Goal: Task Accomplishment & Management: Manage account settings

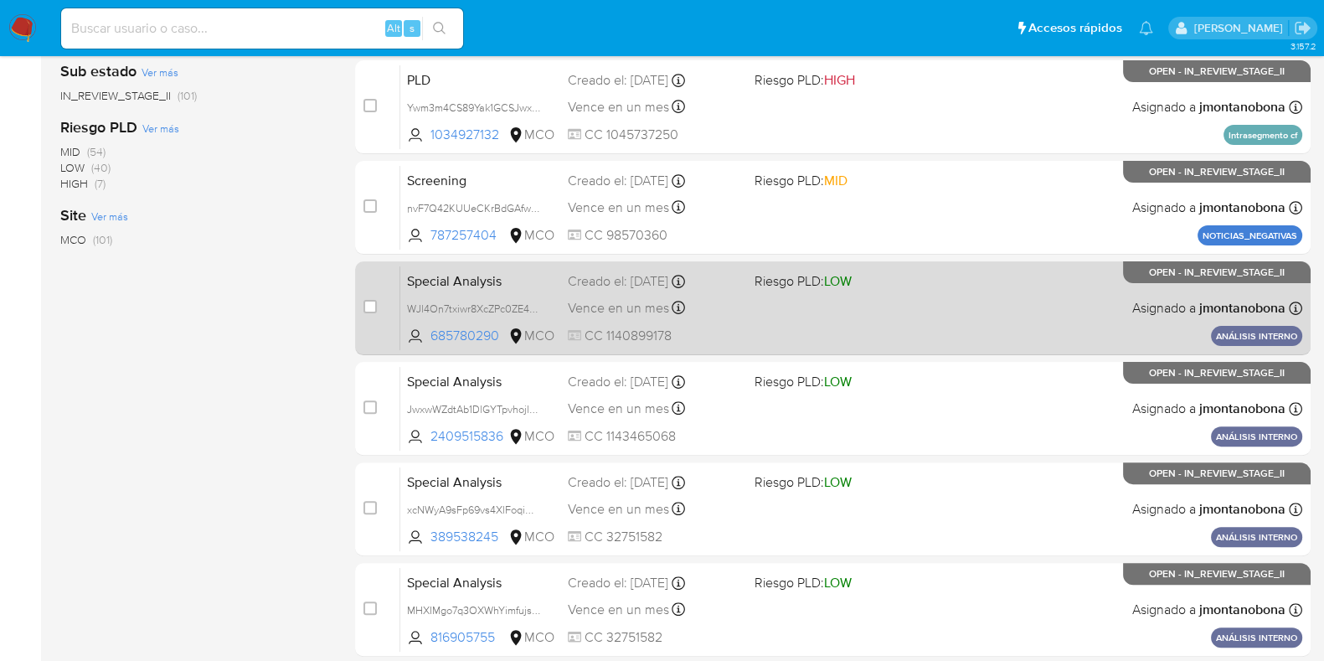
scroll to position [660, 0]
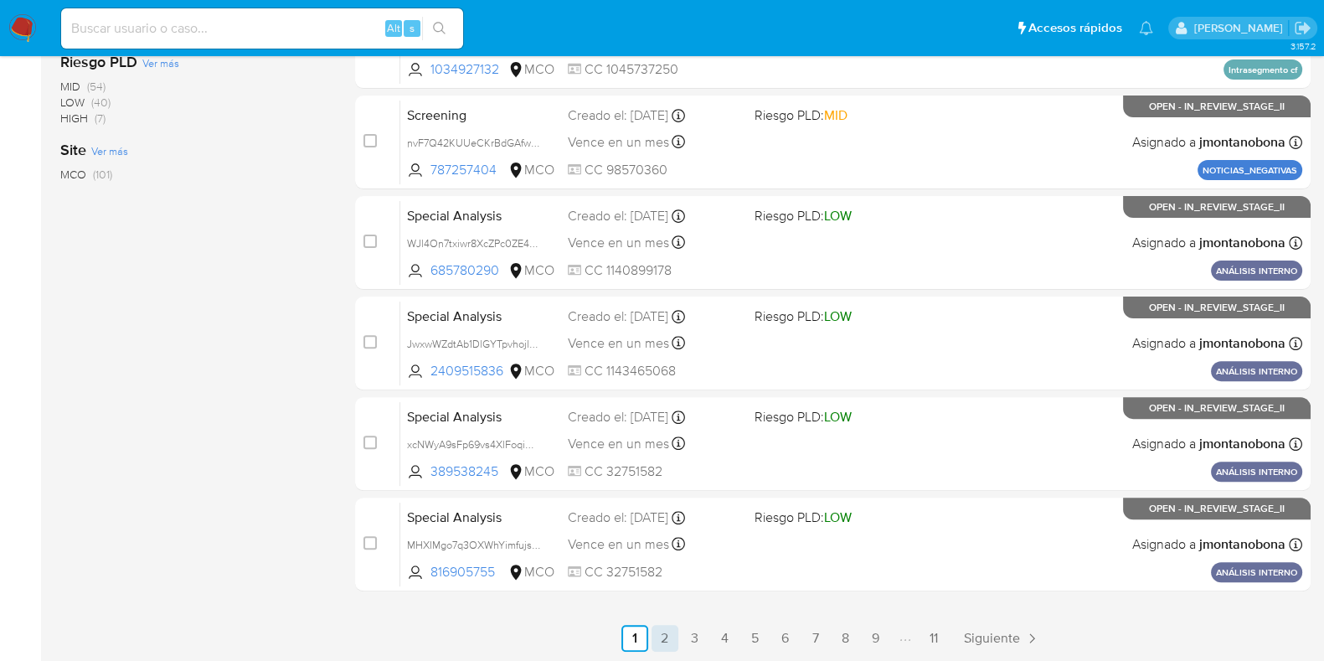
click at [670, 636] on link "2" at bounding box center [665, 638] width 27 height 27
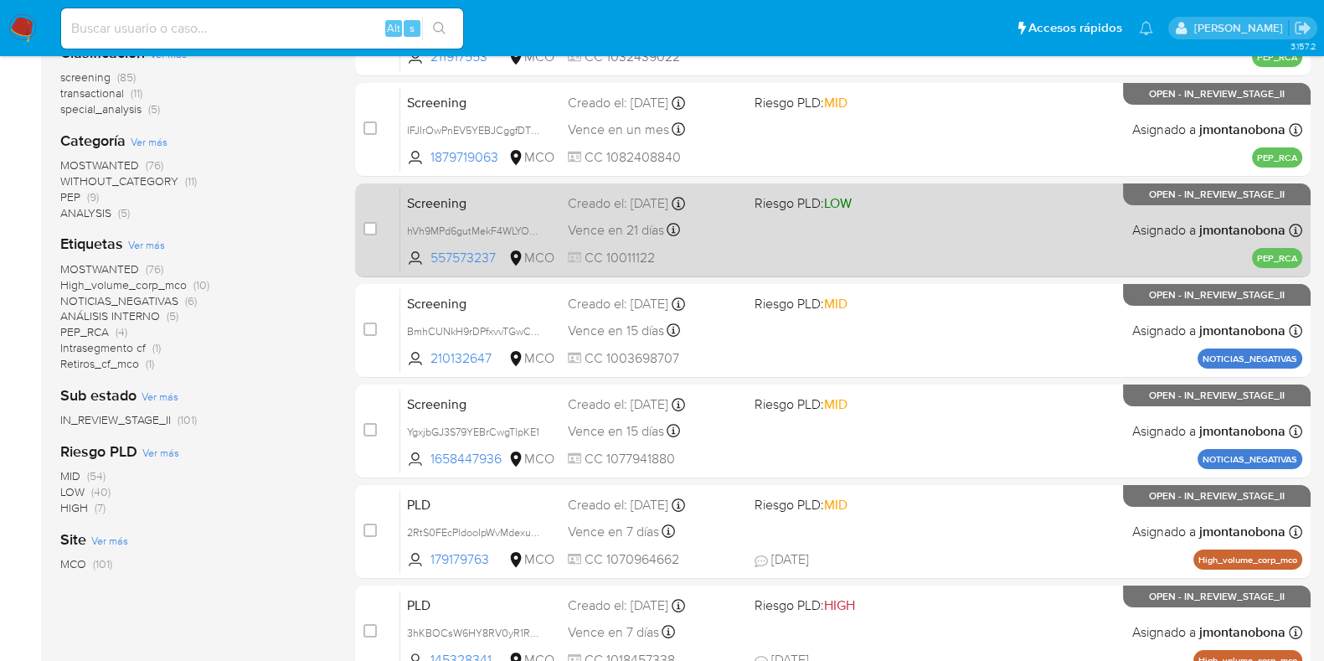
scroll to position [660, 0]
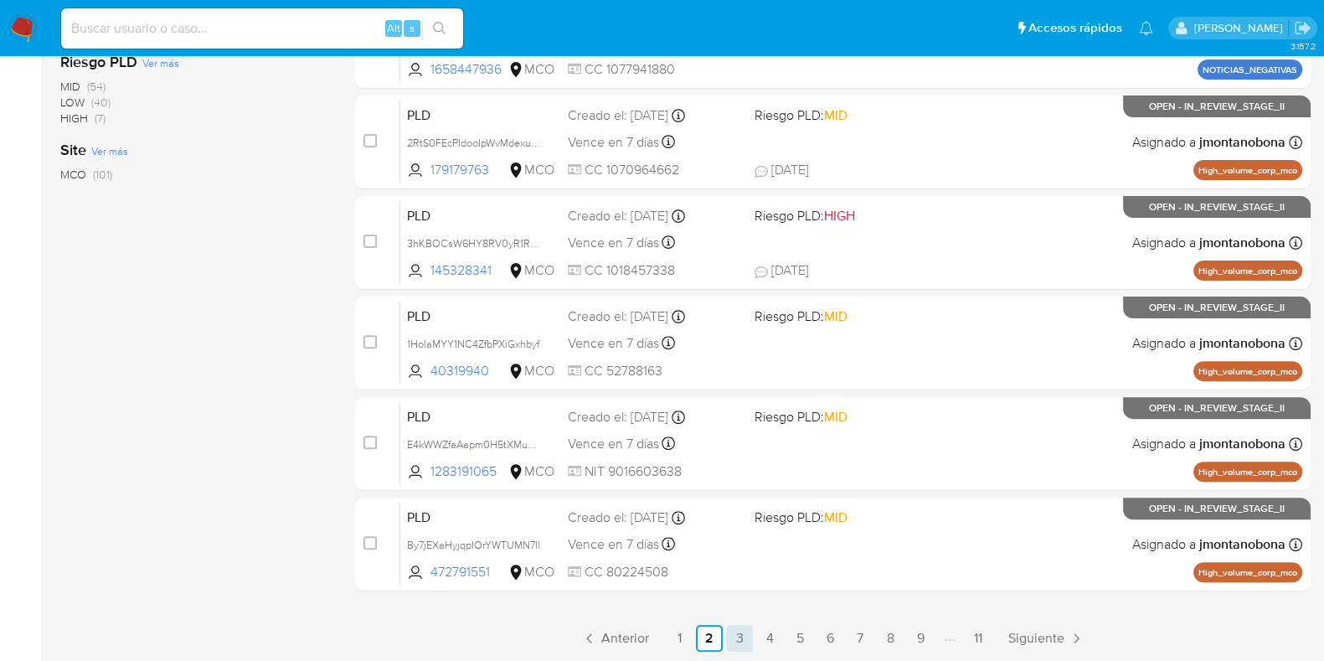
click at [745, 639] on link "3" at bounding box center [739, 638] width 27 height 27
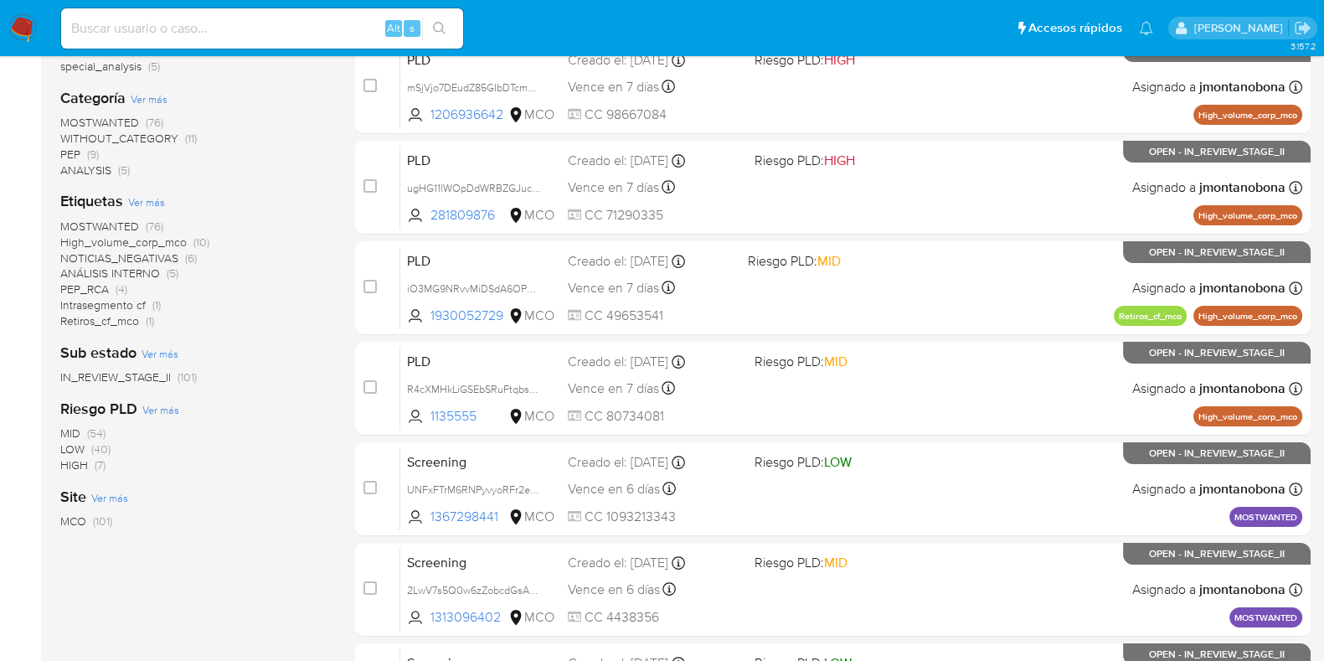
scroll to position [660, 0]
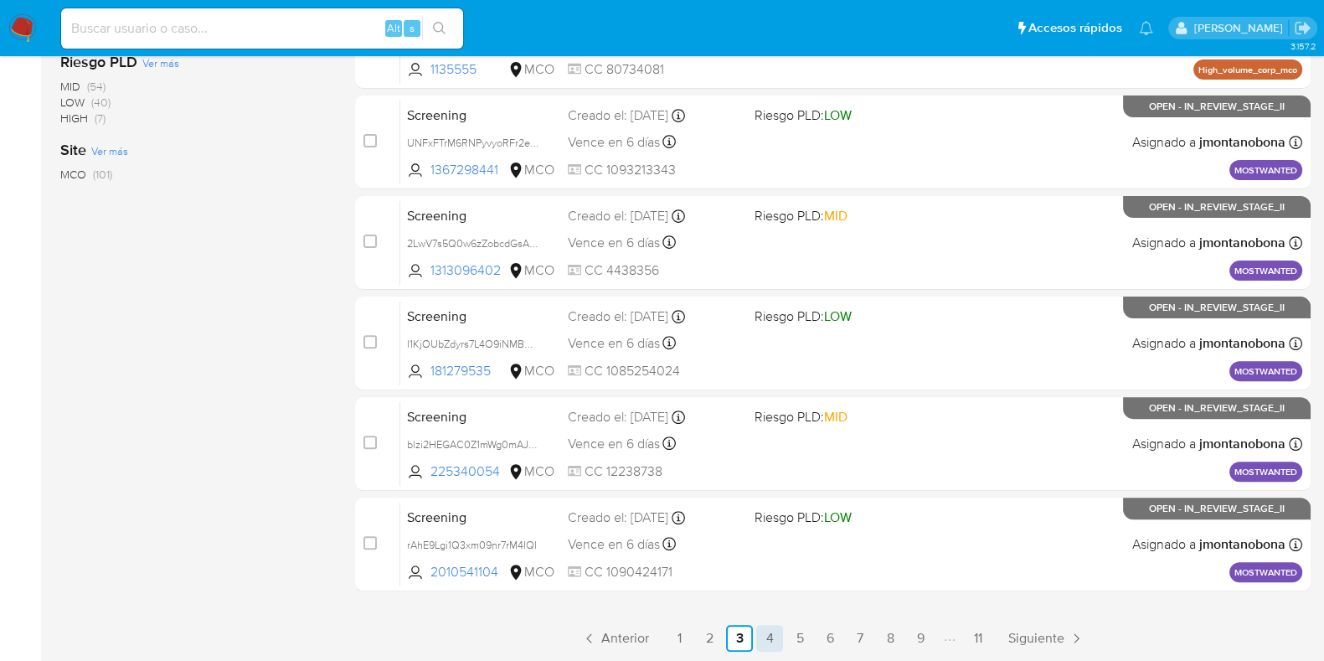
click at [781, 638] on link "4" at bounding box center [769, 638] width 27 height 27
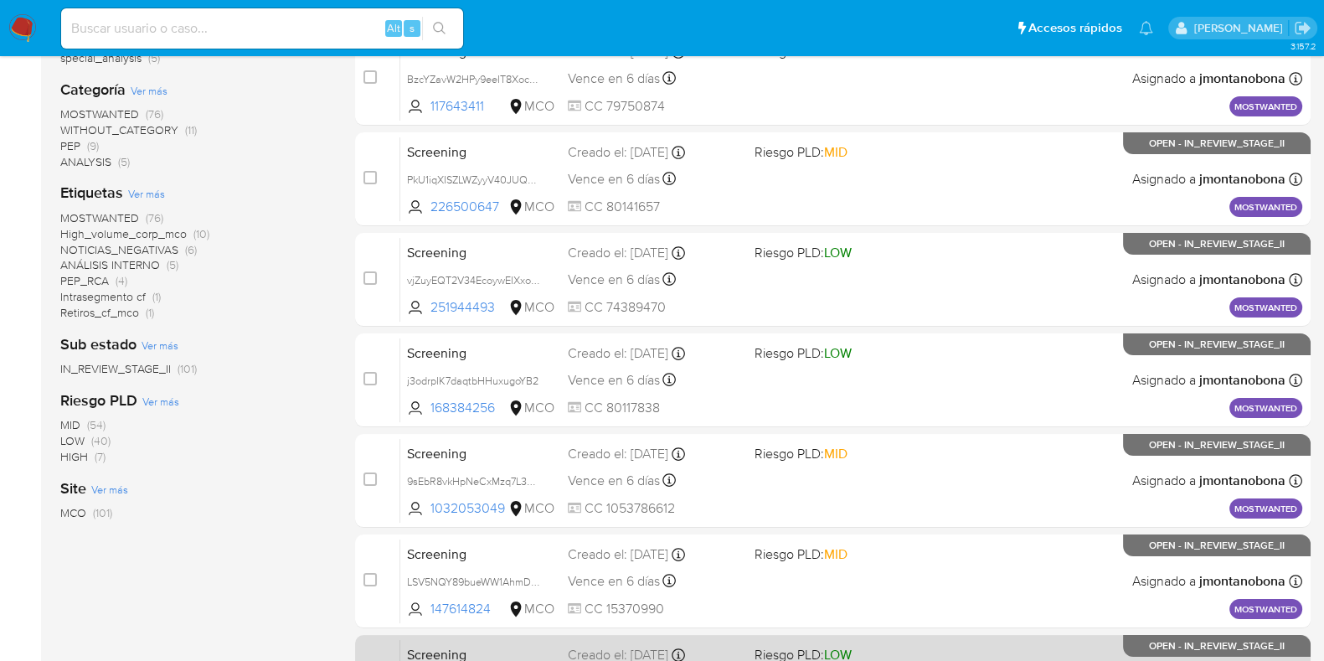
scroll to position [660, 0]
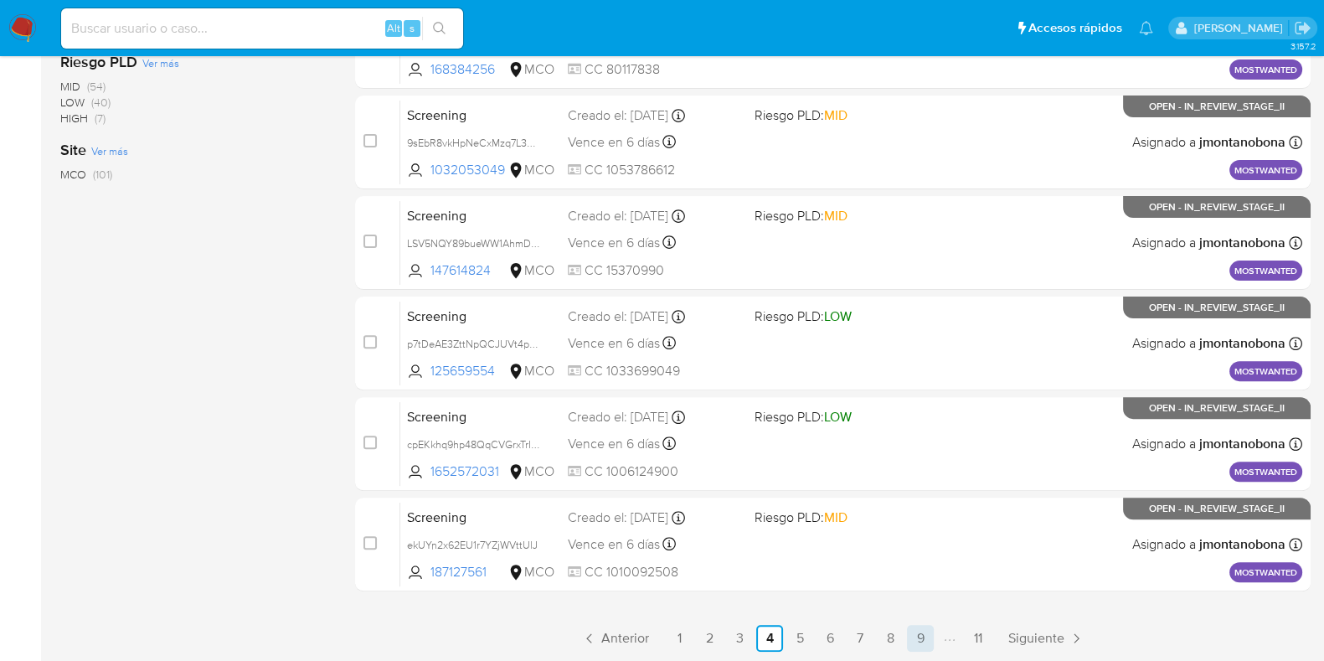
click at [921, 637] on link "9" at bounding box center [920, 638] width 27 height 27
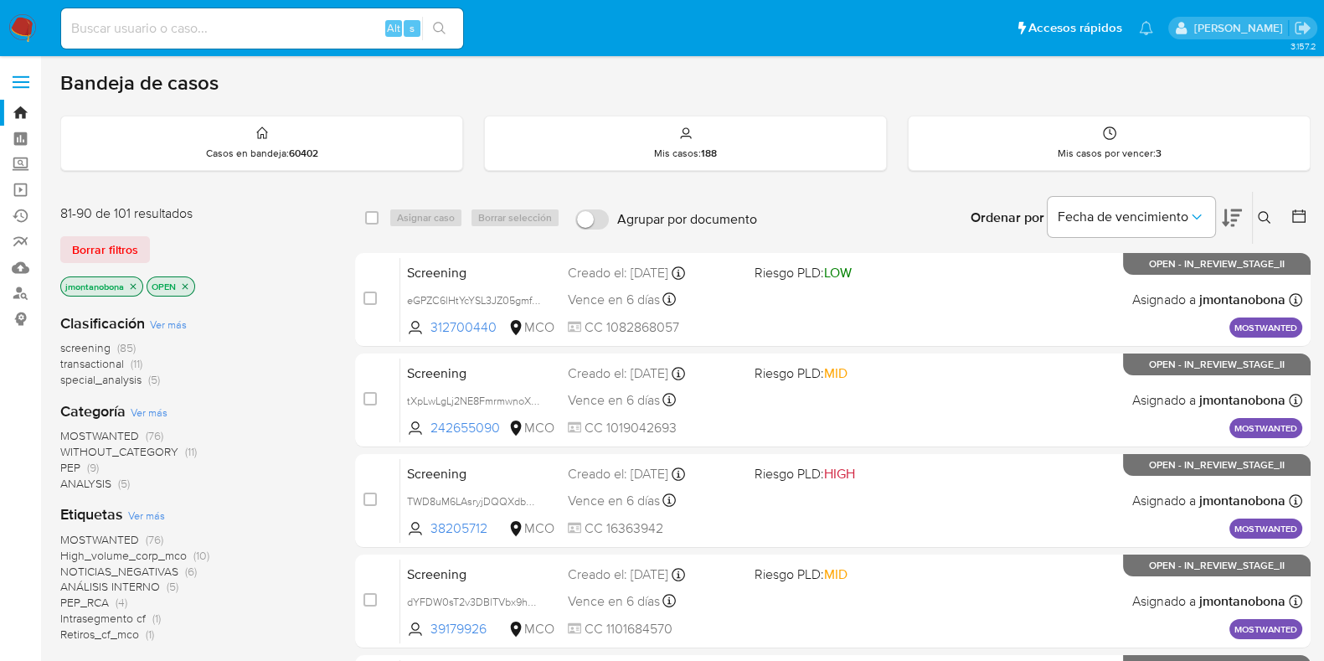
scroll to position [660, 0]
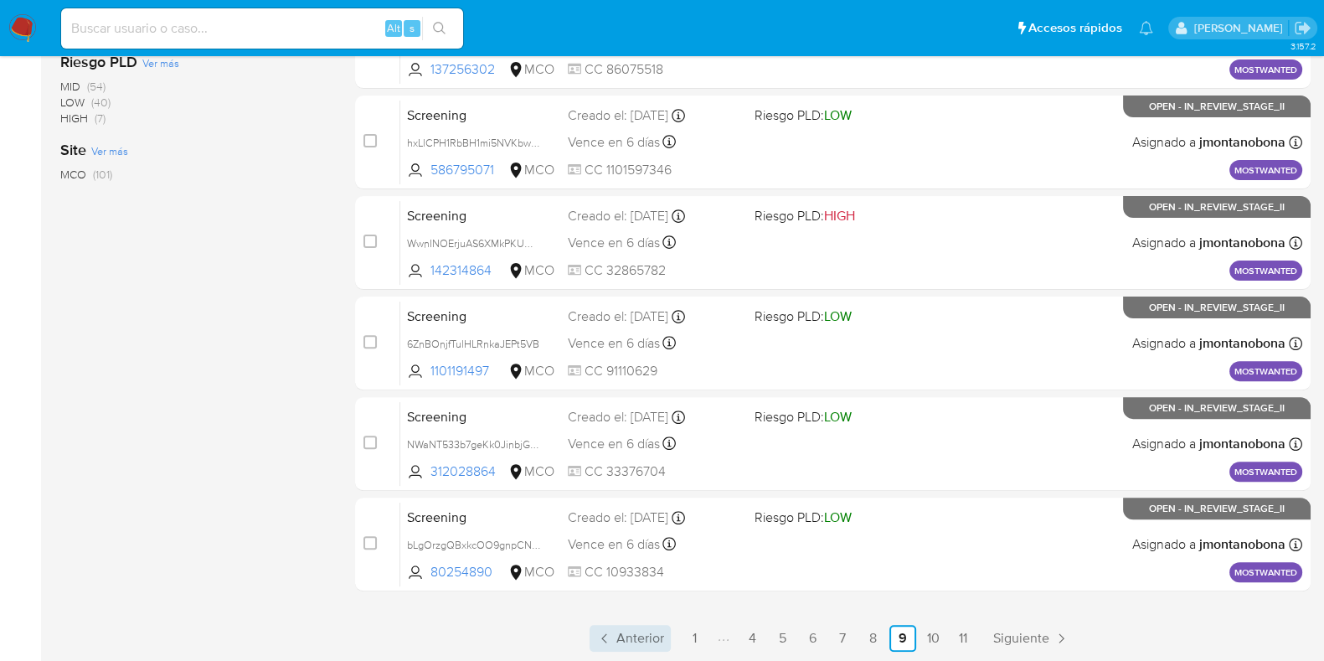
click at [614, 642] on link "Anterior" at bounding box center [630, 638] width 81 height 27
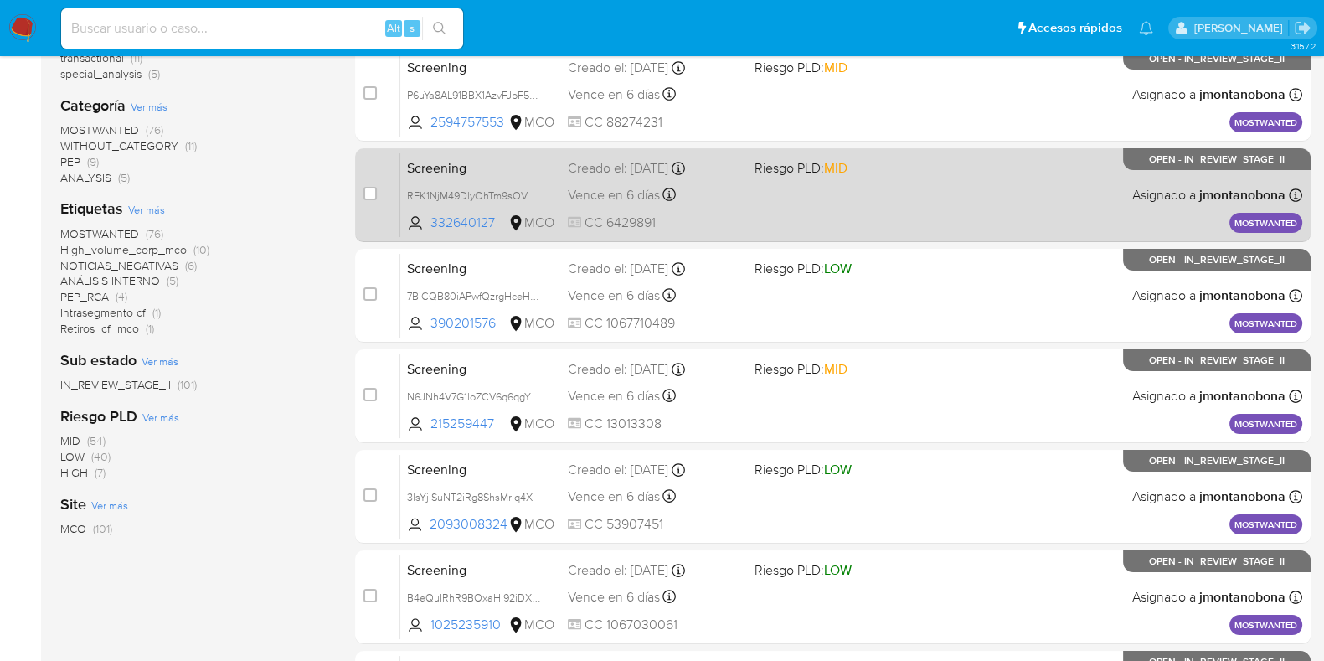
scroll to position [660, 0]
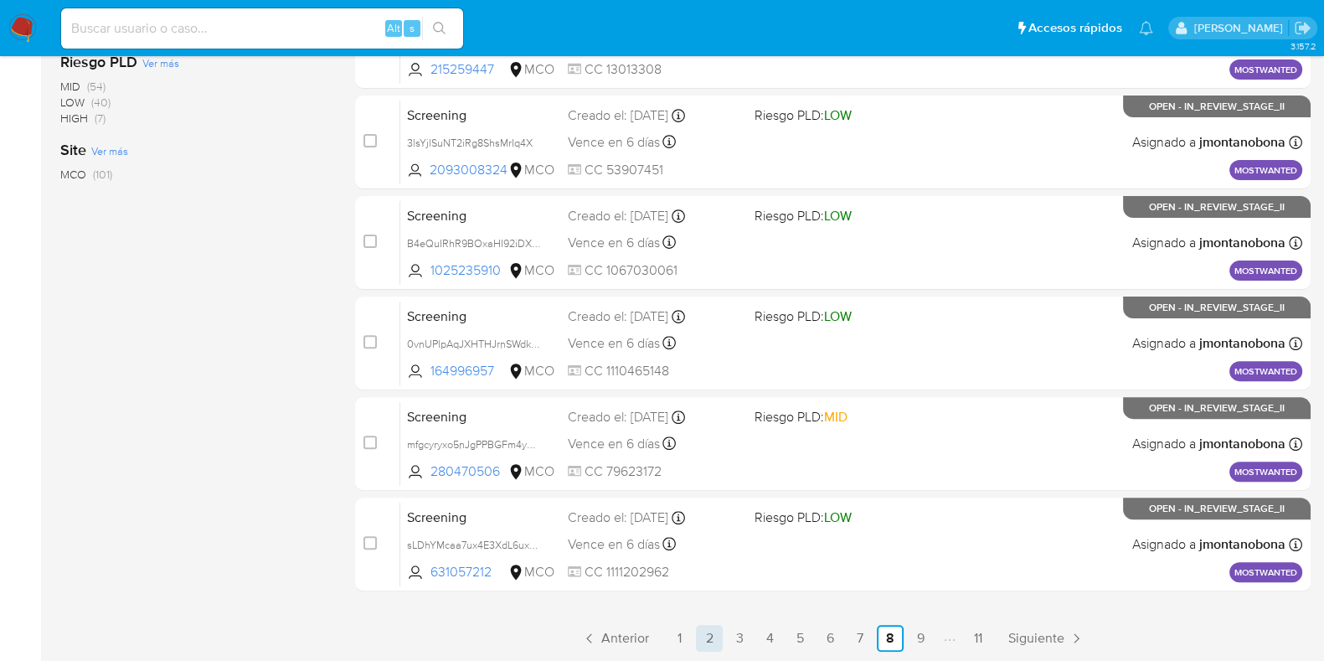
click at [711, 634] on link "2" at bounding box center [709, 638] width 27 height 27
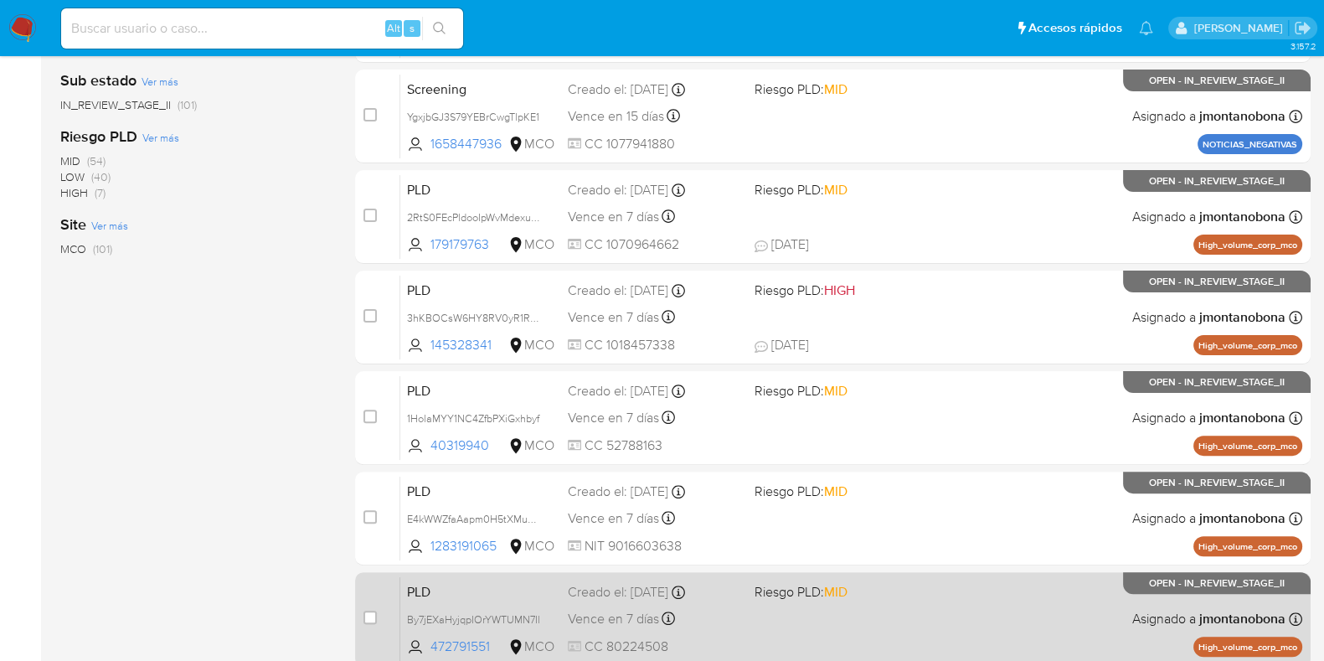
scroll to position [660, 0]
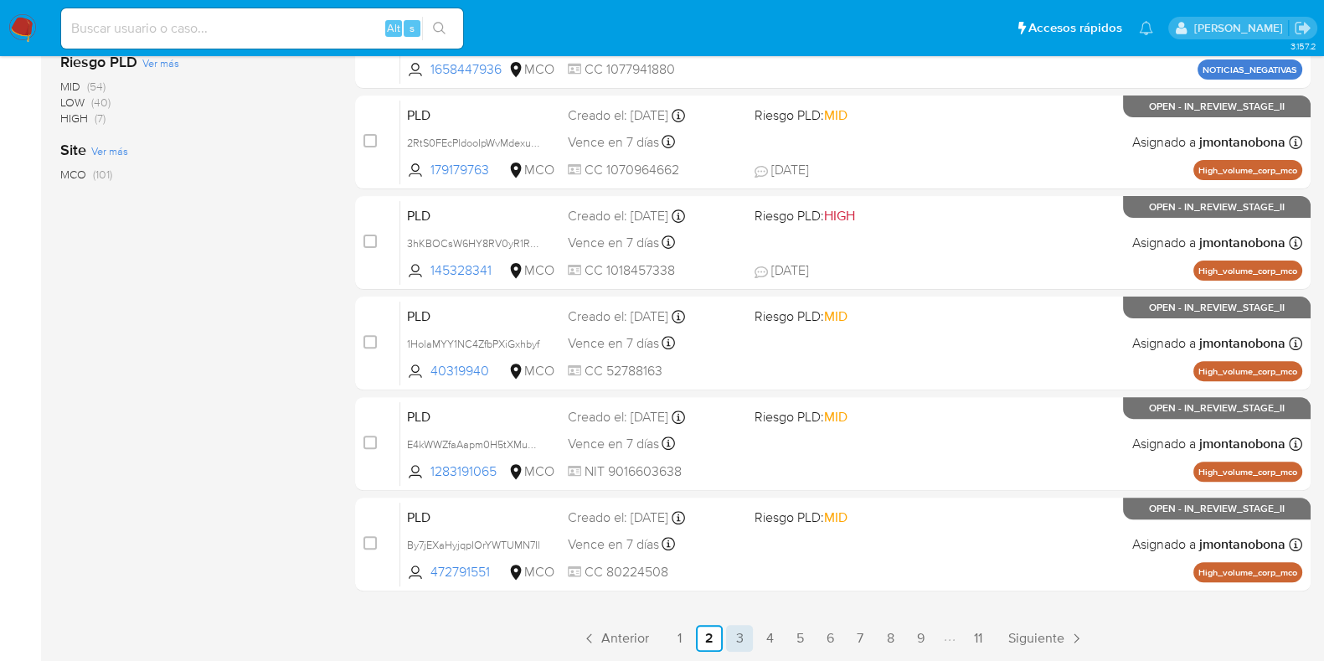
click at [733, 639] on link "3" at bounding box center [739, 638] width 27 height 27
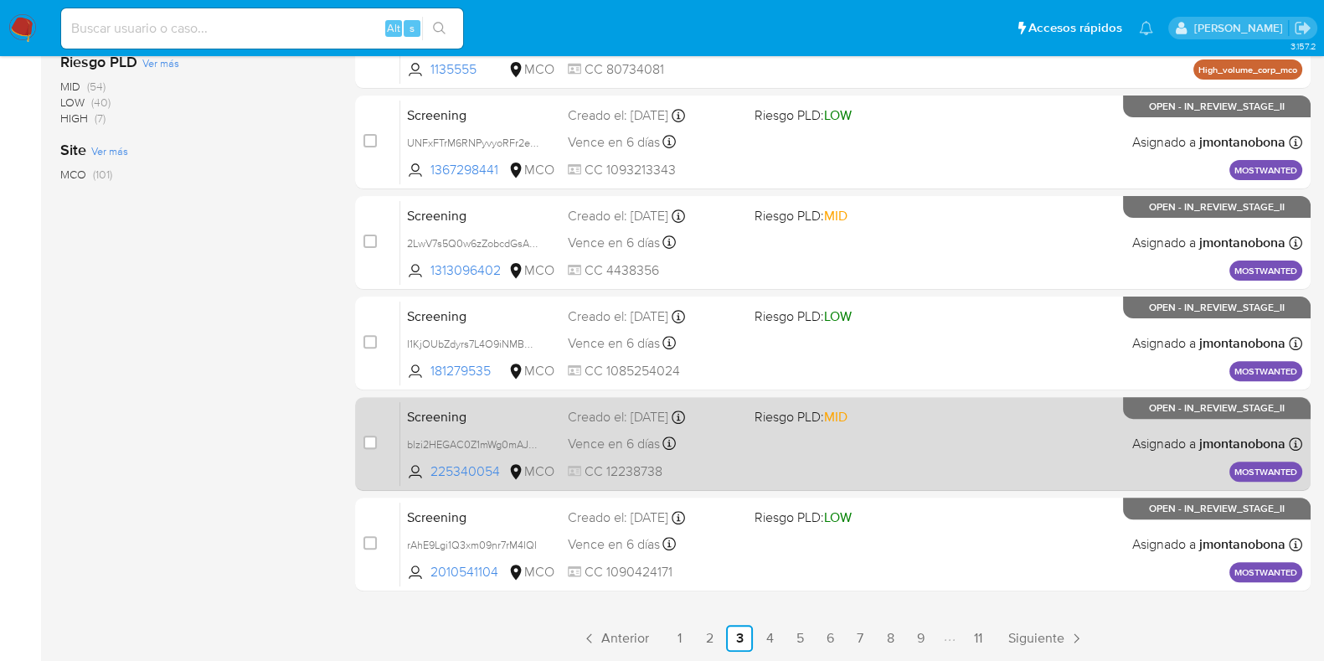
scroll to position [451, 0]
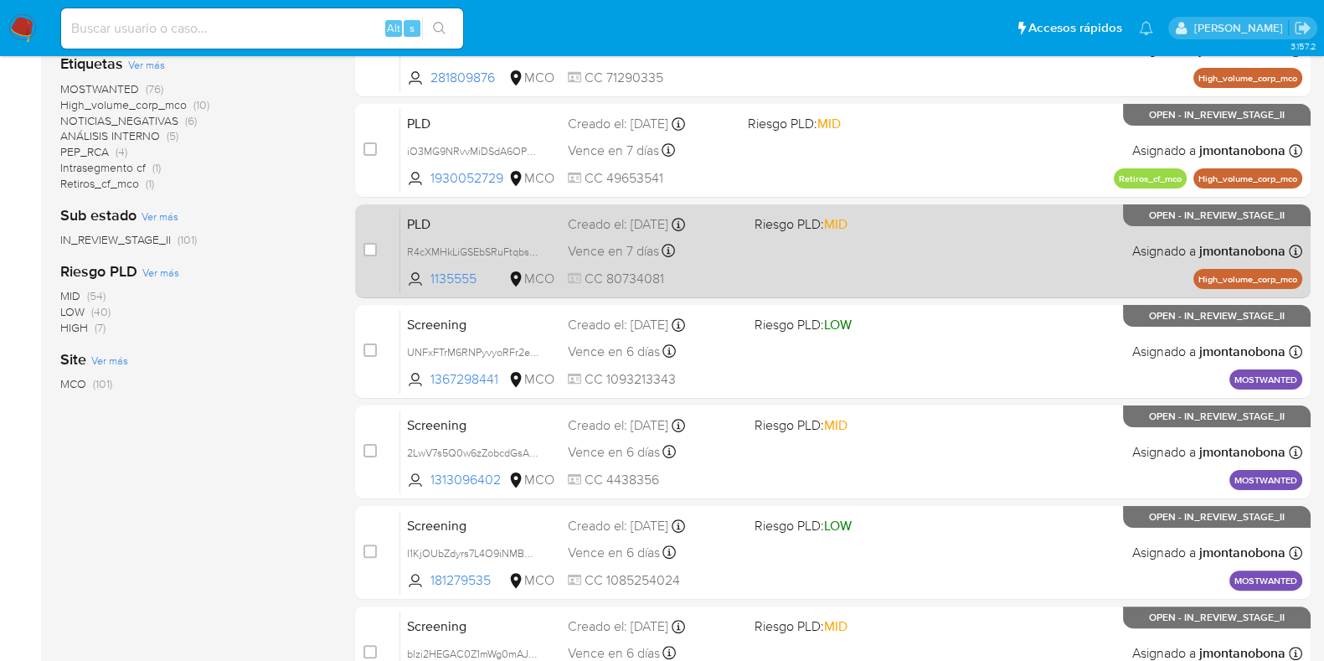
drag, startPoint x: 490, startPoint y: 221, endPoint x: 463, endPoint y: 225, distance: 27.1
click at [463, 225] on span "PLD" at bounding box center [480, 223] width 147 height 22
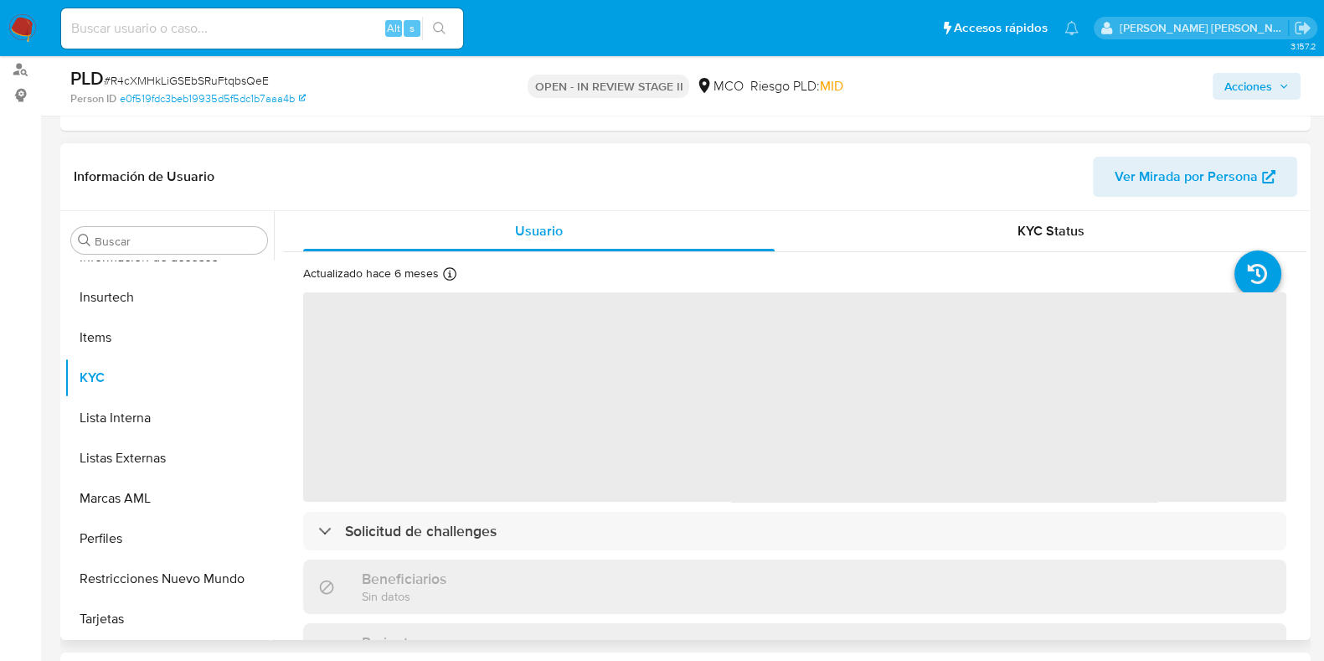
scroll to position [314, 0]
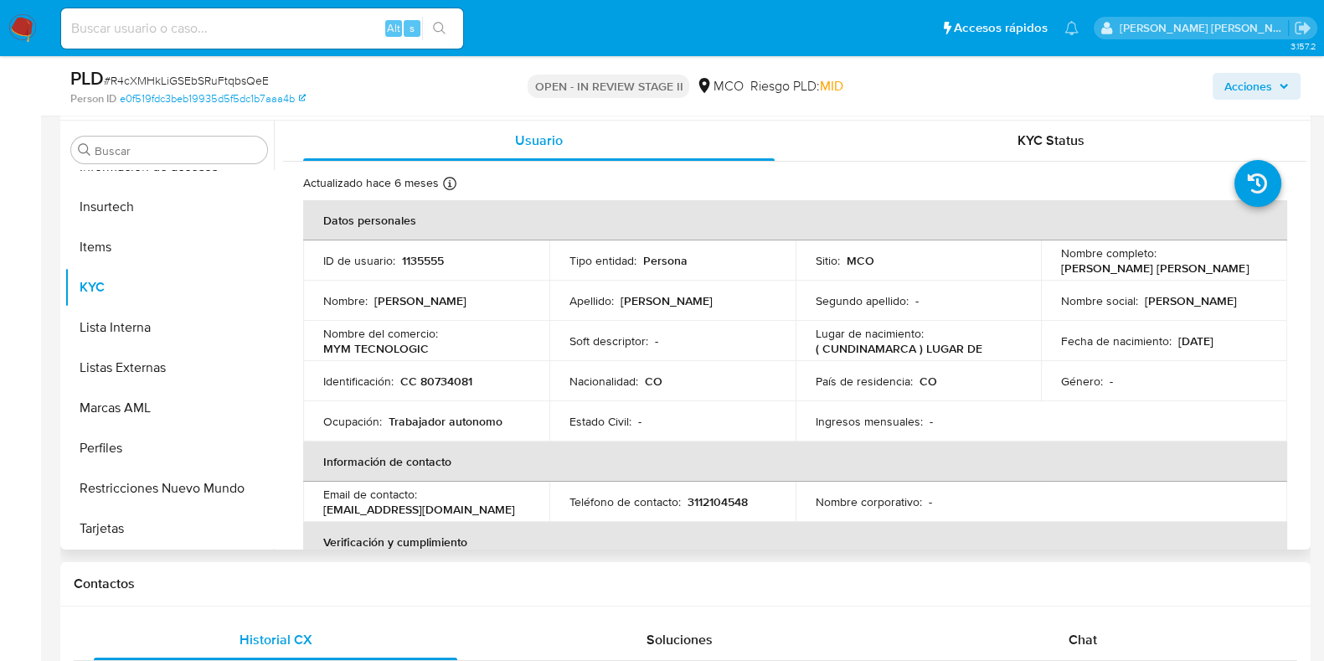
select select "10"
drag, startPoint x: 452, startPoint y: 255, endPoint x: 396, endPoint y: 263, distance: 55.8
click at [396, 263] on div "ID de usuario : 1135555" at bounding box center [426, 260] width 206 height 15
copy div "1135555"
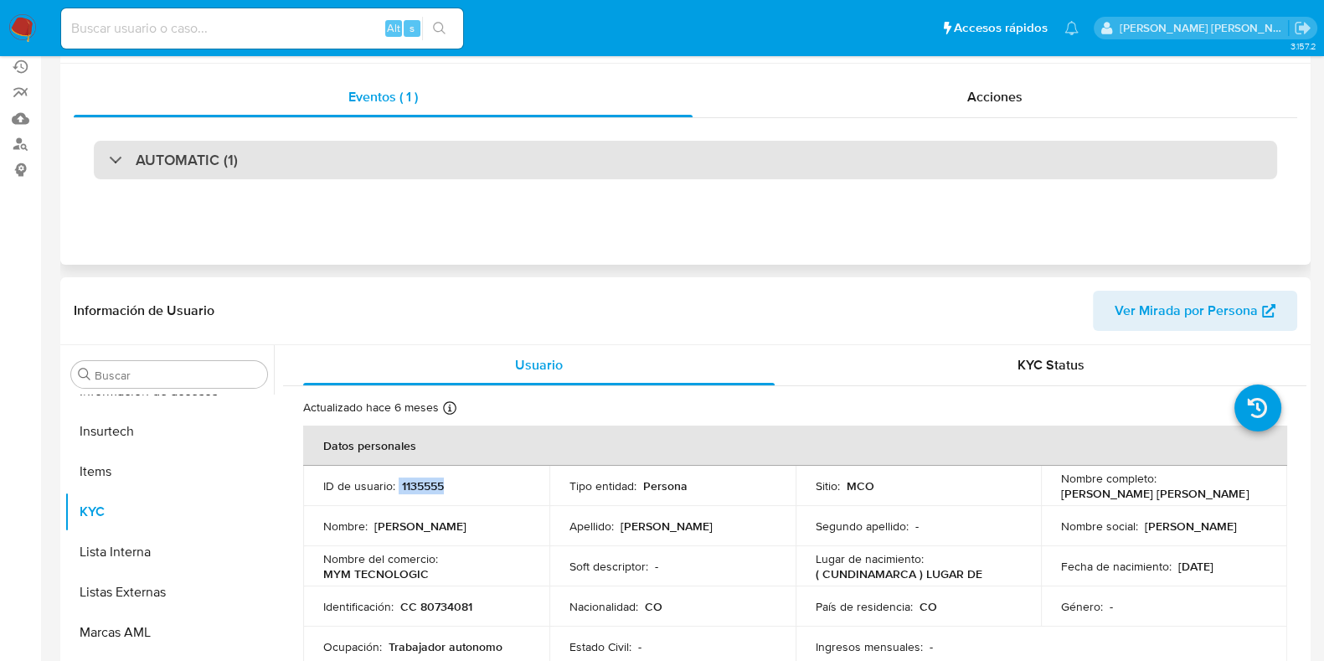
scroll to position [0, 0]
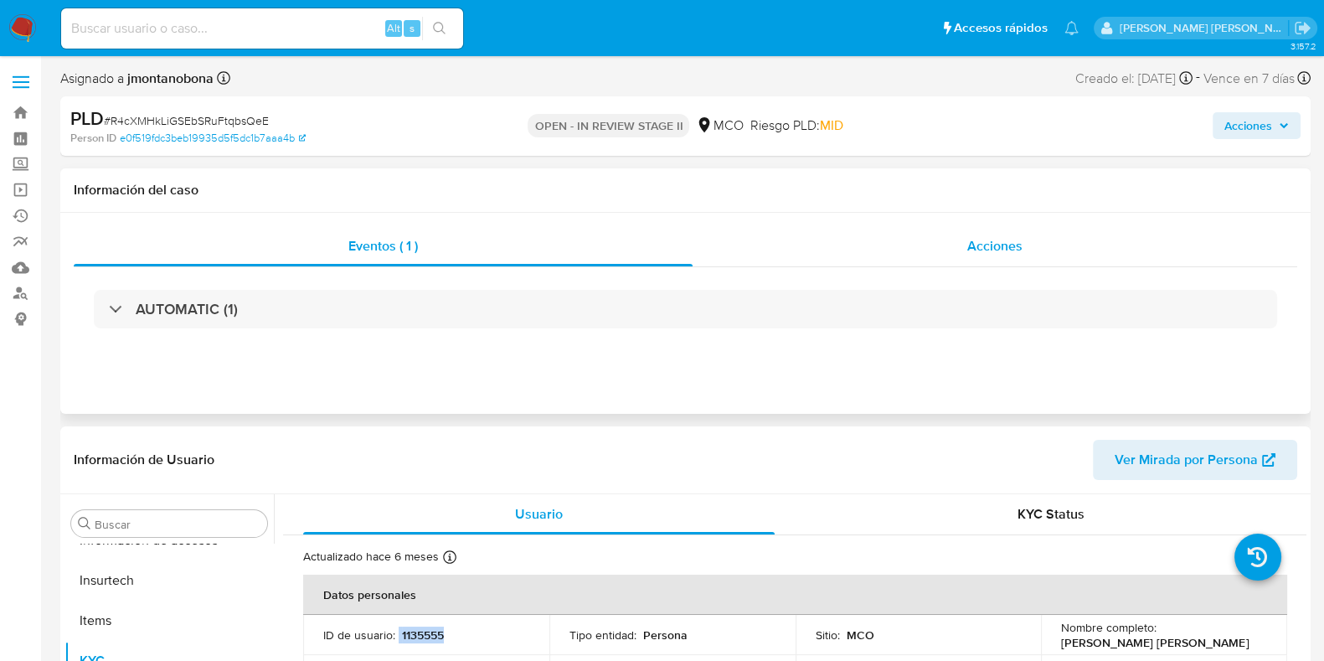
click at [976, 255] on span "Acciones" at bounding box center [995, 245] width 55 height 19
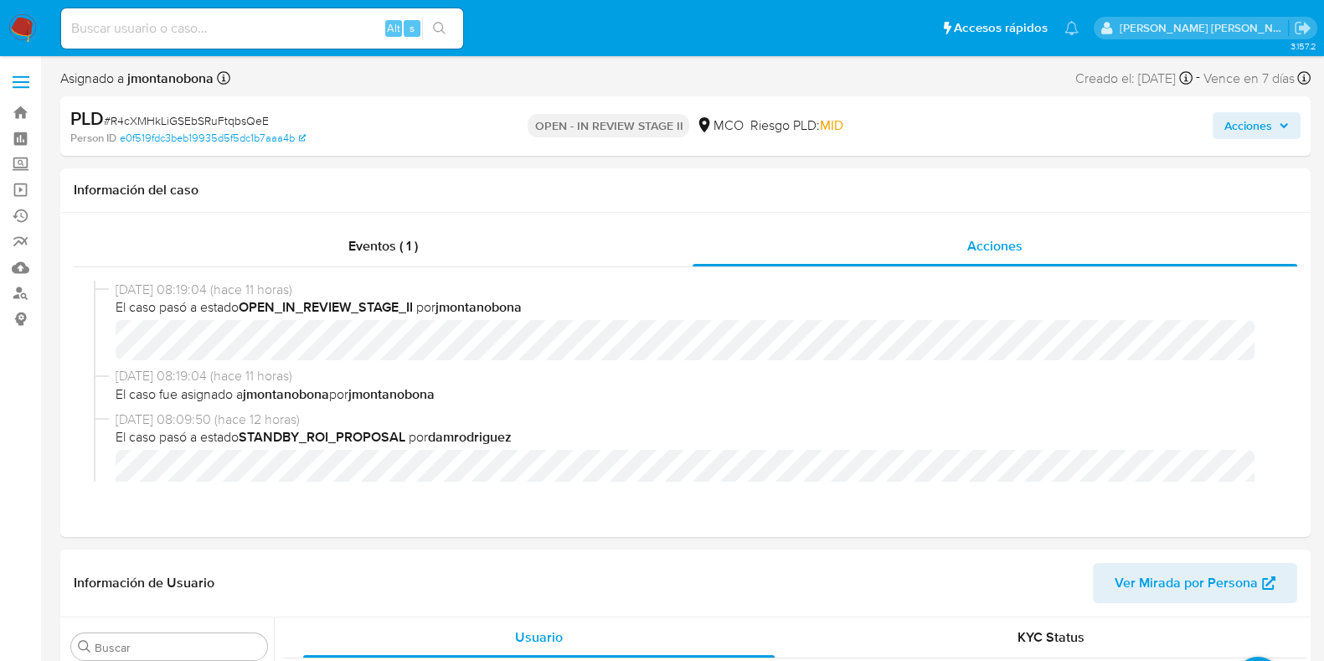
click at [1245, 117] on span "Acciones" at bounding box center [1249, 125] width 48 height 27
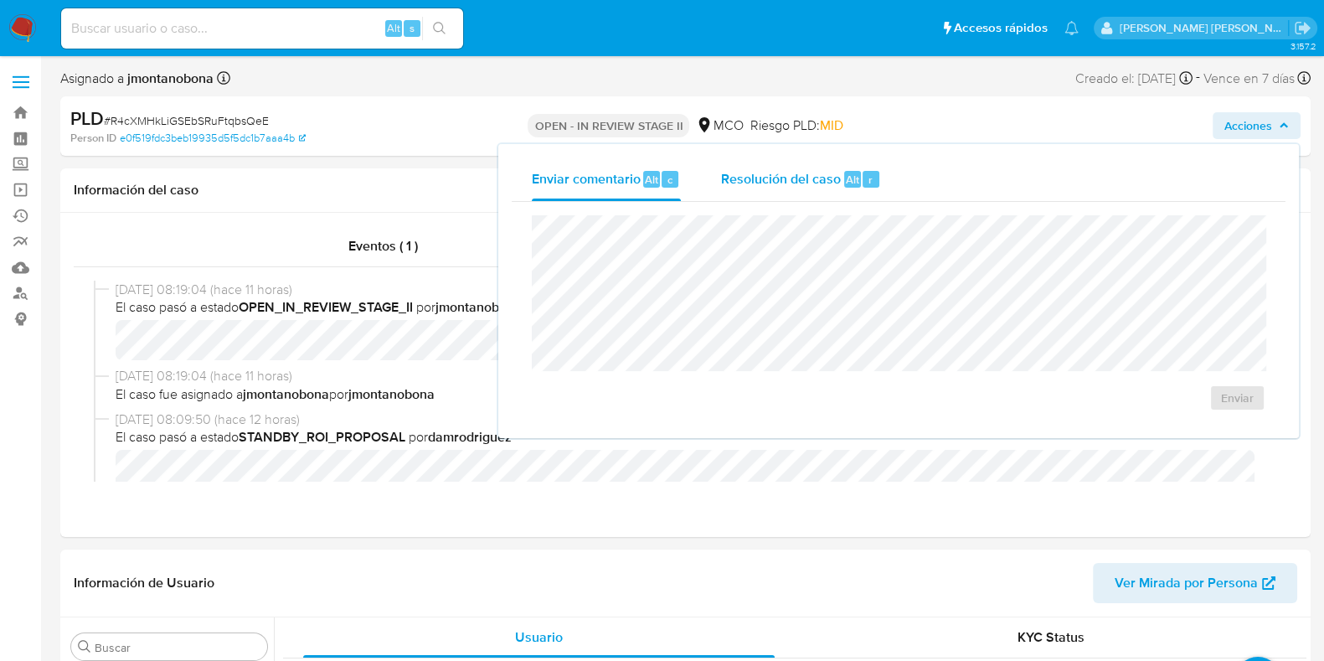
click at [851, 192] on div "Resolución del caso Alt r" at bounding box center [801, 179] width 160 height 44
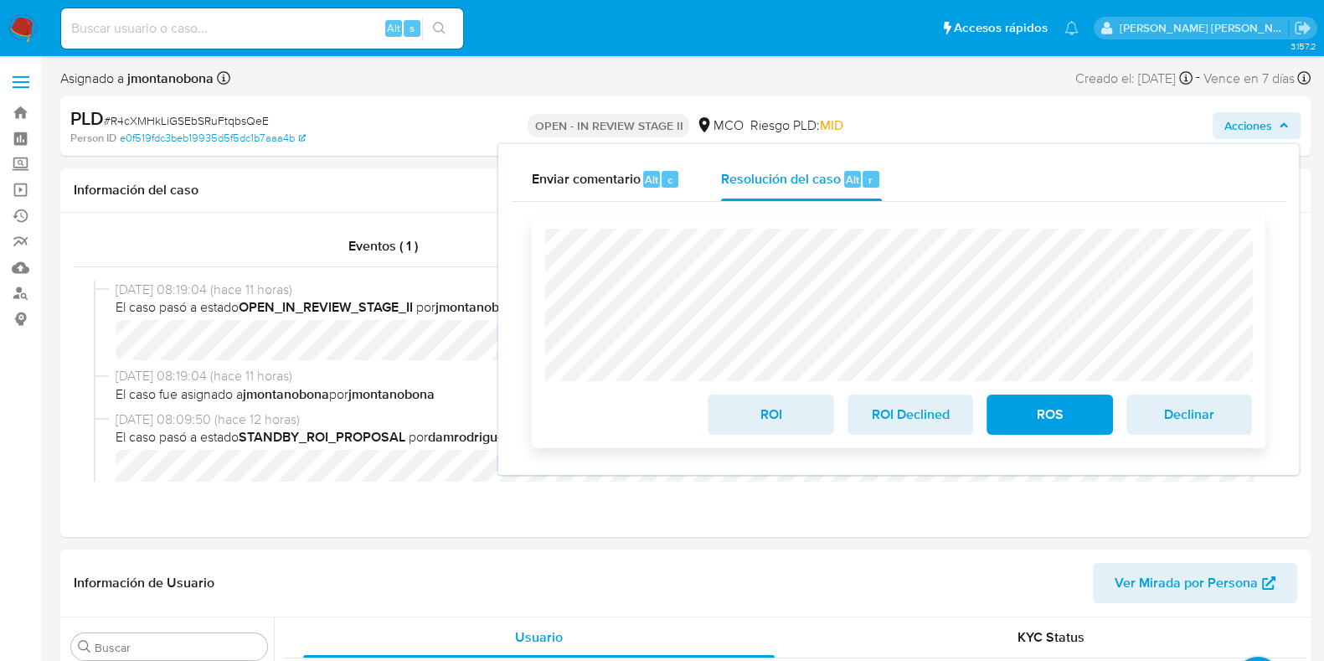
click at [796, 416] on span "ROI" at bounding box center [771, 414] width 82 height 37
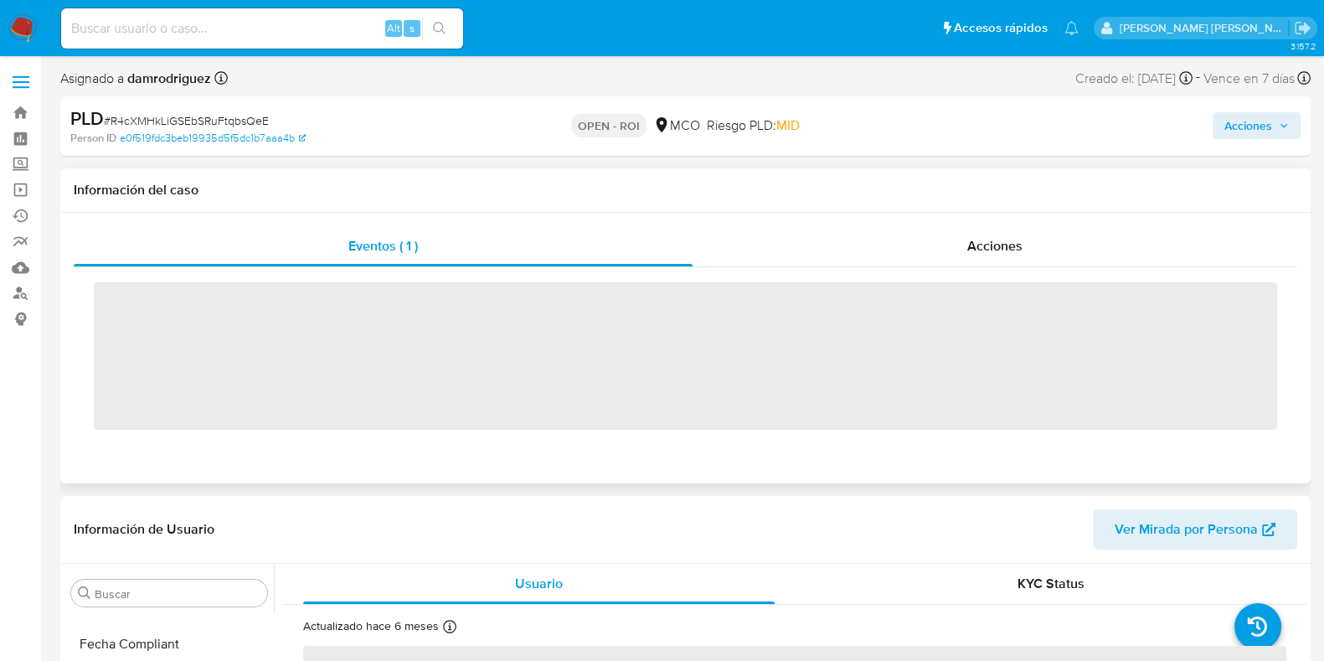
scroll to position [707, 0]
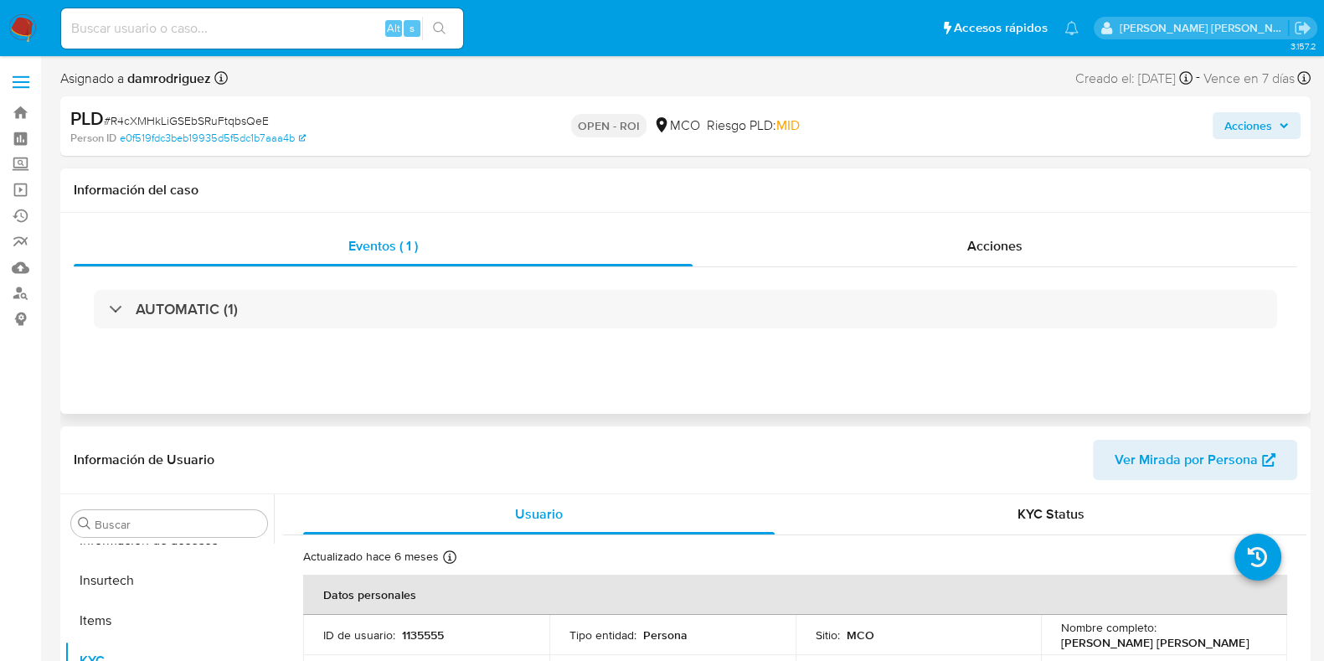
select select "10"
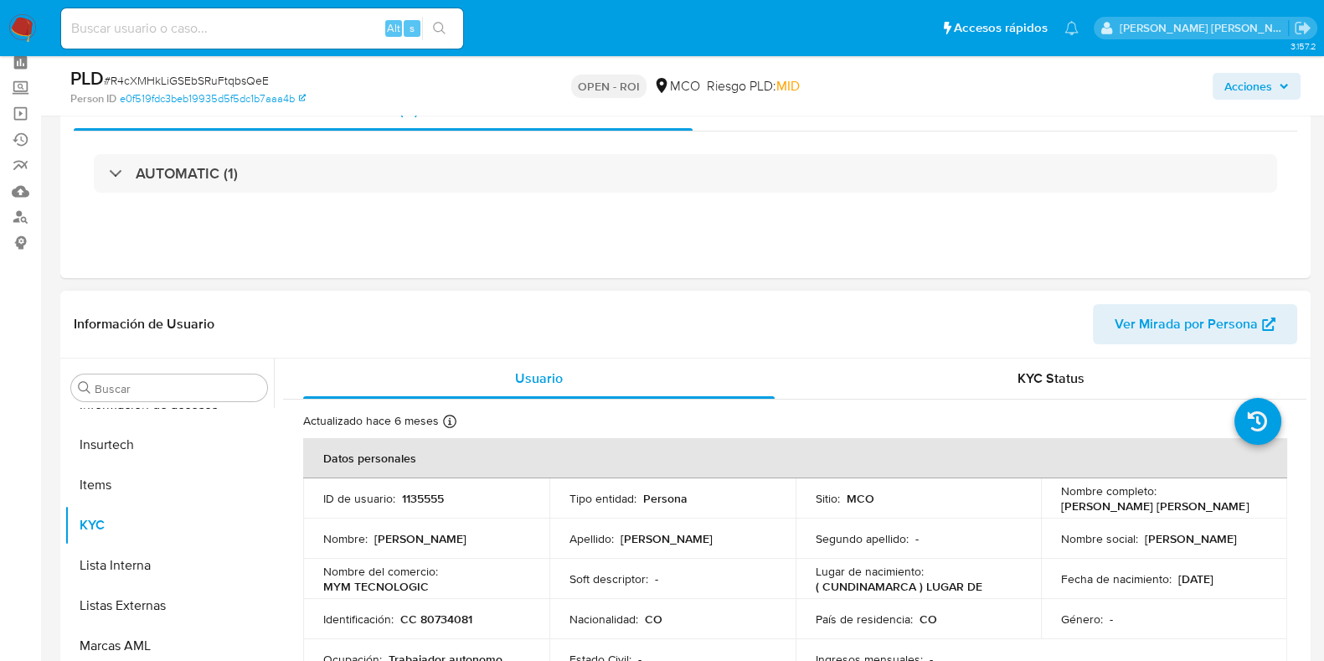
scroll to position [0, 0]
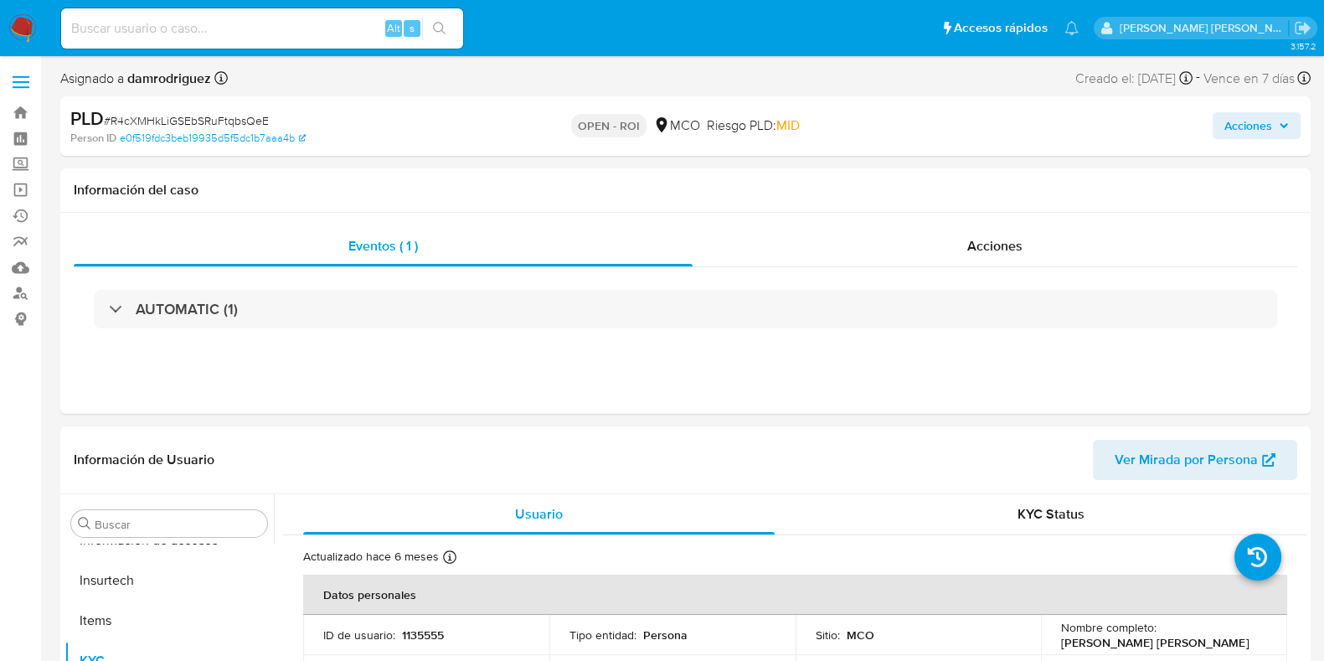
click at [1001, 269] on div "AUTOMATIC (1)" at bounding box center [686, 309] width 1224 height 84
click at [1009, 250] on span "Acciones" at bounding box center [995, 245] width 55 height 19
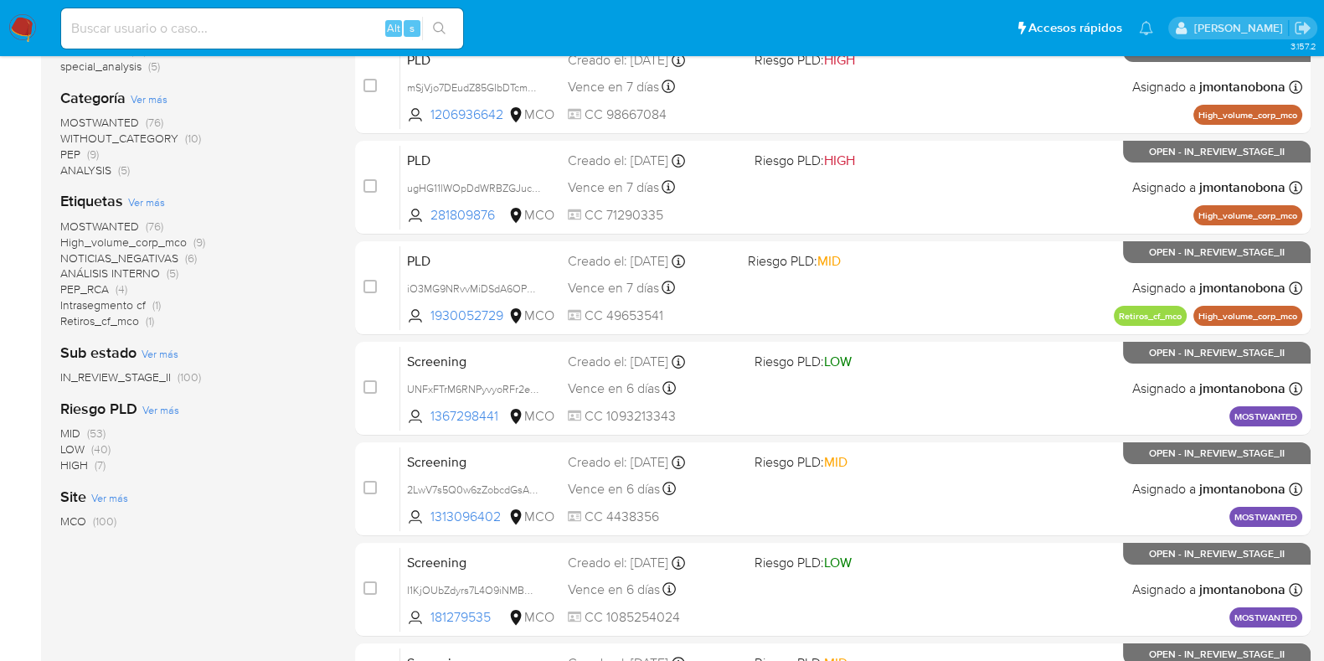
scroll to position [314, 0]
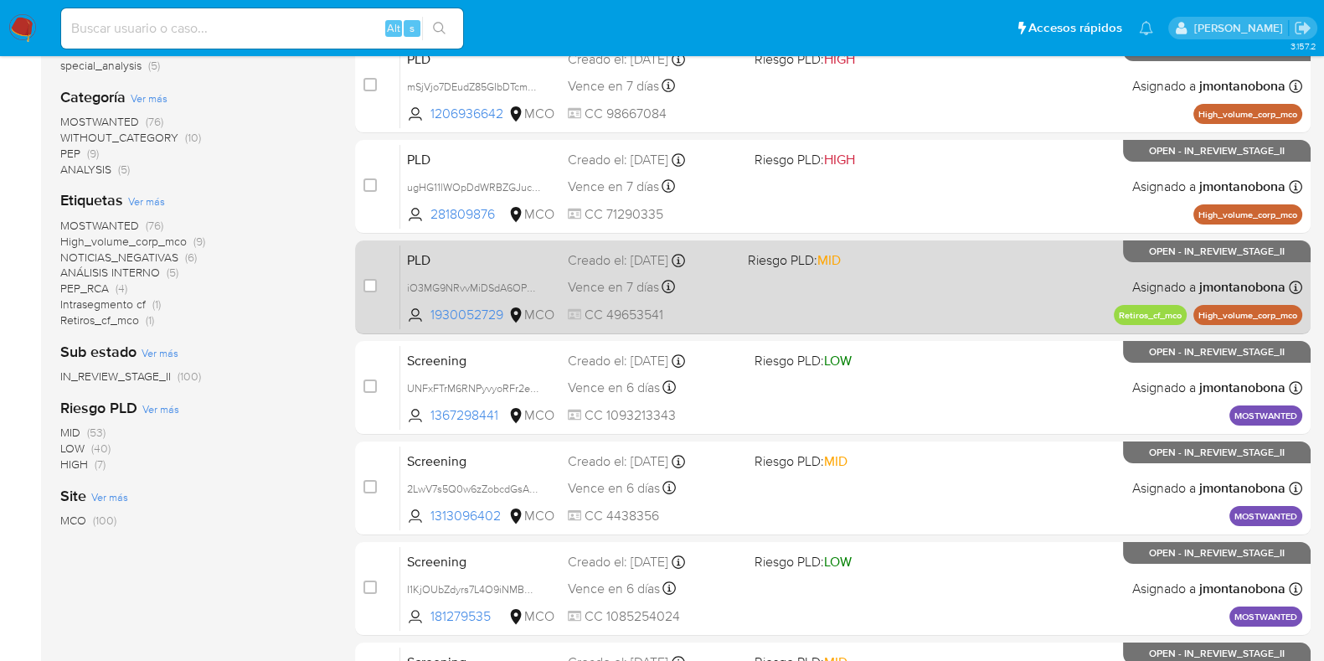
click at [481, 268] on div "PLD iO3MG9NRvvMiDSdA6OPppEP3 1930052729 MCO Riesgo PLD: MID Creado el: 12/06/20…" at bounding box center [851, 287] width 902 height 85
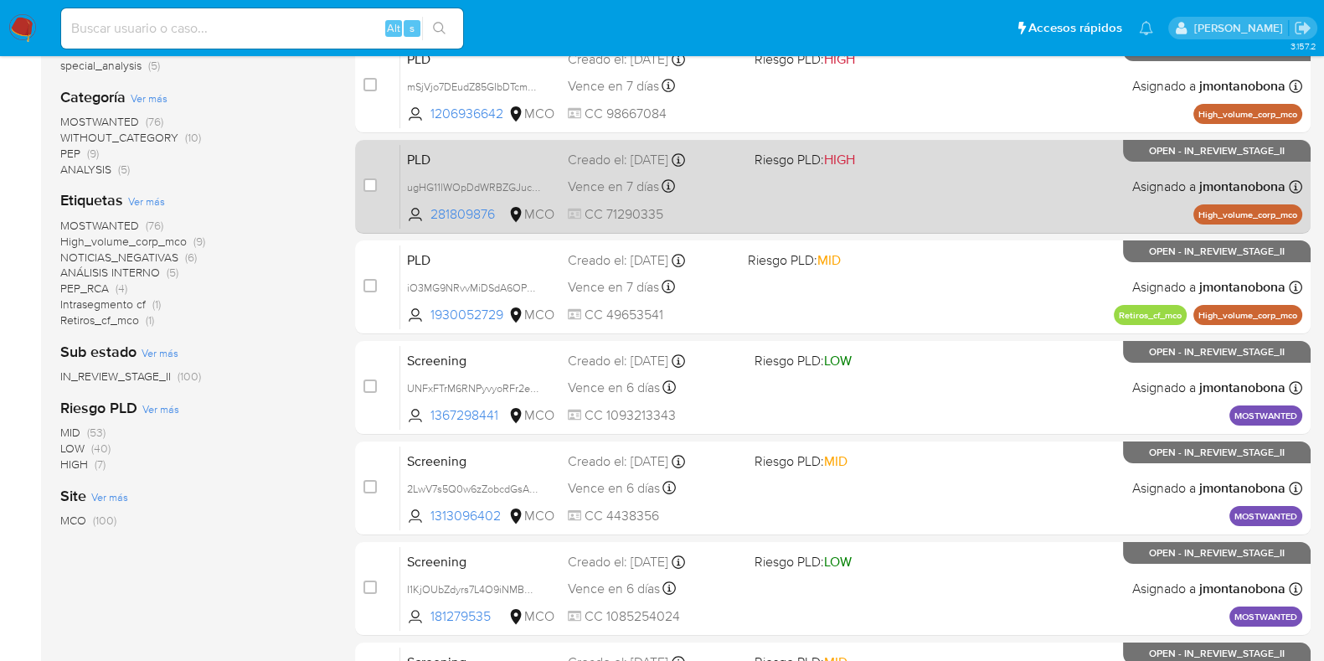
click at [473, 168] on div "PLD ugHG11lWOpDdWRBZGJucApRF 281809876 MCO Riesgo PLD: HIGH Creado el: 12/06/20…" at bounding box center [851, 186] width 902 height 85
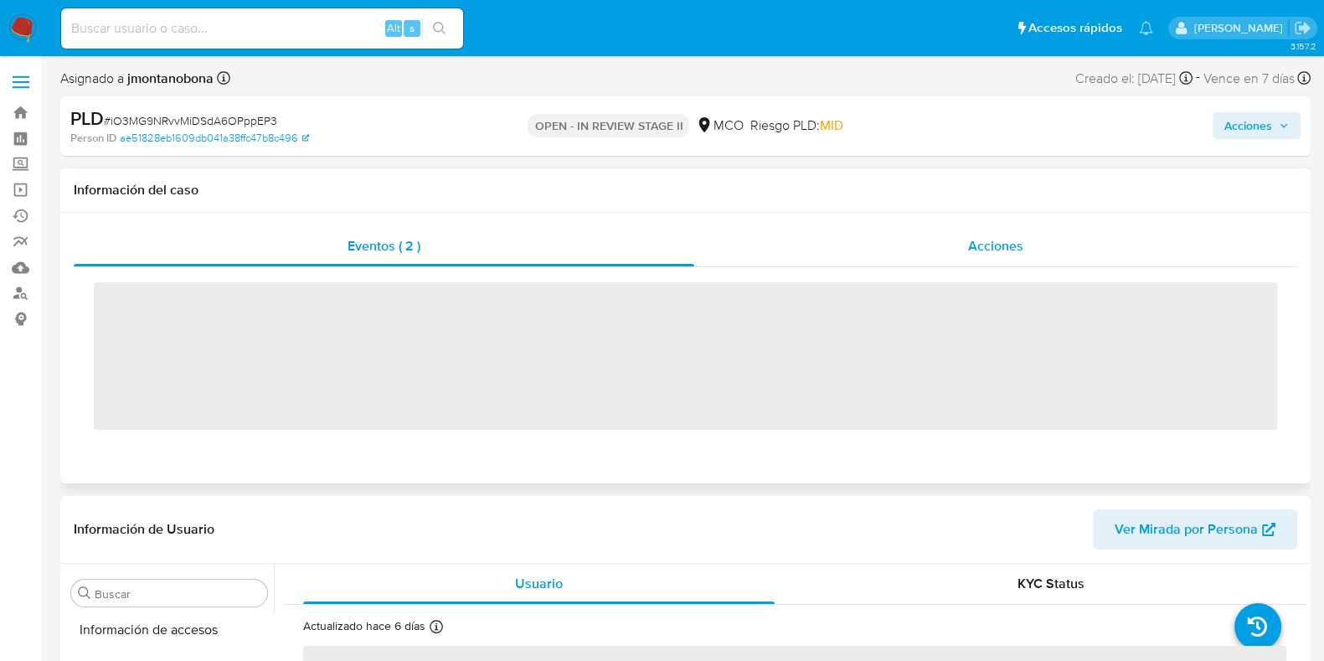
scroll to position [707, 0]
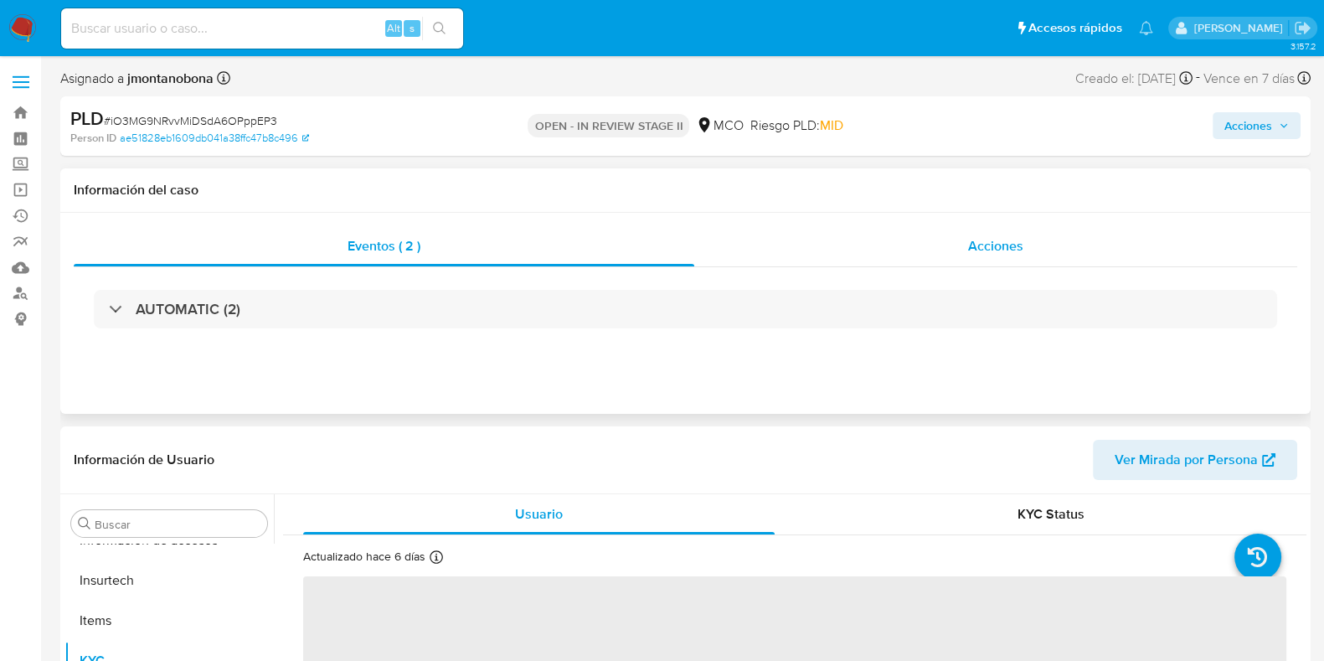
click at [969, 253] on span "Acciones" at bounding box center [995, 245] width 55 height 19
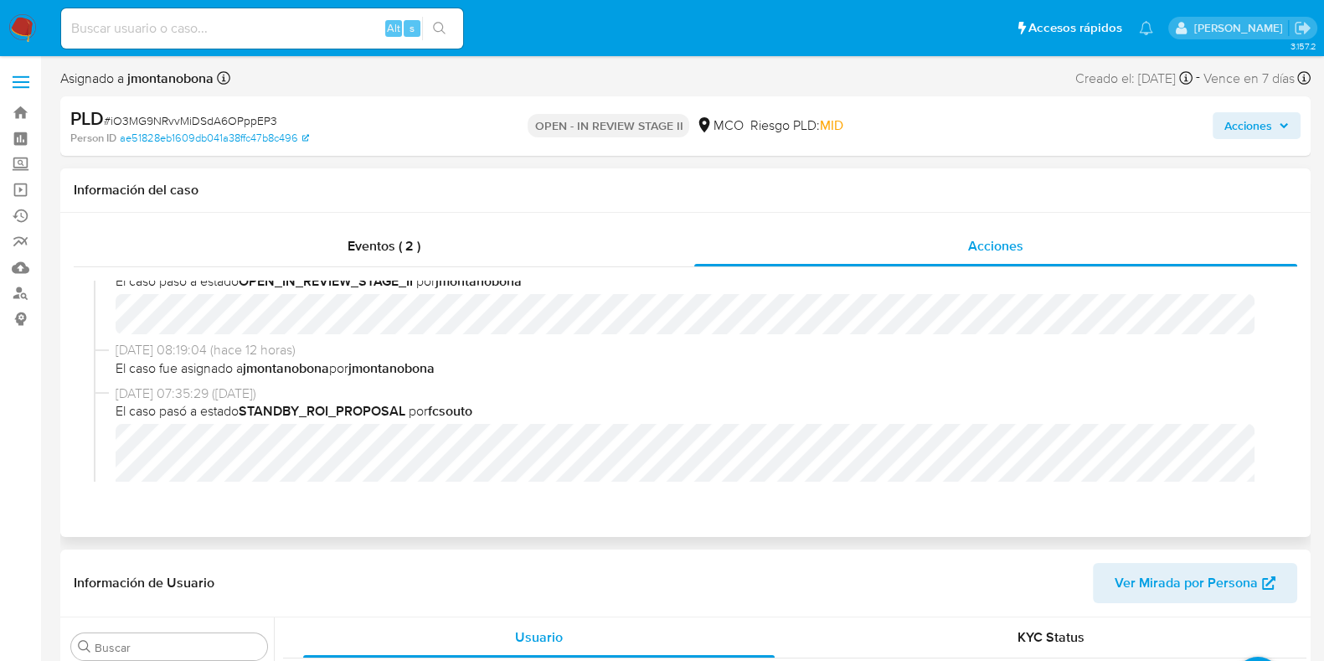
select select "10"
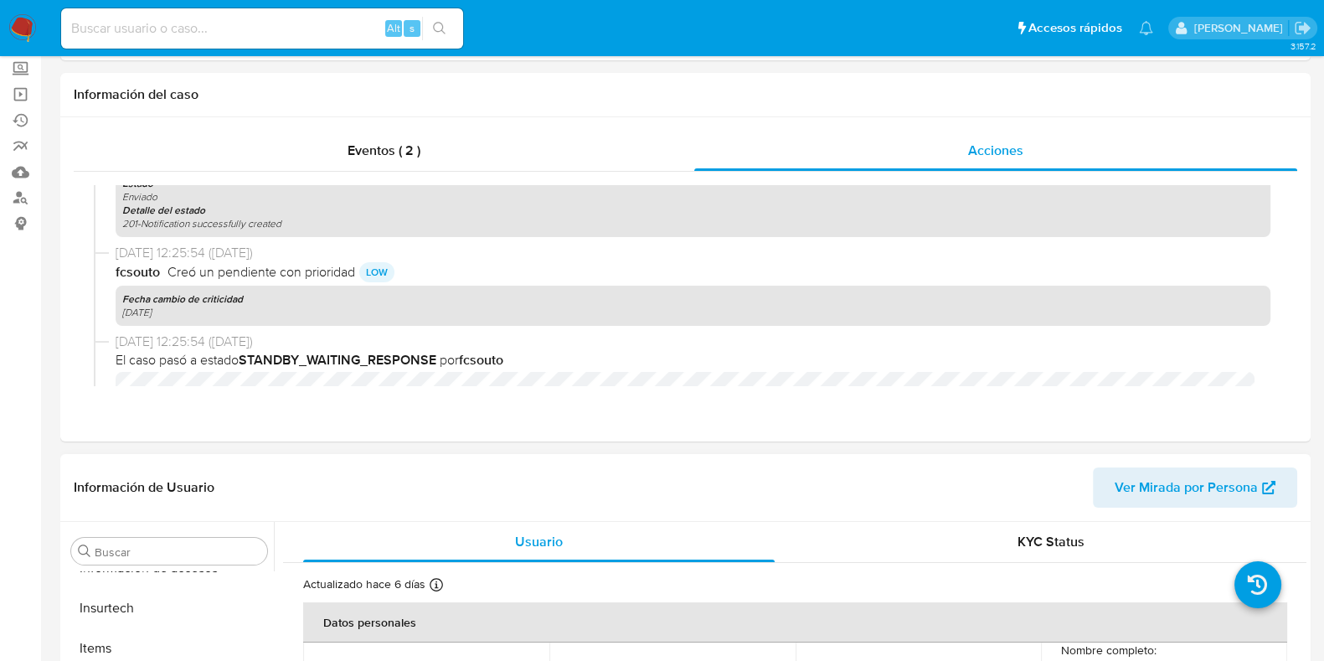
scroll to position [314, 0]
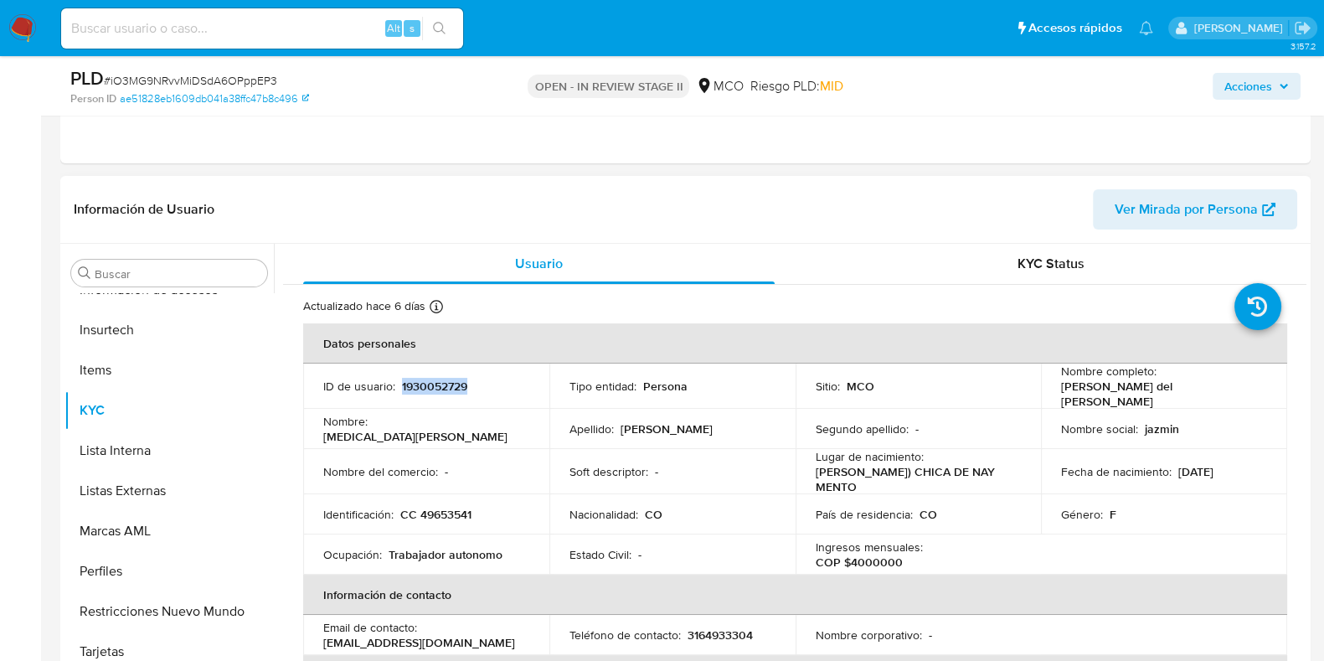
drag, startPoint x: 472, startPoint y: 386, endPoint x: 399, endPoint y: 386, distance: 73.7
click at [399, 386] on div "ID de usuario : 1930052729" at bounding box center [426, 386] width 206 height 15
copy p "1930052729"
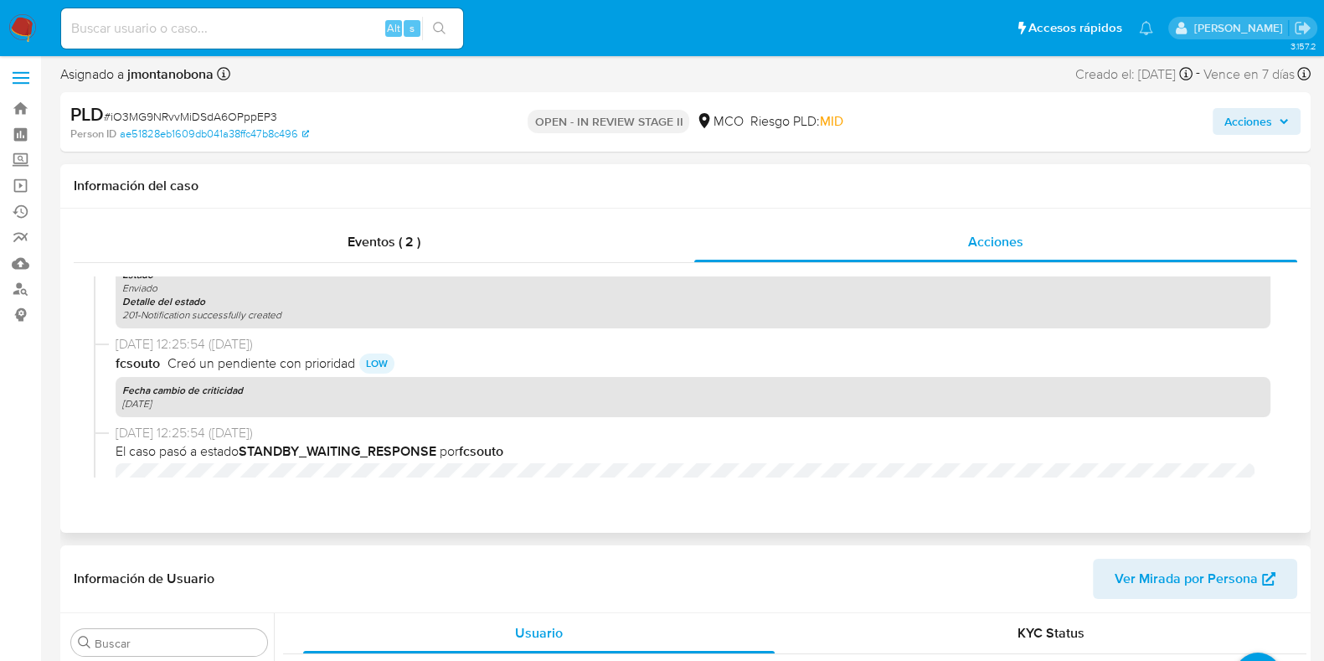
scroll to position [0, 0]
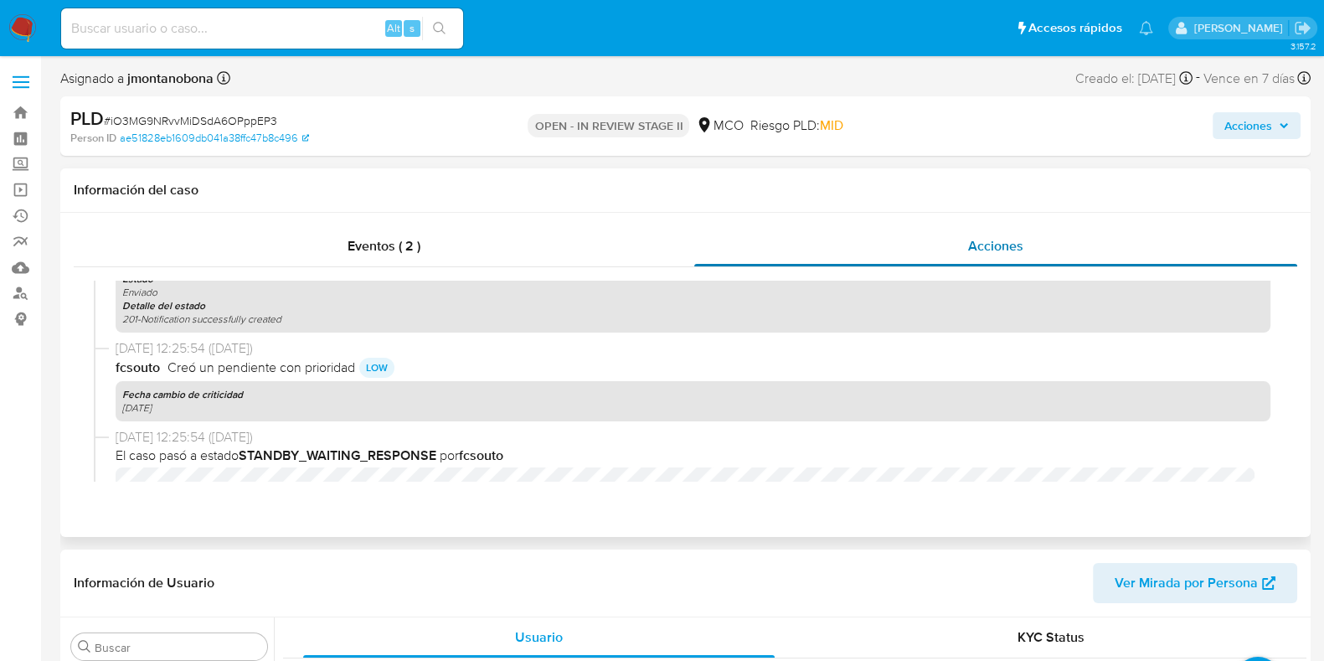
click at [983, 244] on span "Acciones" at bounding box center [995, 245] width 55 height 19
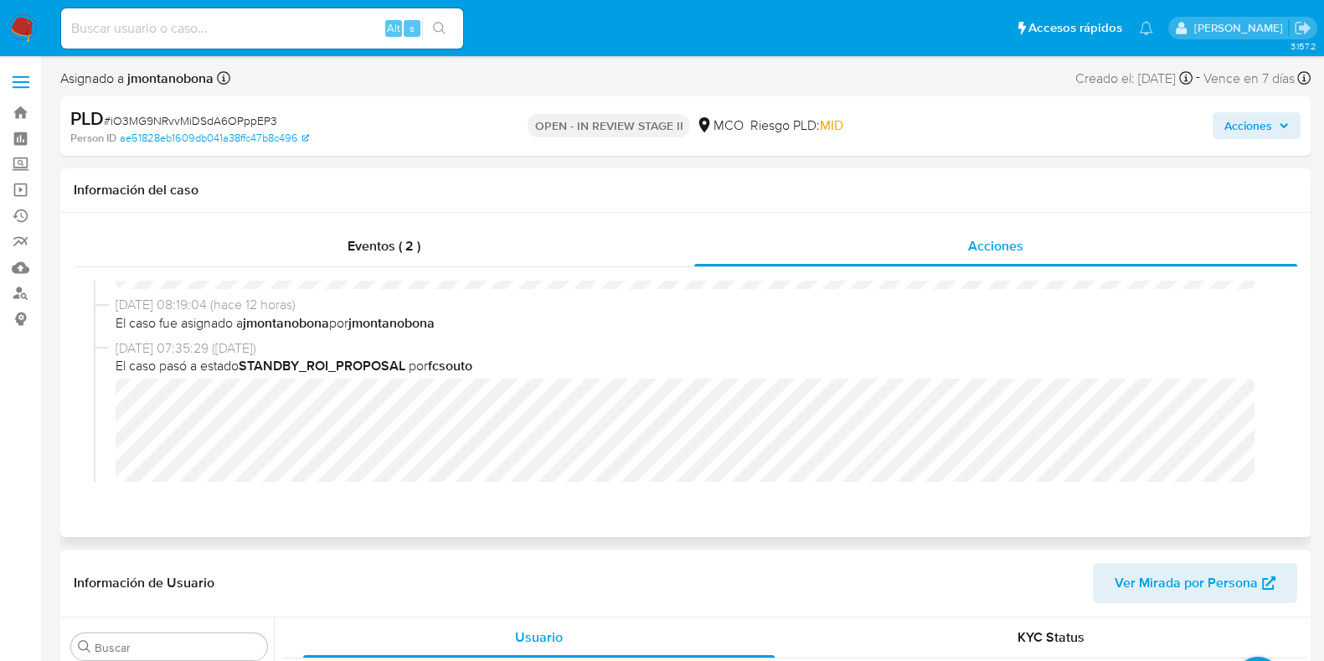
scroll to position [104, 0]
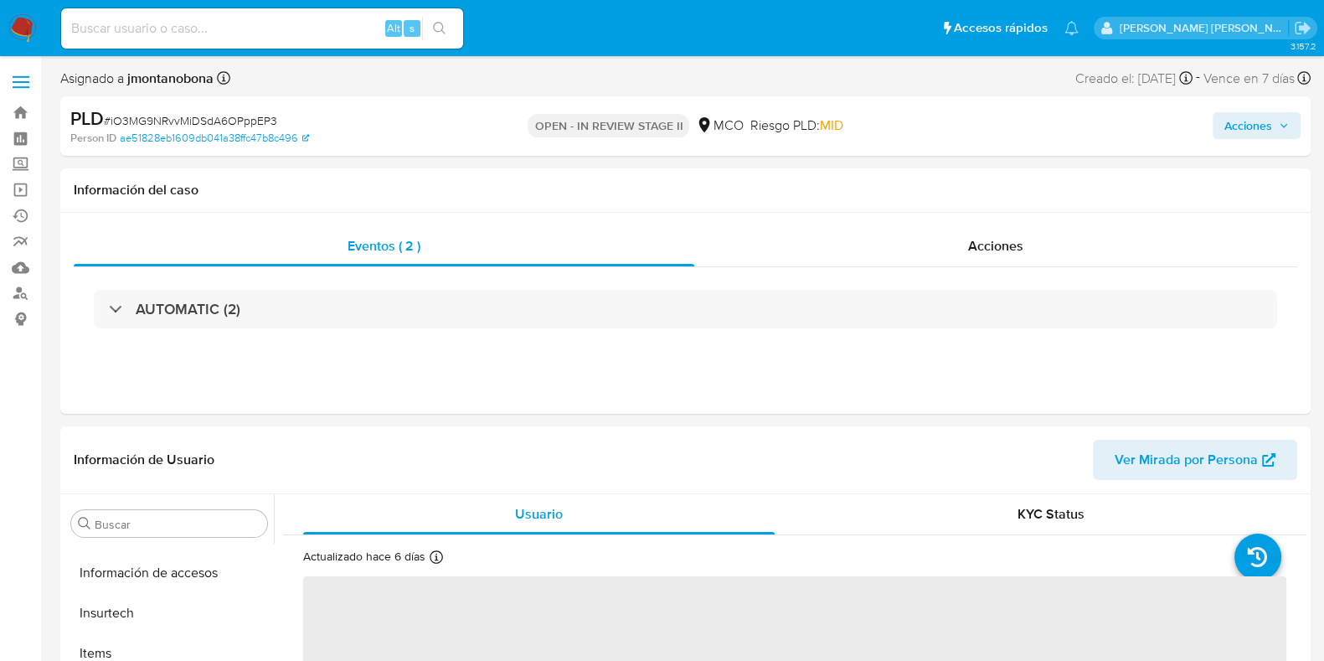
scroll to position [707, 0]
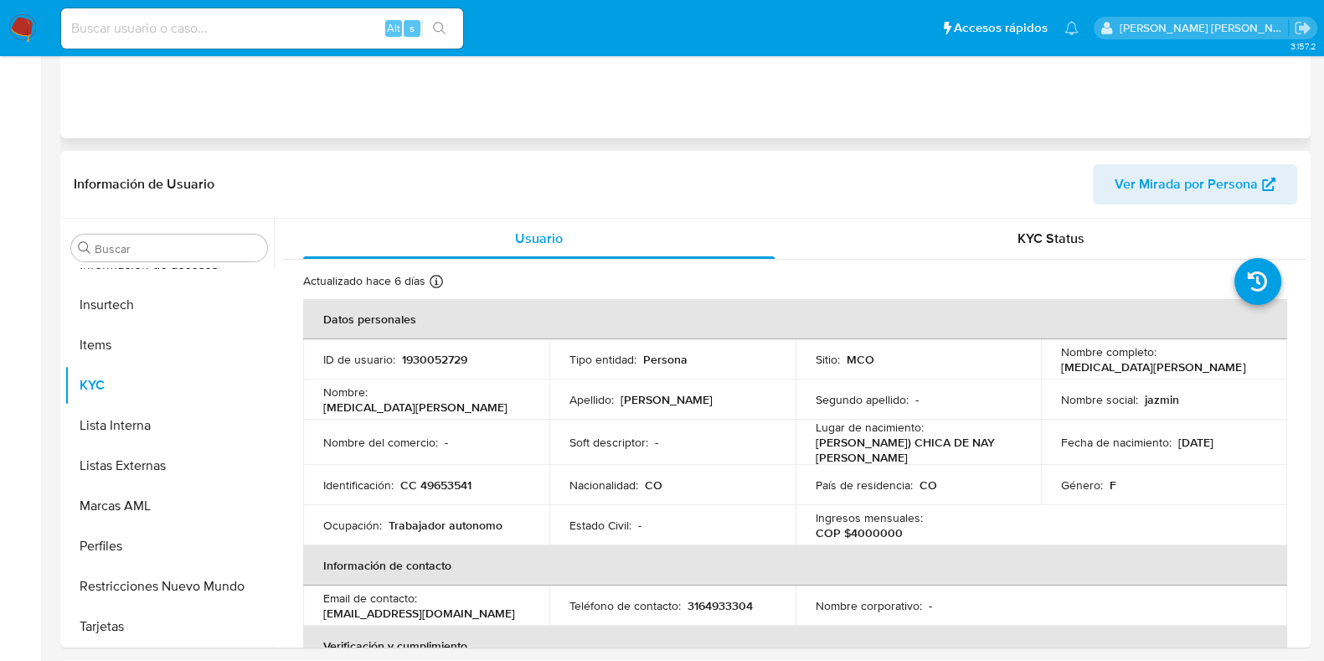
select select "10"
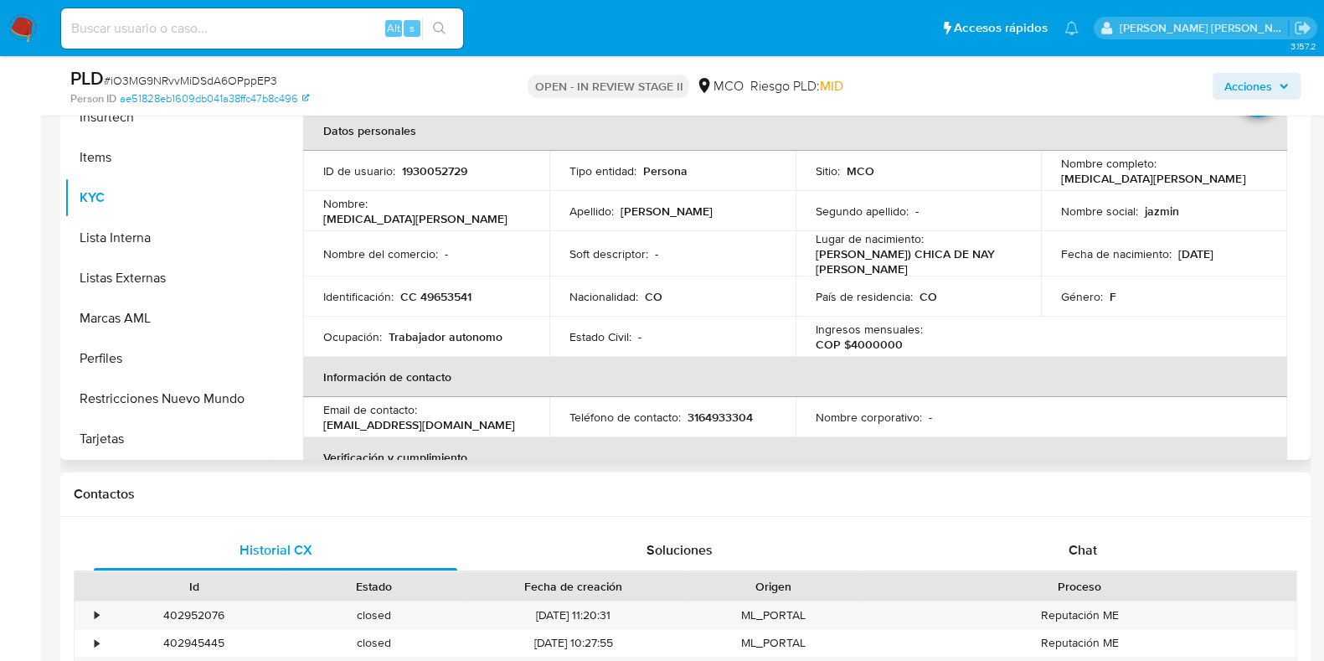
scroll to position [209, 0]
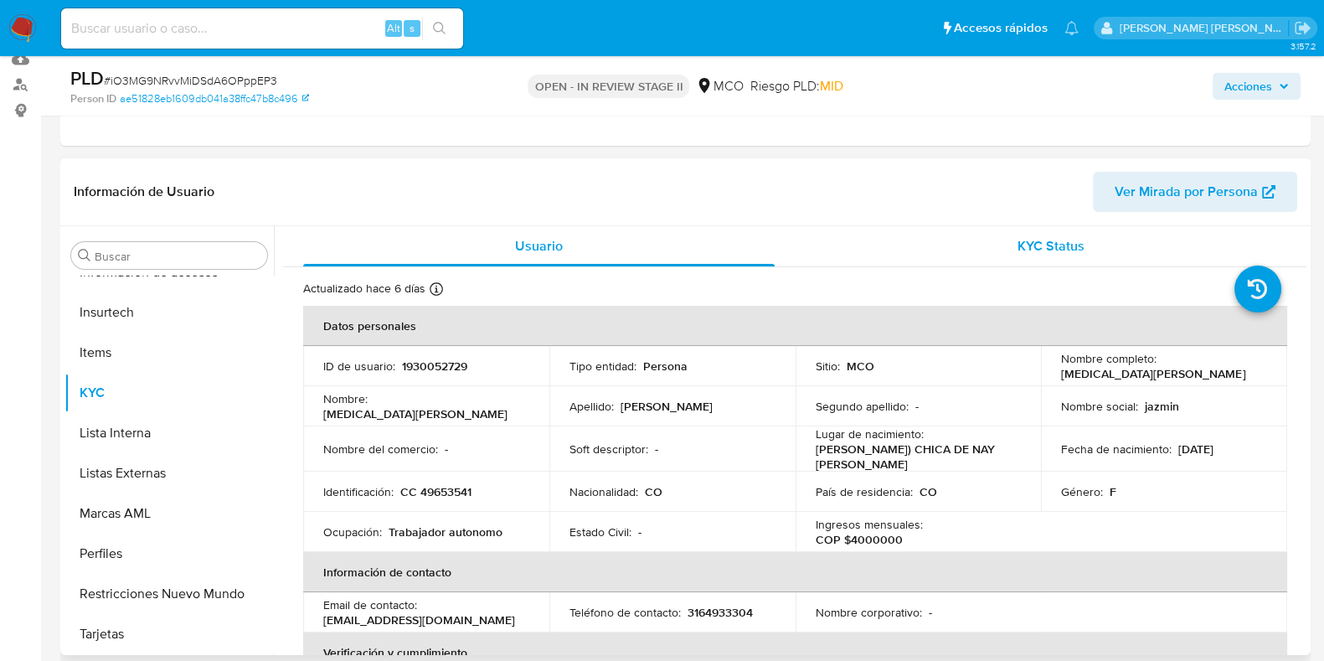
click at [1023, 248] on span "KYC Status" at bounding box center [1051, 245] width 67 height 19
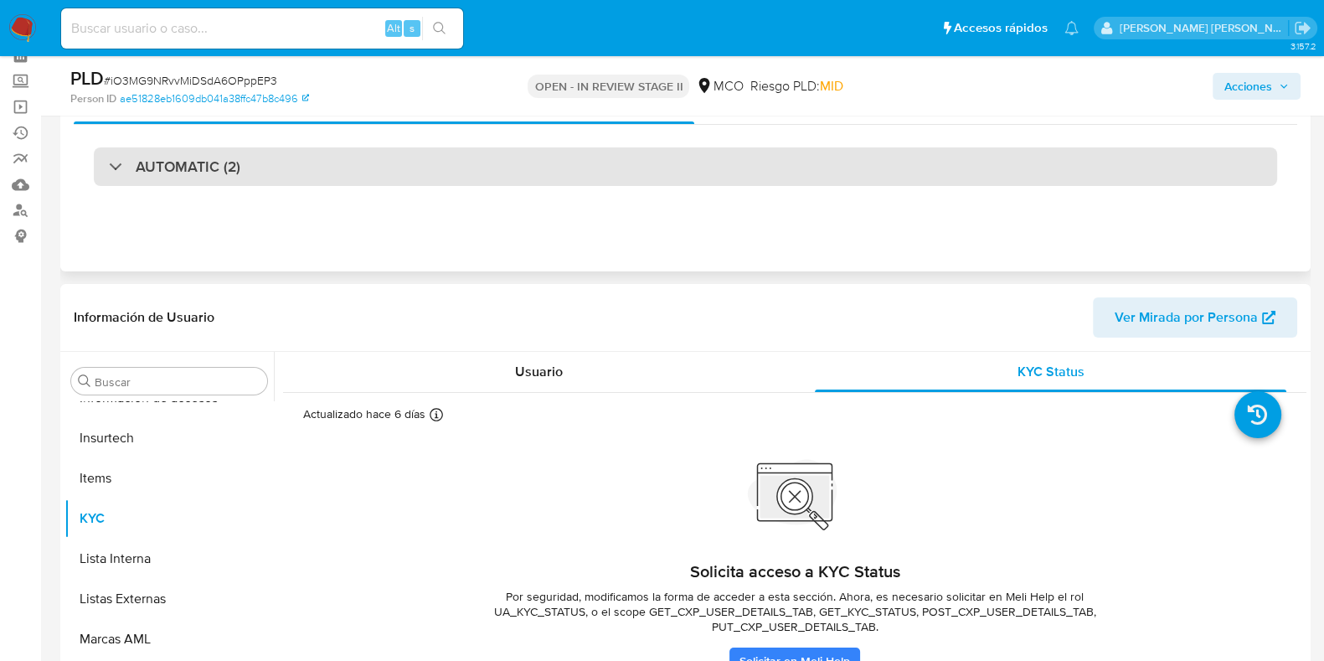
scroll to position [0, 0]
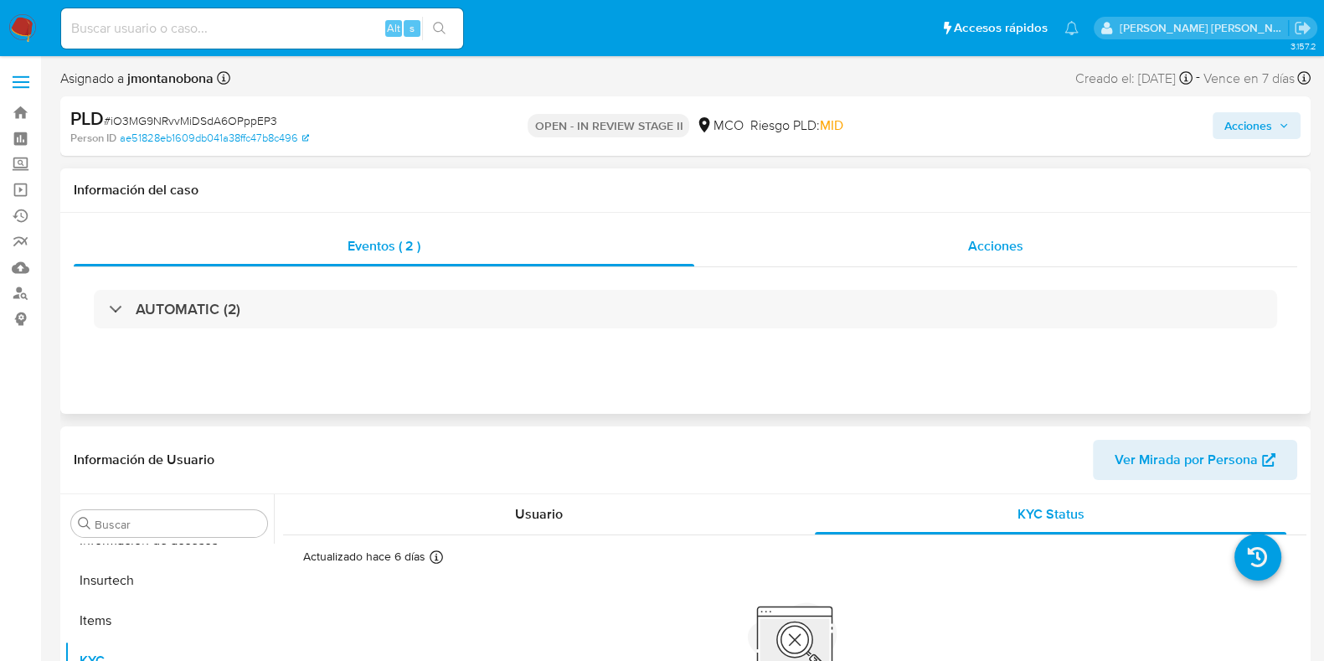
click at [997, 255] on span "Acciones" at bounding box center [995, 245] width 55 height 19
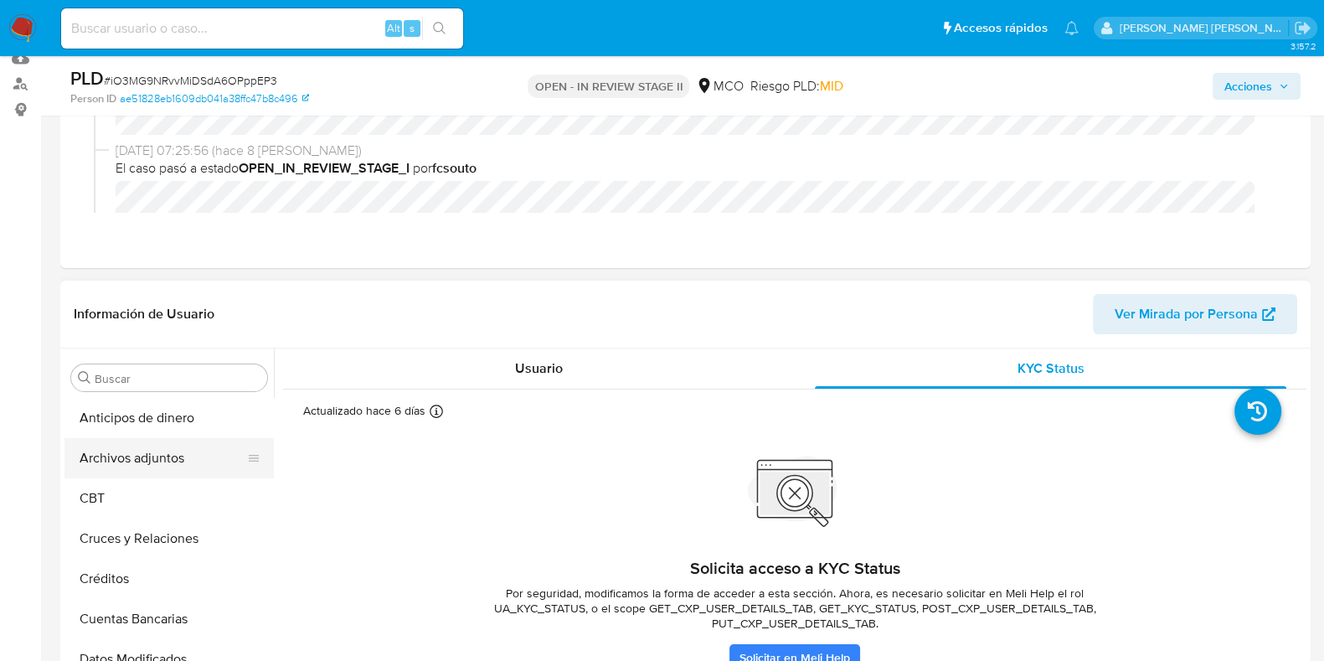
scroll to position [209, 0]
click at [560, 381] on div "Usuario" at bounding box center [539, 369] width 472 height 40
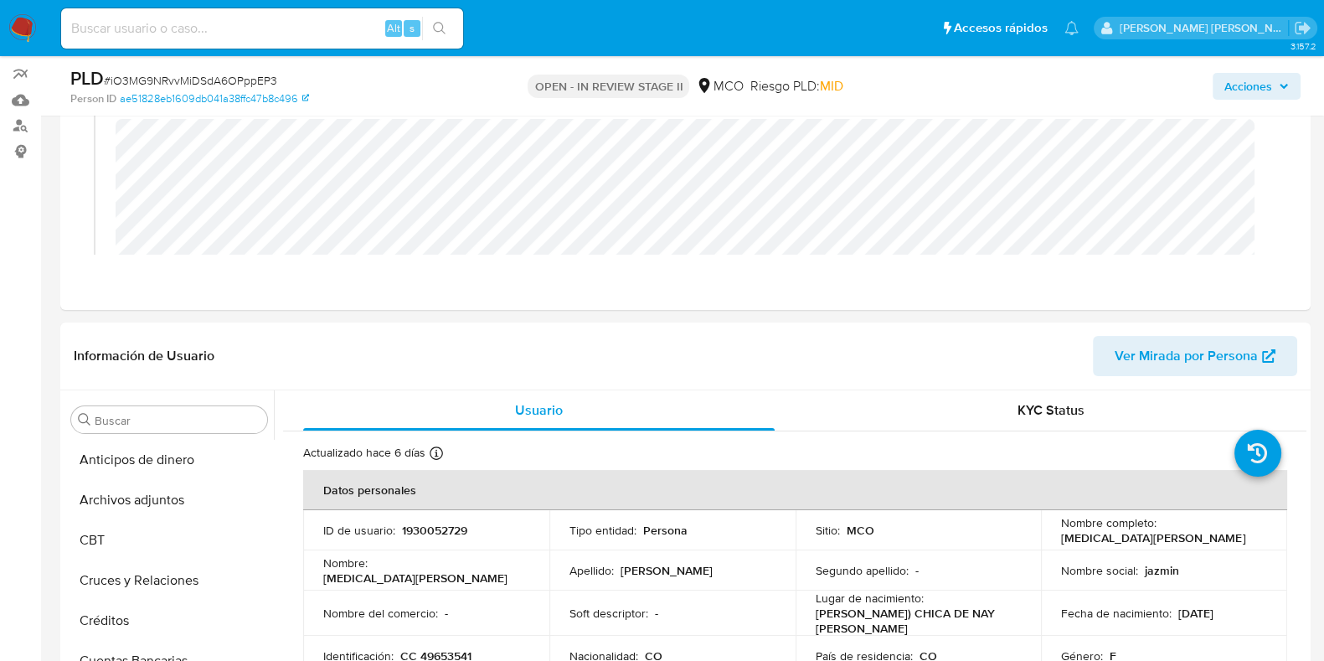
scroll to position [104, 0]
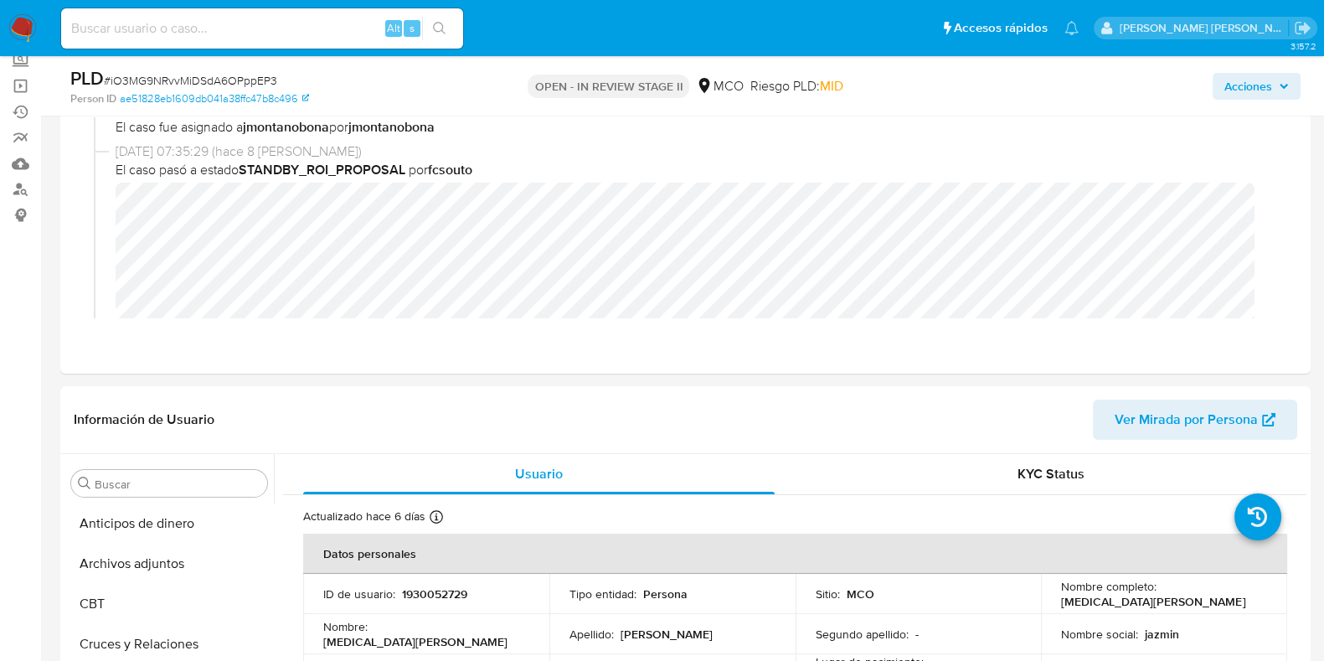
click at [1266, 92] on span "Acciones" at bounding box center [1249, 86] width 48 height 27
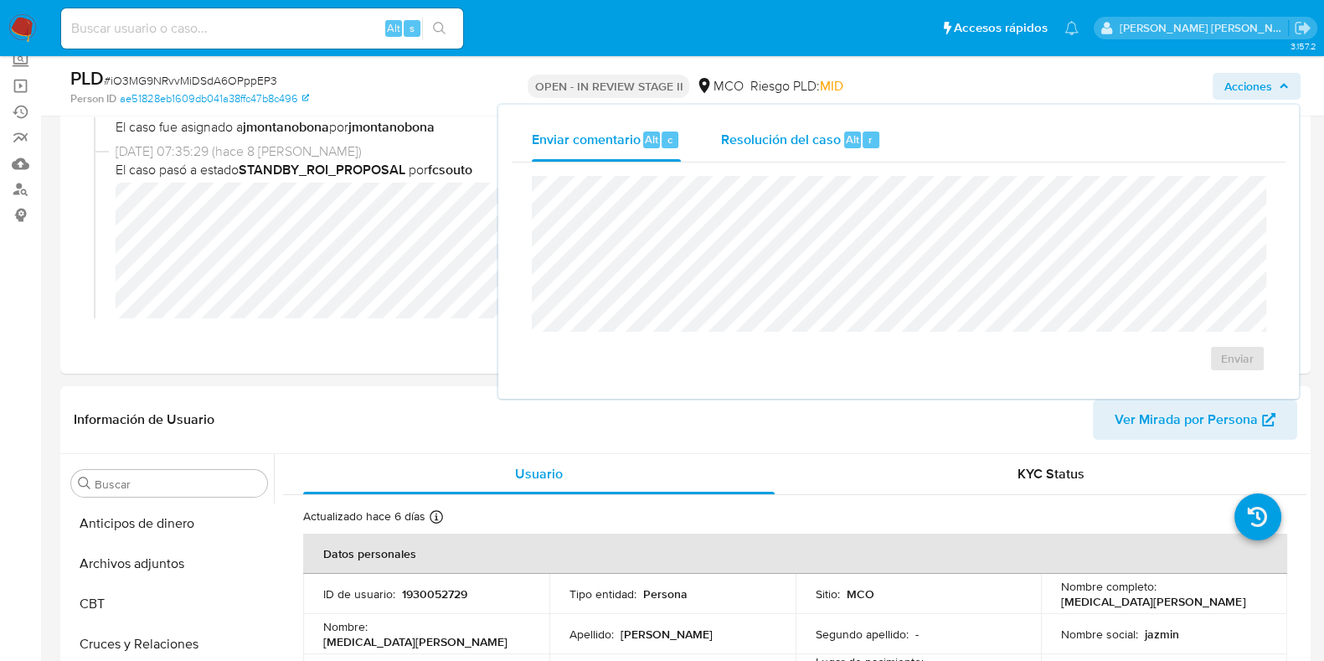
click at [789, 155] on div "Resolución del caso Alt r" at bounding box center [801, 140] width 160 height 44
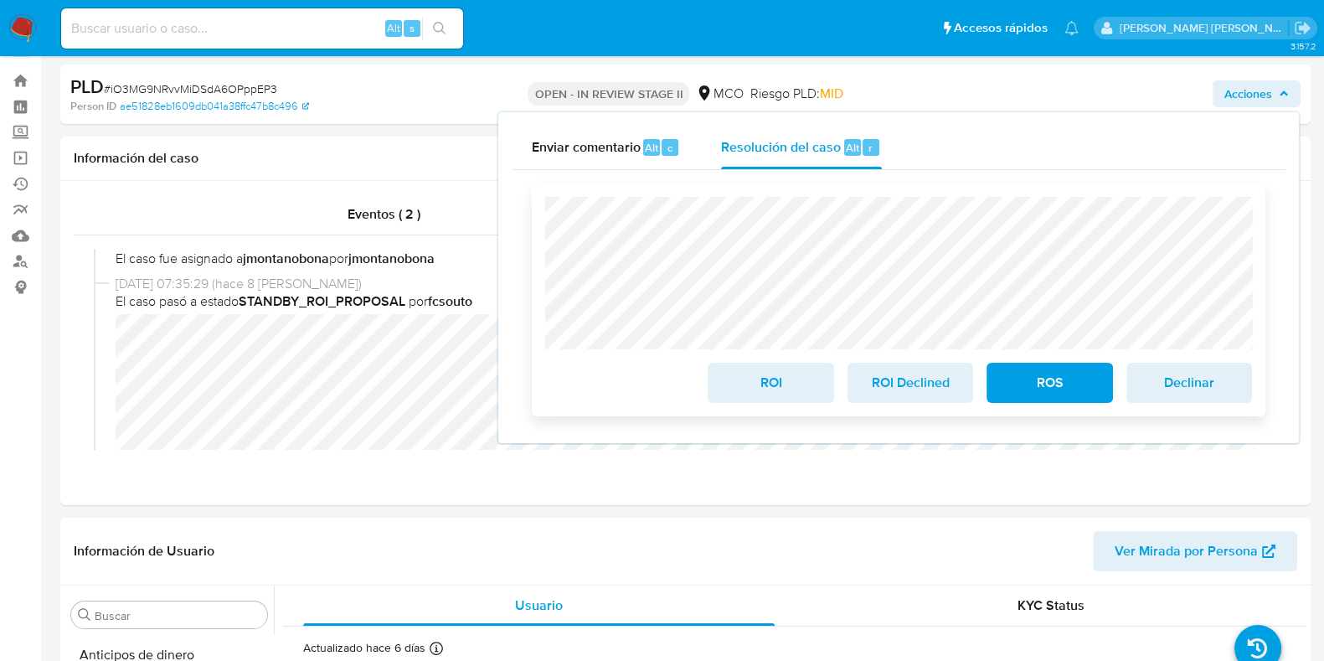
scroll to position [0, 0]
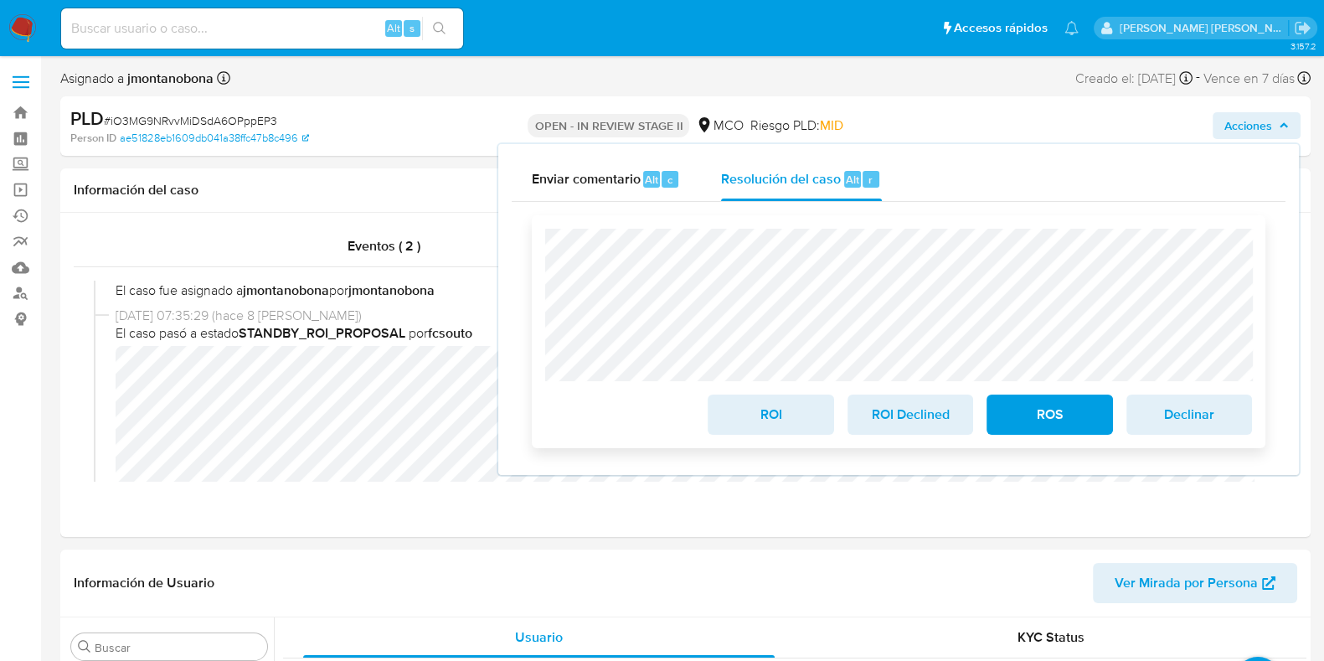
click at [803, 420] on span "ROI" at bounding box center [771, 414] width 82 height 37
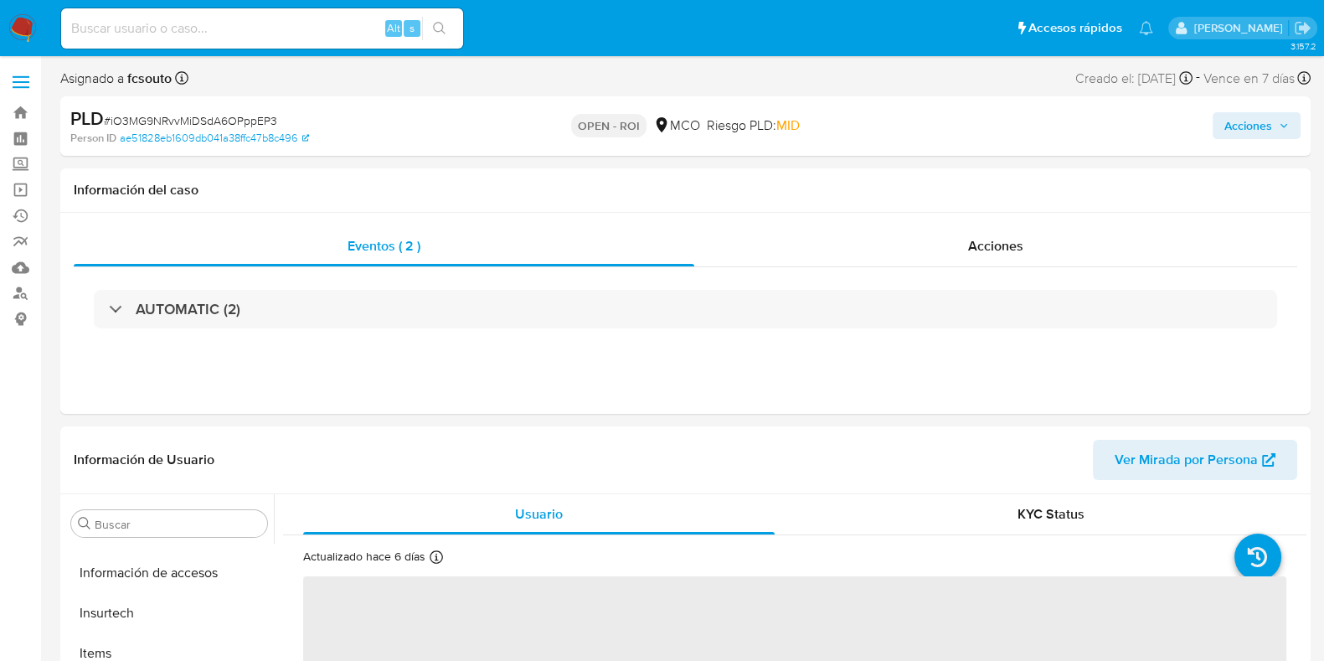
scroll to position [707, 0]
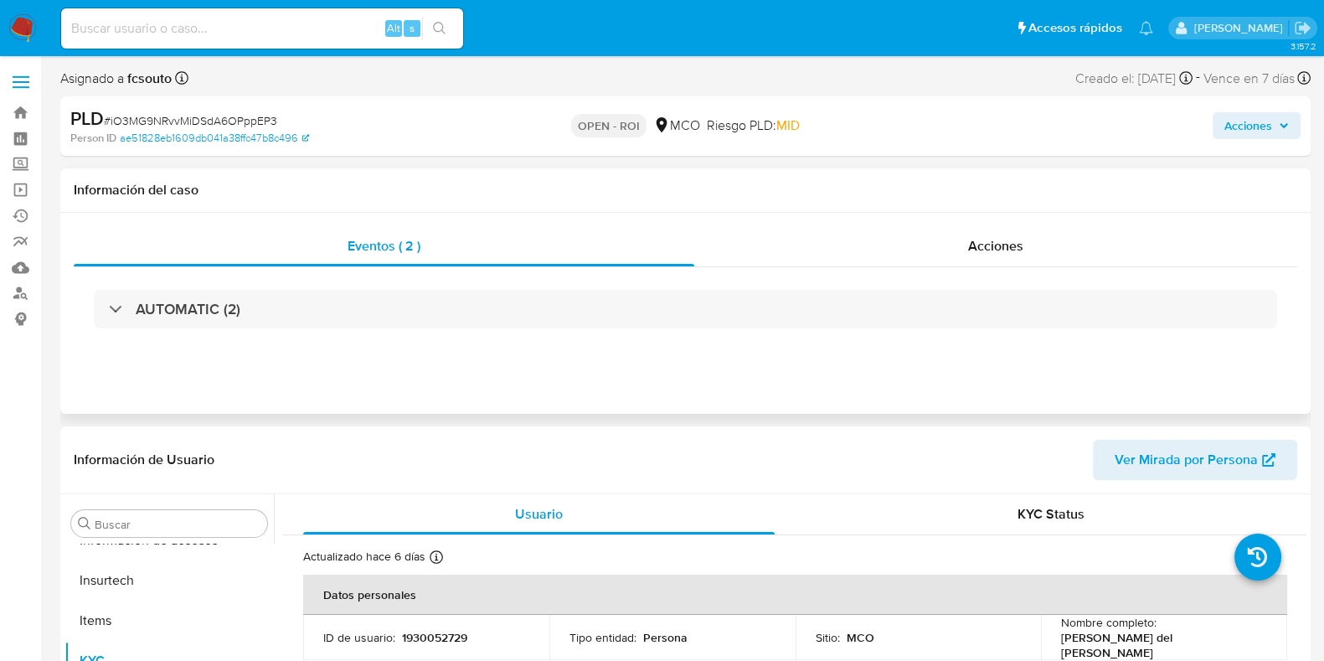
select select "10"
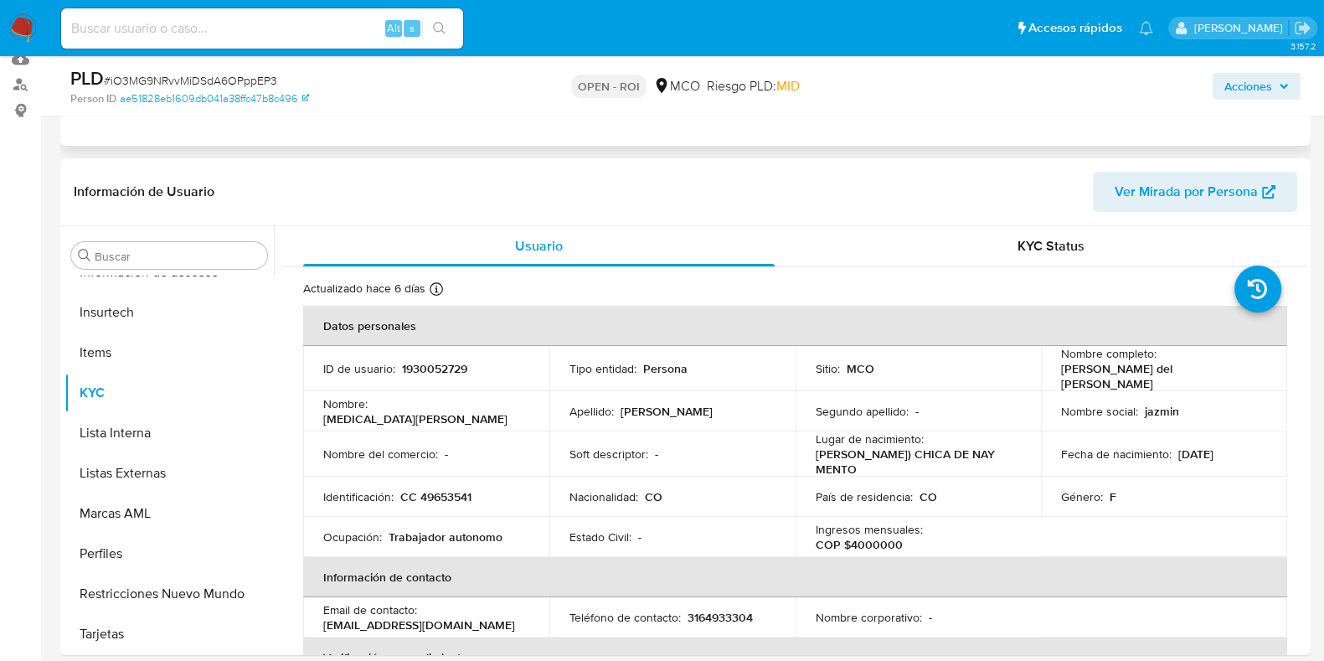
scroll to position [0, 0]
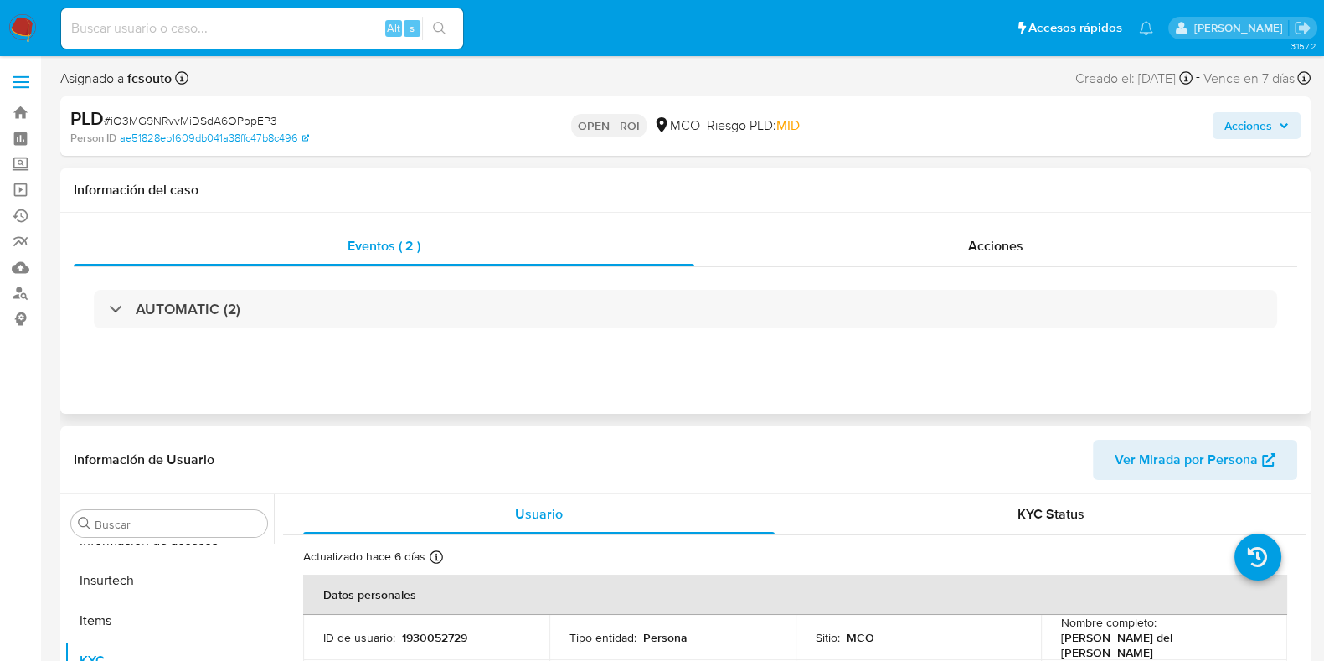
click at [1018, 218] on div "Eventos ( 2 ) Acciones AUTOMATIC (2)" at bounding box center [685, 313] width 1251 height 201
click at [1009, 240] on span "Acciones" at bounding box center [995, 245] width 55 height 19
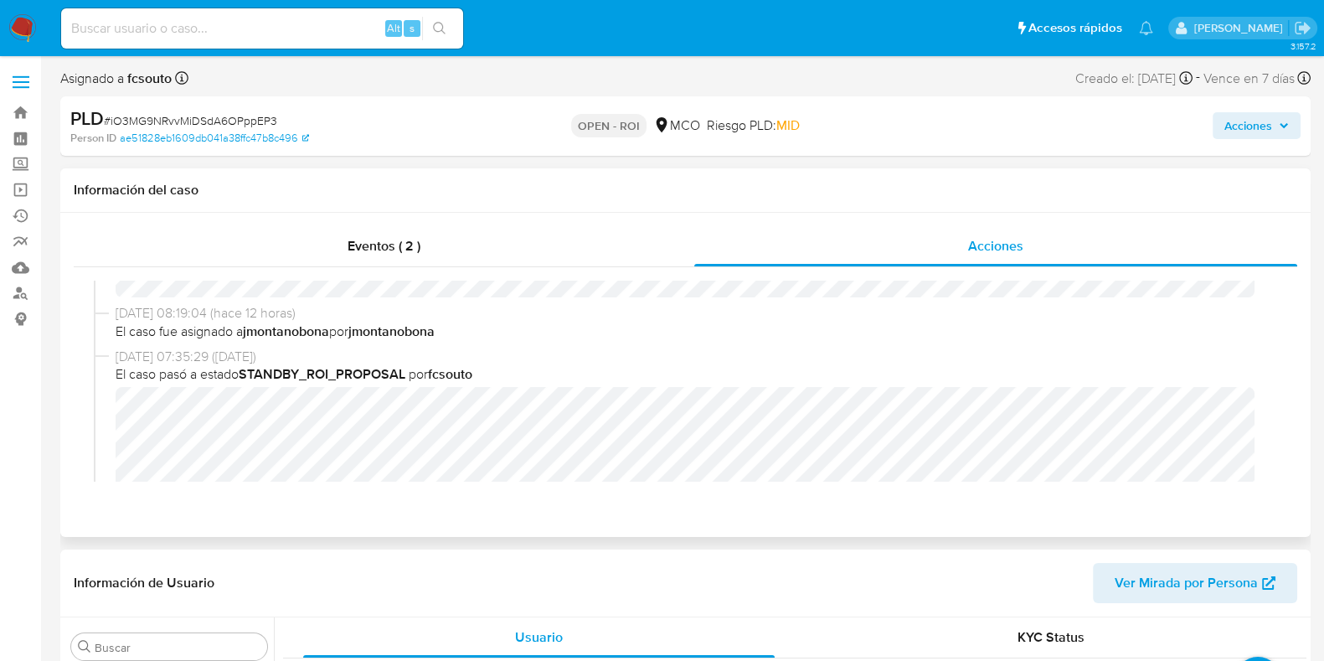
scroll to position [209, 0]
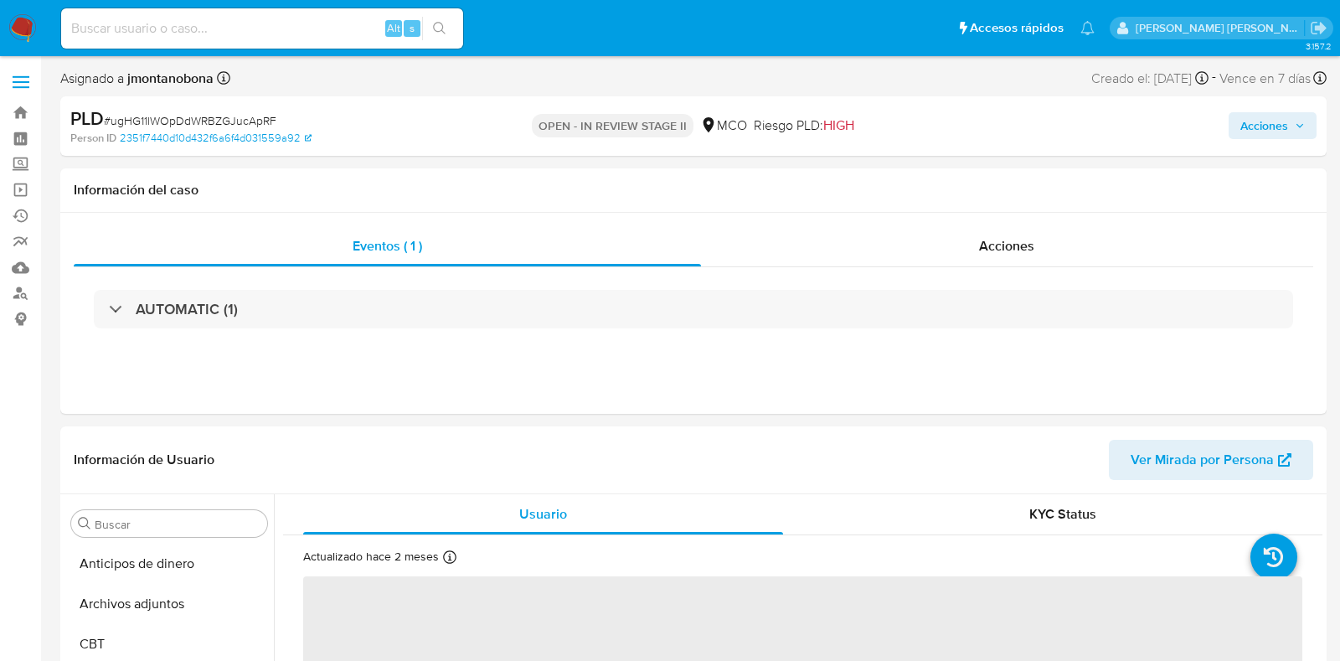
select select "10"
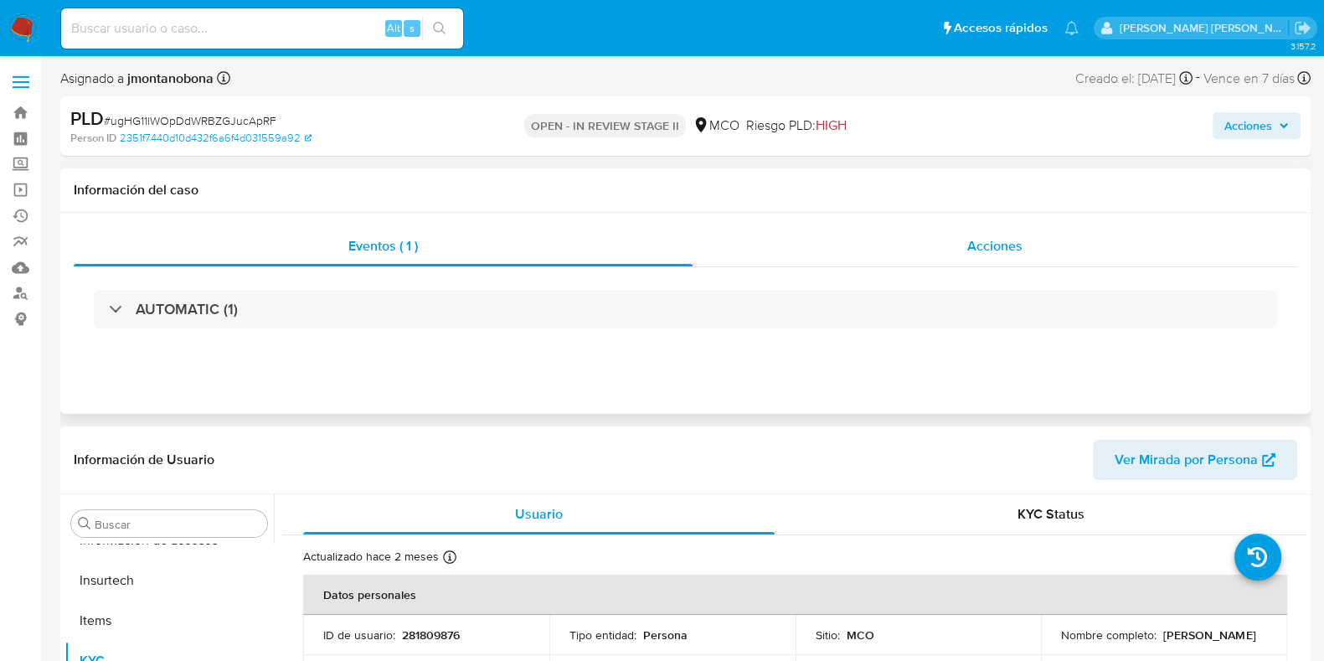
click at [984, 238] on span "Acciones" at bounding box center [995, 245] width 55 height 19
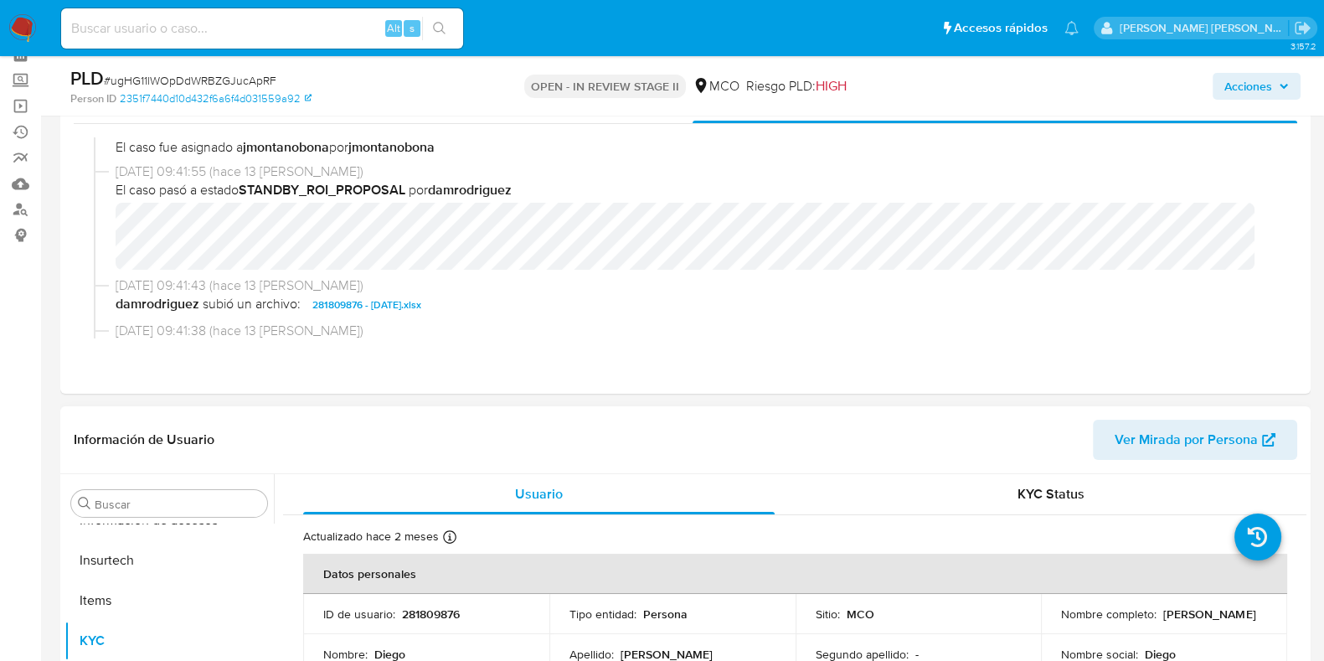
scroll to position [209, 0]
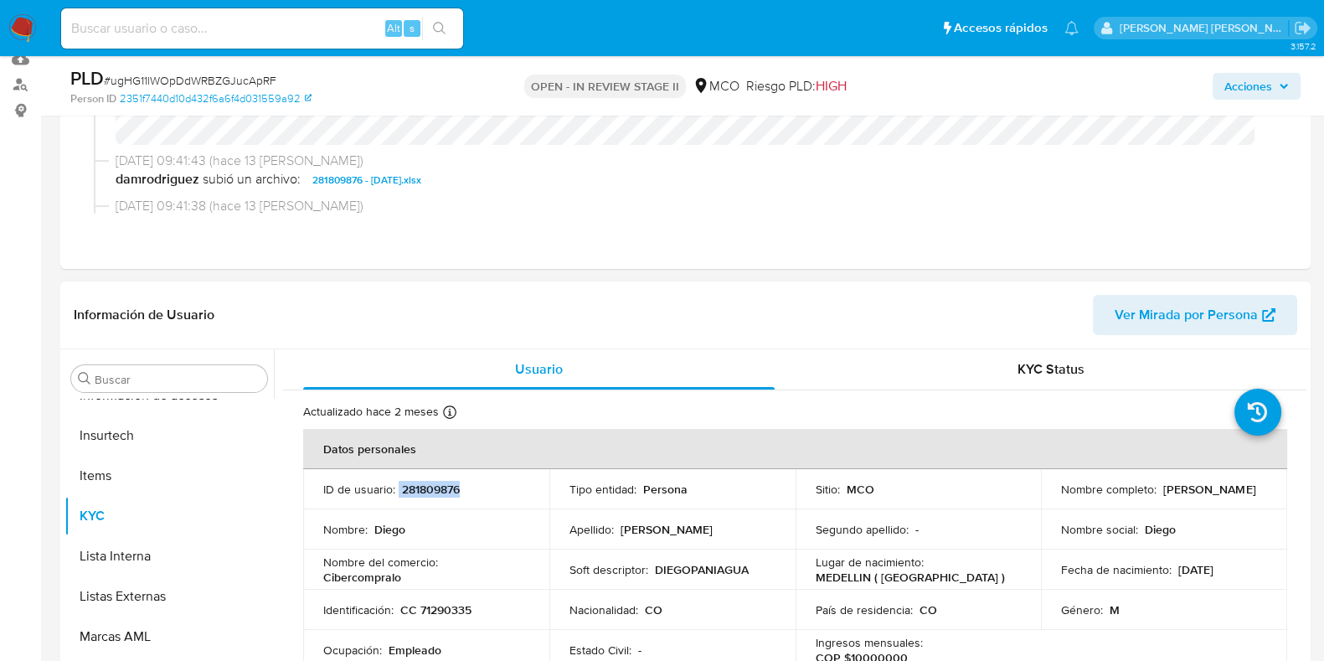
drag, startPoint x: 477, startPoint y: 488, endPoint x: 396, endPoint y: 490, distance: 81.3
click at [396, 490] on div "ID de usuario : 281809876" at bounding box center [426, 489] width 206 height 15
click at [488, 479] on td "ID de usuario : 281809876" at bounding box center [426, 489] width 246 height 40
drag, startPoint x: 467, startPoint y: 483, endPoint x: 401, endPoint y: 484, distance: 66.2
click at [401, 484] on div "ID de usuario : 281809876" at bounding box center [426, 489] width 206 height 15
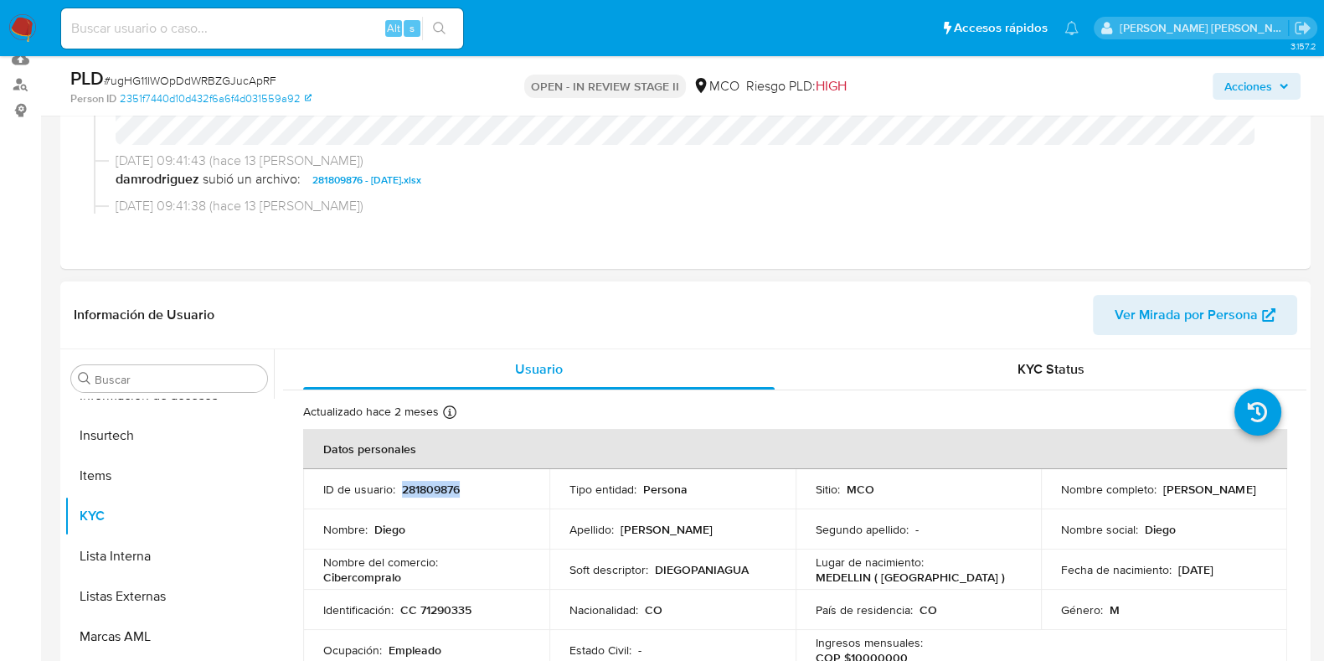
copy p "281809876"
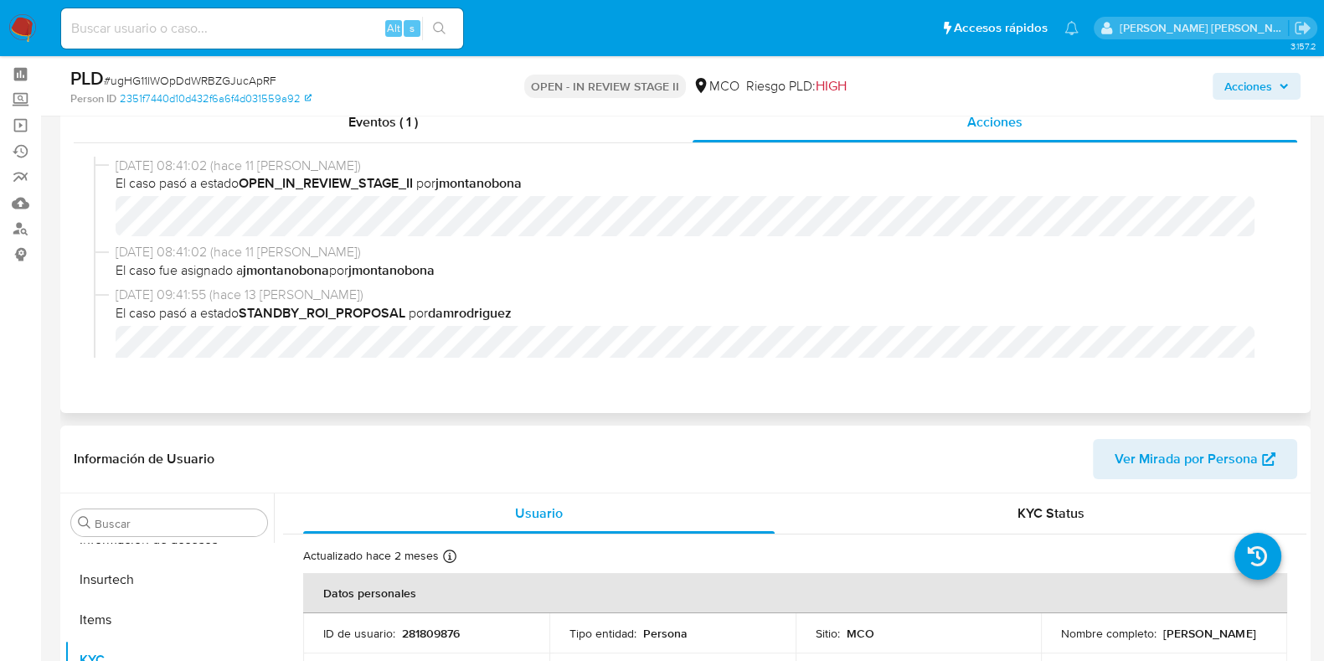
scroll to position [0, 0]
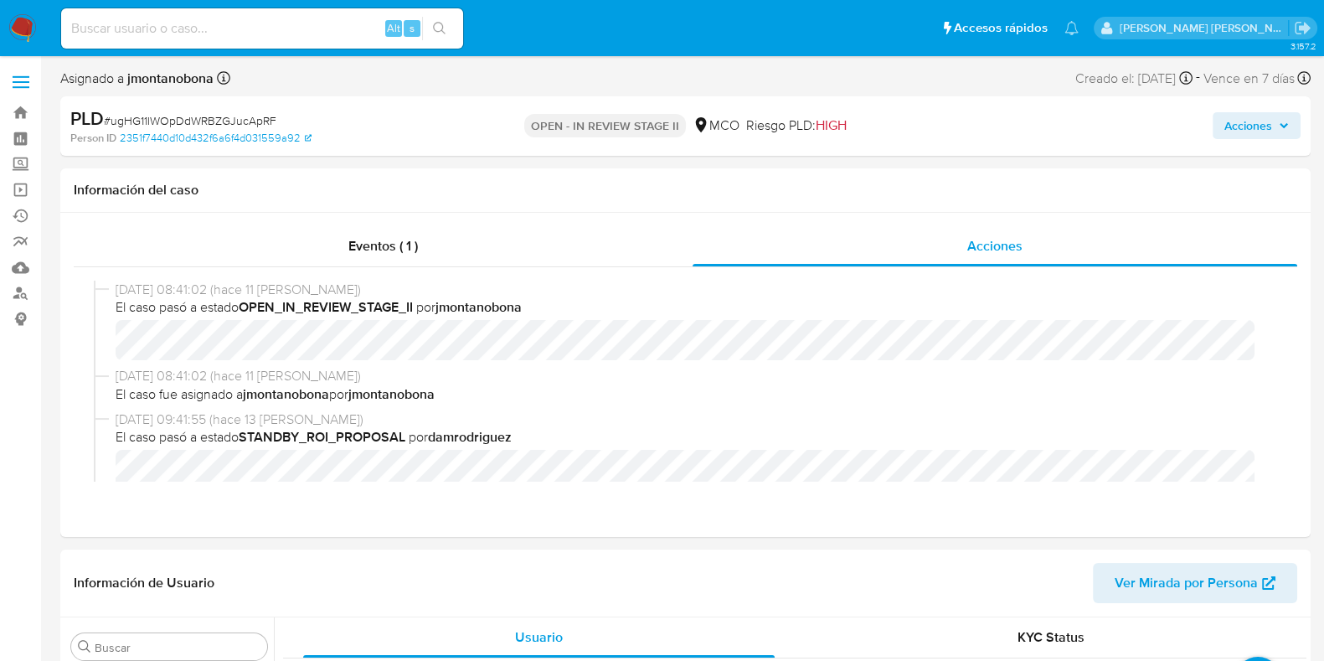
click at [1257, 131] on span "Acciones" at bounding box center [1249, 125] width 48 height 27
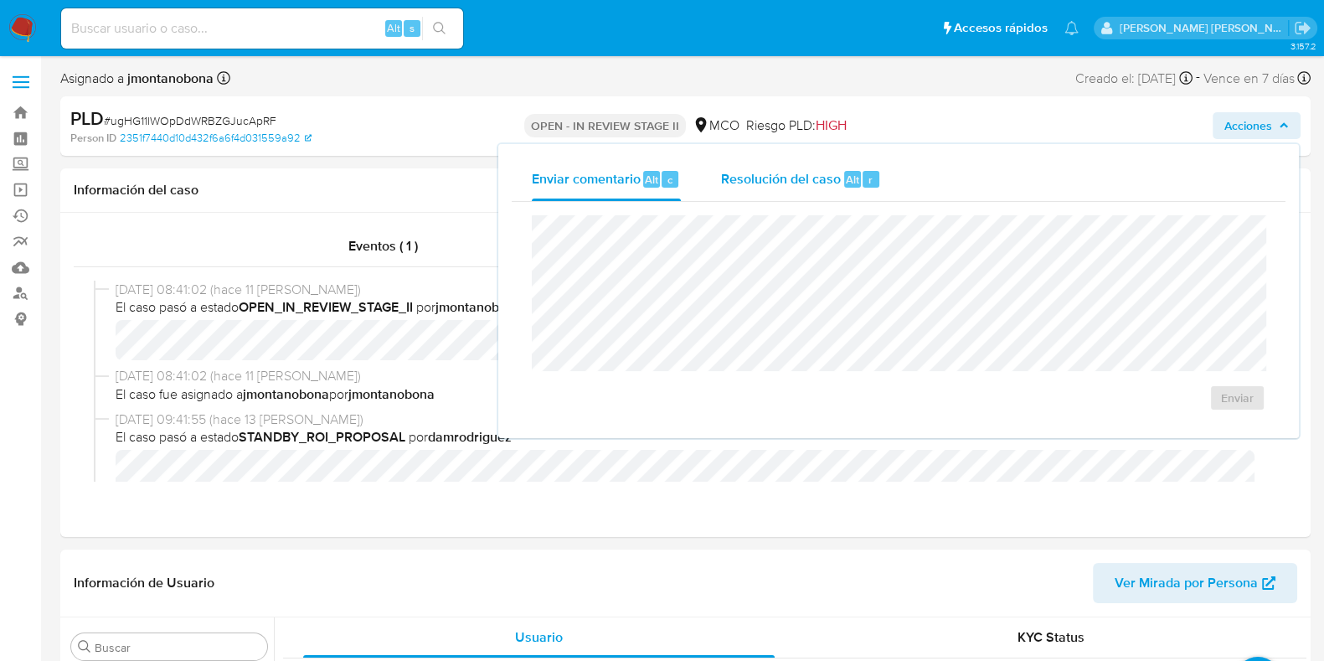
click at [810, 176] on span "Resolución del caso" at bounding box center [781, 178] width 120 height 19
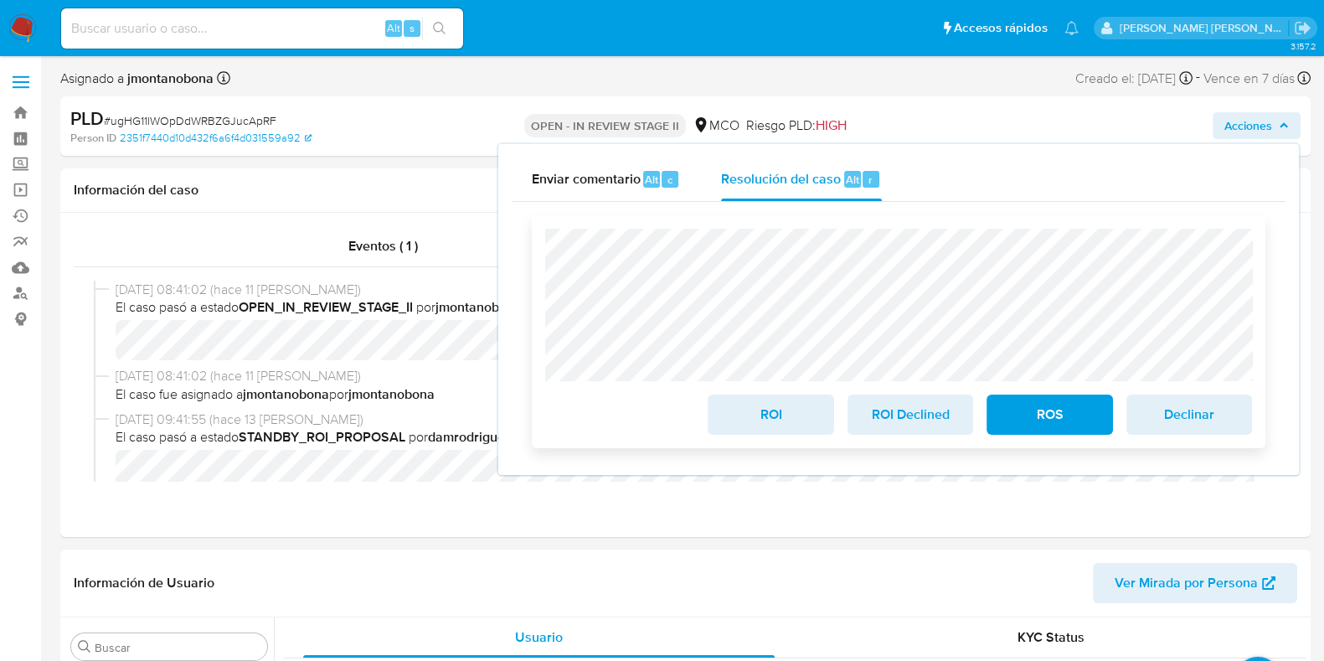
click at [802, 418] on span "ROI" at bounding box center [771, 414] width 82 height 37
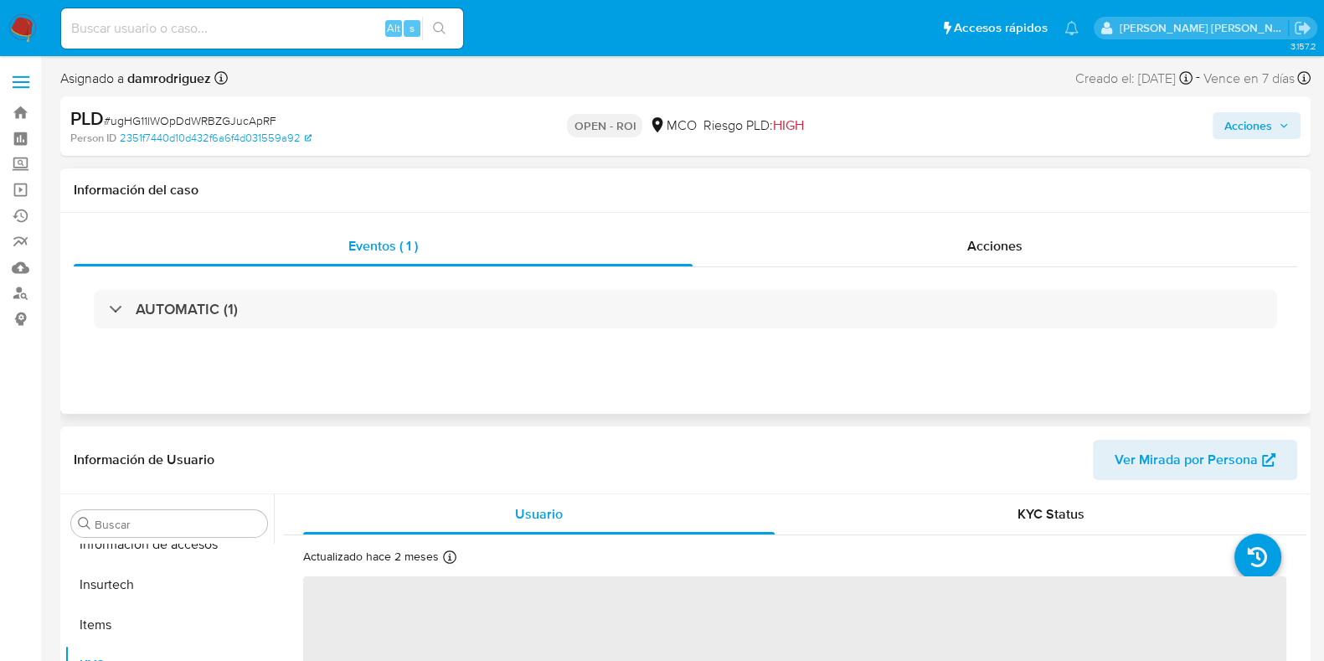
scroll to position [707, 0]
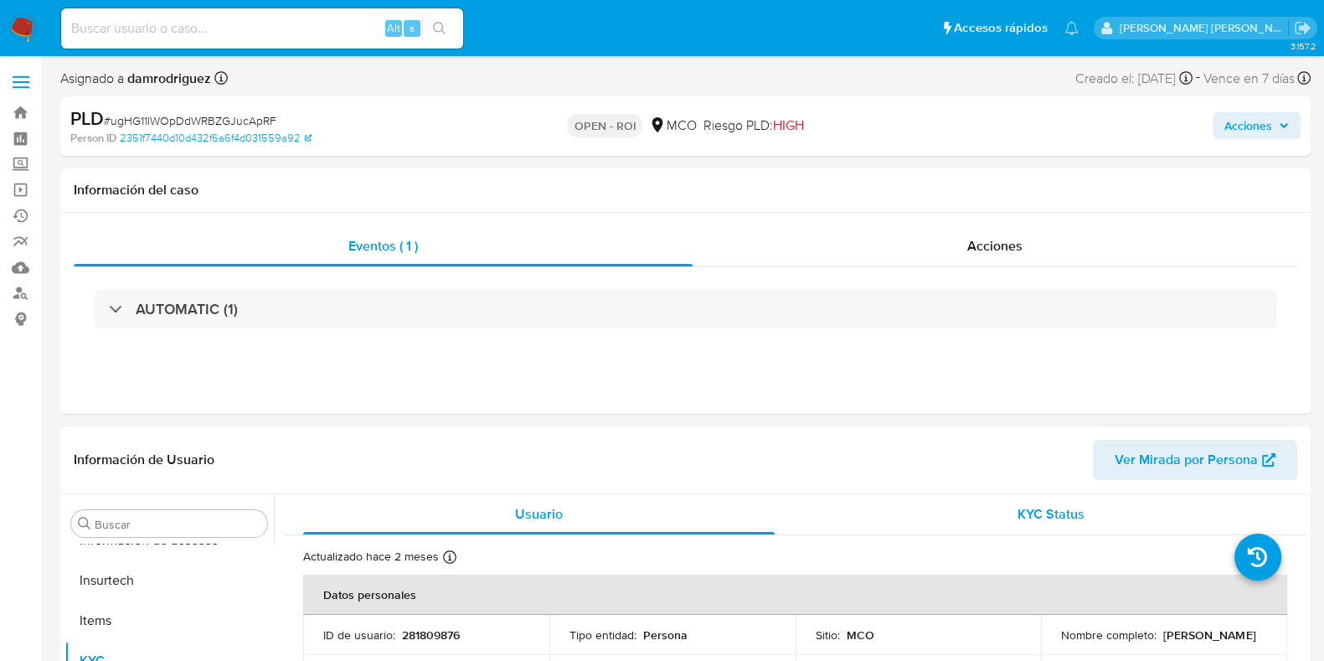
select select "10"
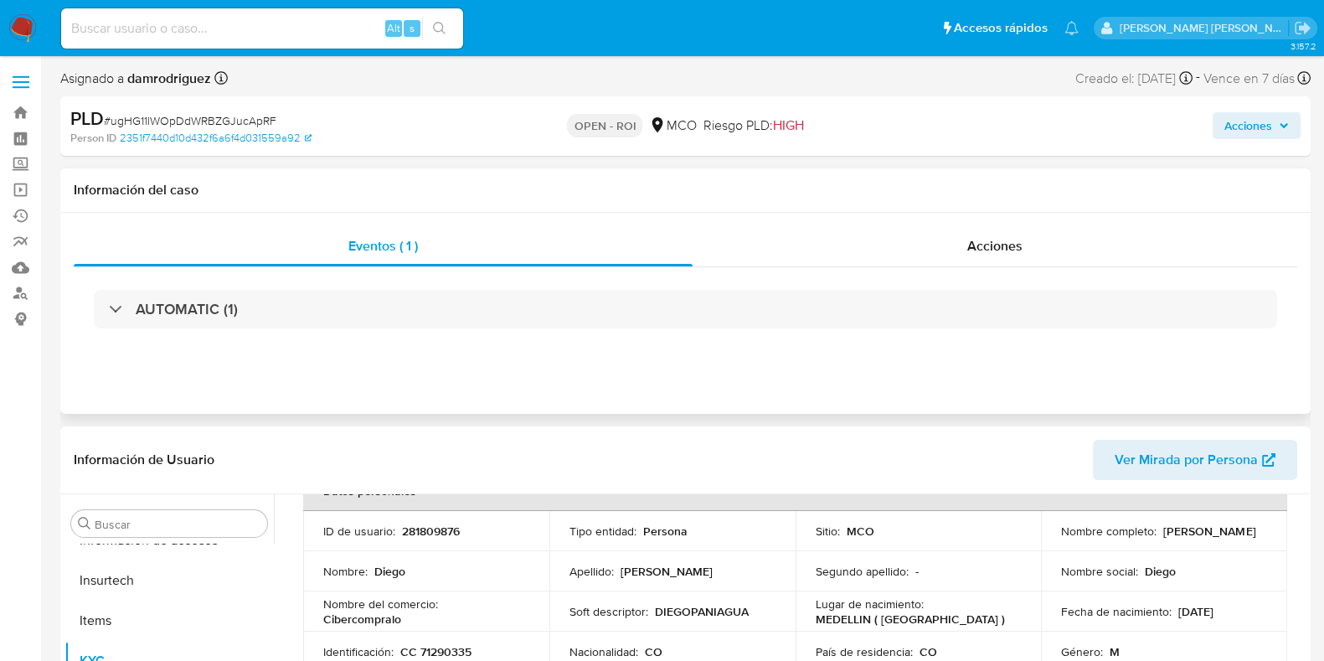
click at [1012, 214] on div "Eventos ( 1 ) Acciones AUTOMATIC (1)" at bounding box center [685, 313] width 1251 height 201
click at [1004, 241] on span "Acciones" at bounding box center [995, 245] width 55 height 19
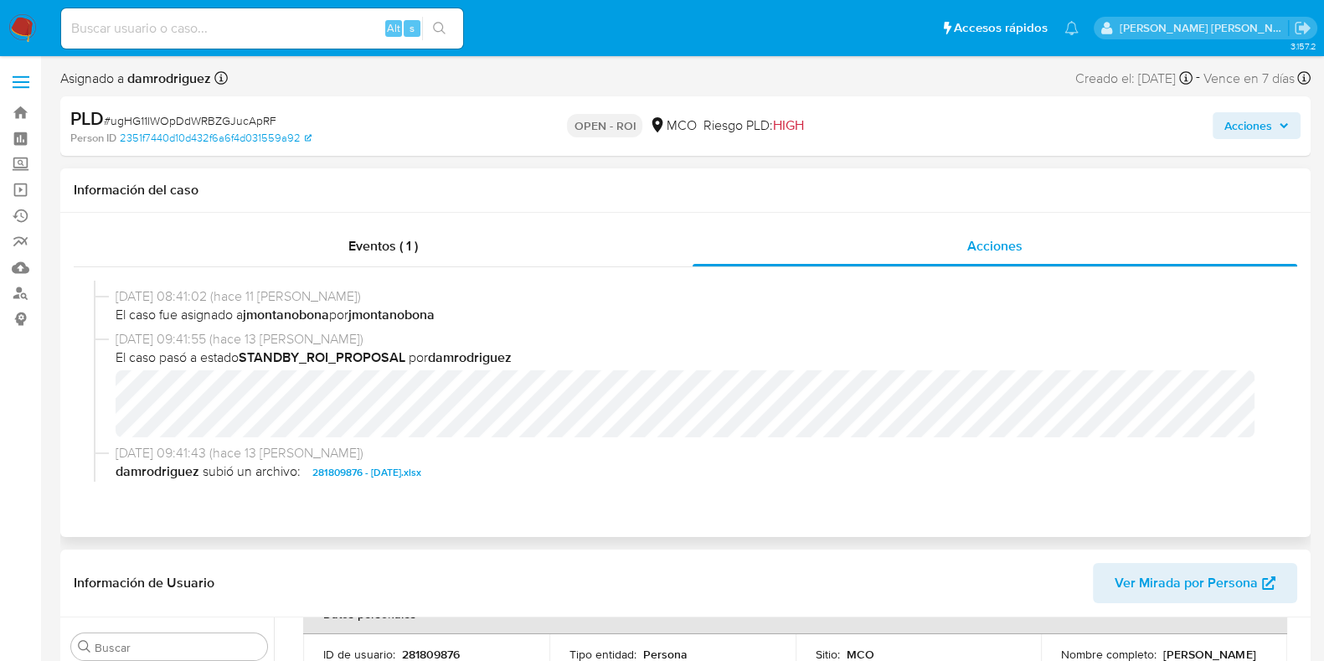
scroll to position [209, 0]
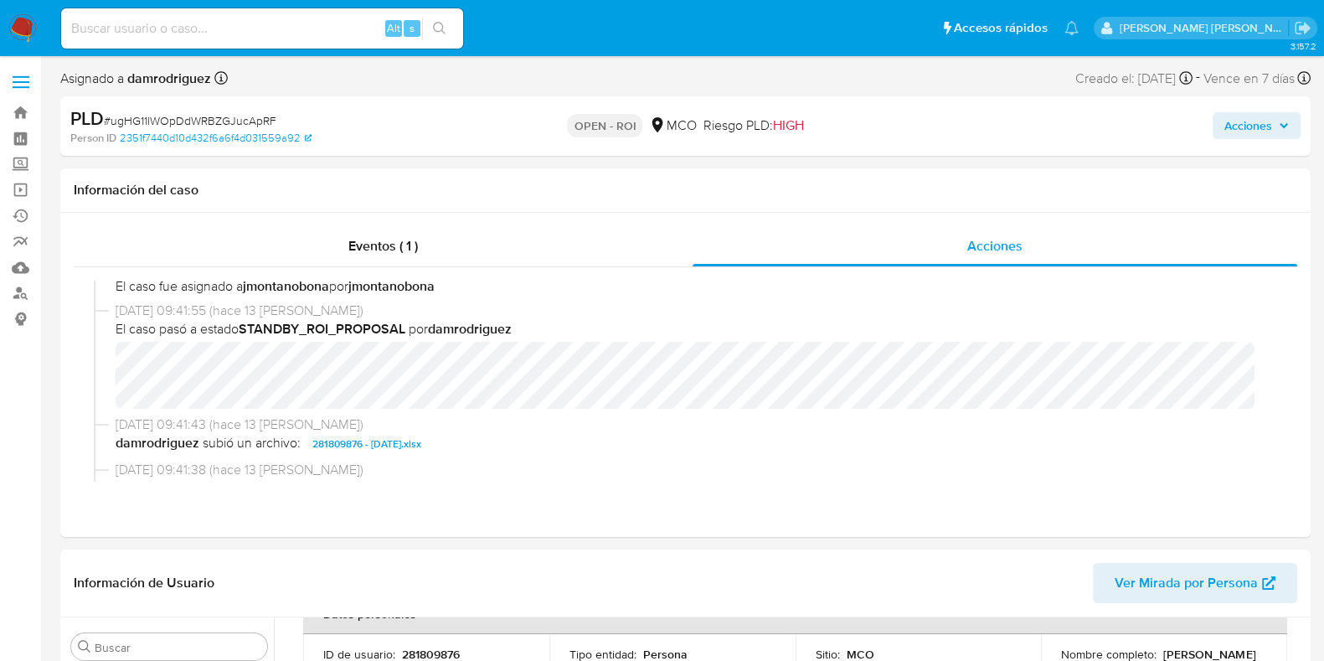
click at [1257, 133] on span "Acciones" at bounding box center [1249, 125] width 48 height 27
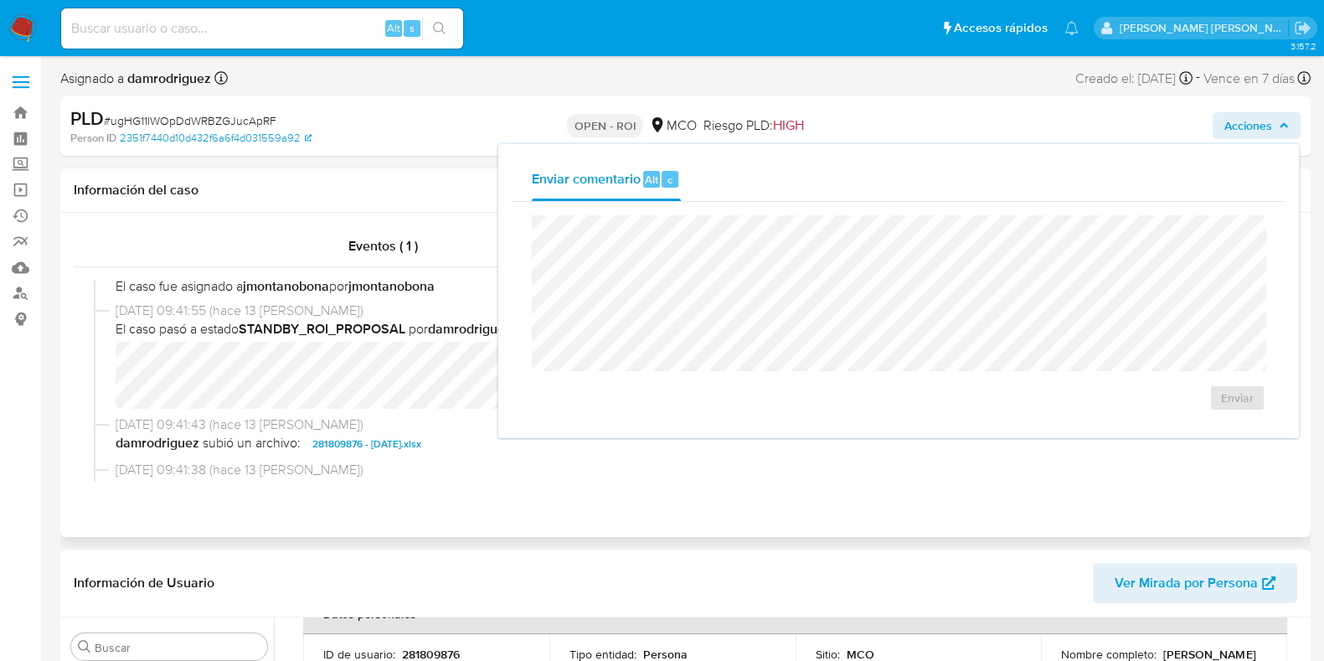
click at [452, 209] on div "Información del caso" at bounding box center [685, 190] width 1251 height 44
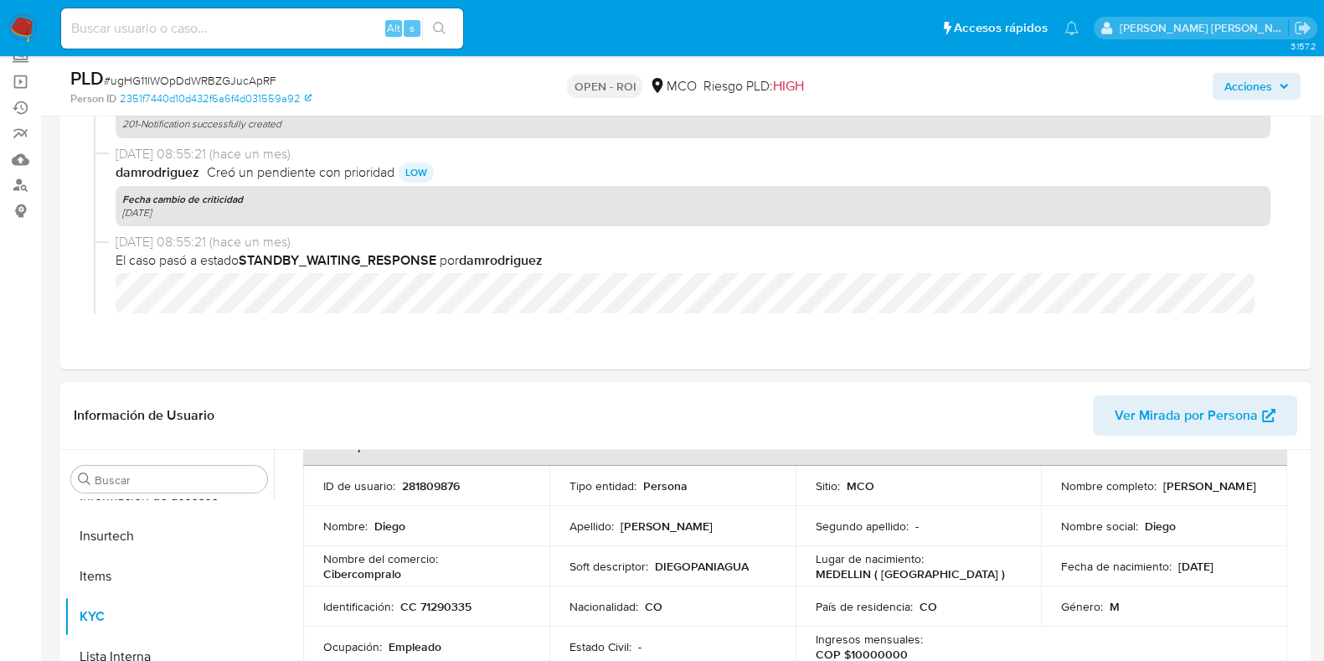
scroll to position [314, 0]
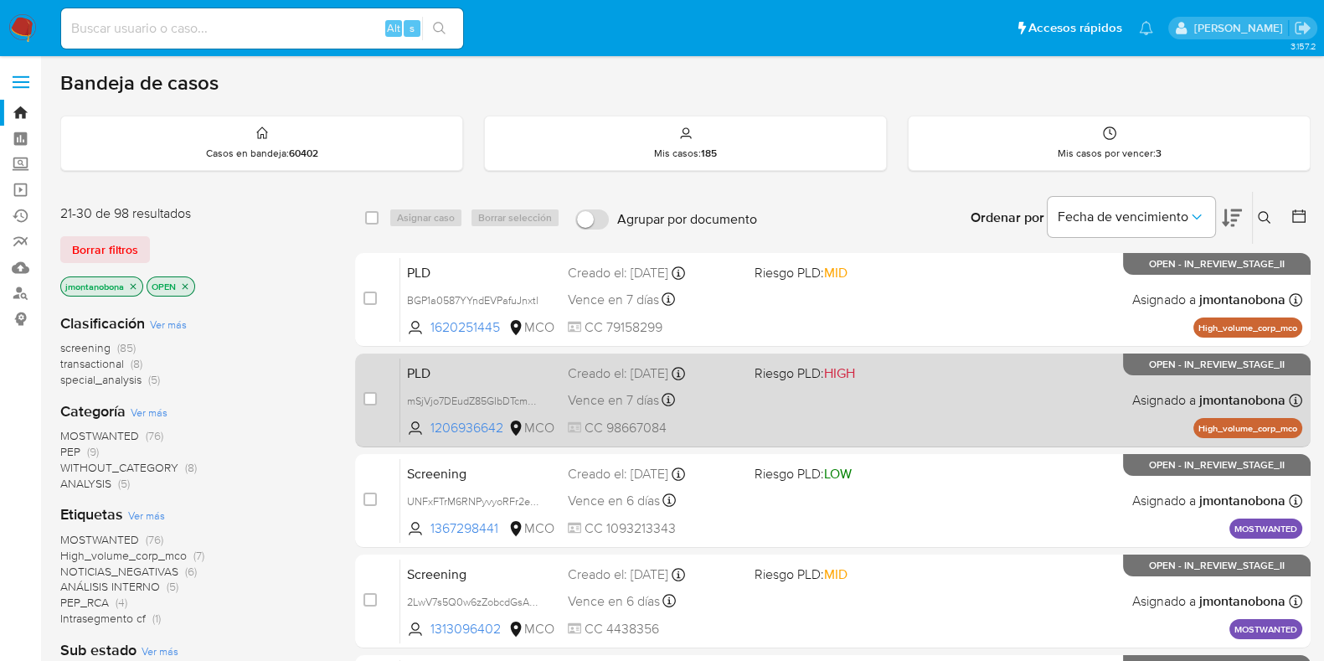
click at [467, 381] on div "PLD mSjVjo7DEudZ85GIbDTcmqgA 1206936642 MCO Riesgo PLD: HIGH Creado el: [DATE] …" at bounding box center [851, 400] width 902 height 85
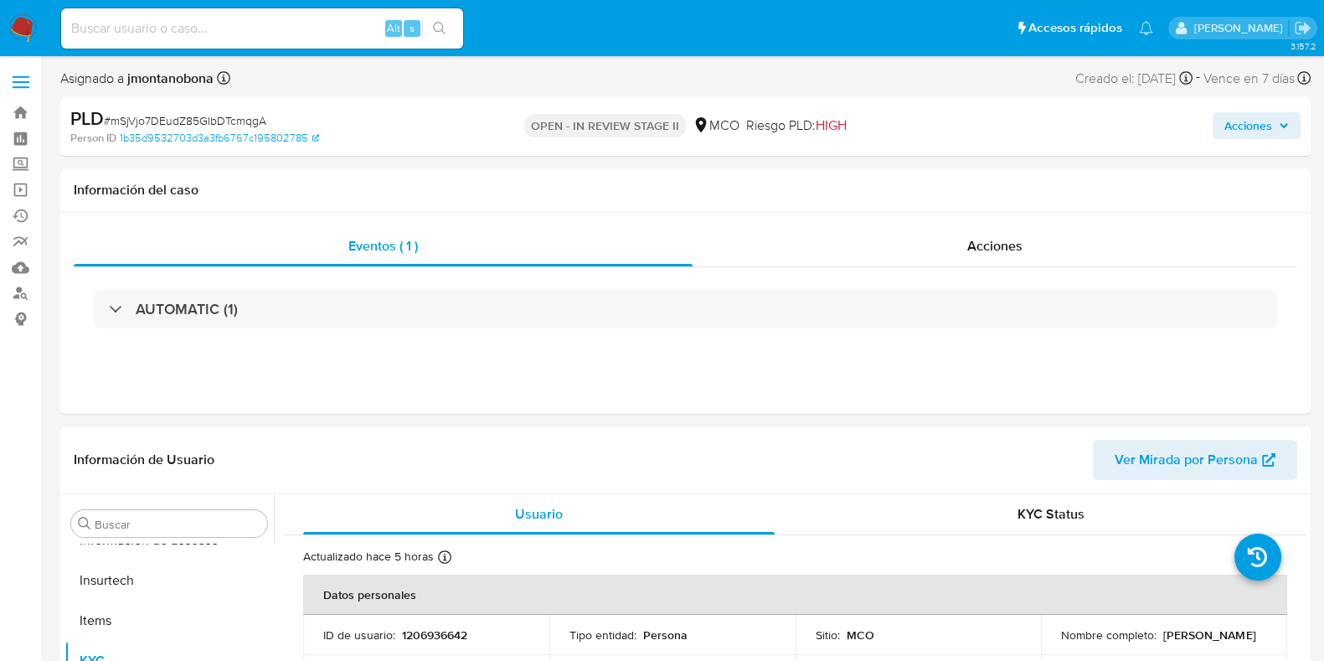
scroll to position [209, 0]
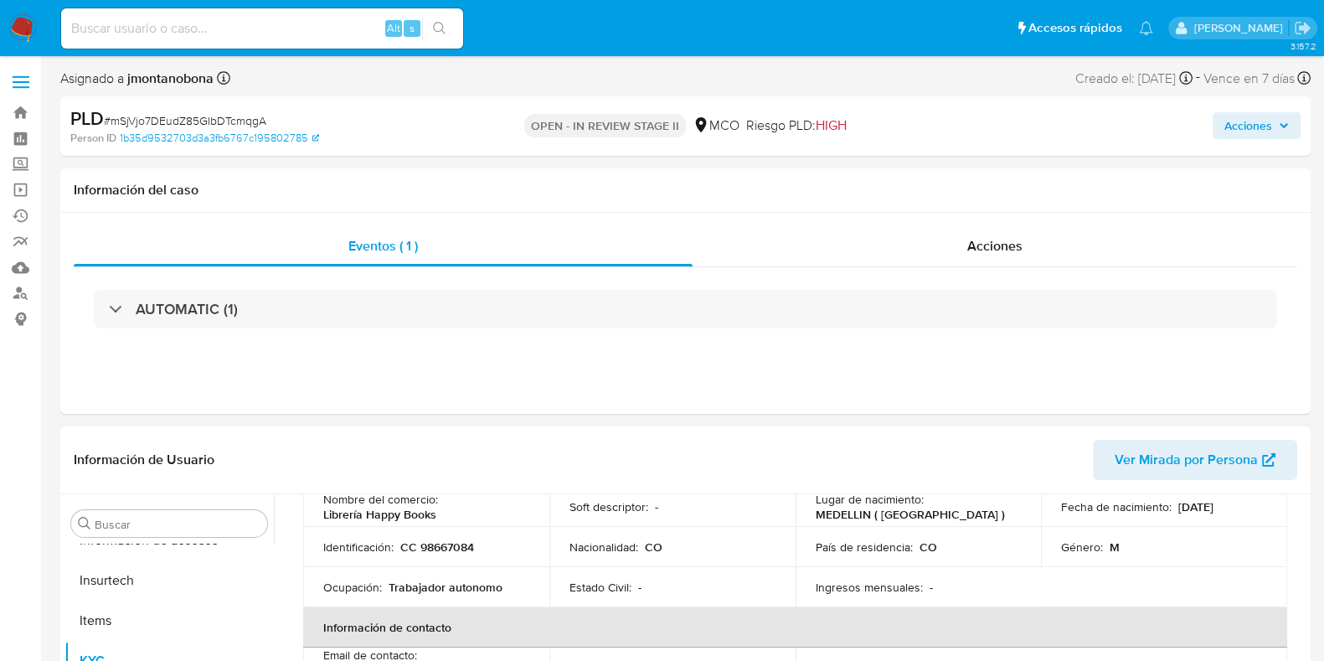
select select "10"
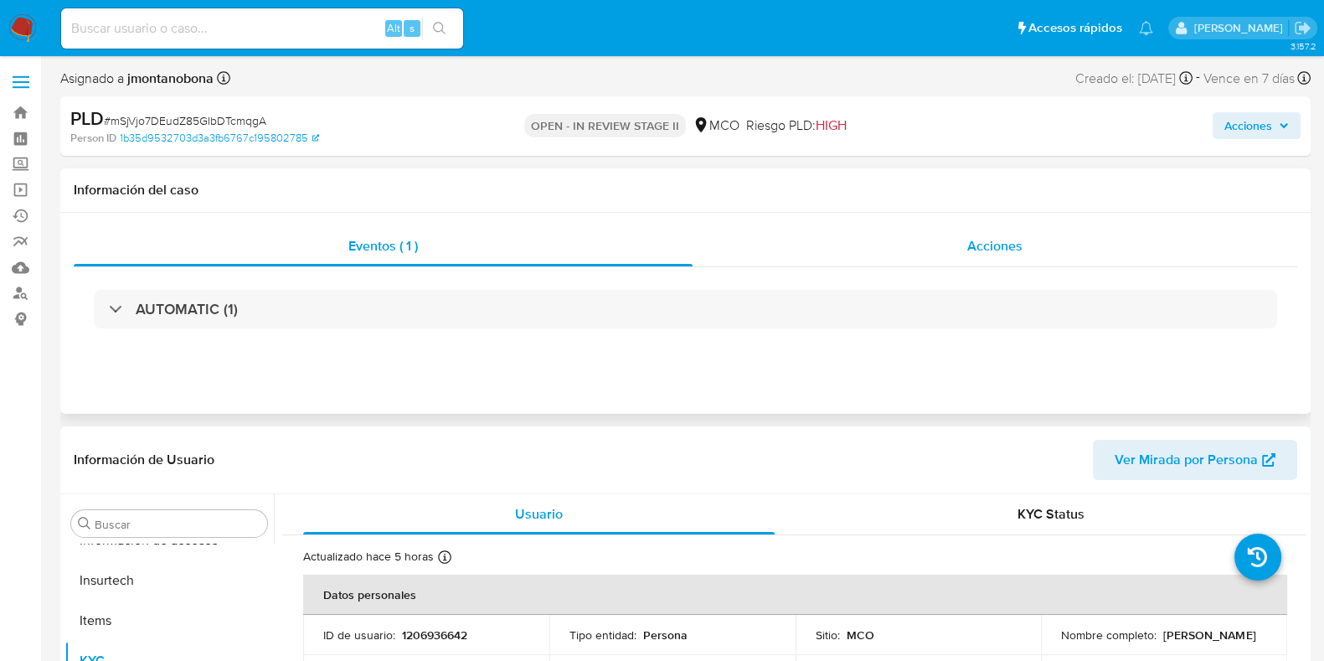
click at [1011, 245] on span "Acciones" at bounding box center [995, 245] width 55 height 19
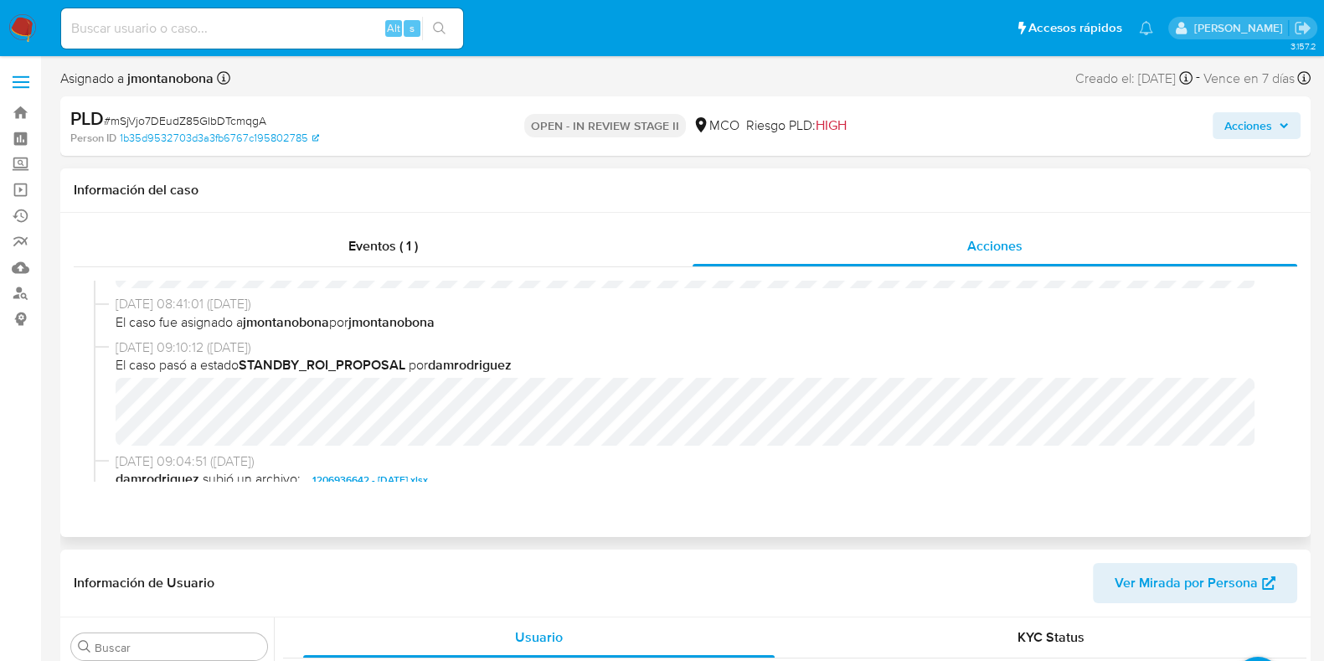
scroll to position [104, 0]
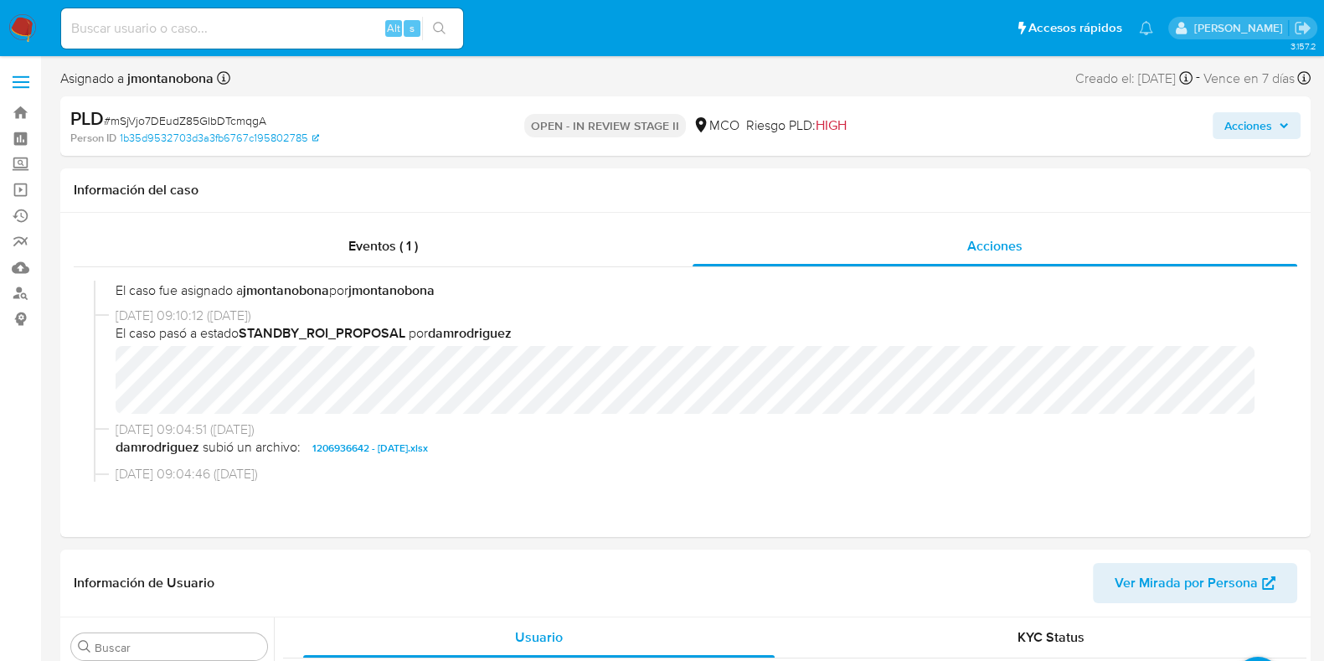
click at [1247, 132] on span "Acciones" at bounding box center [1249, 125] width 48 height 27
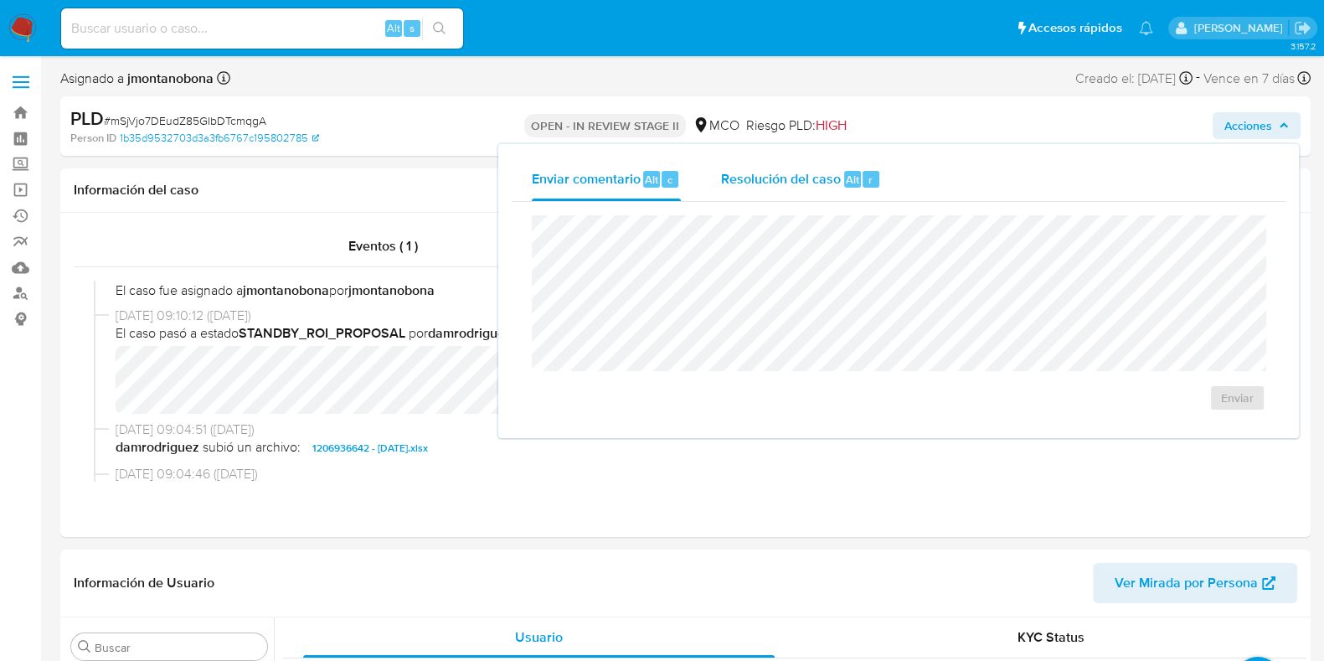
click at [758, 169] on span "Resolución del caso" at bounding box center [781, 178] width 120 height 19
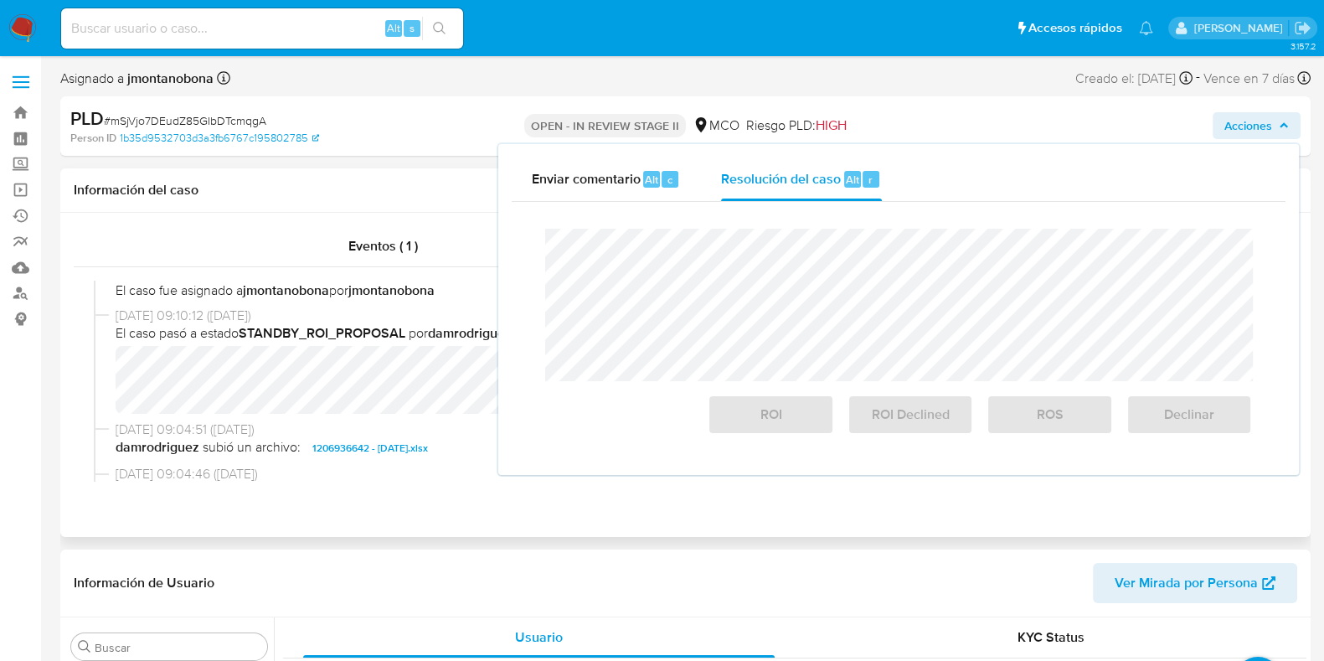
click at [452, 173] on div "Información del caso" at bounding box center [685, 190] width 1251 height 44
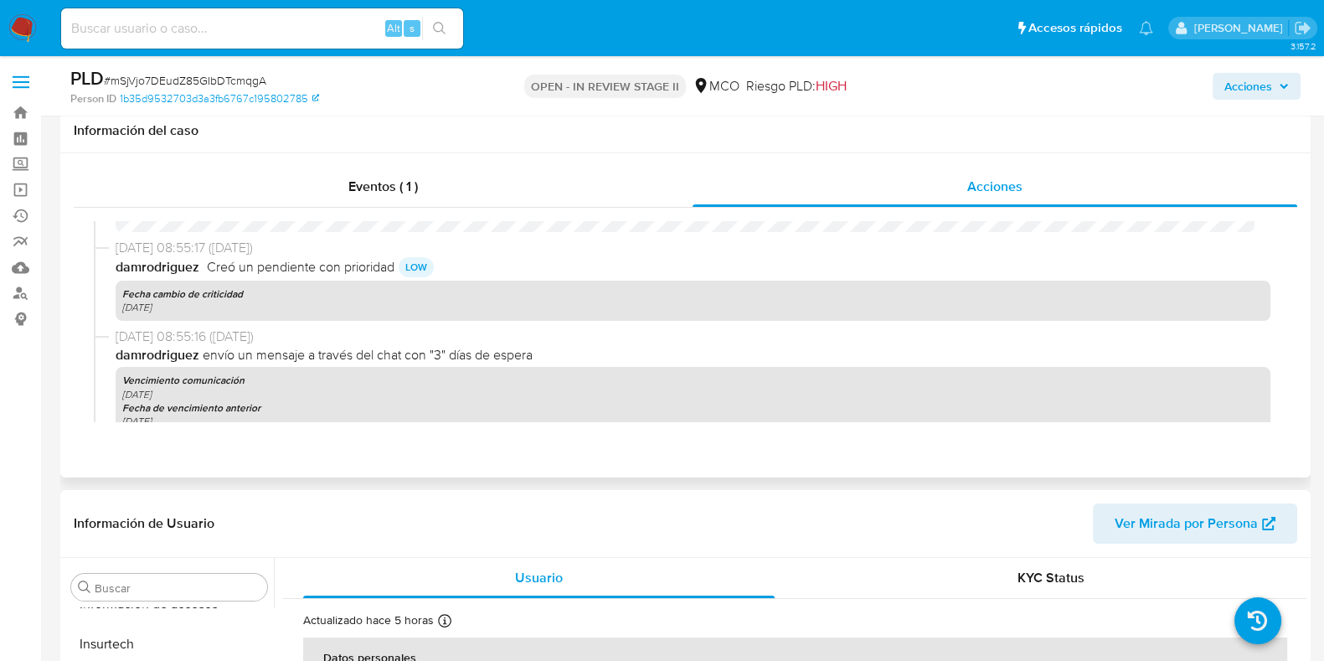
scroll to position [418, 0]
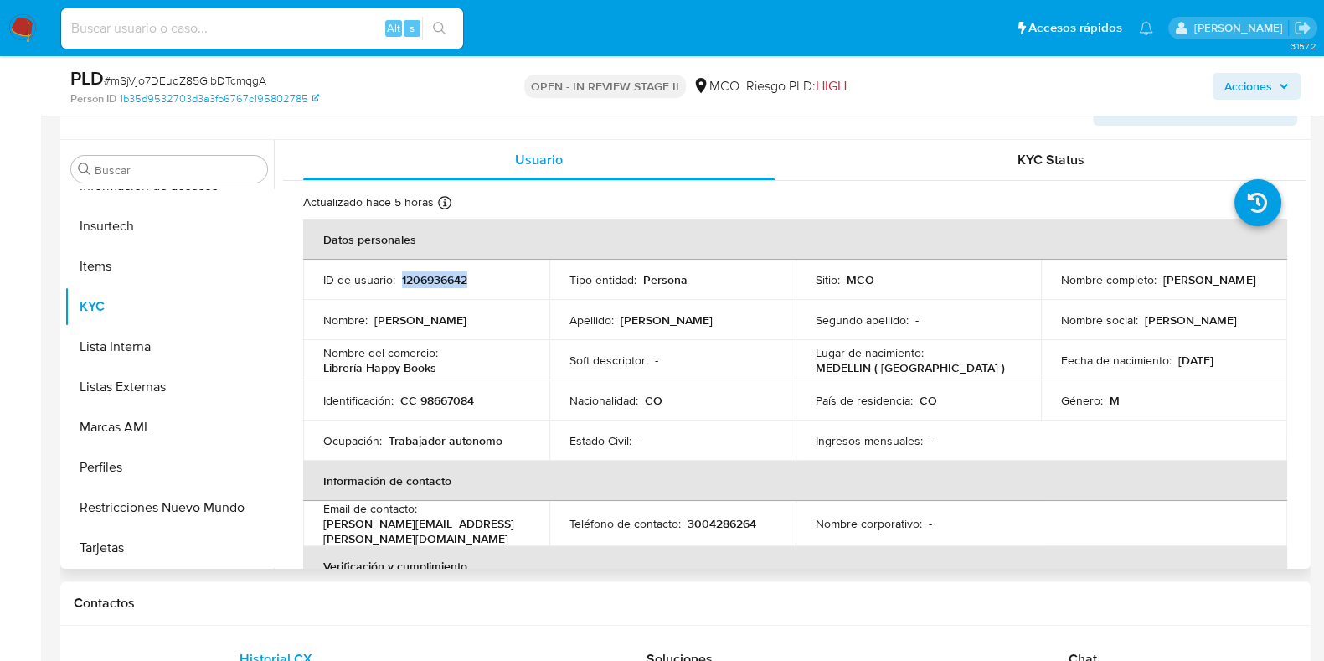
drag, startPoint x: 486, startPoint y: 282, endPoint x: 400, endPoint y: 277, distance: 85.6
click at [400, 277] on div "ID de usuario : 1206936642" at bounding box center [426, 279] width 206 height 15
copy p "1206936642"
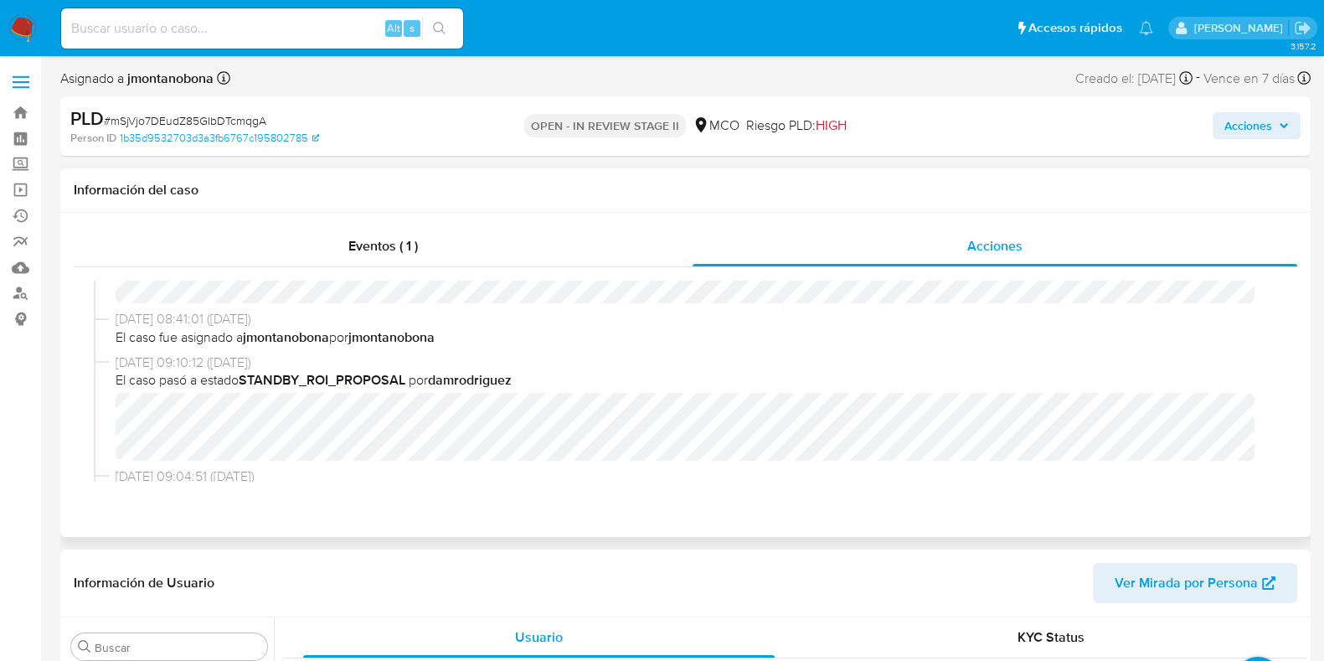
scroll to position [0, 0]
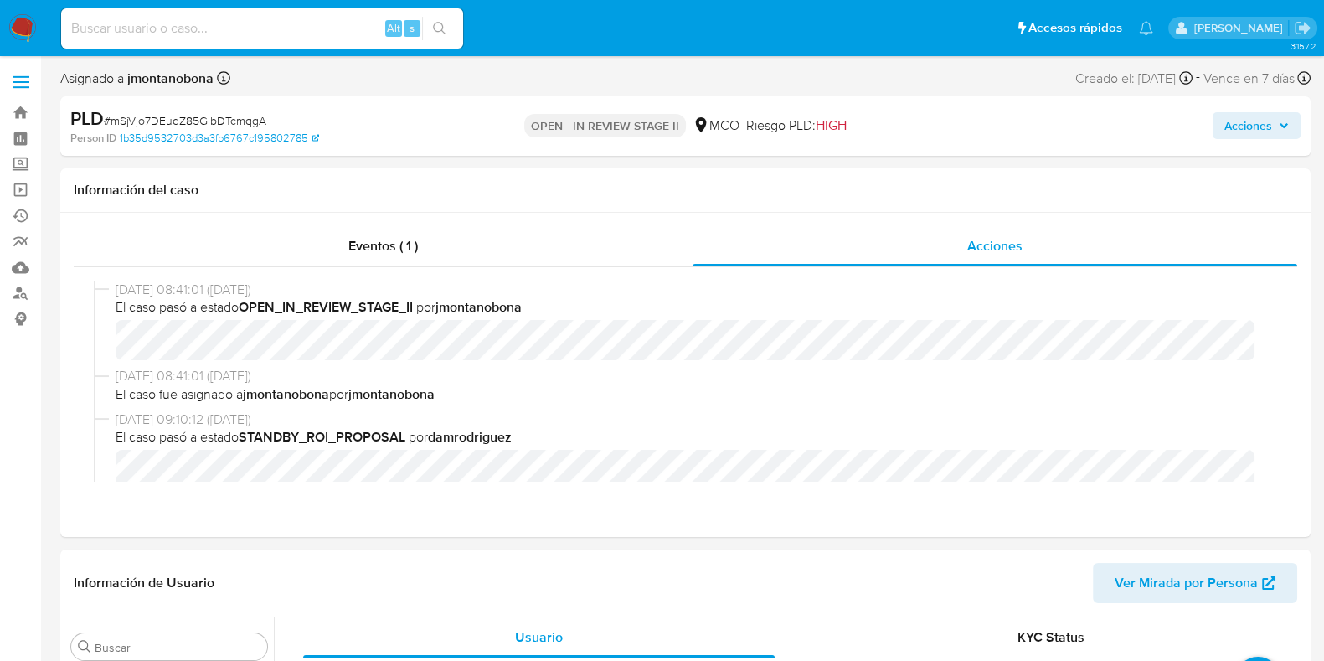
click at [1252, 119] on span "Acciones" at bounding box center [1249, 125] width 48 height 27
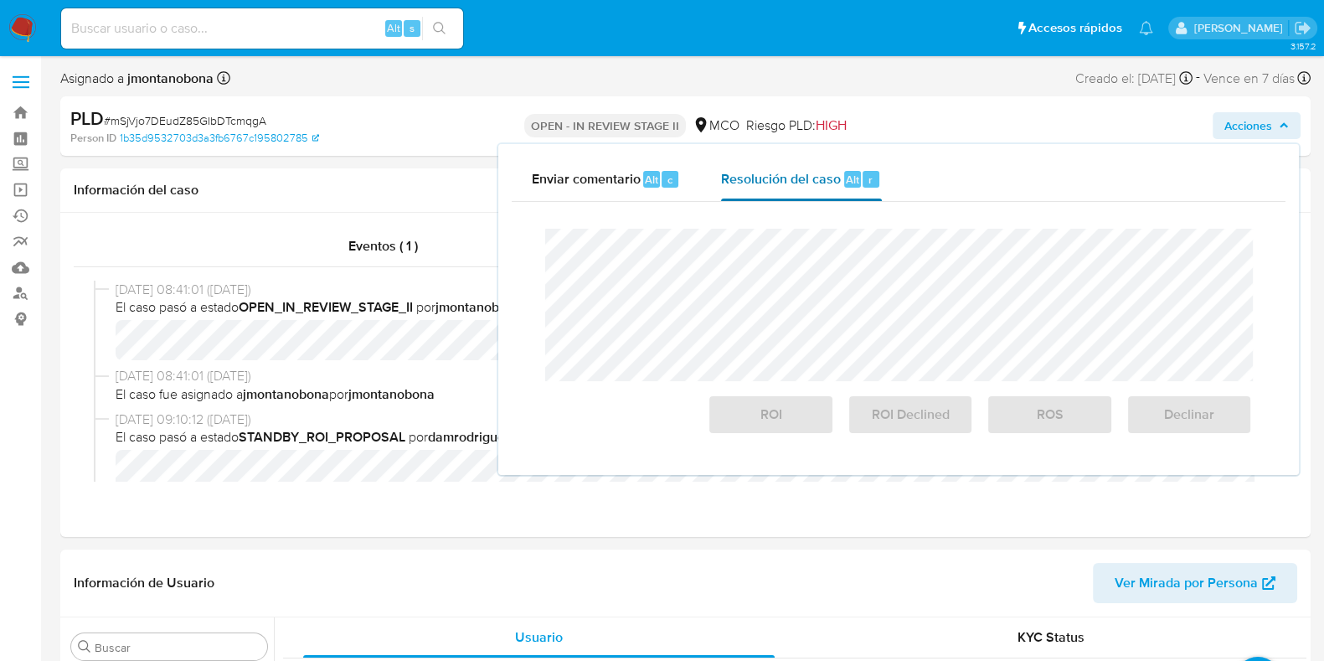
click at [796, 183] on span "Resolución del caso" at bounding box center [781, 178] width 120 height 19
click at [782, 186] on span "Resolución del caso" at bounding box center [781, 178] width 120 height 19
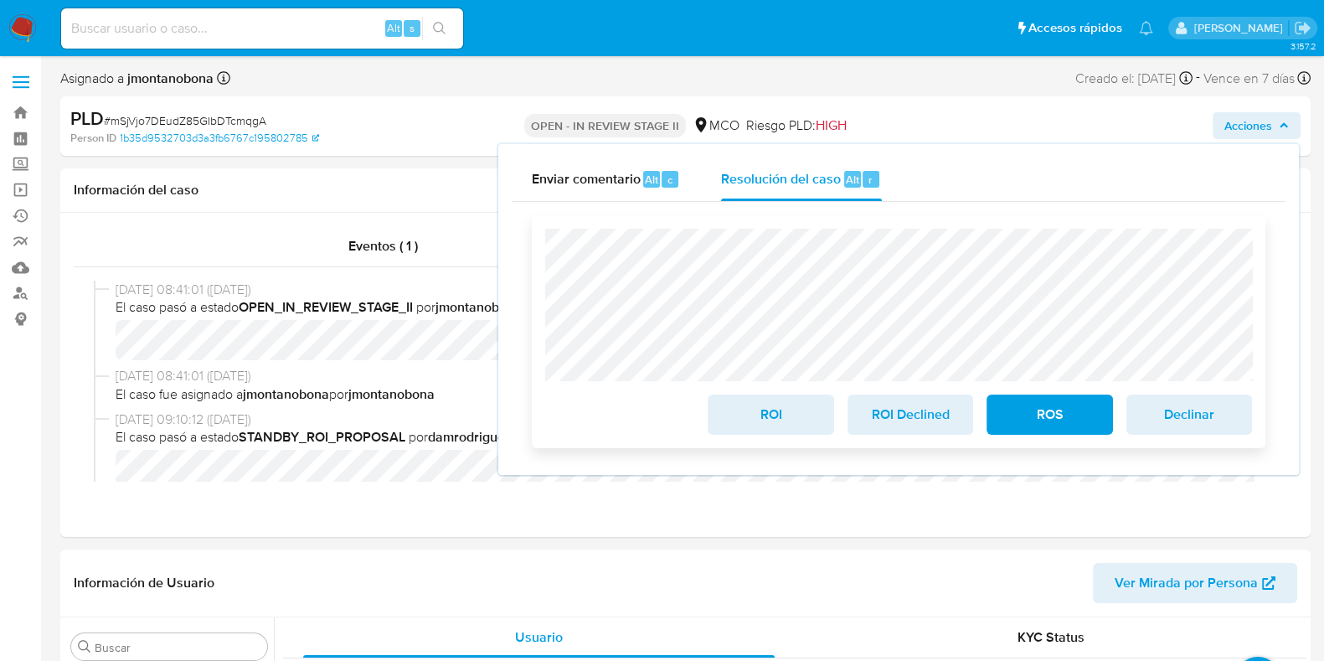
click at [790, 415] on span "ROI" at bounding box center [771, 414] width 82 height 37
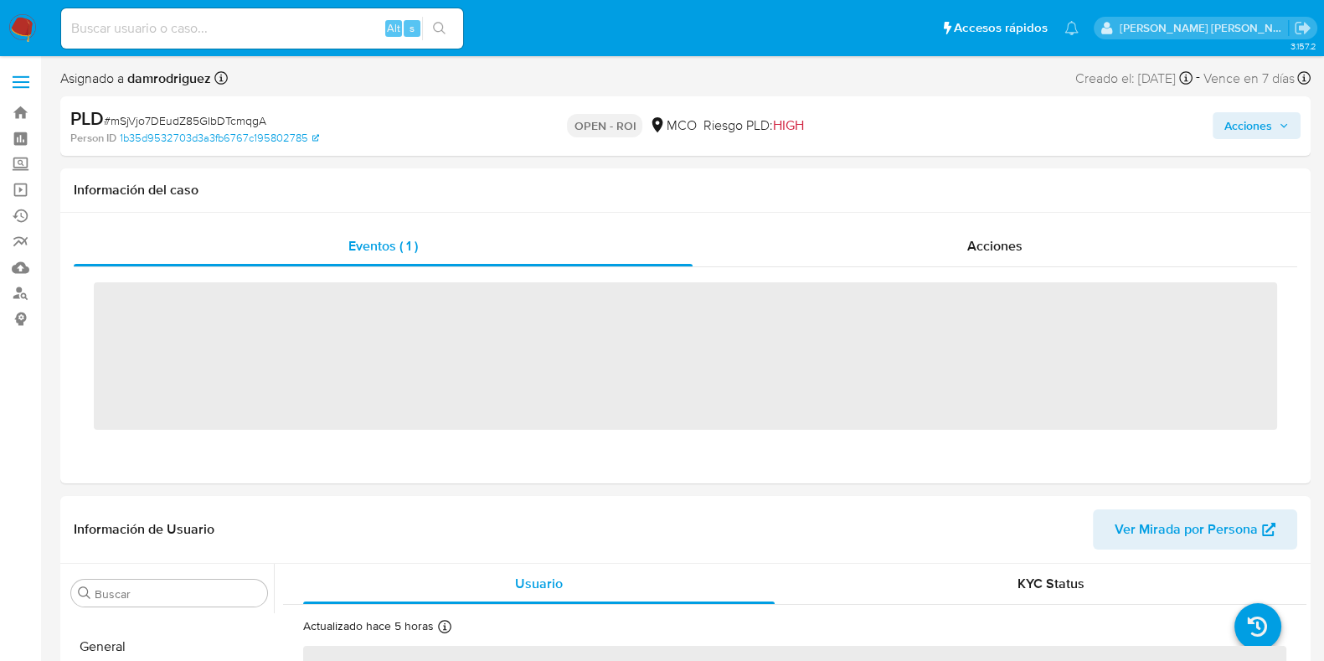
scroll to position [707, 0]
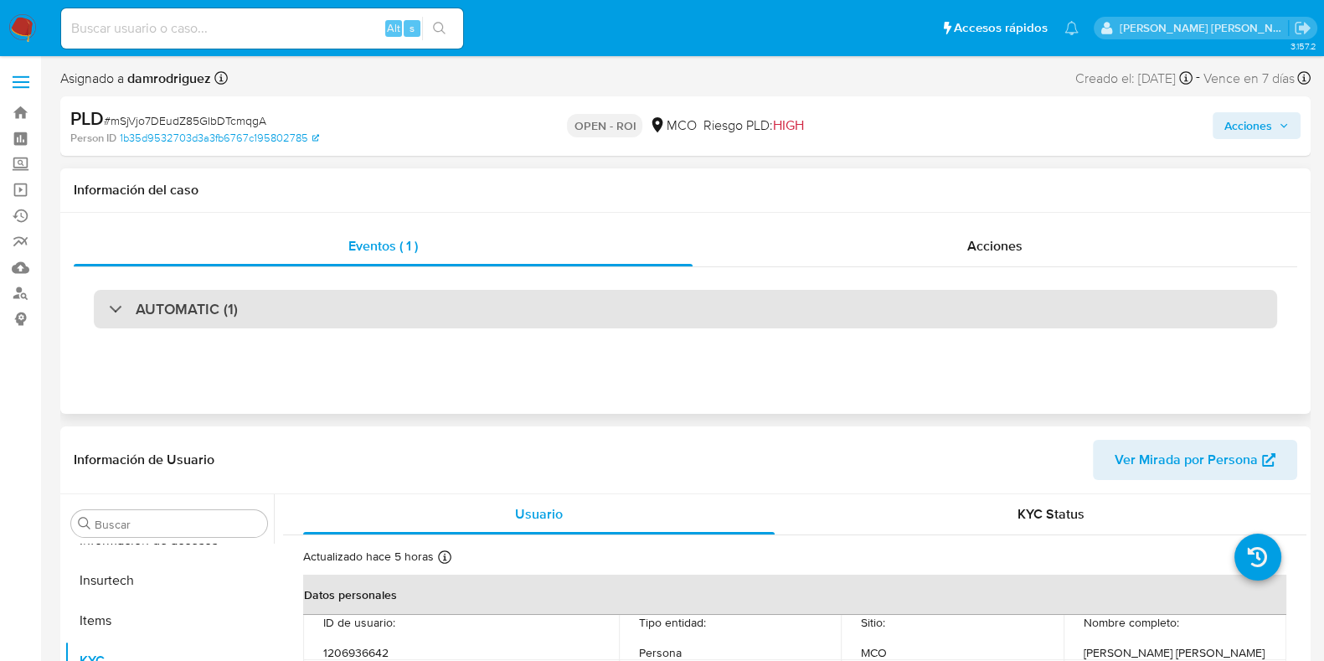
select select "10"
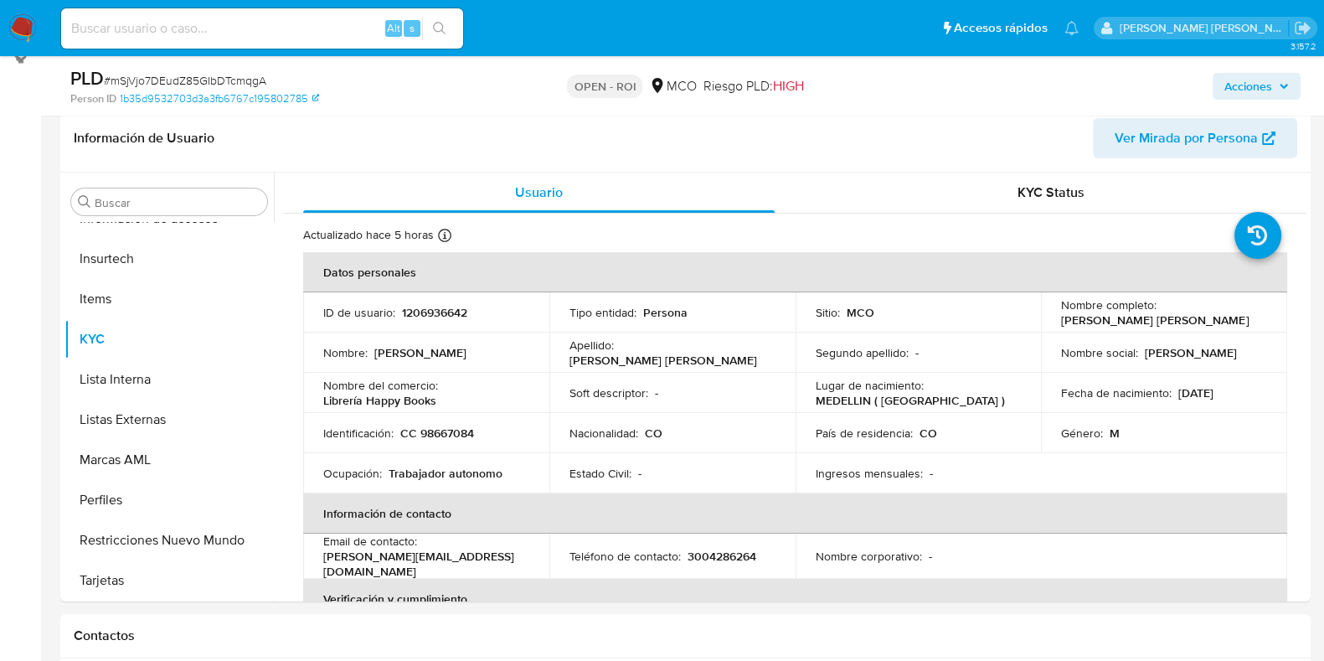
scroll to position [0, 0]
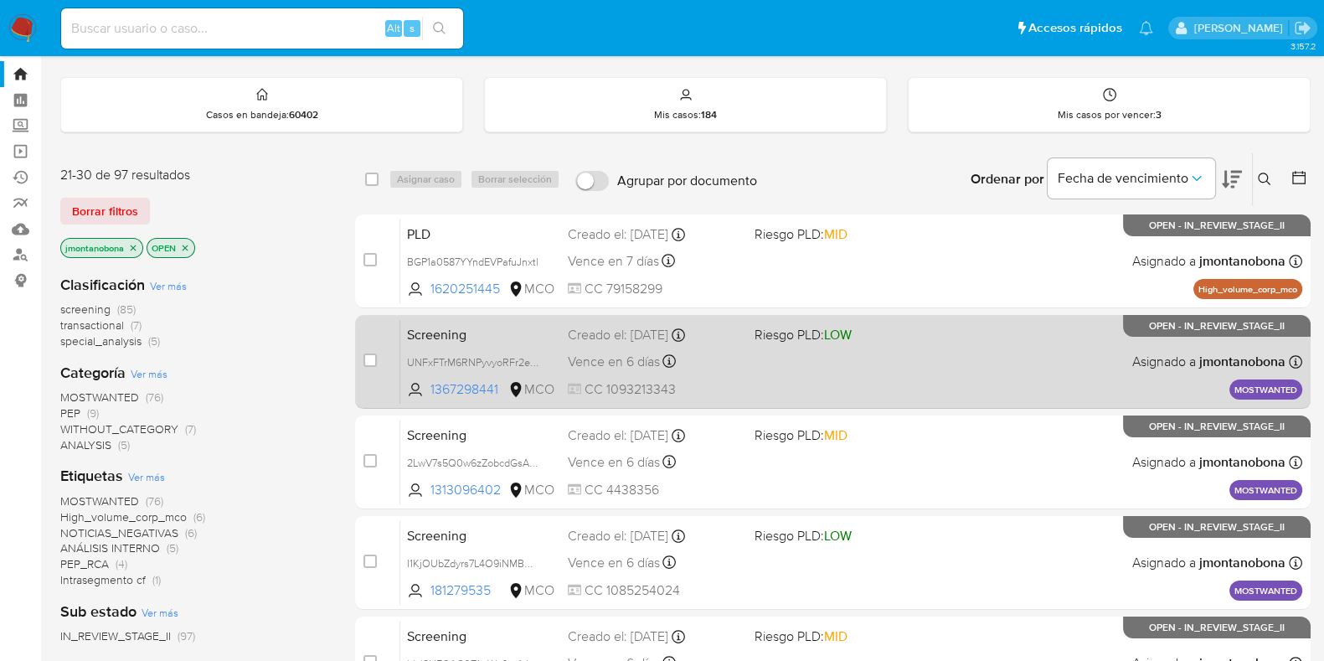
scroll to position [32, 0]
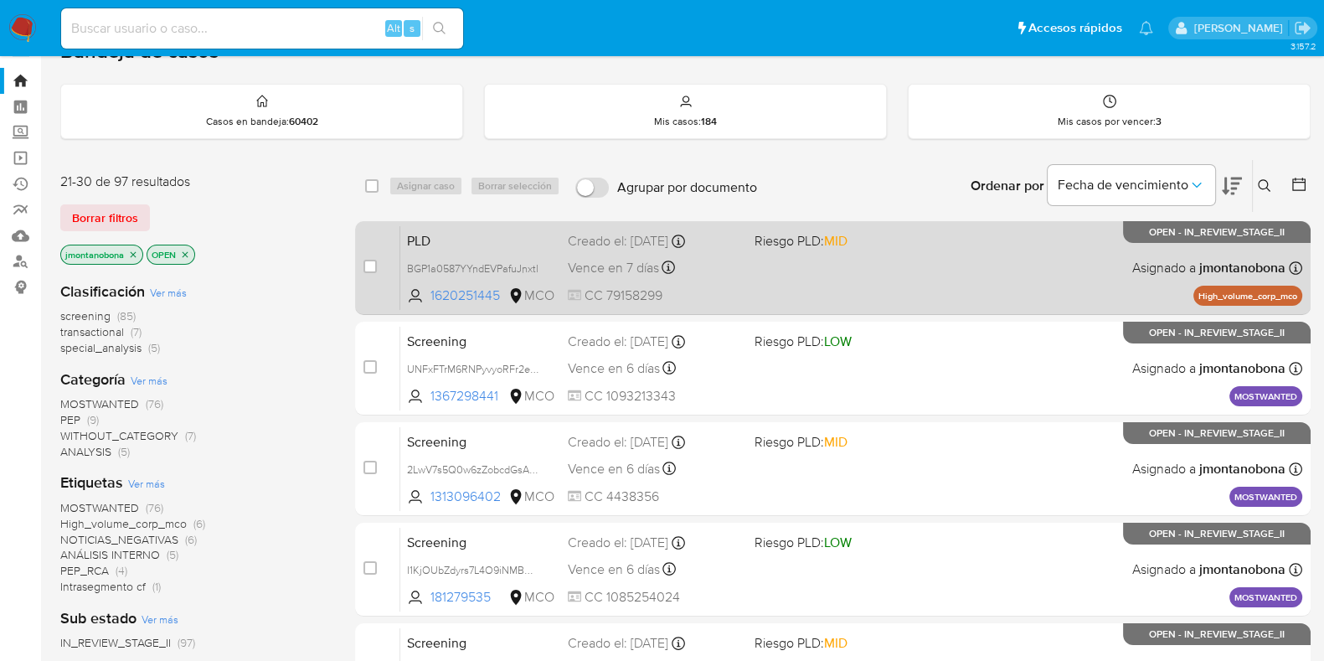
click at [496, 252] on div "PLD BGP1a0587YYndEVPafuJnxtl 1620251445 MCO Riesgo PLD: MID Creado el: [DATE] C…" at bounding box center [851, 267] width 902 height 85
click at [519, 229] on span "PLD" at bounding box center [480, 240] width 147 height 22
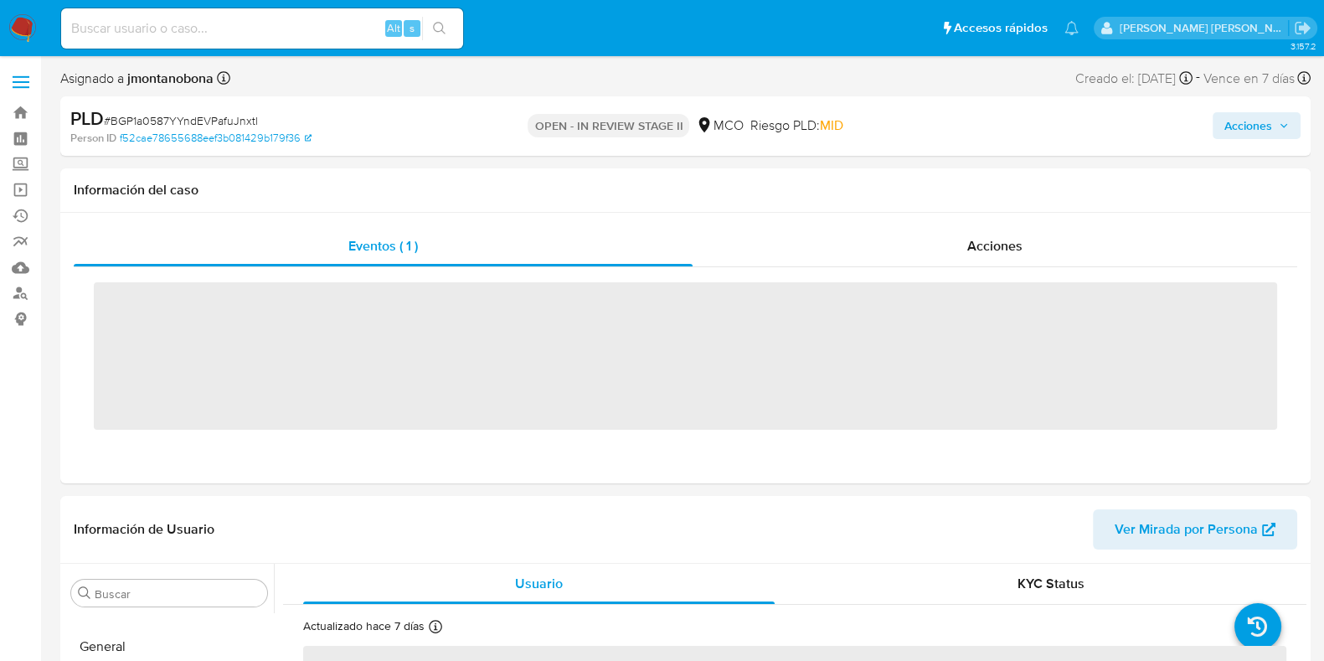
scroll to position [659, 0]
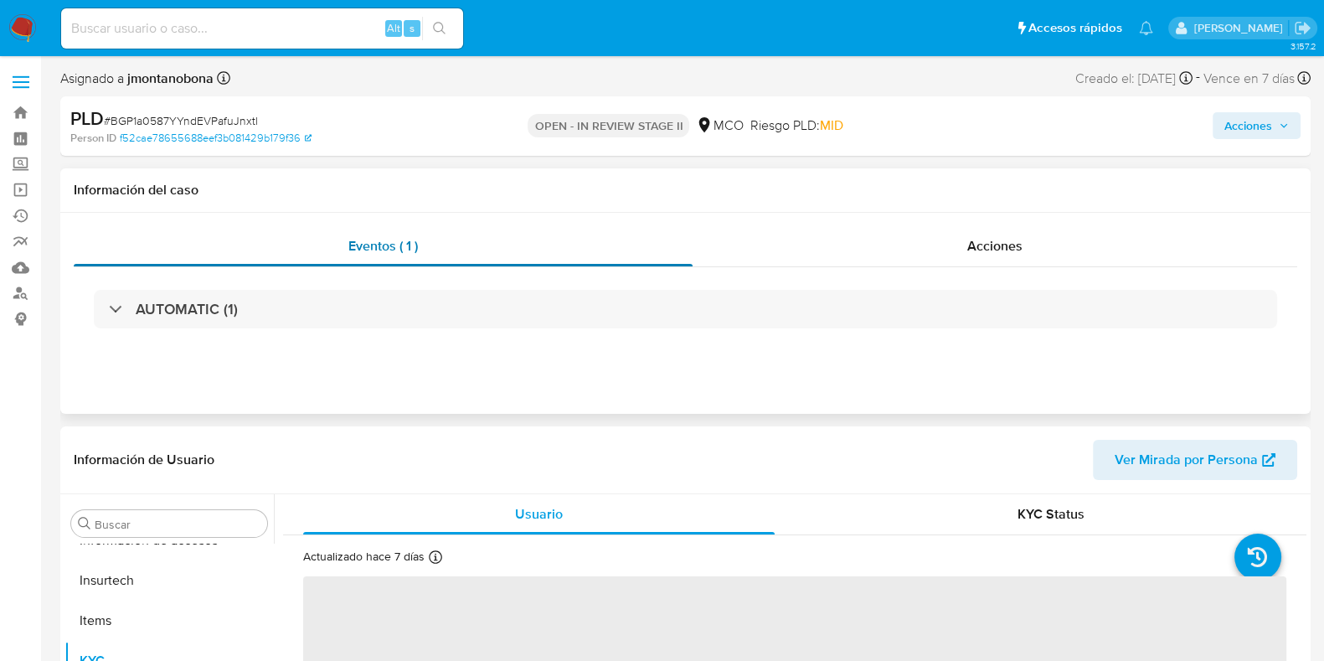
scroll to position [707, 0]
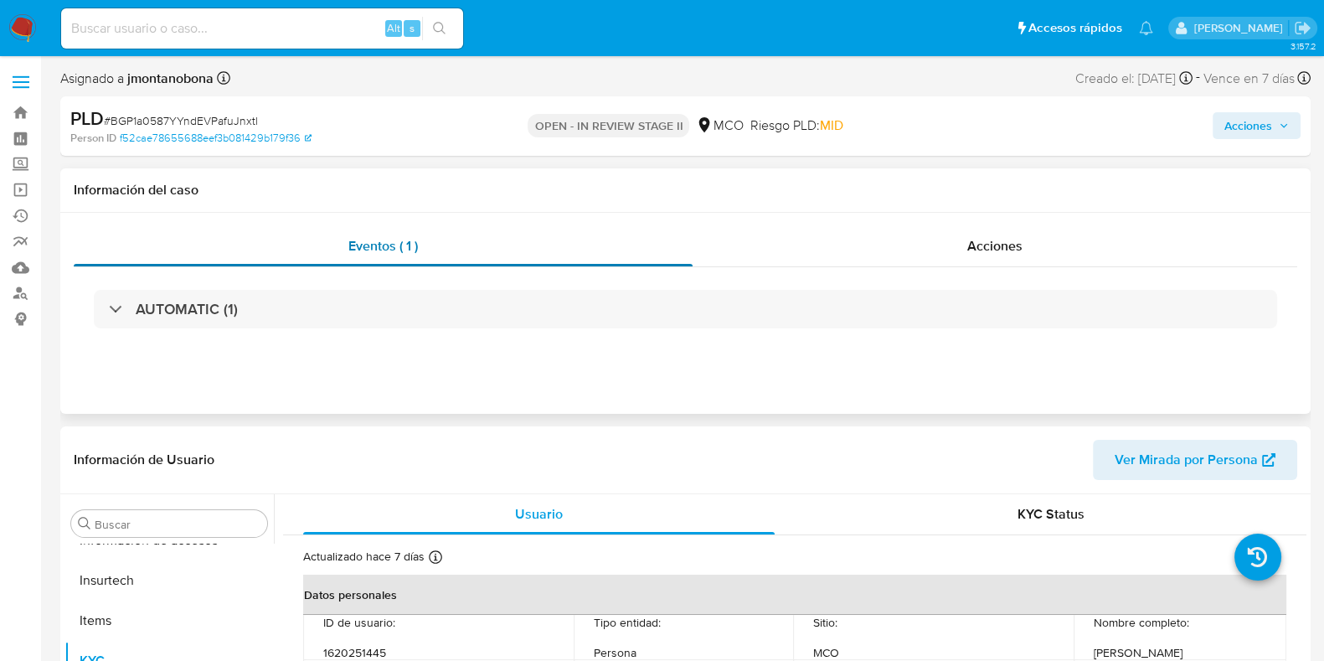
select select "10"
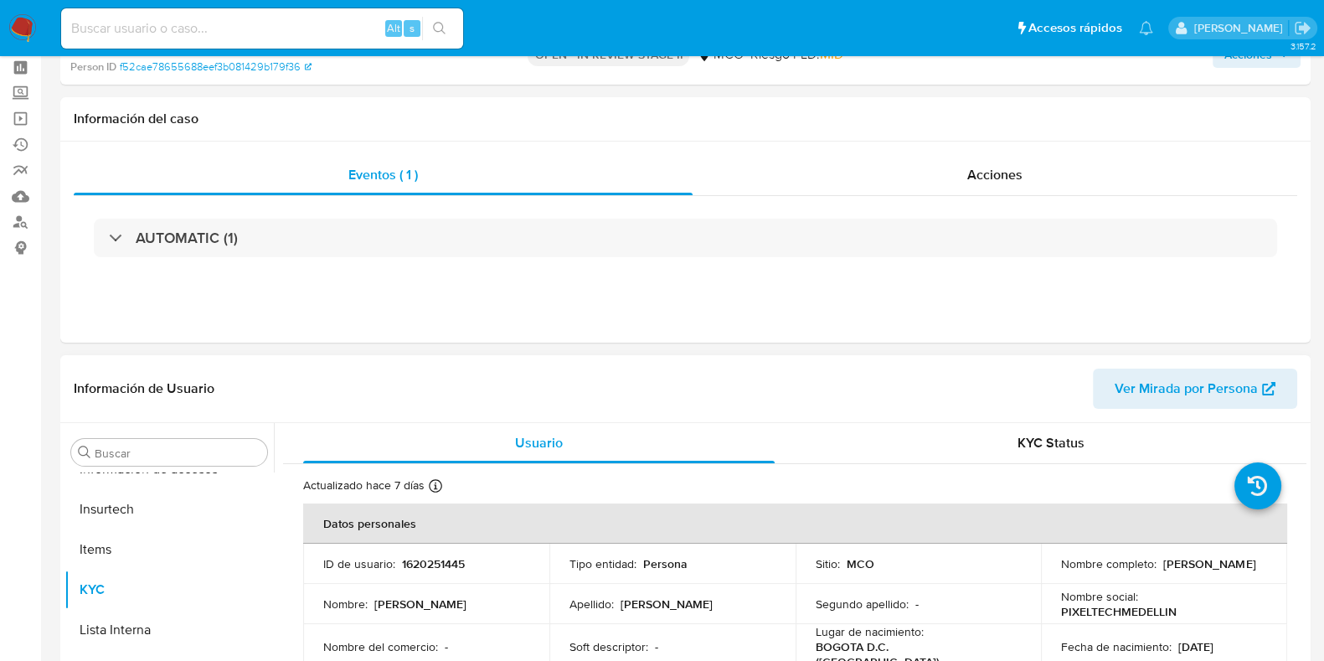
scroll to position [0, 0]
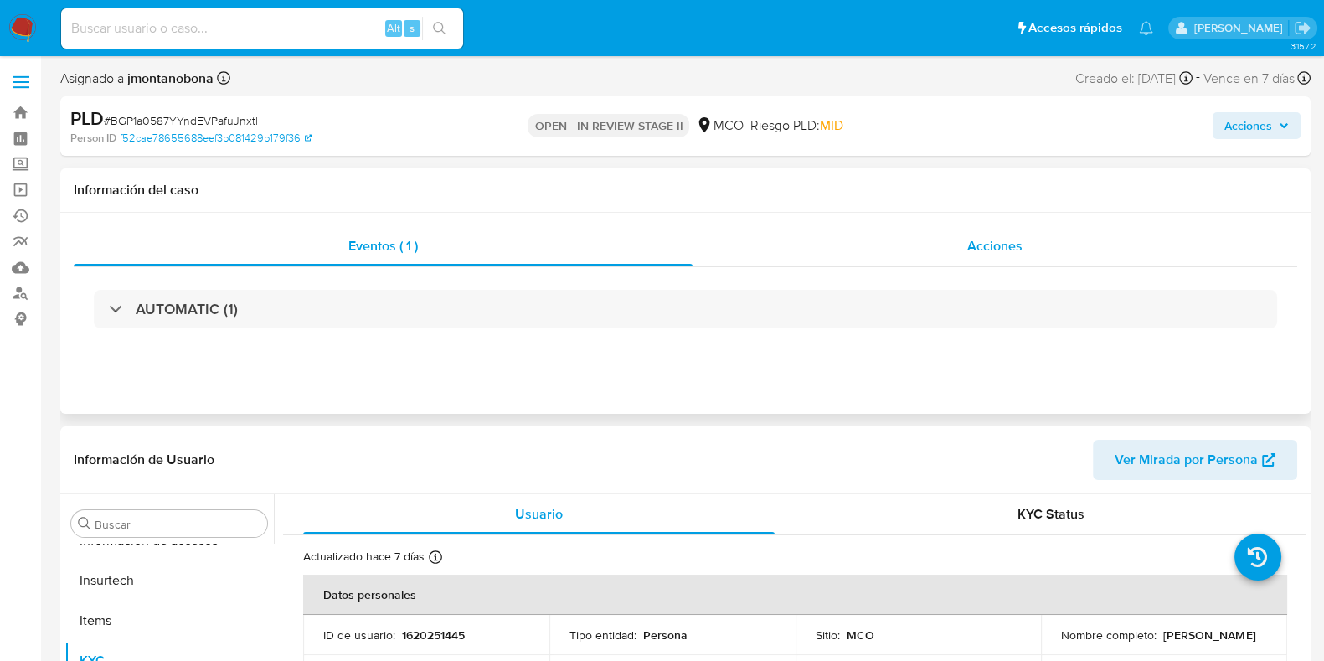
click at [986, 250] on span "Acciones" at bounding box center [995, 245] width 55 height 19
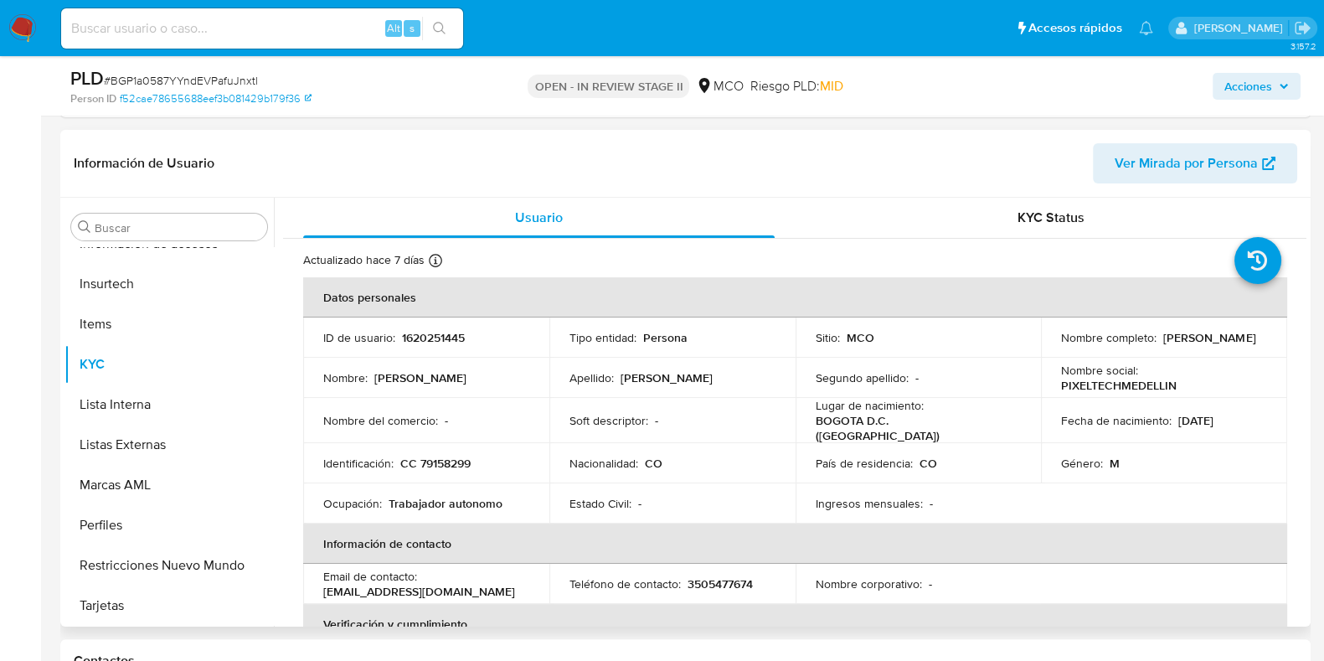
scroll to position [418, 0]
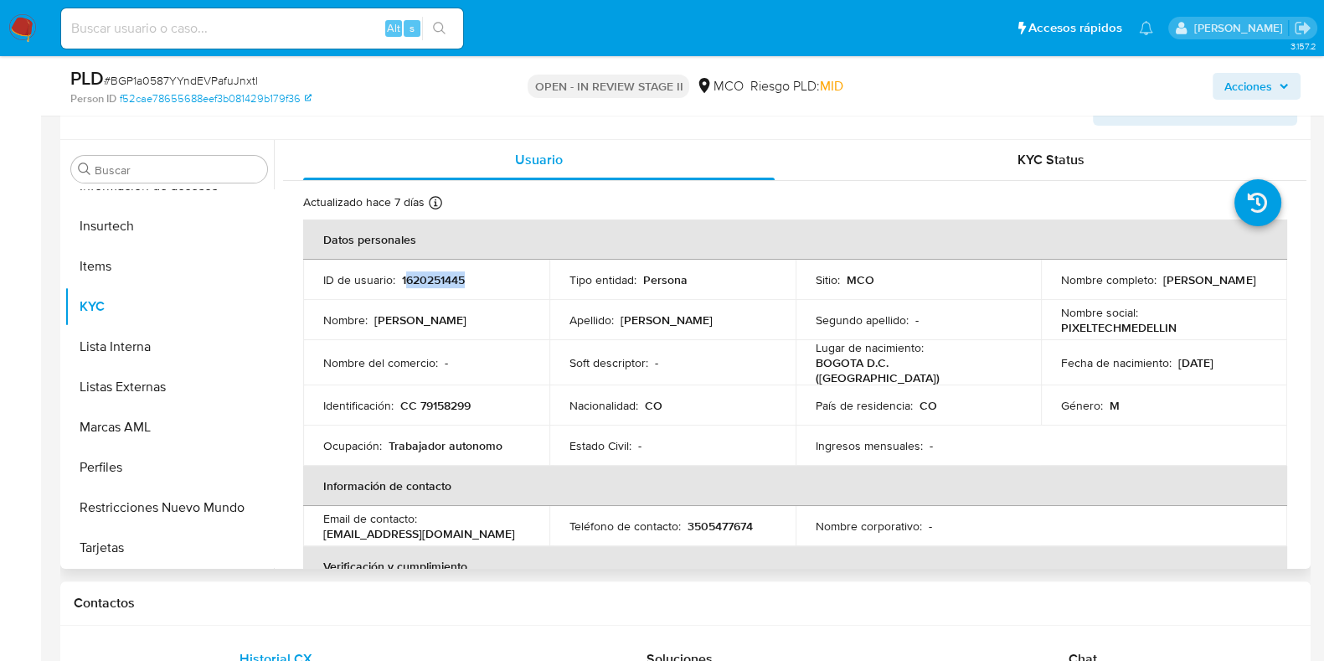
drag, startPoint x: 492, startPoint y: 282, endPoint x: 402, endPoint y: 278, distance: 89.7
click at [402, 278] on div "ID de usuario : 1620251445" at bounding box center [426, 279] width 206 height 15
copy p "620251445"
click at [436, 284] on p "1620251445" at bounding box center [433, 279] width 63 height 15
drag, startPoint x: 399, startPoint y: 278, endPoint x: 478, endPoint y: 282, distance: 79.7
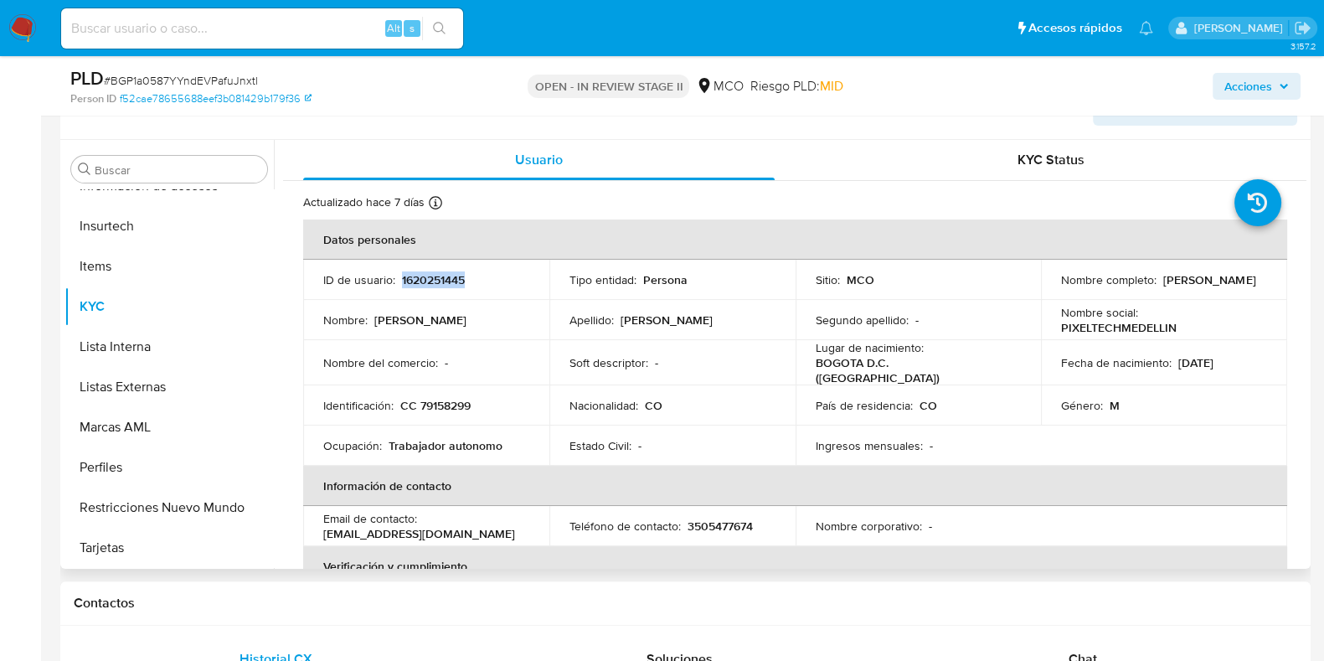
click at [478, 282] on div "ID de usuario : 1620251445" at bounding box center [426, 279] width 206 height 15
copy p "1620251445"
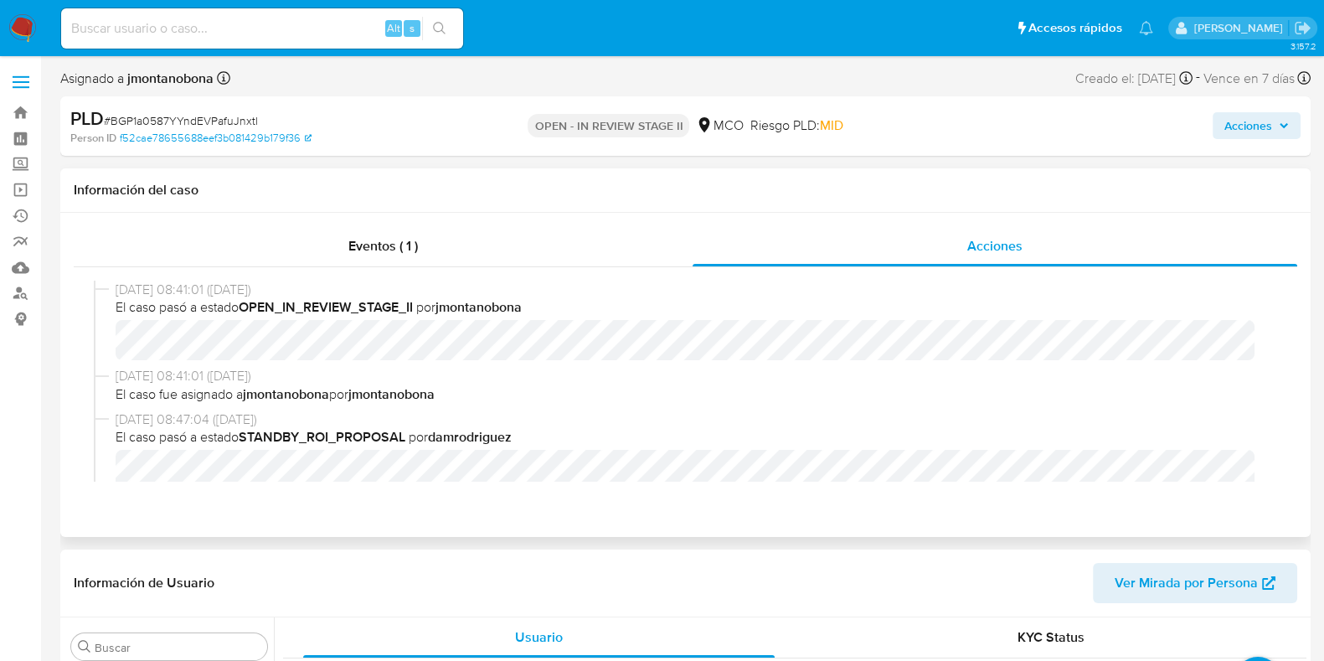
scroll to position [104, 0]
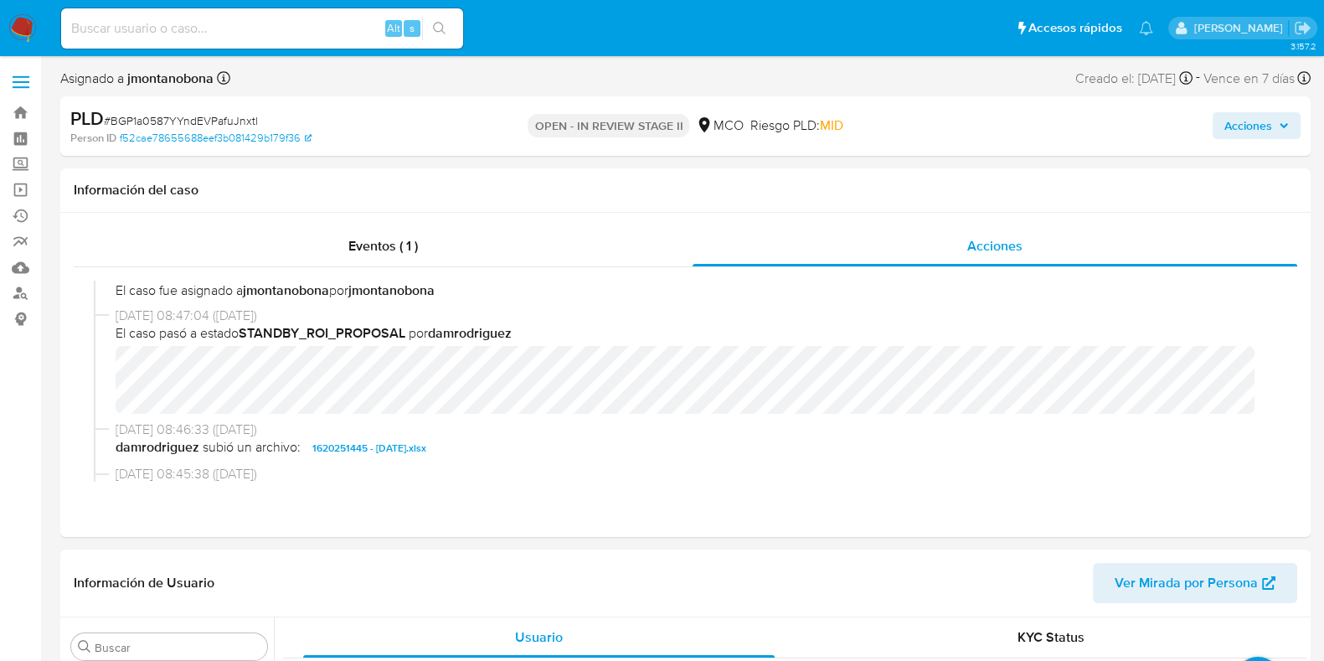
click at [1286, 123] on icon "button" at bounding box center [1284, 126] width 10 height 10
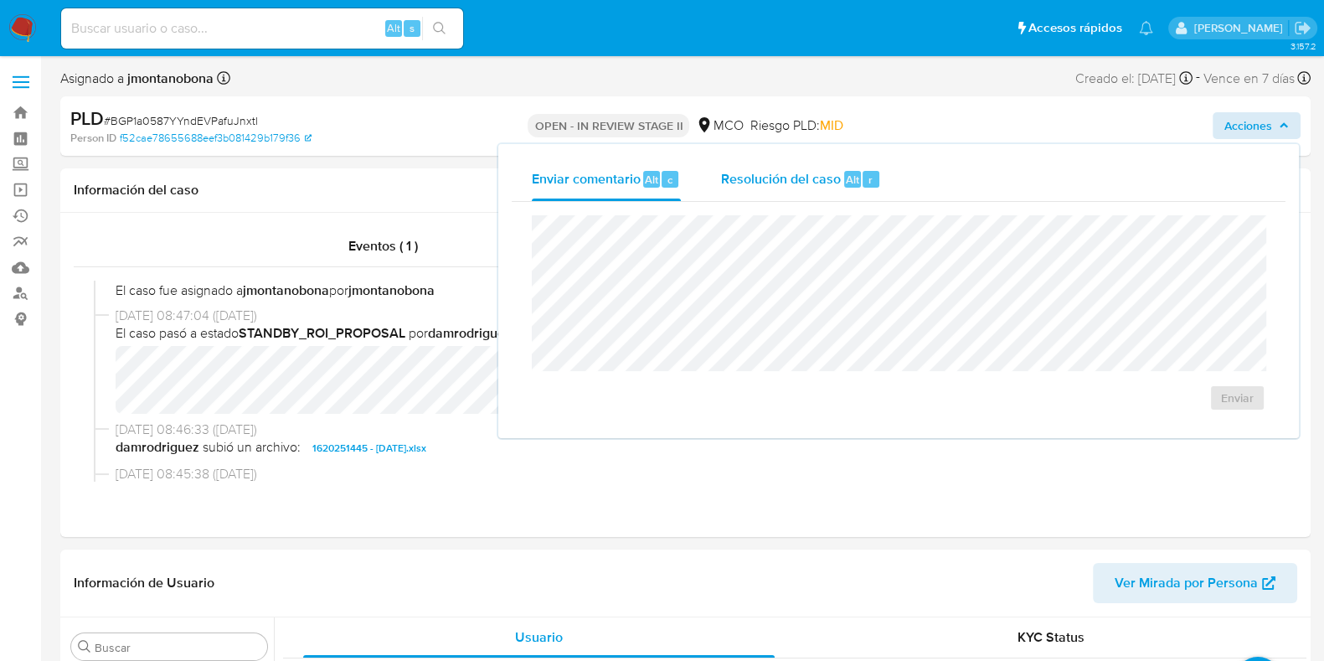
click at [804, 174] on span "Resolución del caso" at bounding box center [781, 178] width 120 height 19
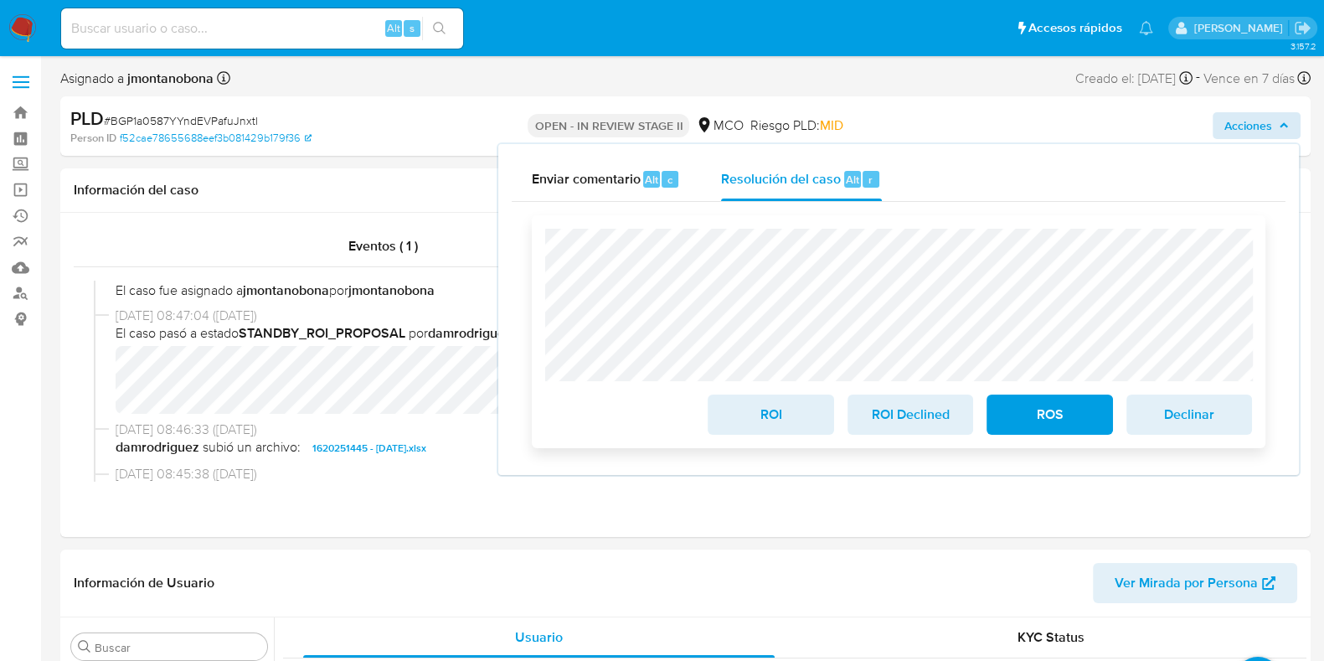
click at [776, 419] on span "ROI" at bounding box center [771, 414] width 82 height 37
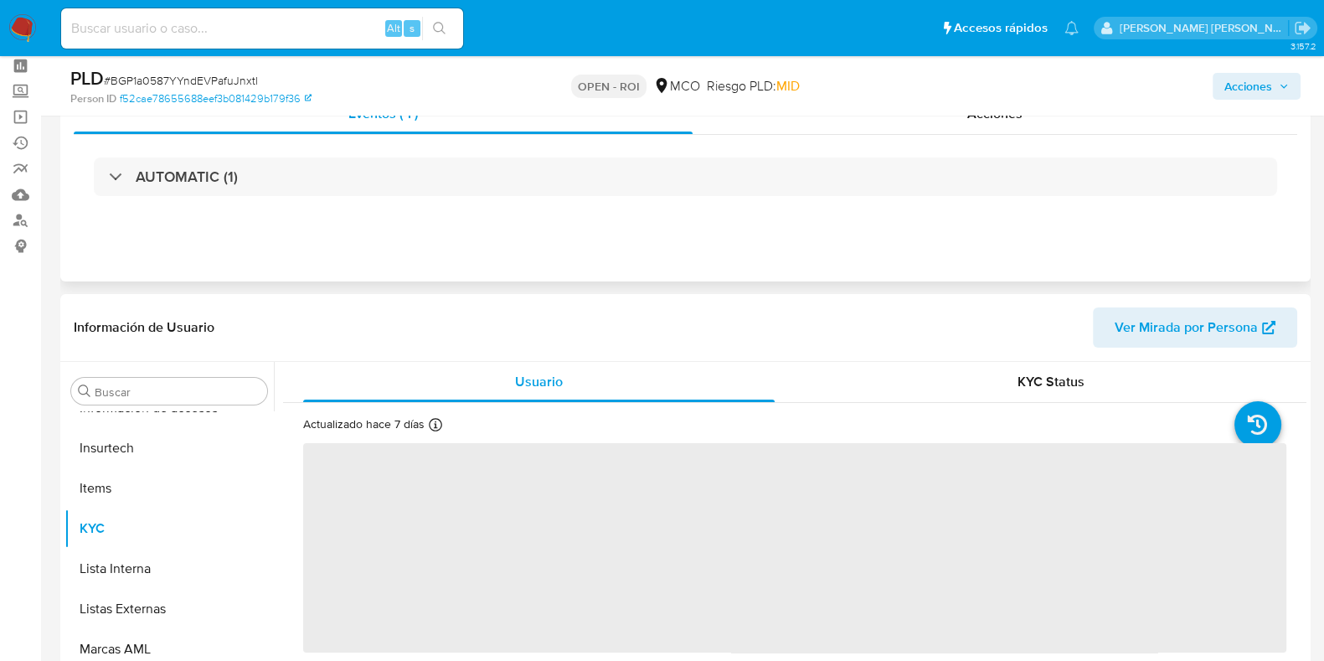
scroll to position [104, 0]
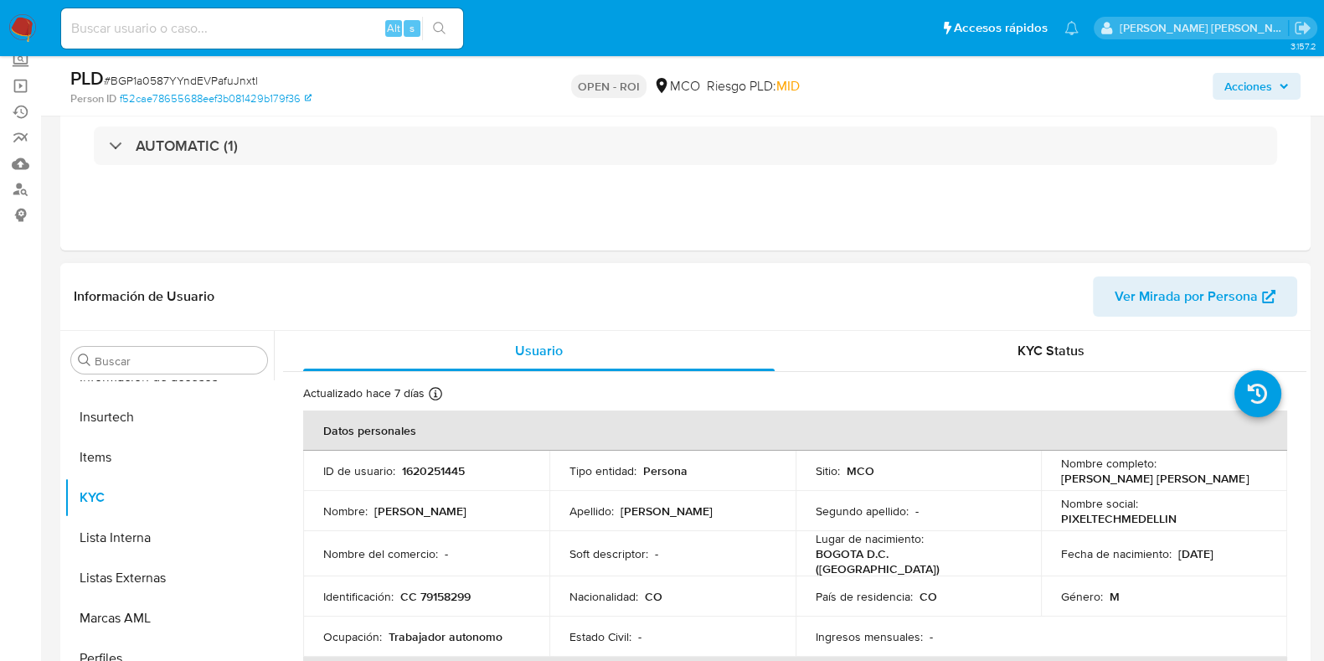
select select "10"
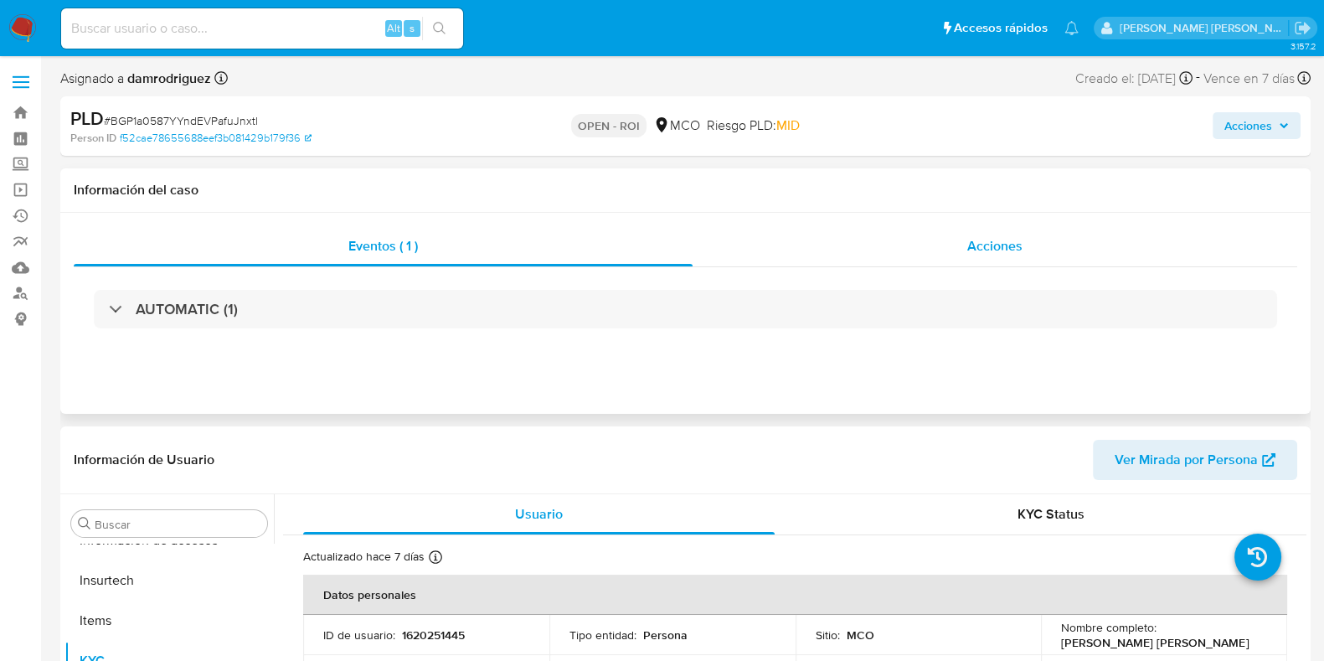
click at [998, 226] on div "Acciones" at bounding box center [995, 246] width 605 height 40
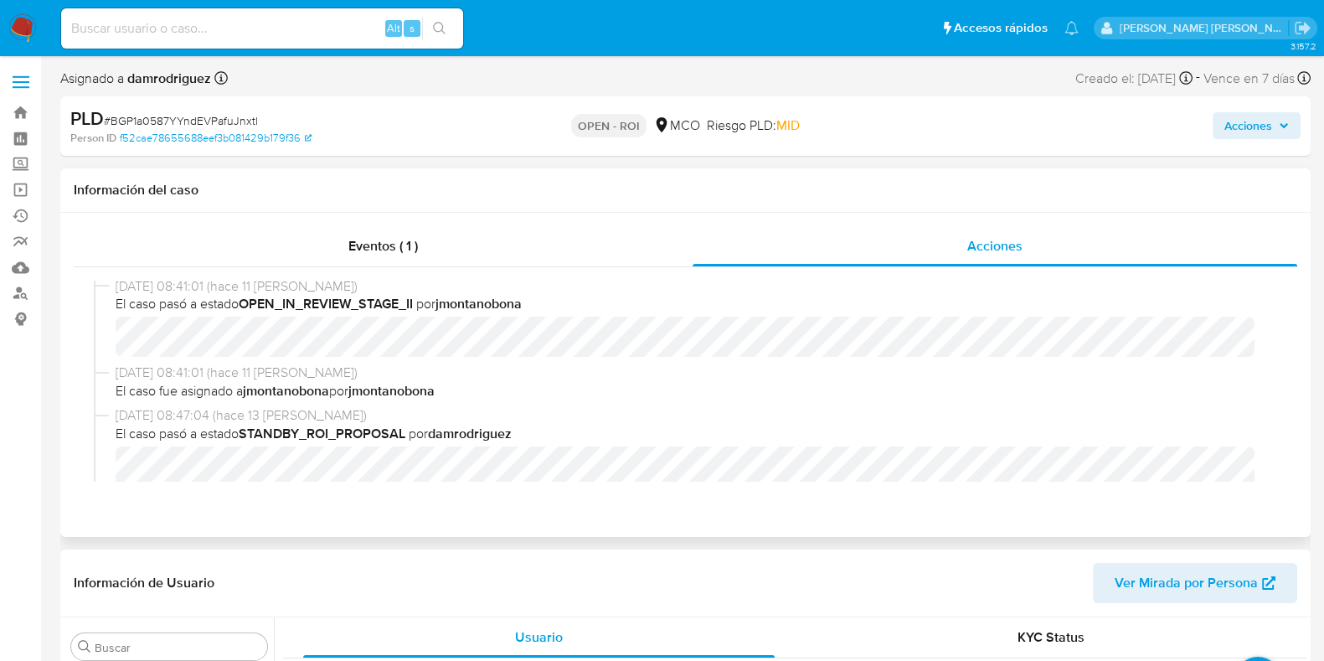
scroll to position [209, 0]
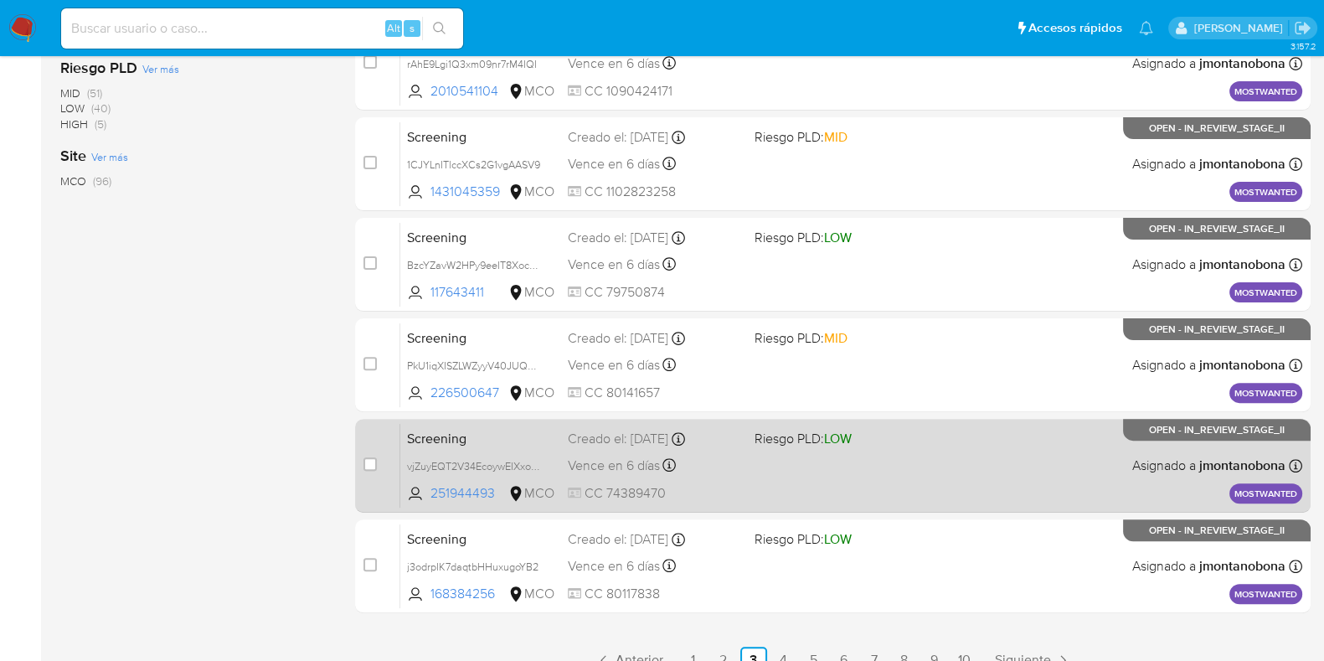
scroll to position [660, 0]
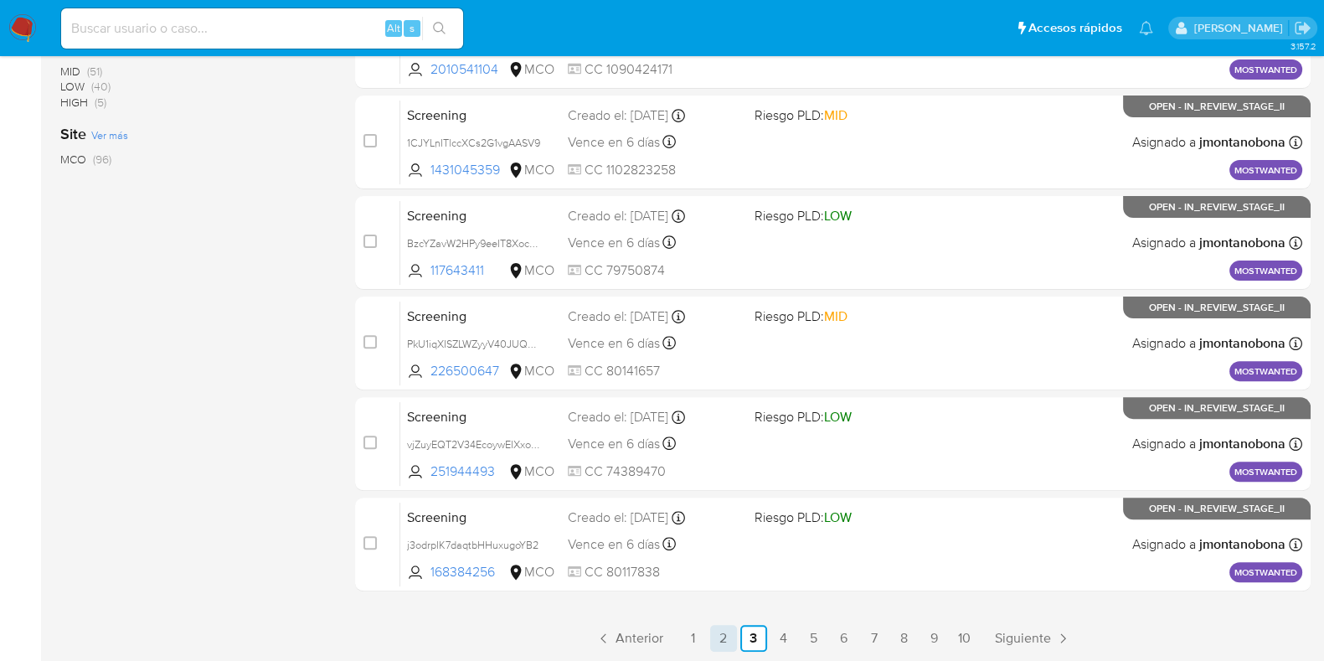
click at [731, 638] on link "2" at bounding box center [723, 638] width 27 height 27
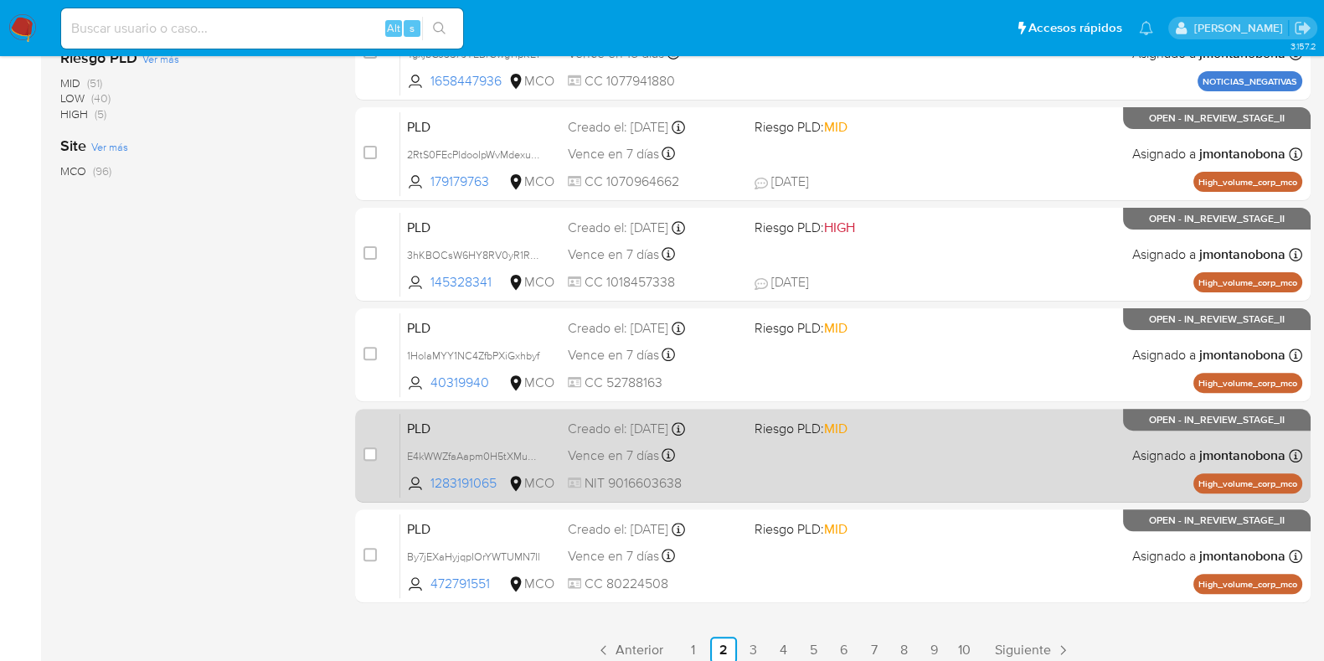
scroll to position [660, 0]
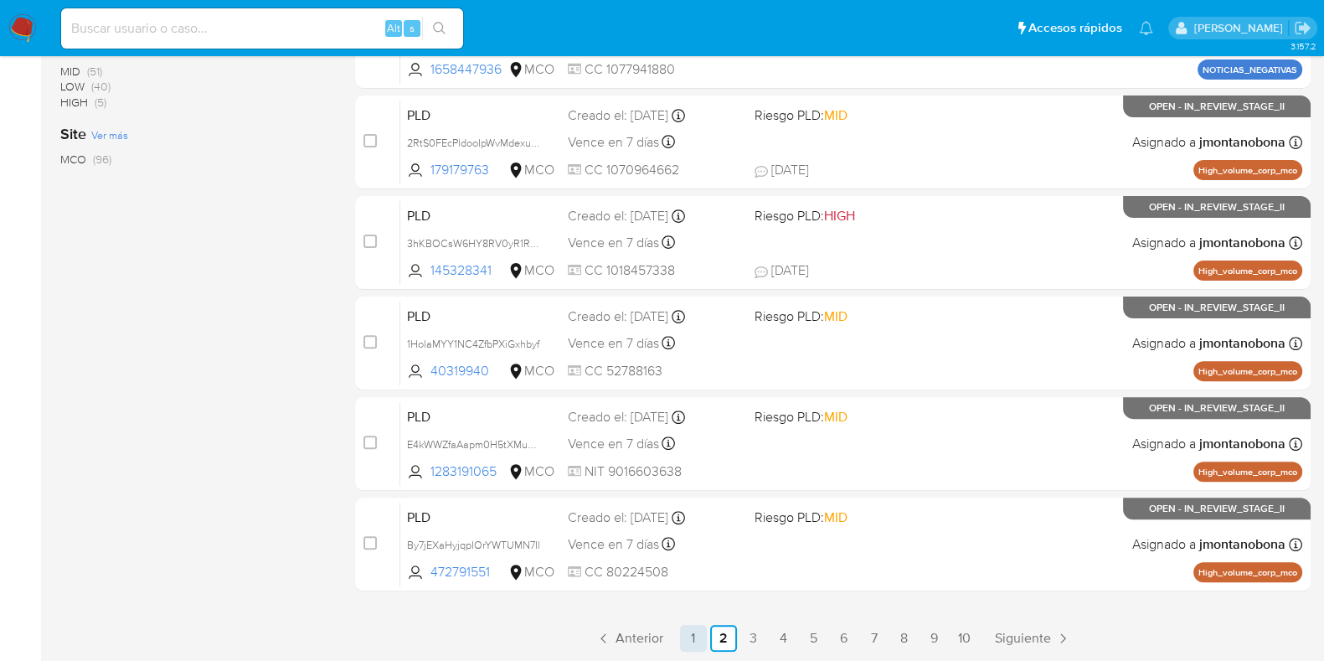
click at [695, 628] on link "1" at bounding box center [693, 638] width 27 height 27
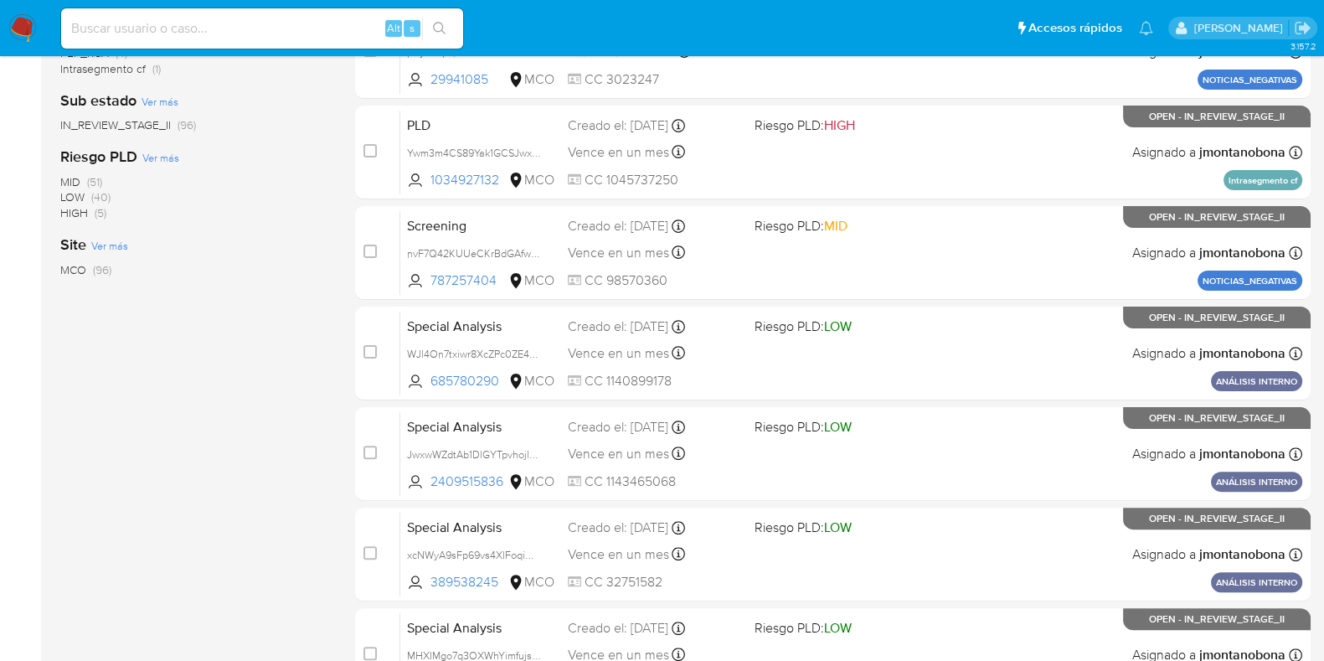
scroll to position [660, 0]
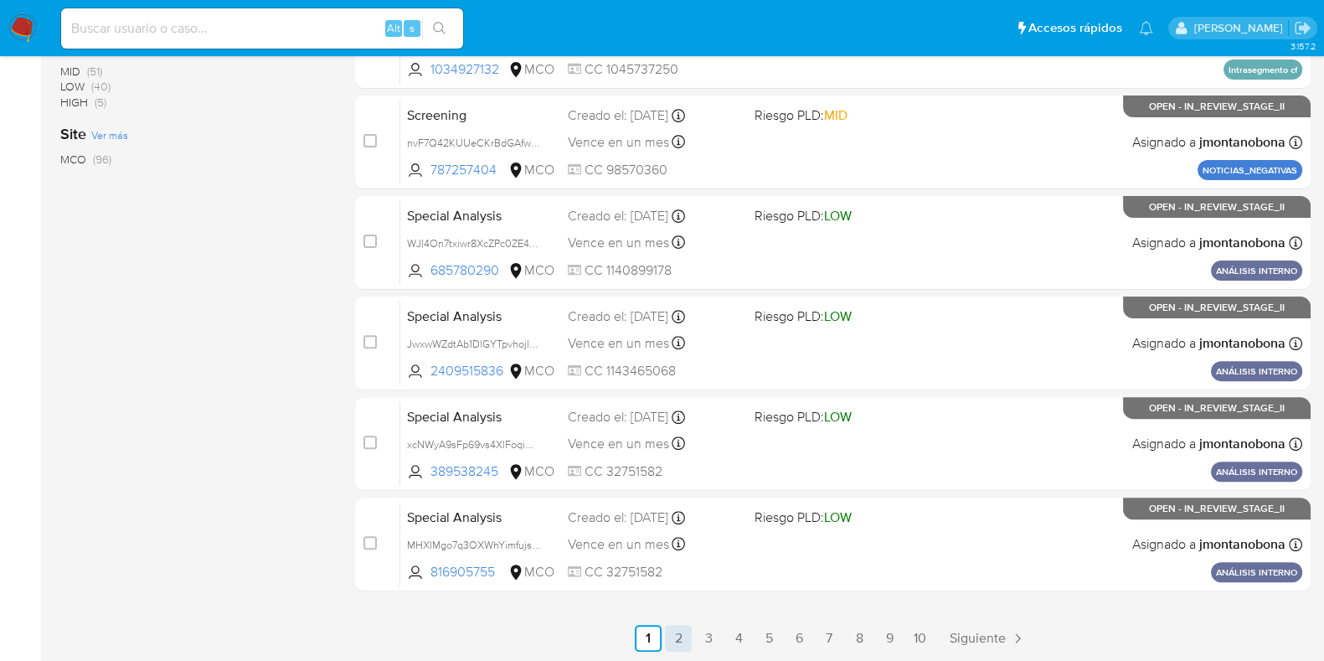
click at [682, 634] on link "2" at bounding box center [678, 638] width 27 height 27
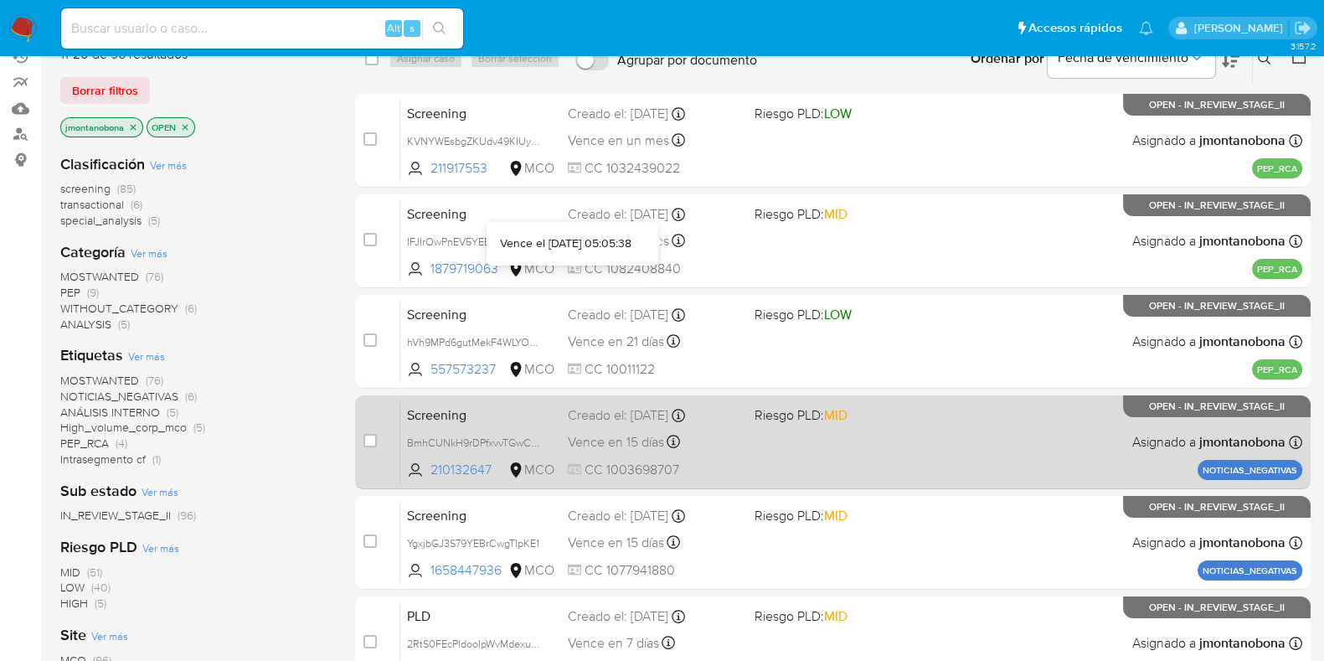
scroll to position [660, 0]
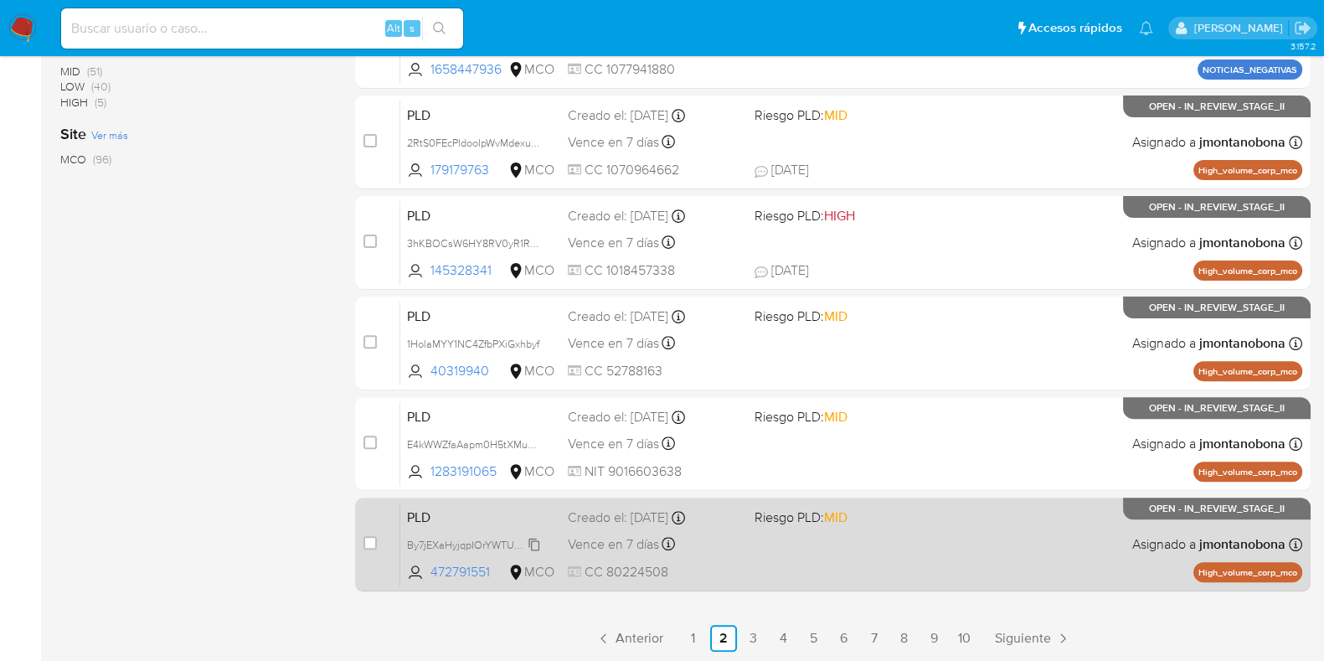
click at [483, 535] on div "By7jEXaHyjqpIOrYWTUMN7Il" at bounding box center [474, 544] width 134 height 18
click at [503, 502] on div "PLD By7jEXaHyjqpIOrYWTUMN7Il Copiado Copiado 472791551 MCO Riesgo PLD: MID Crea…" at bounding box center [851, 544] width 902 height 85
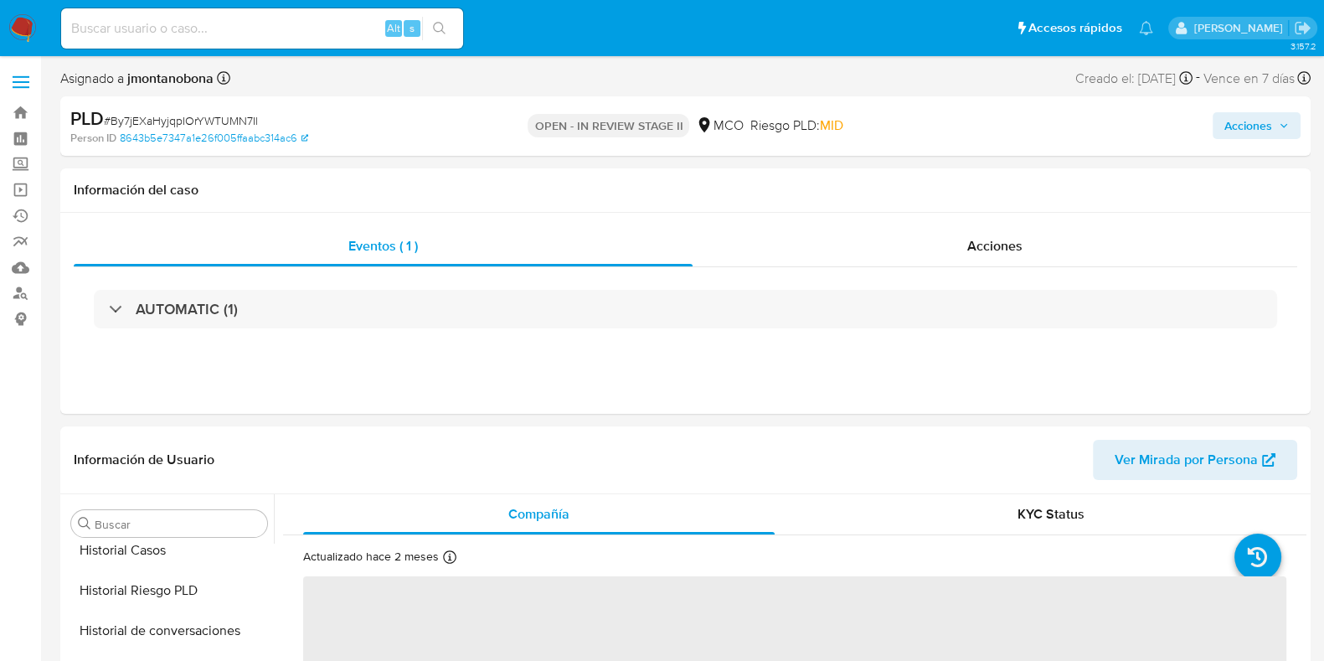
scroll to position [707, 0]
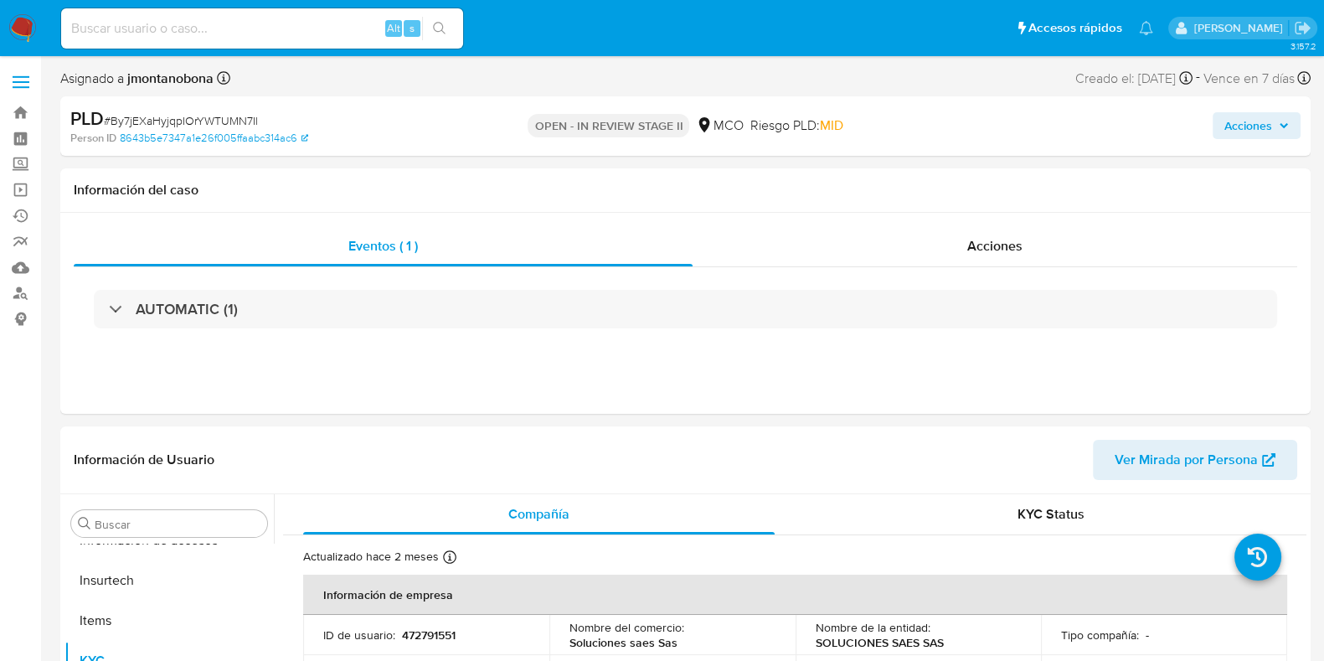
select select "10"
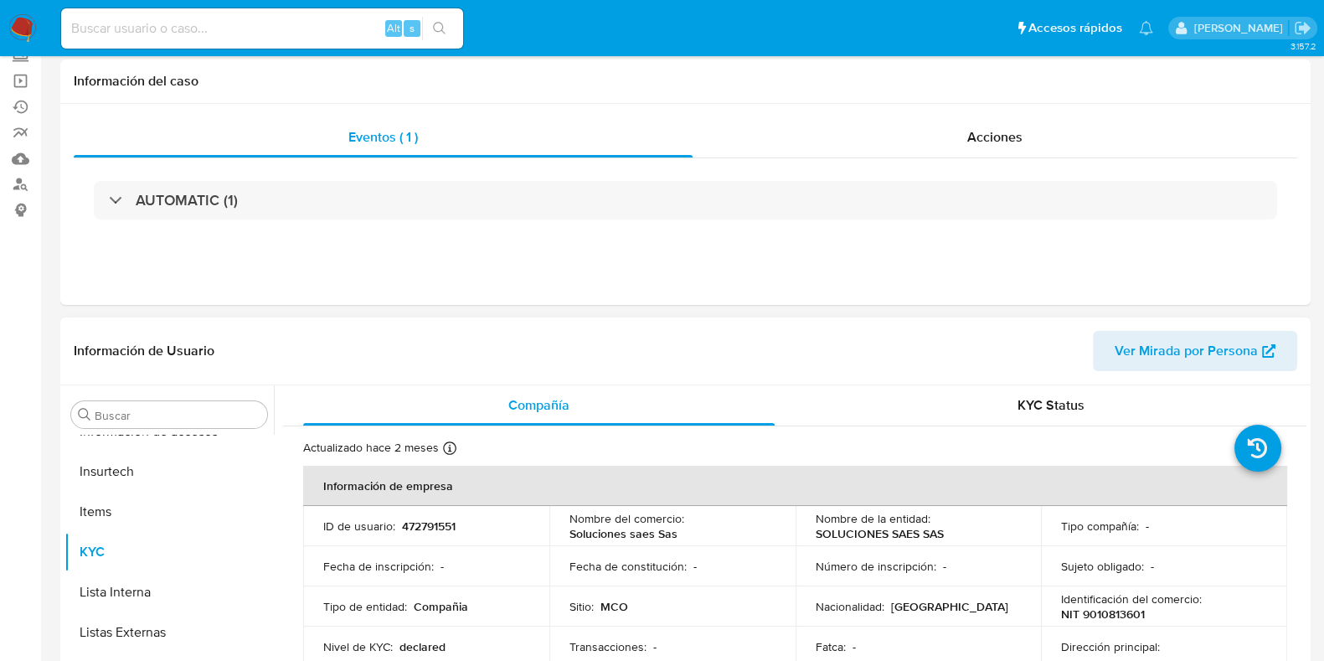
scroll to position [209, 0]
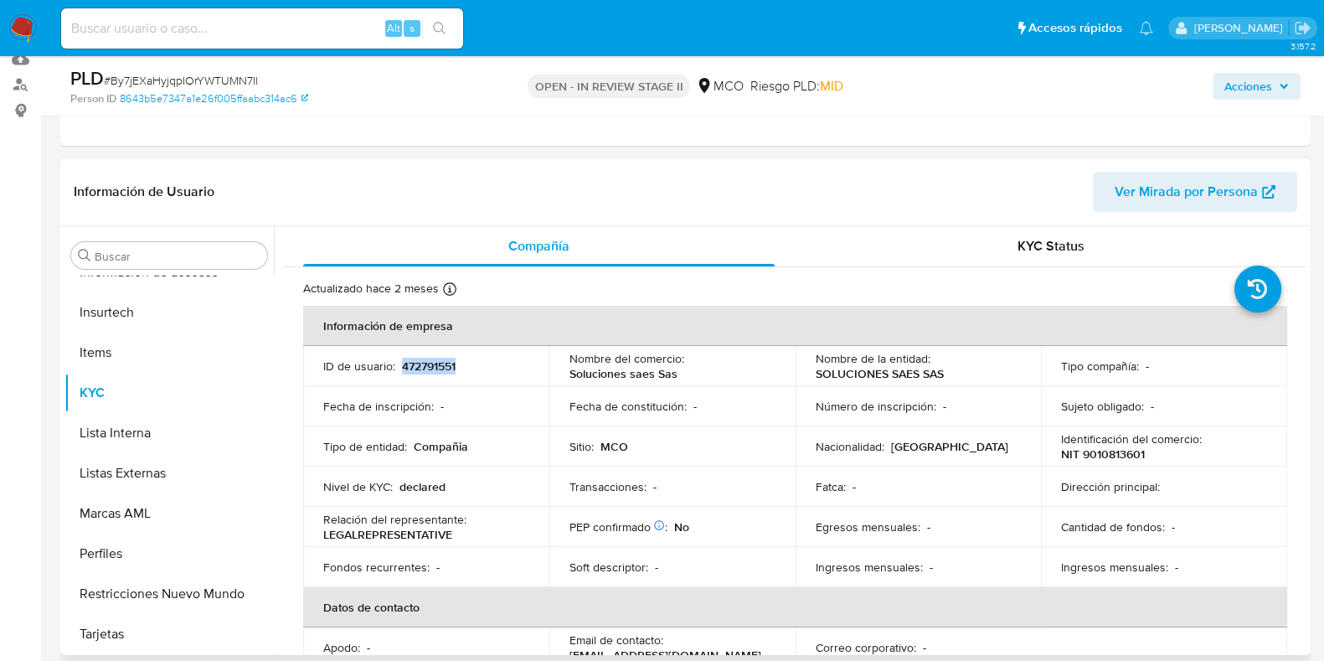
drag, startPoint x: 472, startPoint y: 369, endPoint x: 402, endPoint y: 369, distance: 70.4
click at [402, 369] on div "ID de usuario : 472791551" at bounding box center [426, 366] width 206 height 15
copy p "472791551"
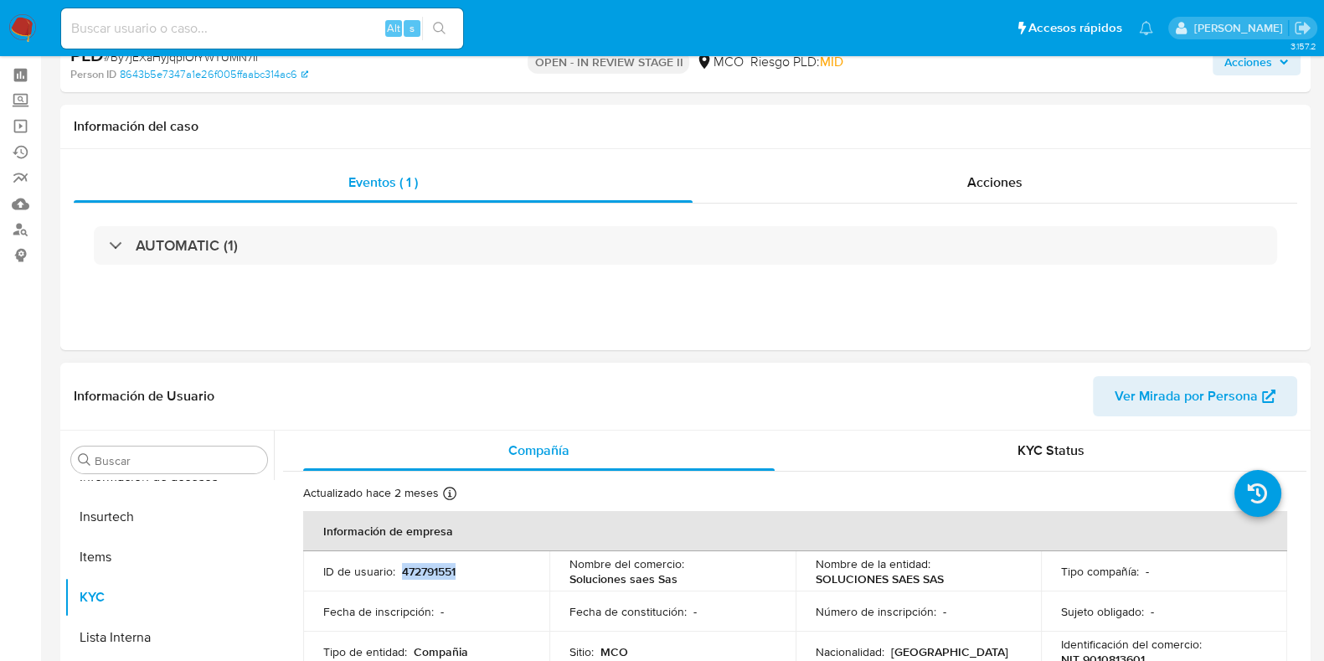
scroll to position [0, 0]
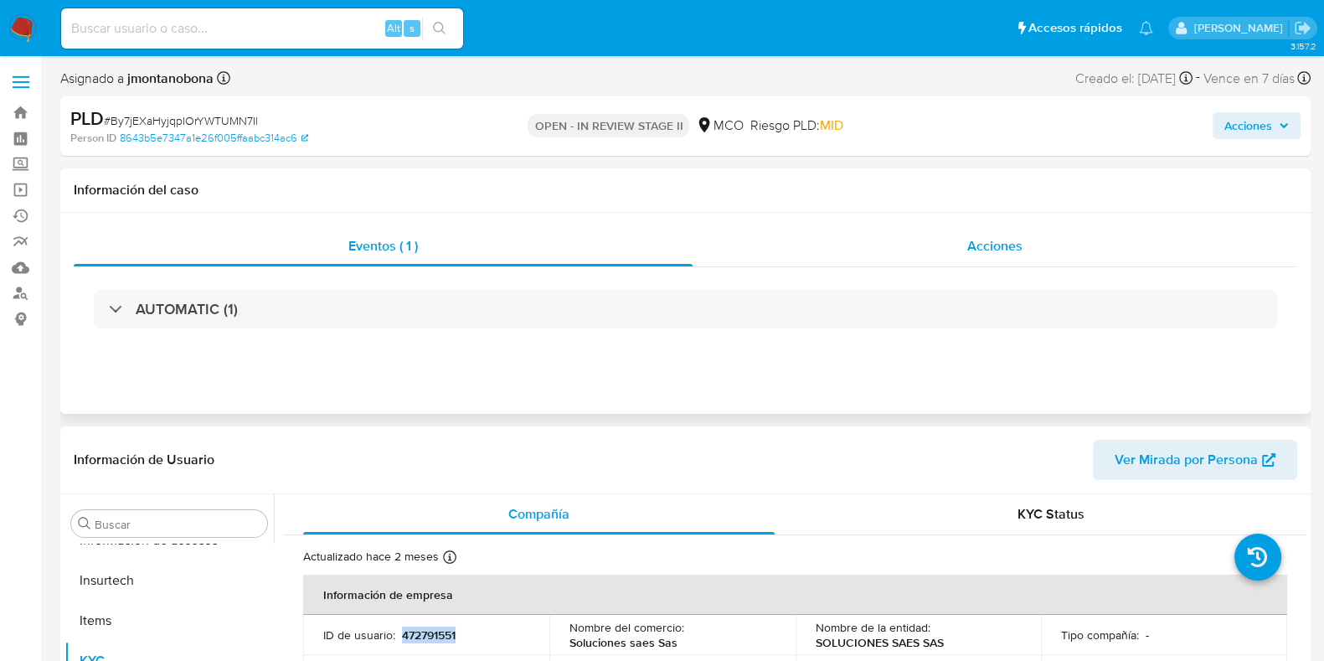
click at [959, 245] on div "Acciones" at bounding box center [995, 246] width 605 height 40
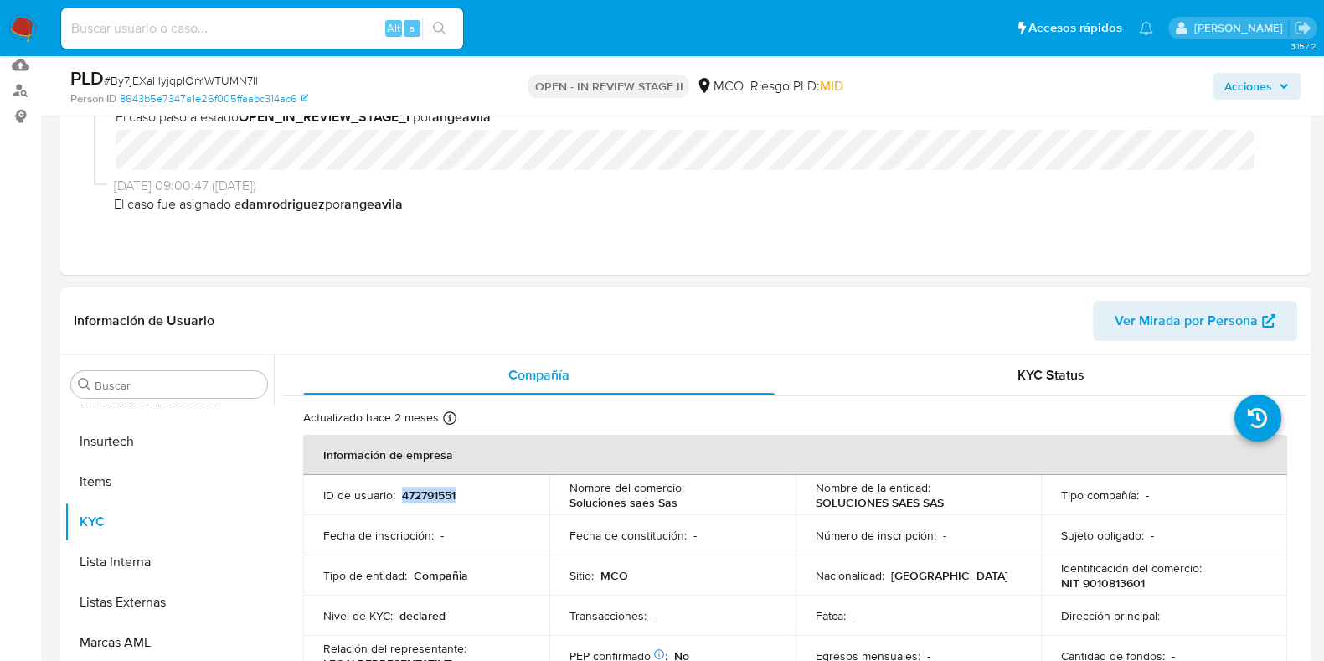
scroll to position [209, 0]
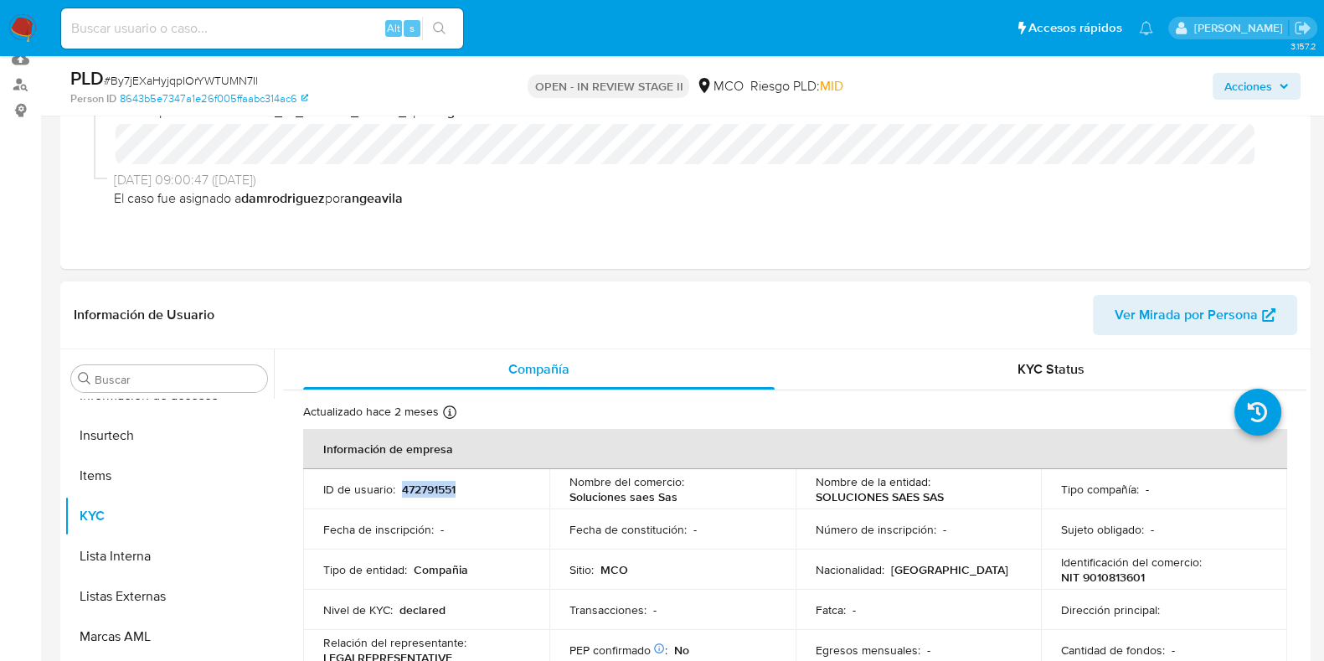
copy p "472791551"
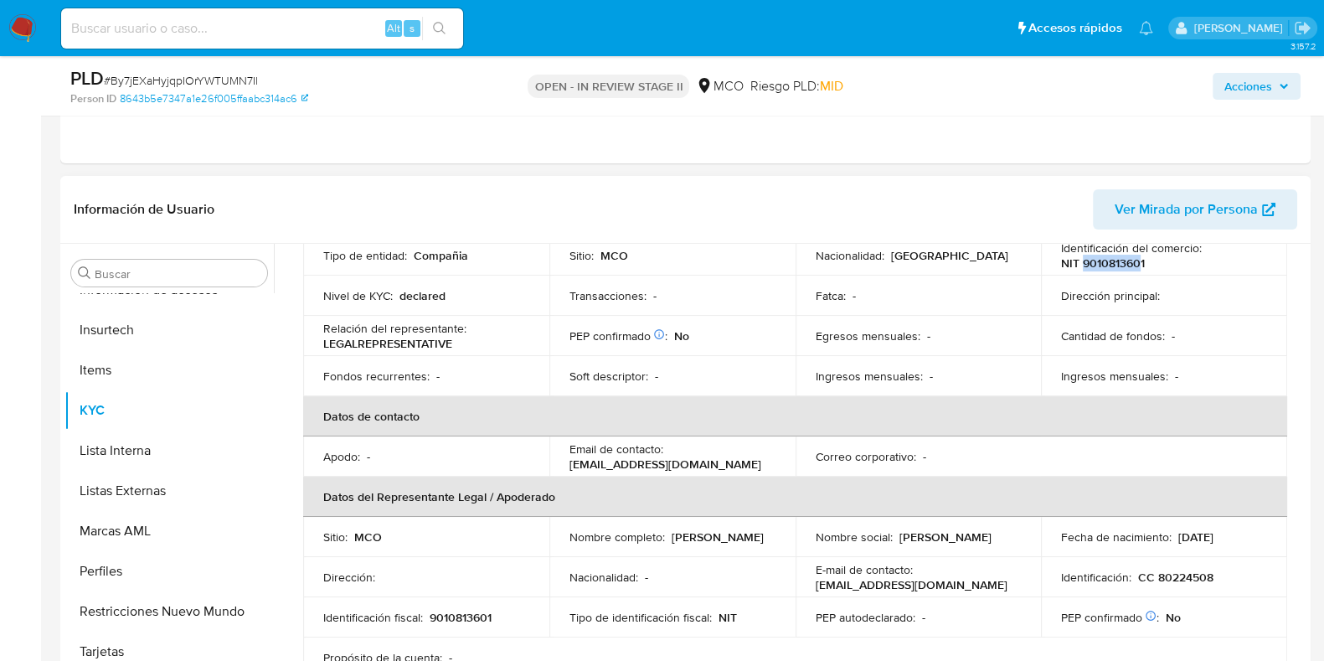
drag, startPoint x: 1076, startPoint y: 263, endPoint x: 1137, endPoint y: 266, distance: 60.4
click at [1137, 266] on p "NIT 9010813601" at bounding box center [1103, 262] width 84 height 15
copy p "901081360"
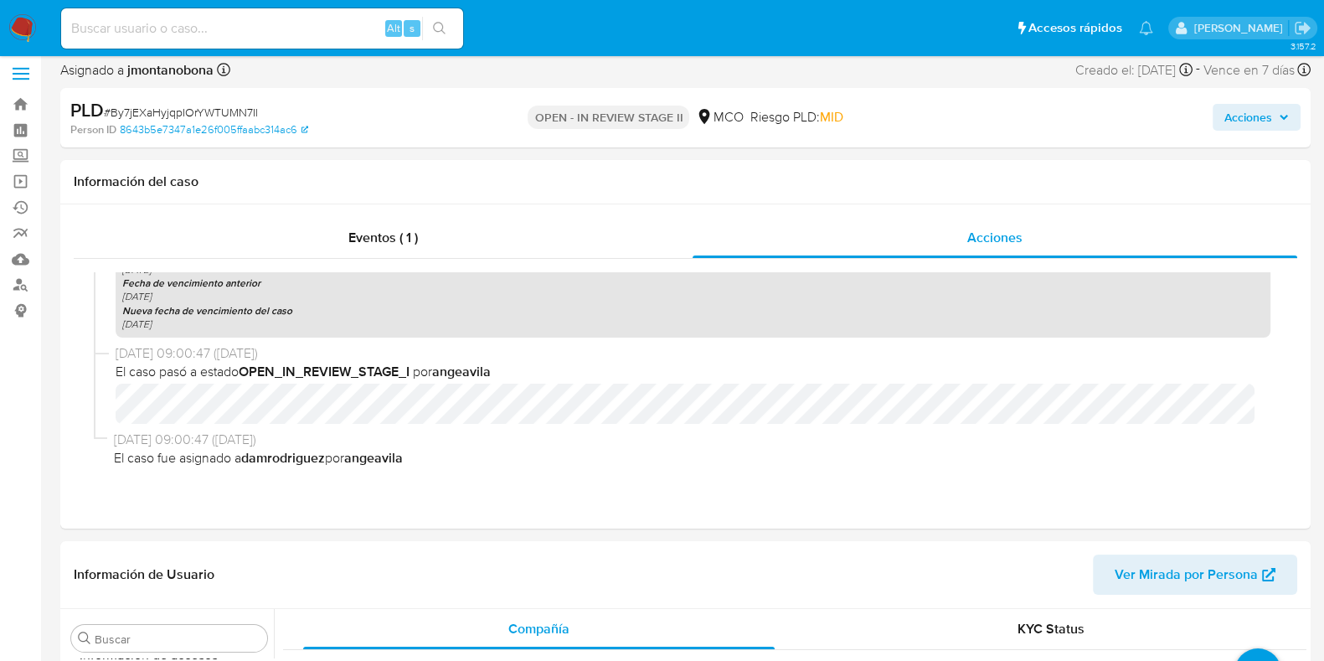
scroll to position [0, 0]
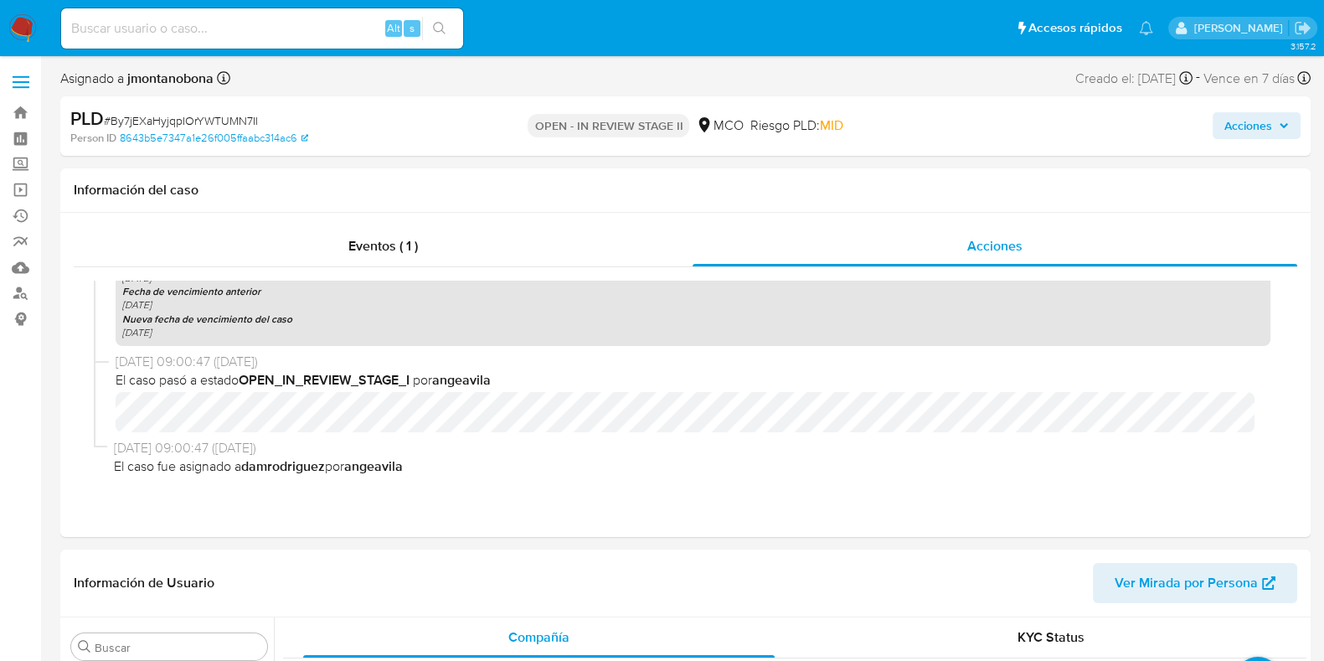
click at [1252, 106] on div "Acciones" at bounding box center [1098, 125] width 405 height 39
click at [1261, 123] on span "Acciones" at bounding box center [1249, 125] width 48 height 27
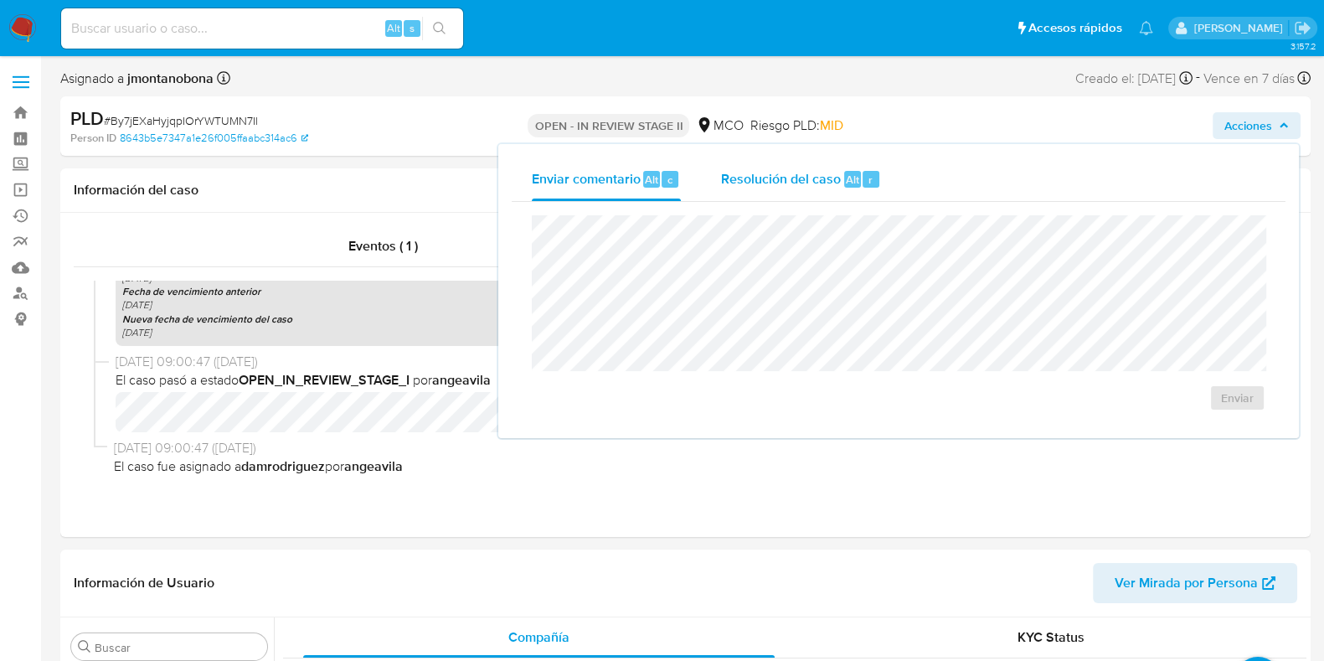
click at [804, 182] on span "Resolución del caso" at bounding box center [781, 178] width 120 height 19
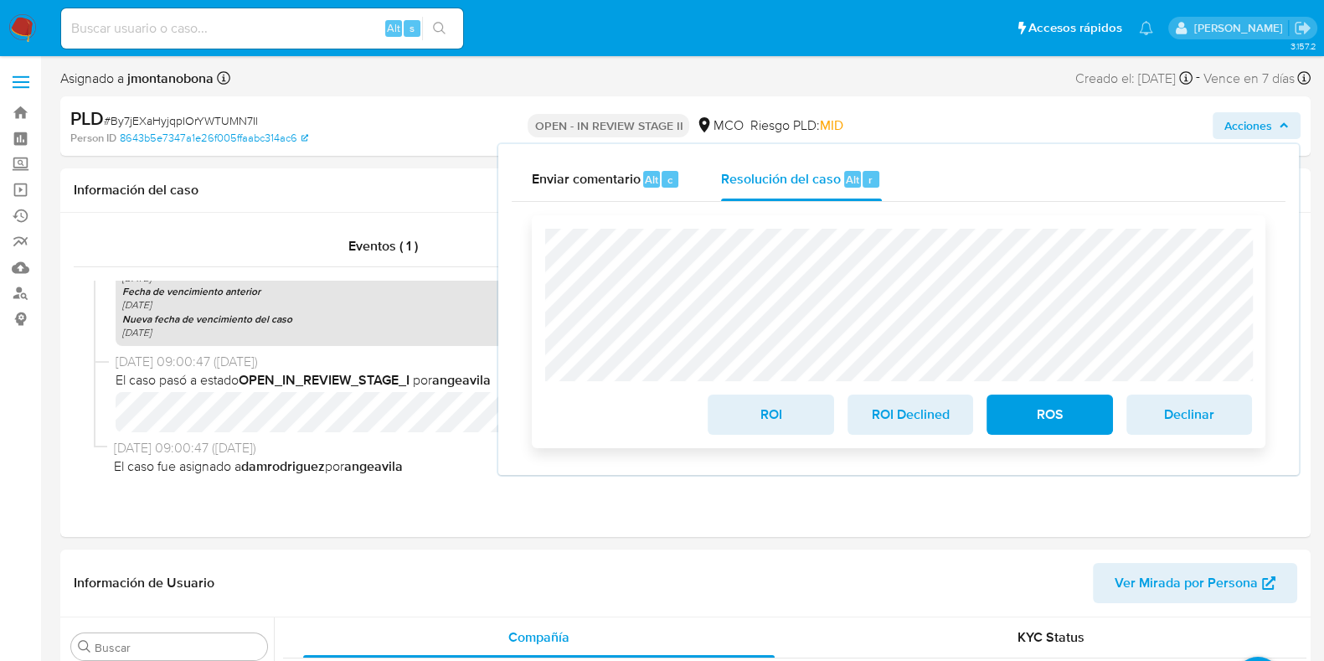
click at [756, 422] on span "ROI" at bounding box center [771, 414] width 82 height 37
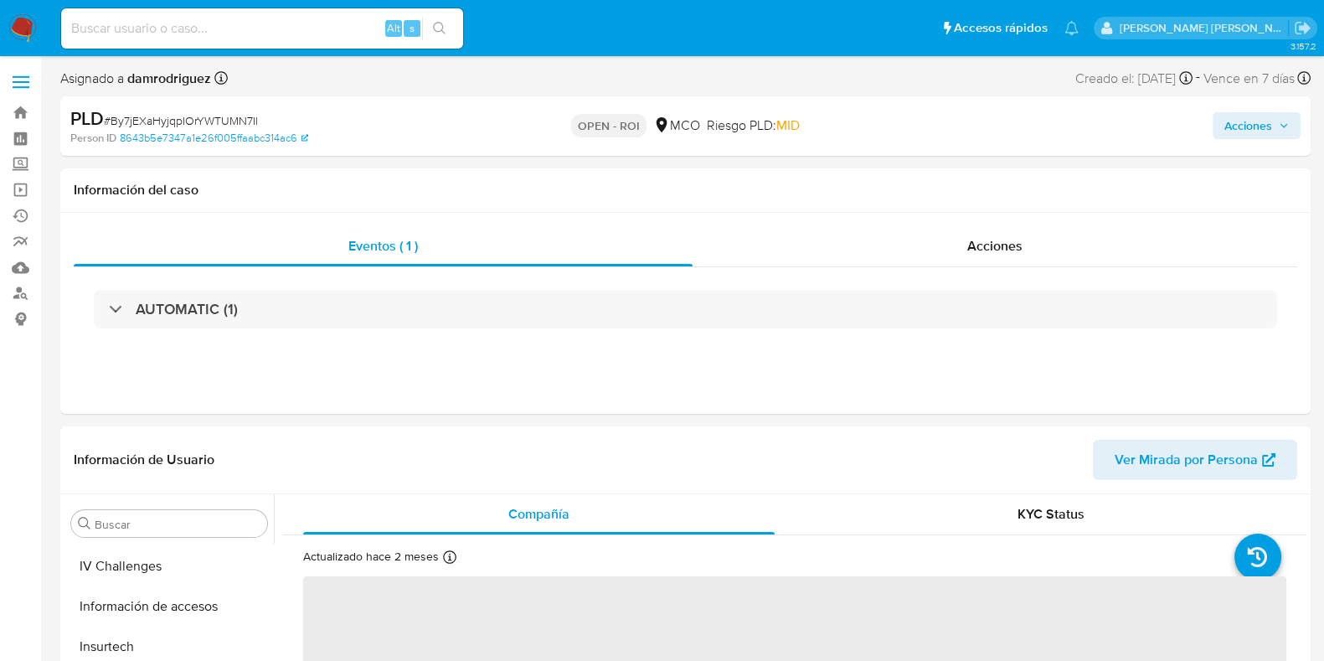
scroll to position [707, 0]
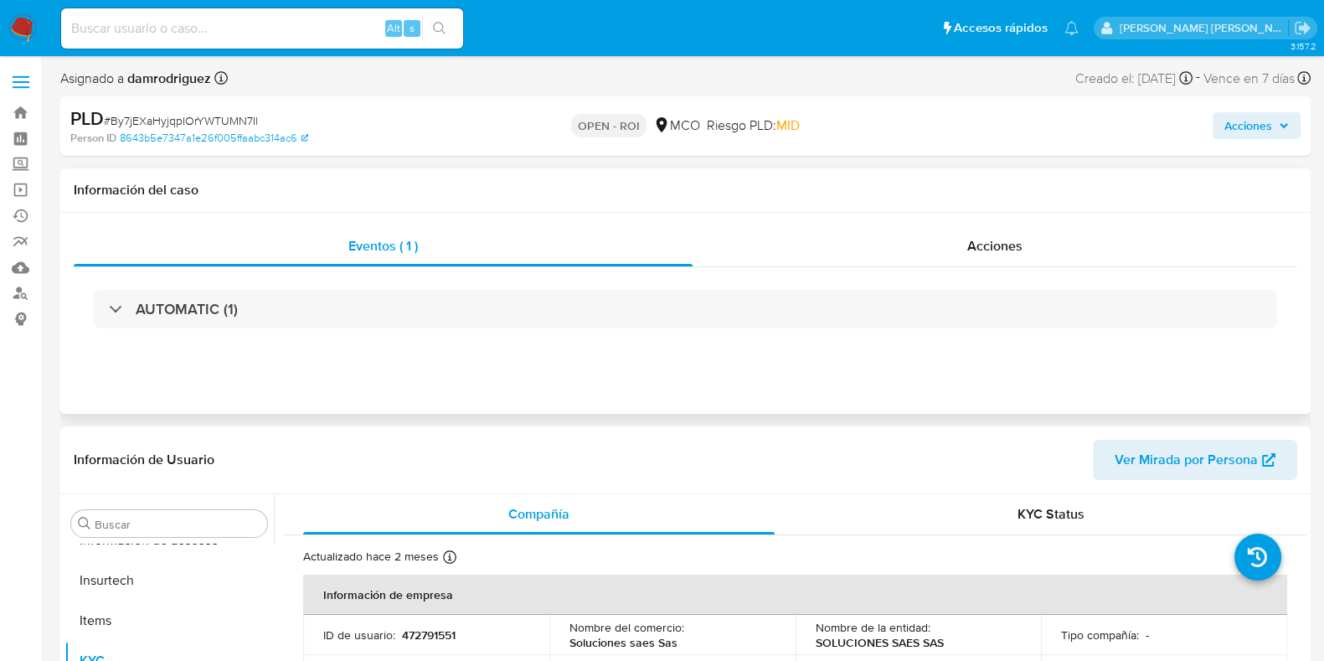
select select "10"
click at [1011, 255] on span "Acciones" at bounding box center [995, 245] width 55 height 19
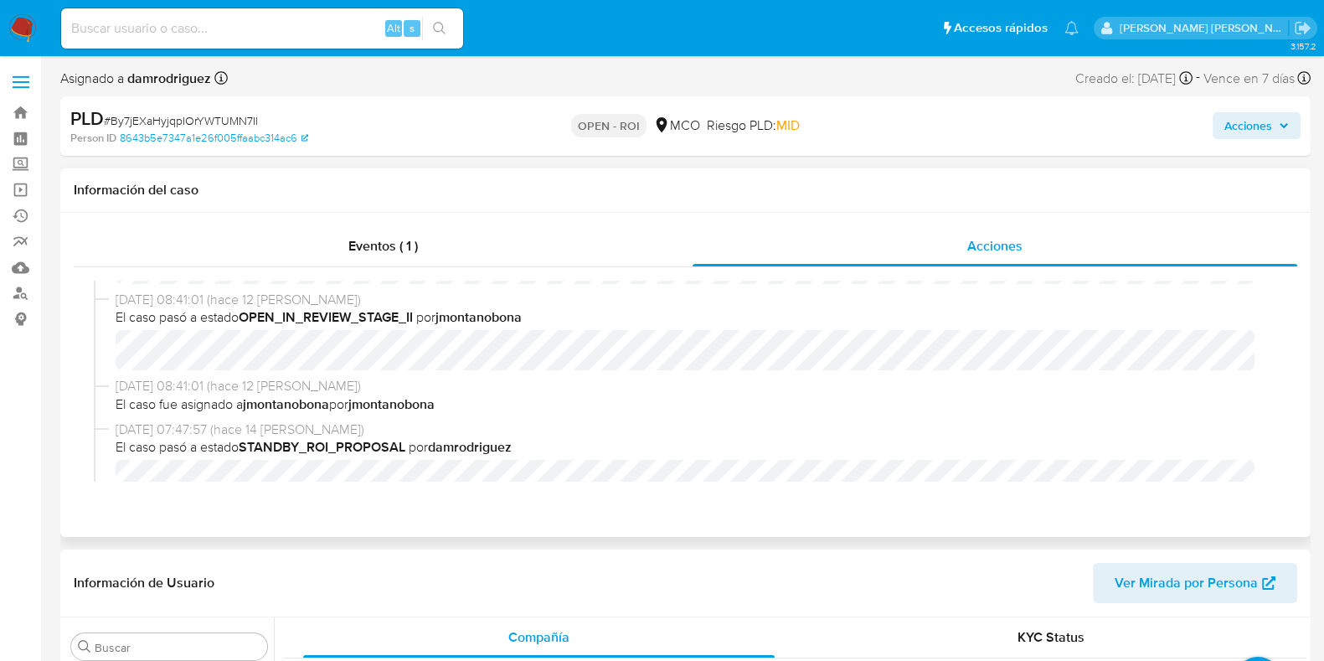
scroll to position [209, 0]
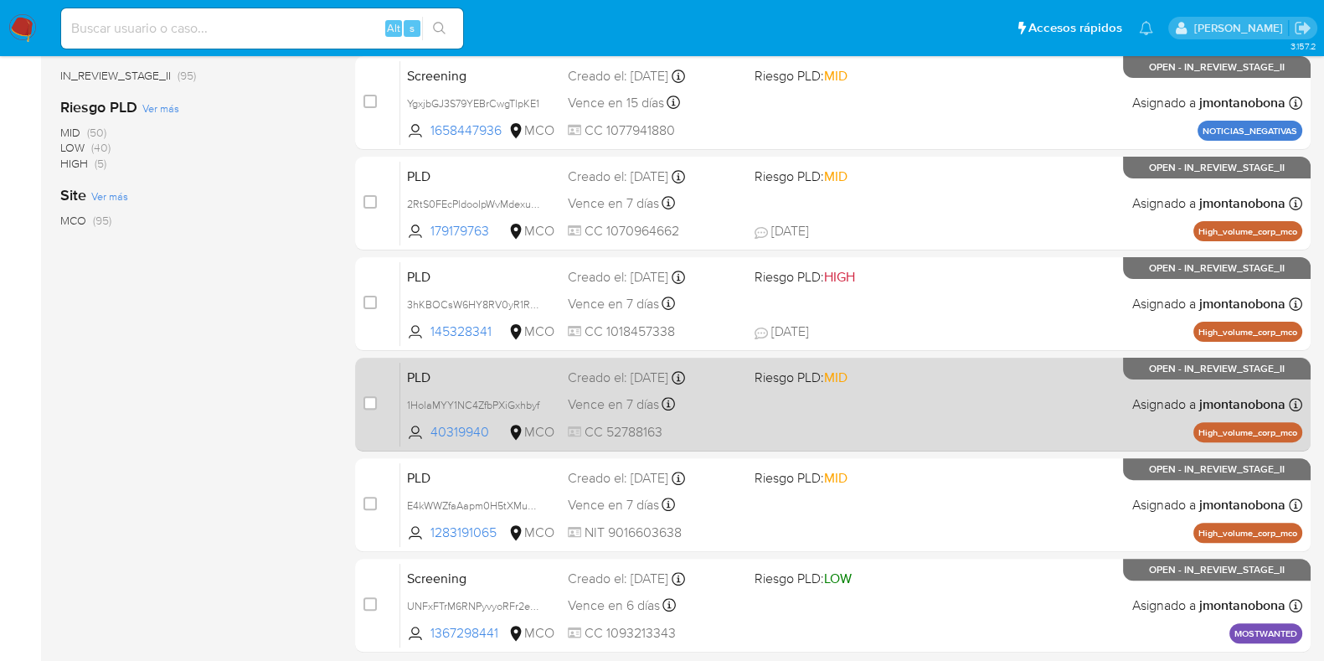
scroll to position [660, 0]
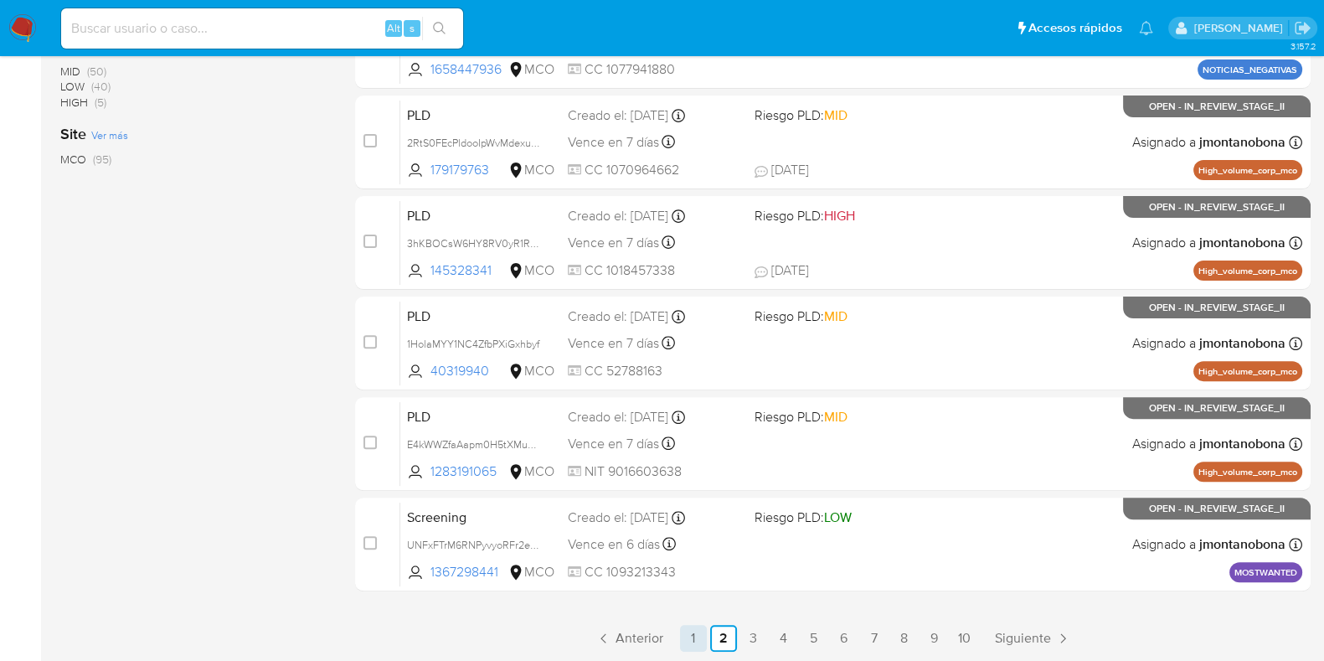
click at [687, 642] on link "1" at bounding box center [693, 638] width 27 height 27
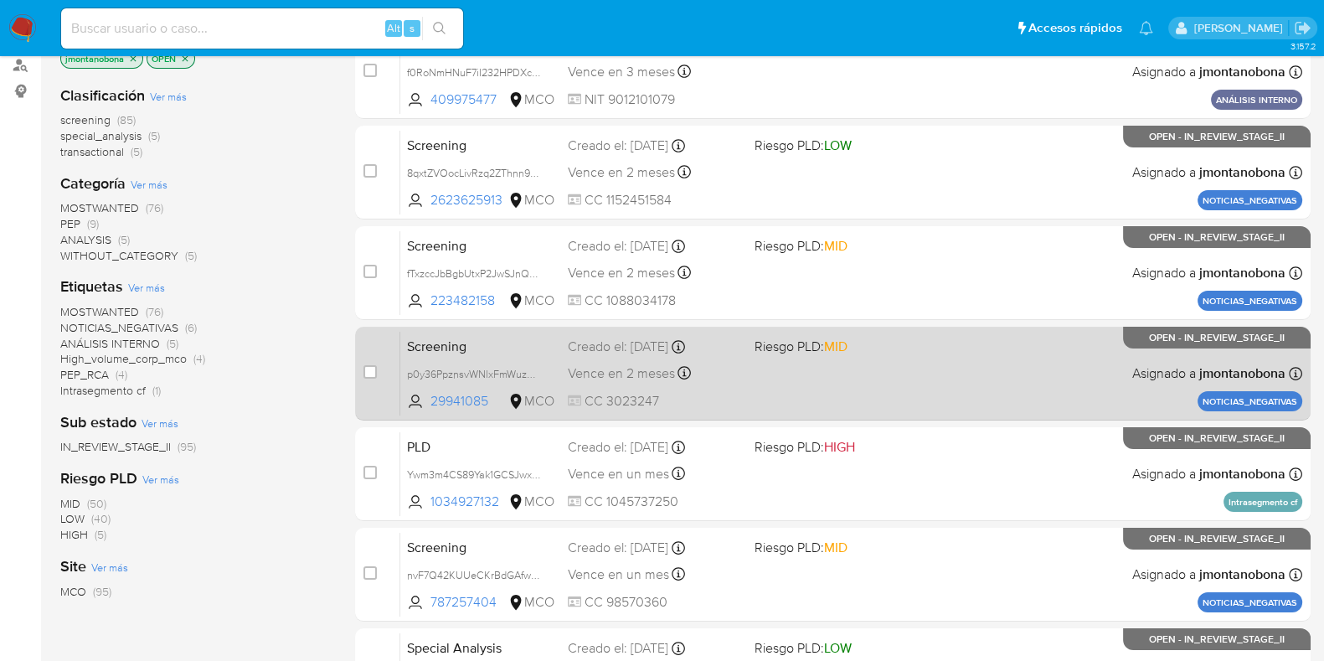
scroll to position [660, 0]
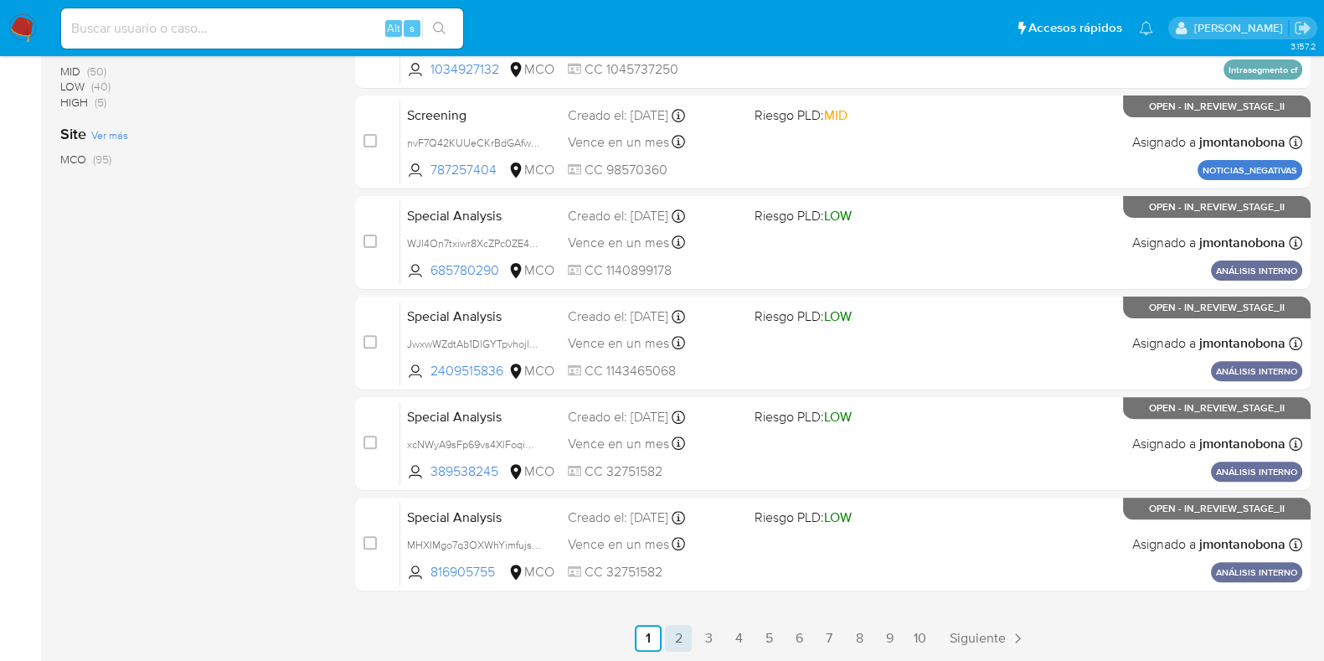
click at [682, 638] on link "2" at bounding box center [678, 638] width 27 height 27
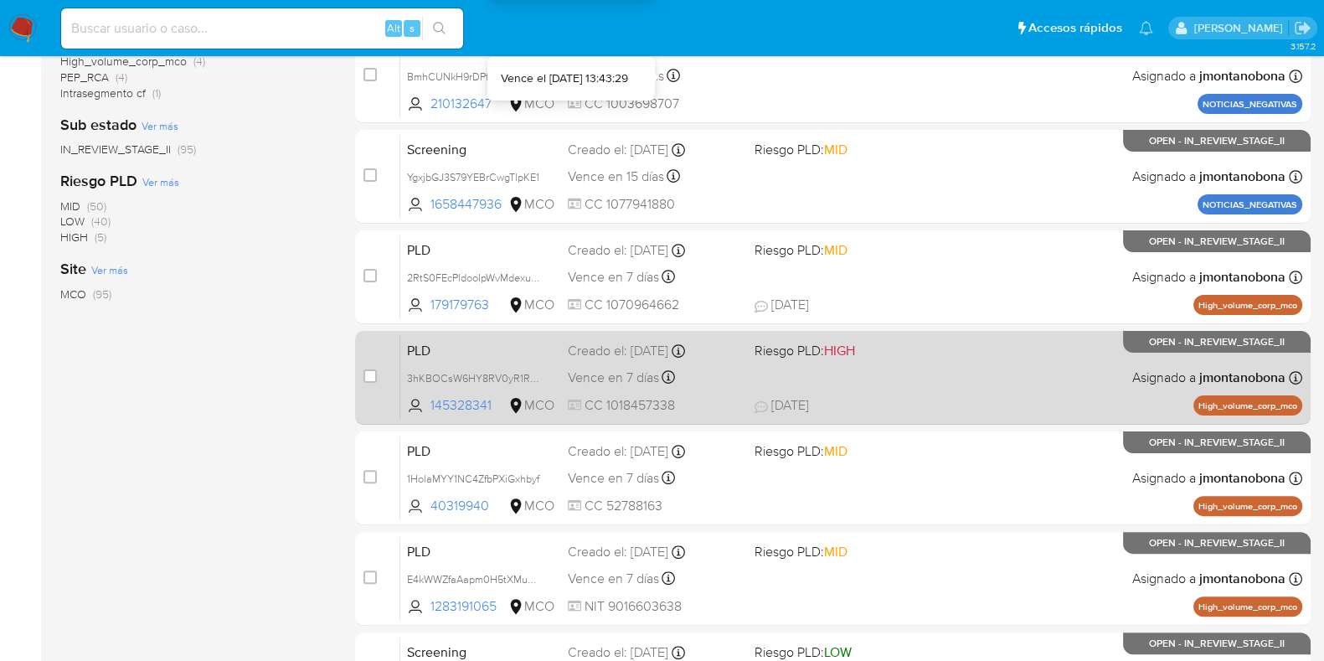
scroll to position [660, 0]
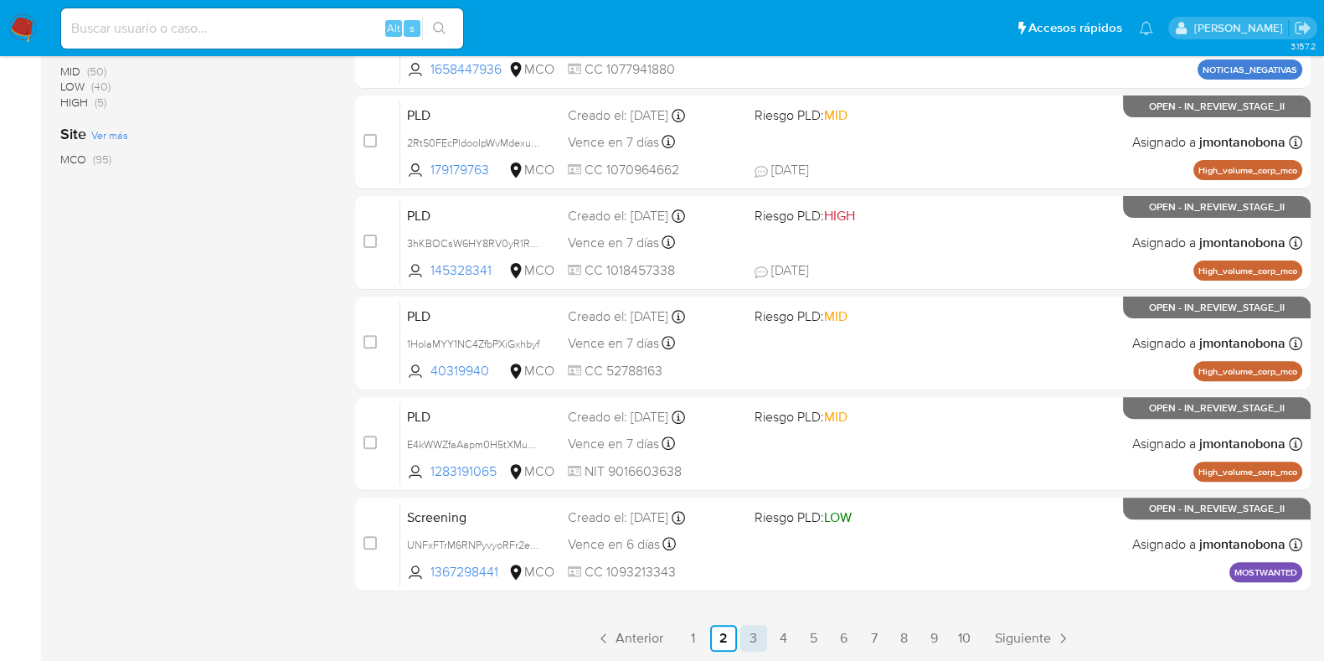
click at [762, 632] on link "3" at bounding box center [754, 638] width 27 height 27
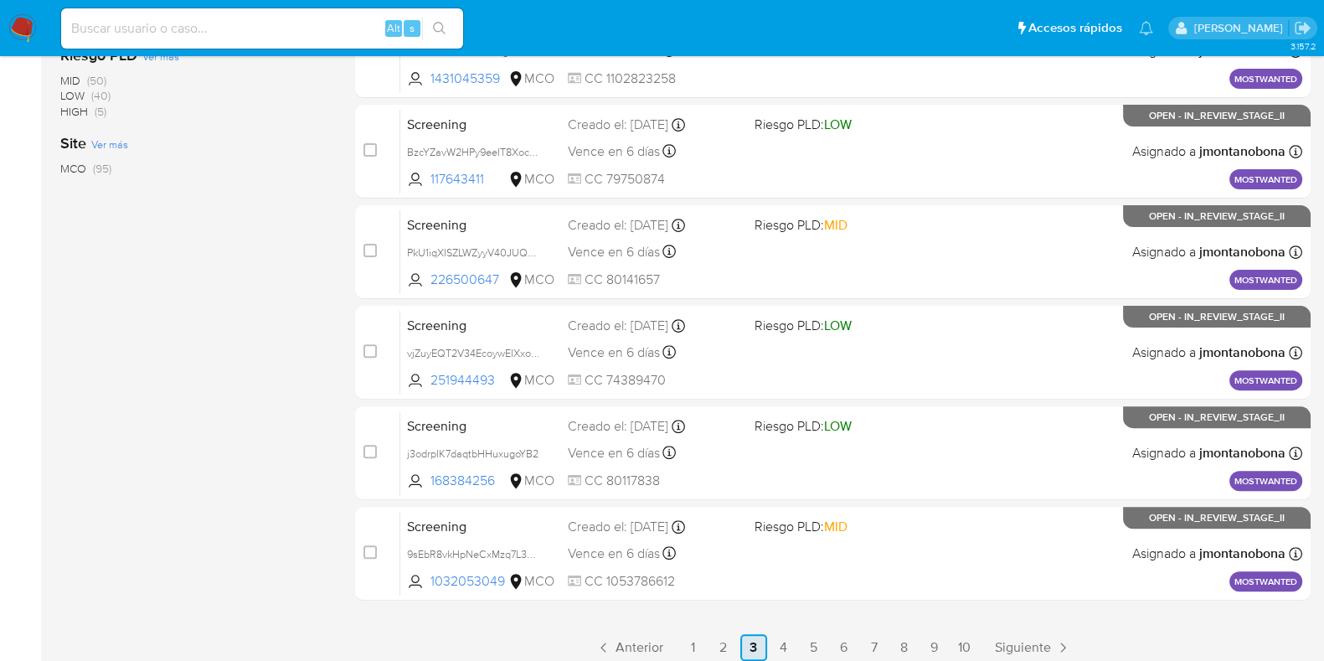
scroll to position [660, 0]
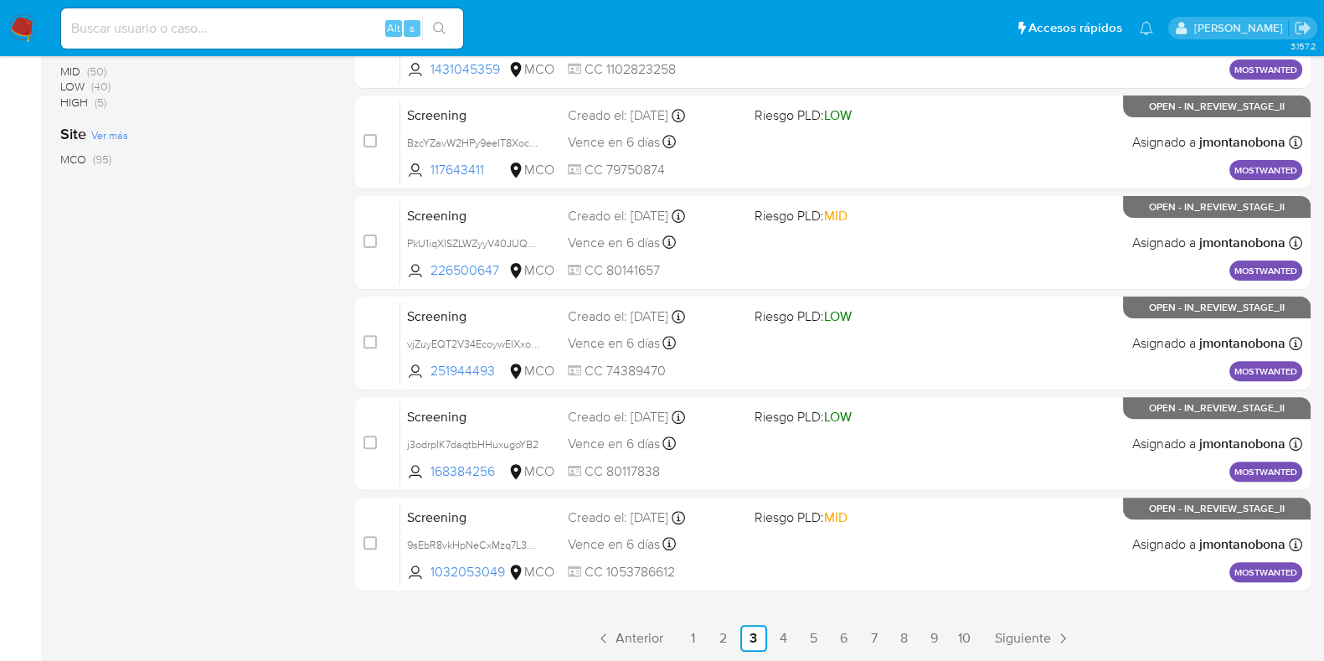
click at [769, 639] on ul "Anterior 1 2 3 4 5 6 7 8 9 10 Siguiente" at bounding box center [833, 638] width 956 height 27
click at [775, 638] on link "4" at bounding box center [784, 638] width 27 height 27
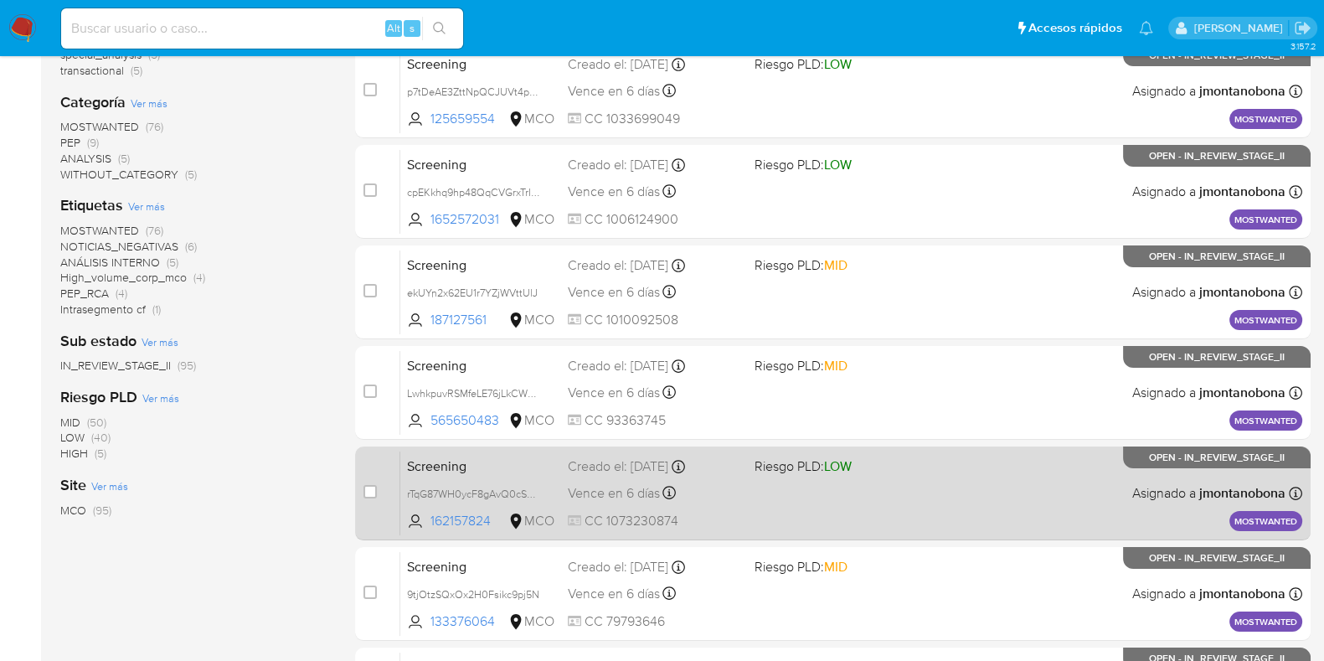
scroll to position [660, 0]
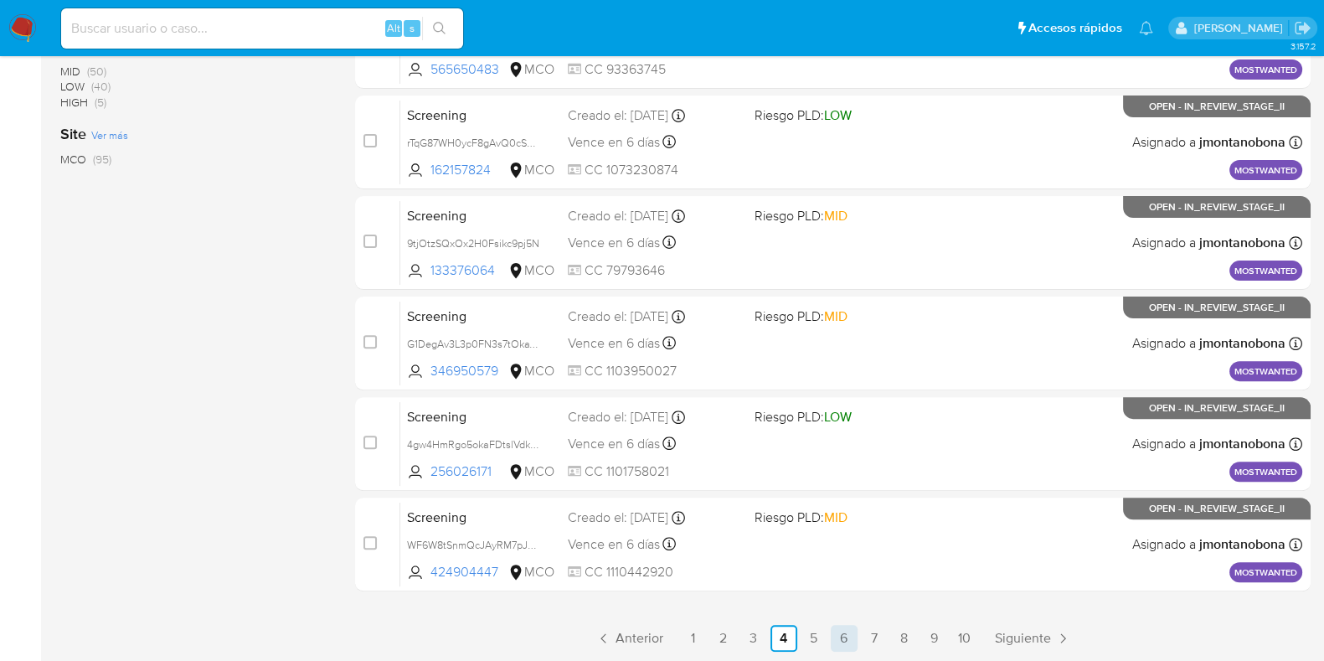
click at [829, 634] on ul "Anterior 1 2 3 4 5 6 7 8 9 10 Siguiente" at bounding box center [833, 638] width 956 height 27
click at [822, 635] on link "5" at bounding box center [814, 638] width 27 height 27
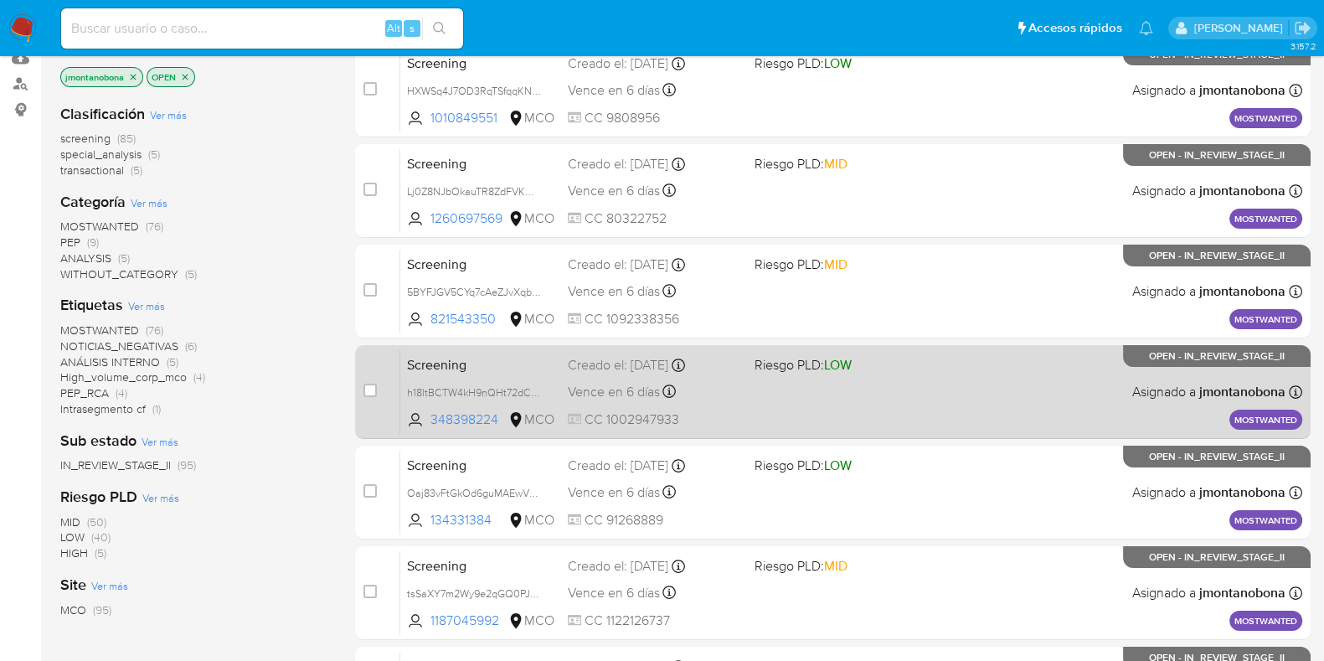
scroll to position [660, 0]
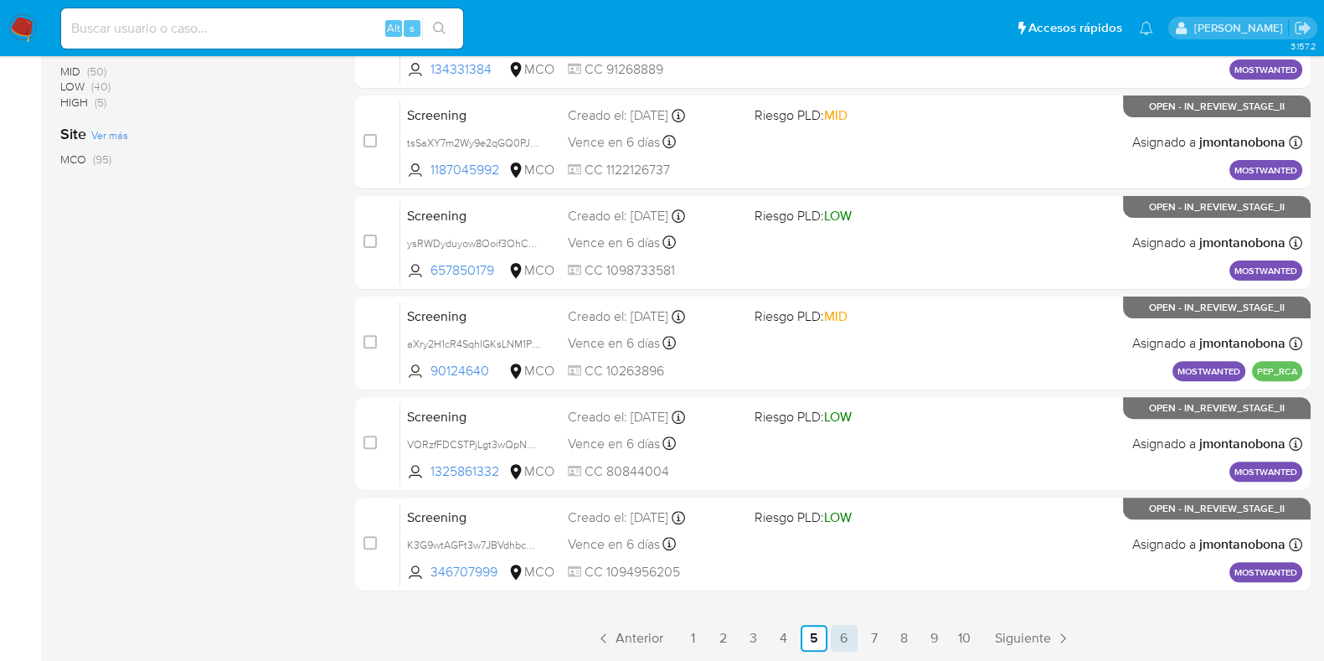
click at [854, 637] on link "6" at bounding box center [844, 638] width 27 height 27
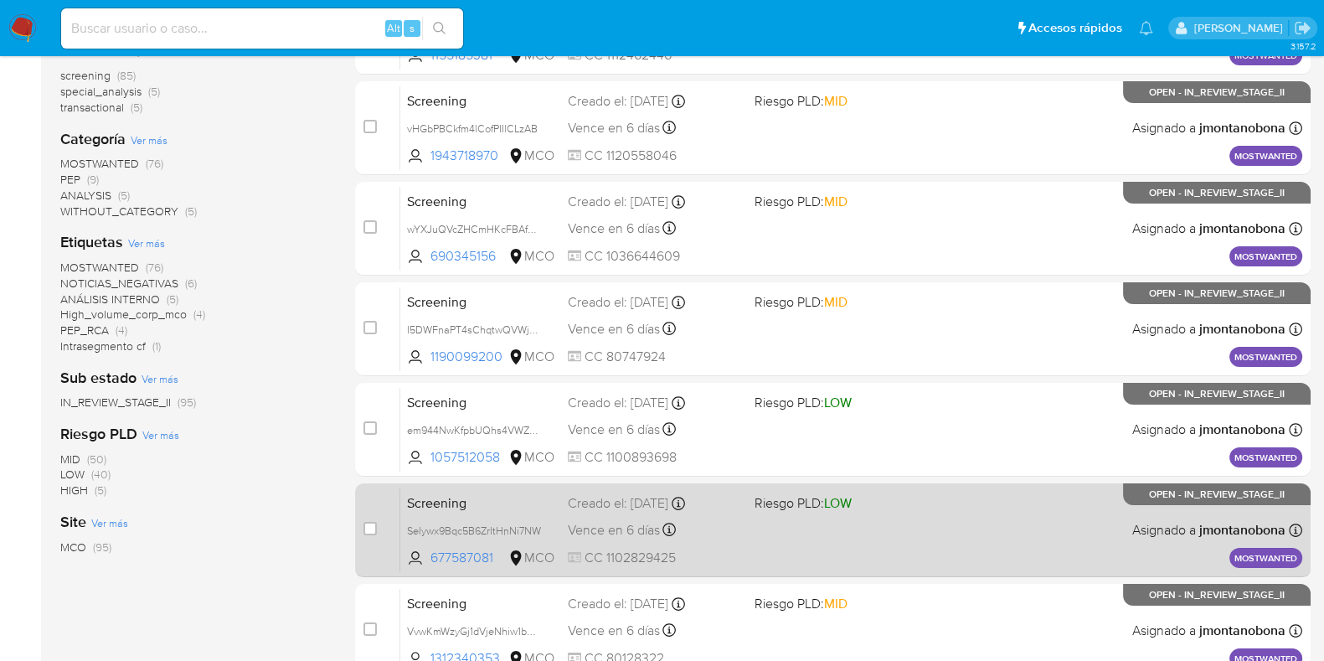
scroll to position [660, 0]
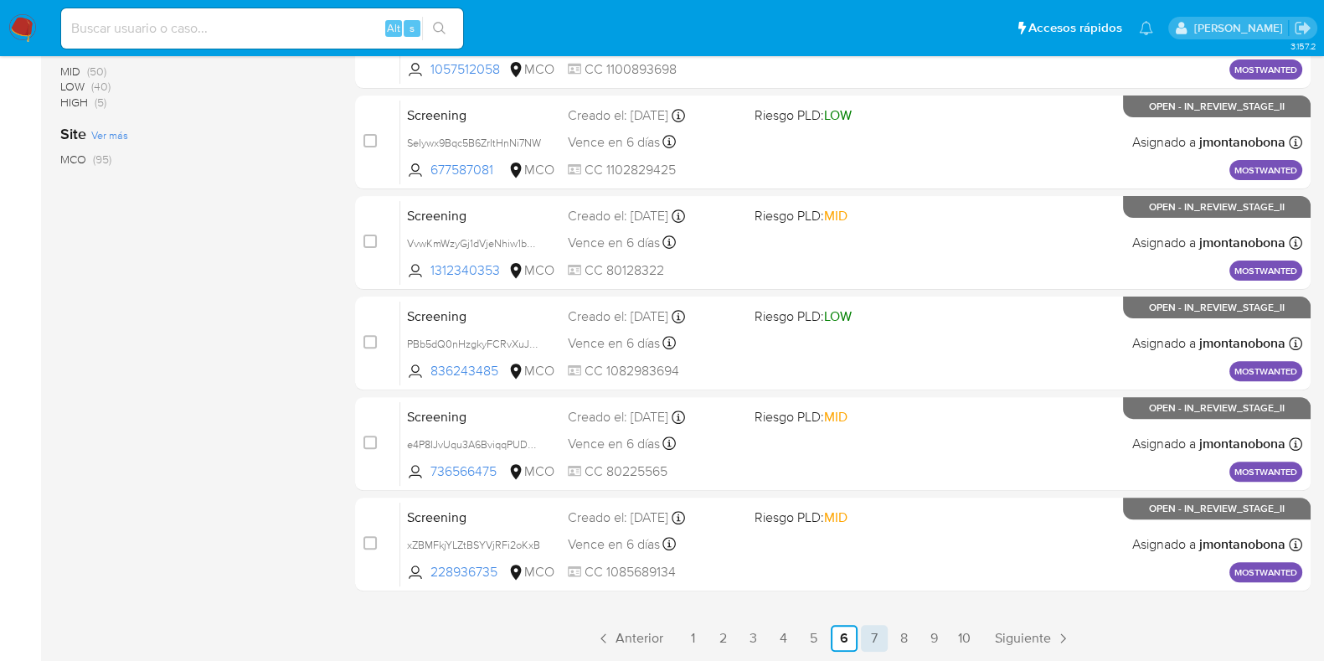
click at [870, 635] on link "7" at bounding box center [874, 638] width 27 height 27
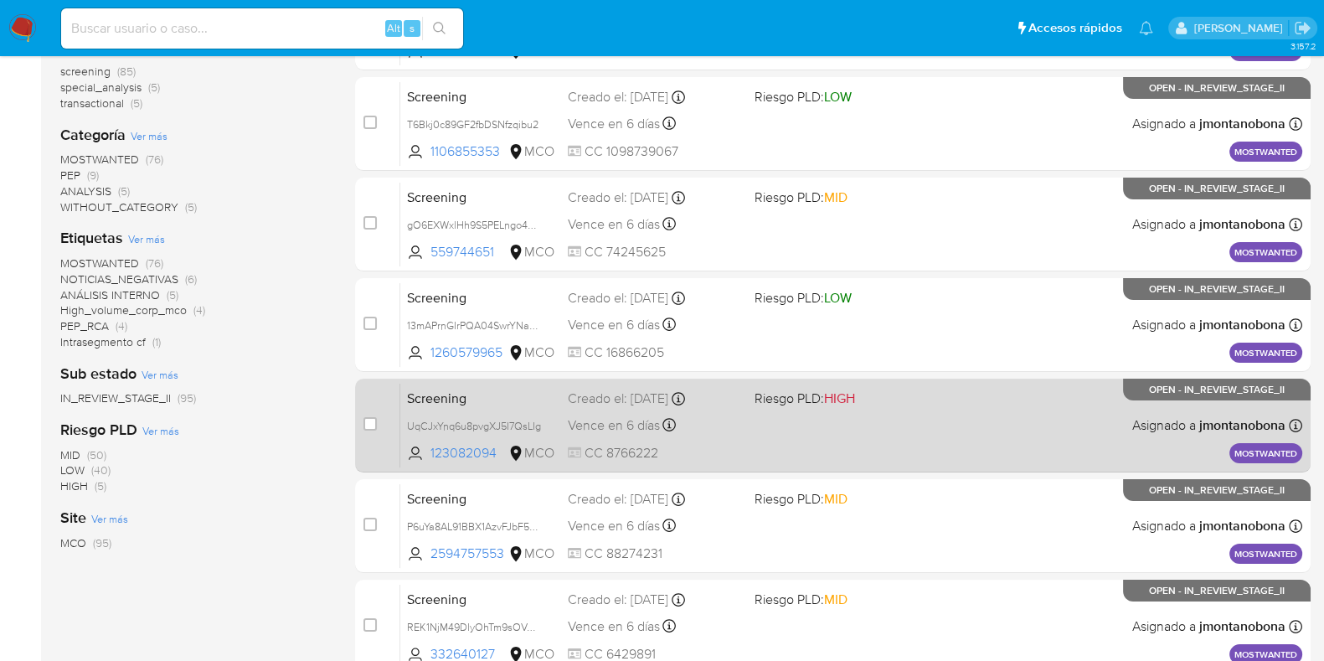
scroll to position [660, 0]
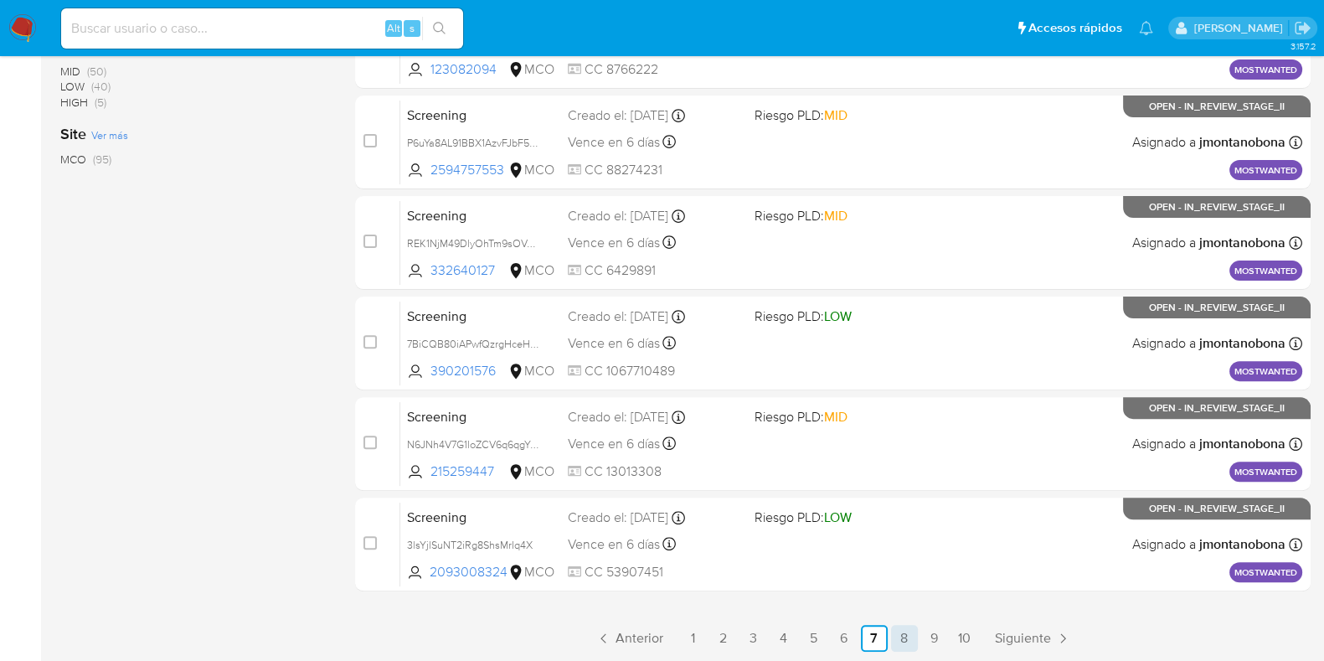
click at [895, 634] on link "8" at bounding box center [904, 638] width 27 height 27
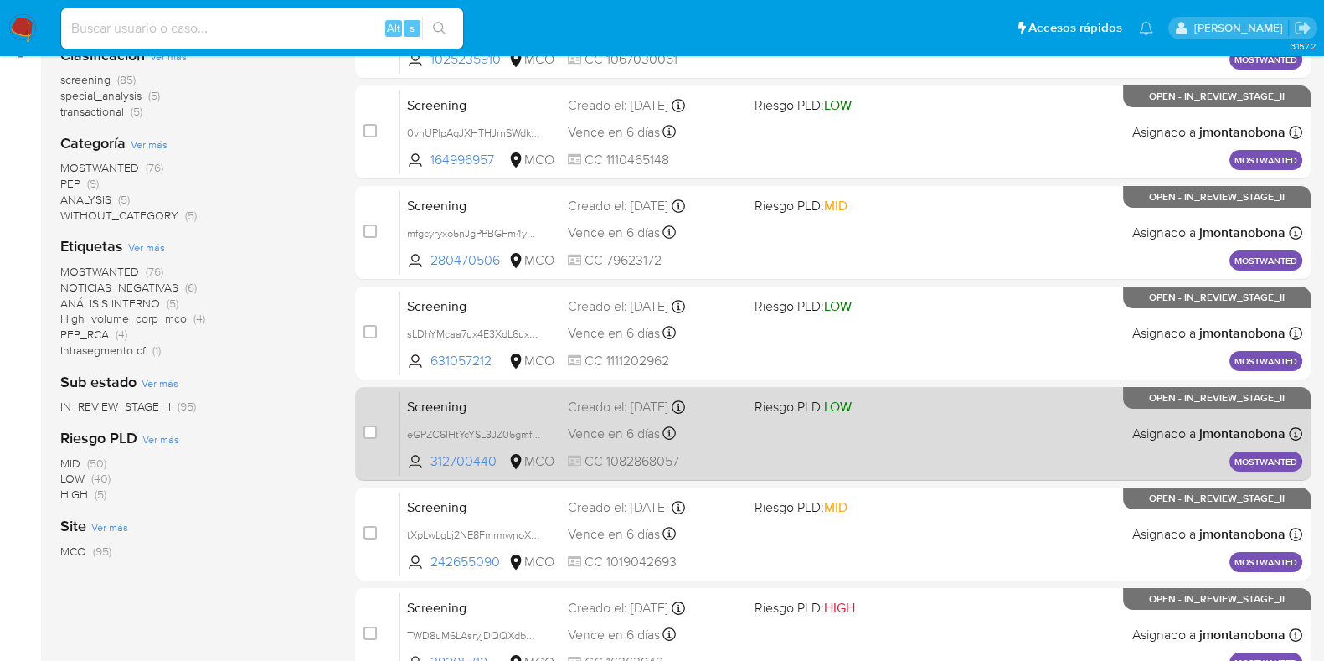
scroll to position [660, 0]
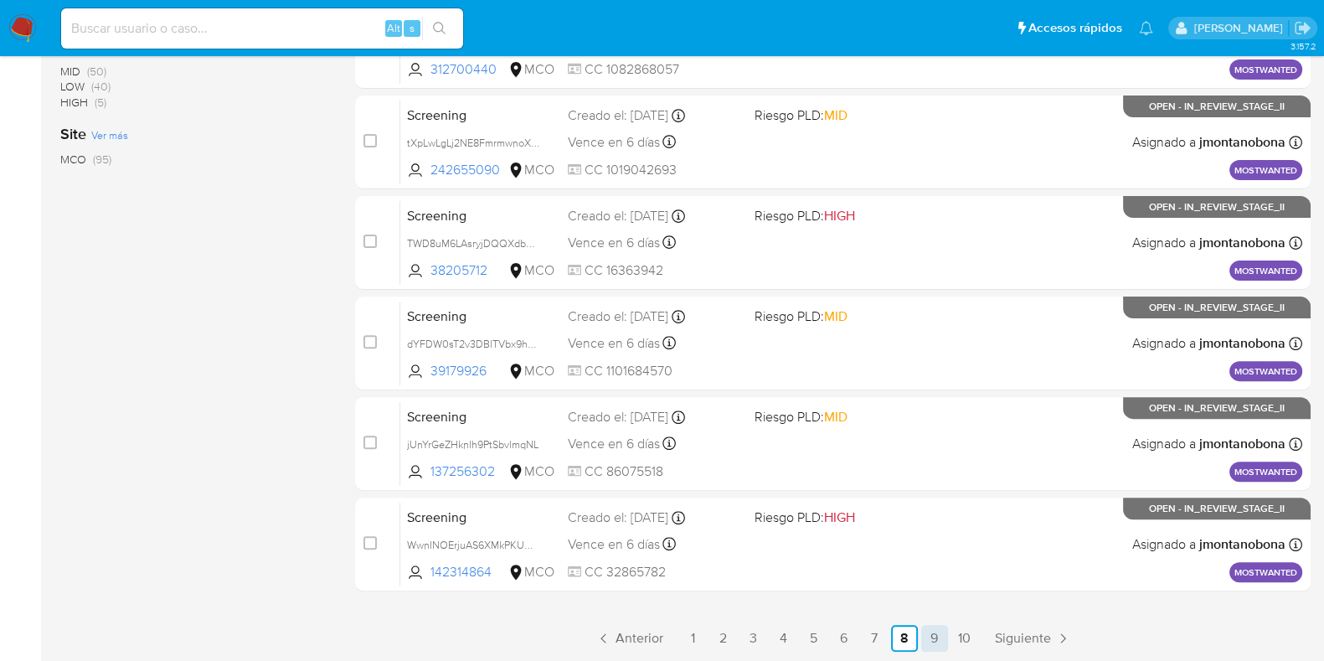
click at [926, 639] on link "9" at bounding box center [934, 638] width 27 height 27
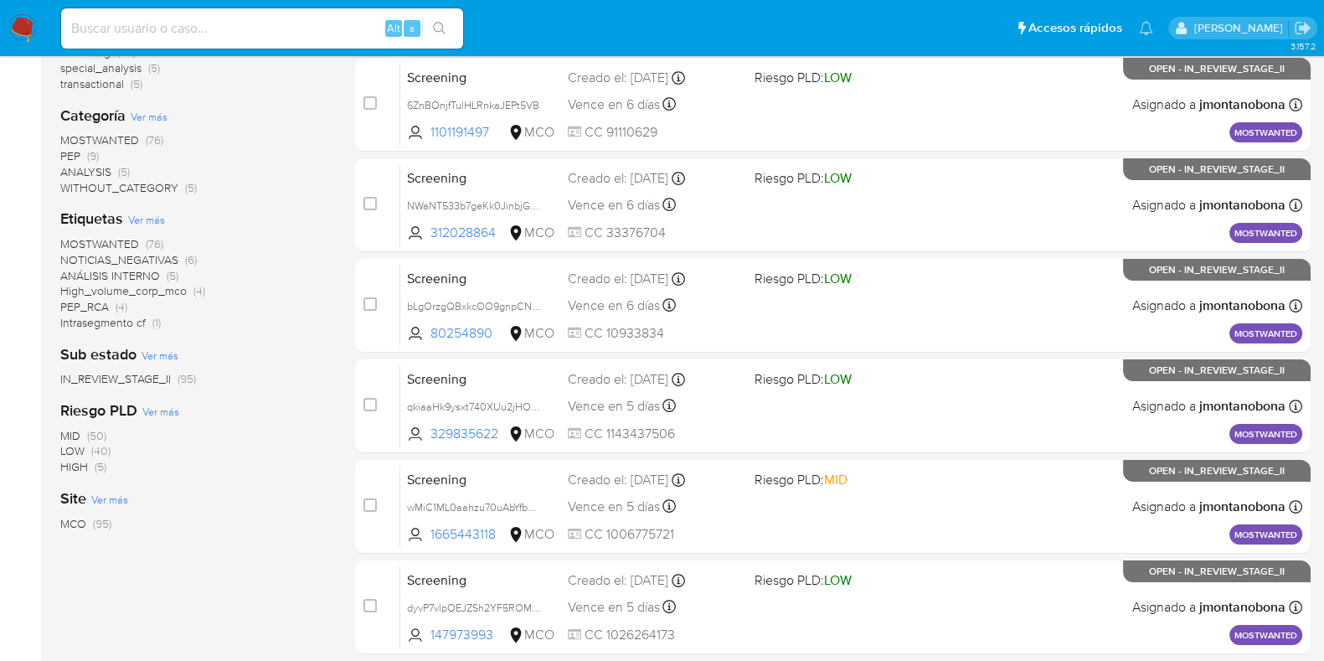
scroll to position [660, 0]
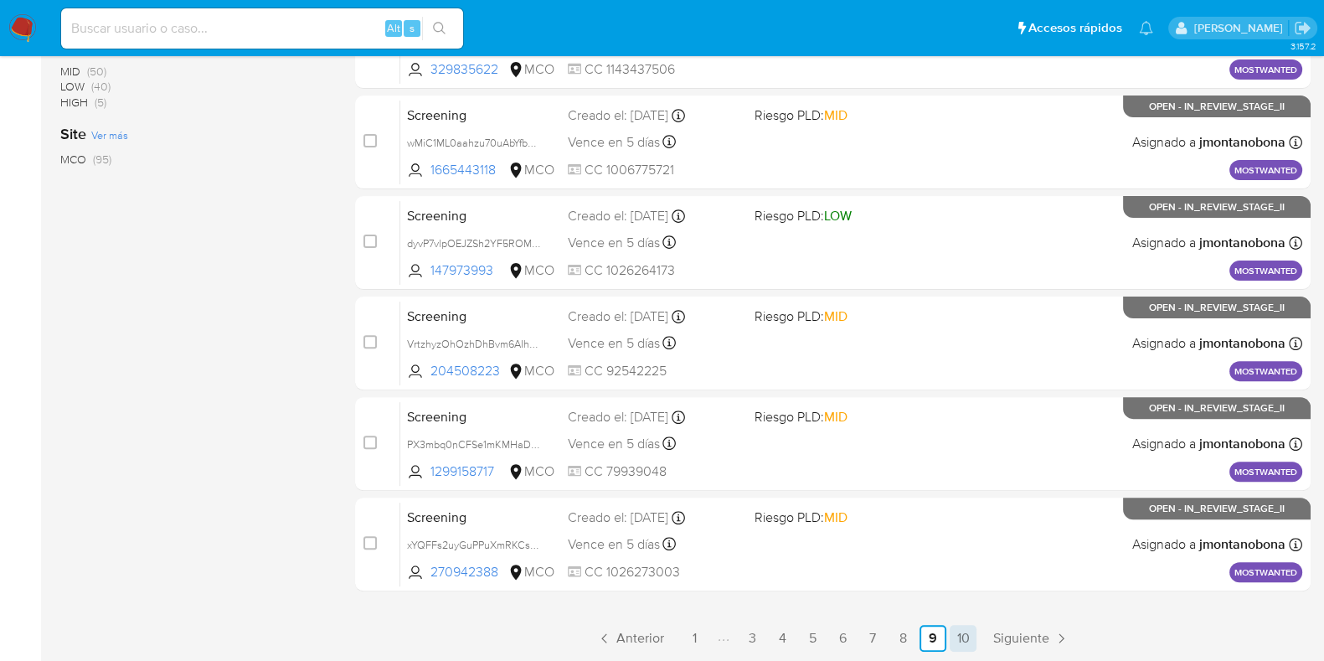
click at [955, 639] on link "10" at bounding box center [963, 638] width 27 height 27
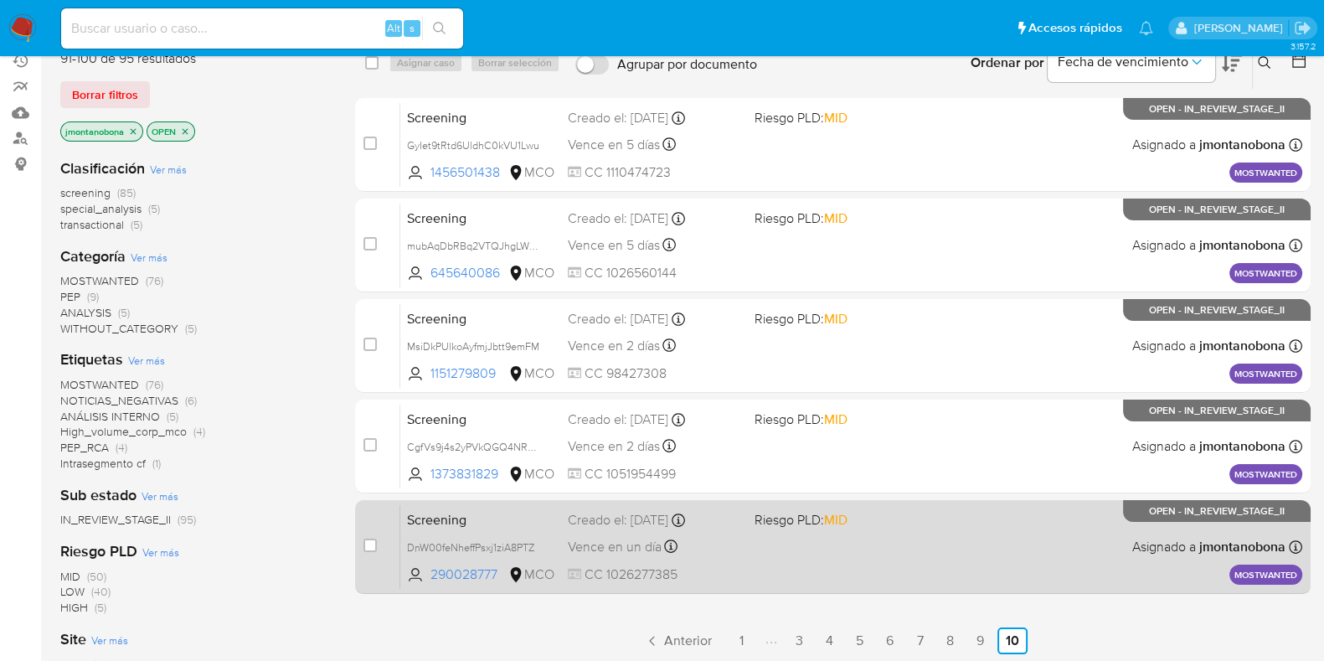
scroll to position [297, 0]
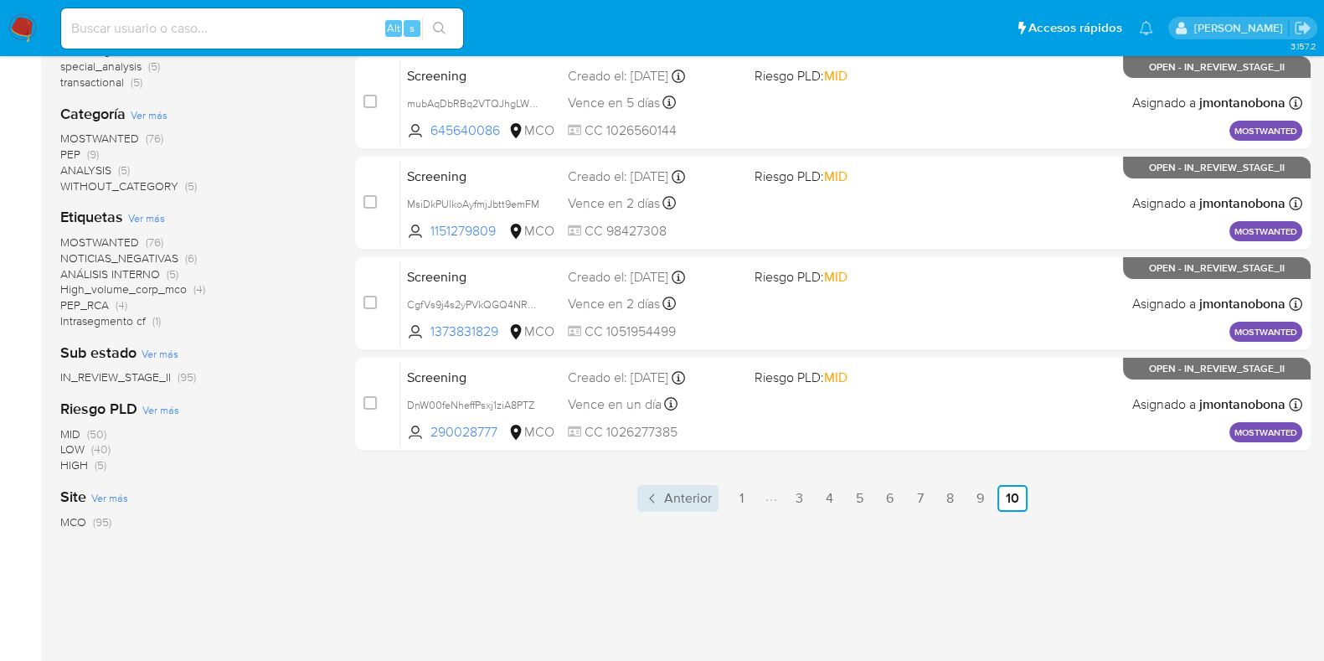
click at [668, 492] on span "Anterior" at bounding box center [688, 498] width 48 height 13
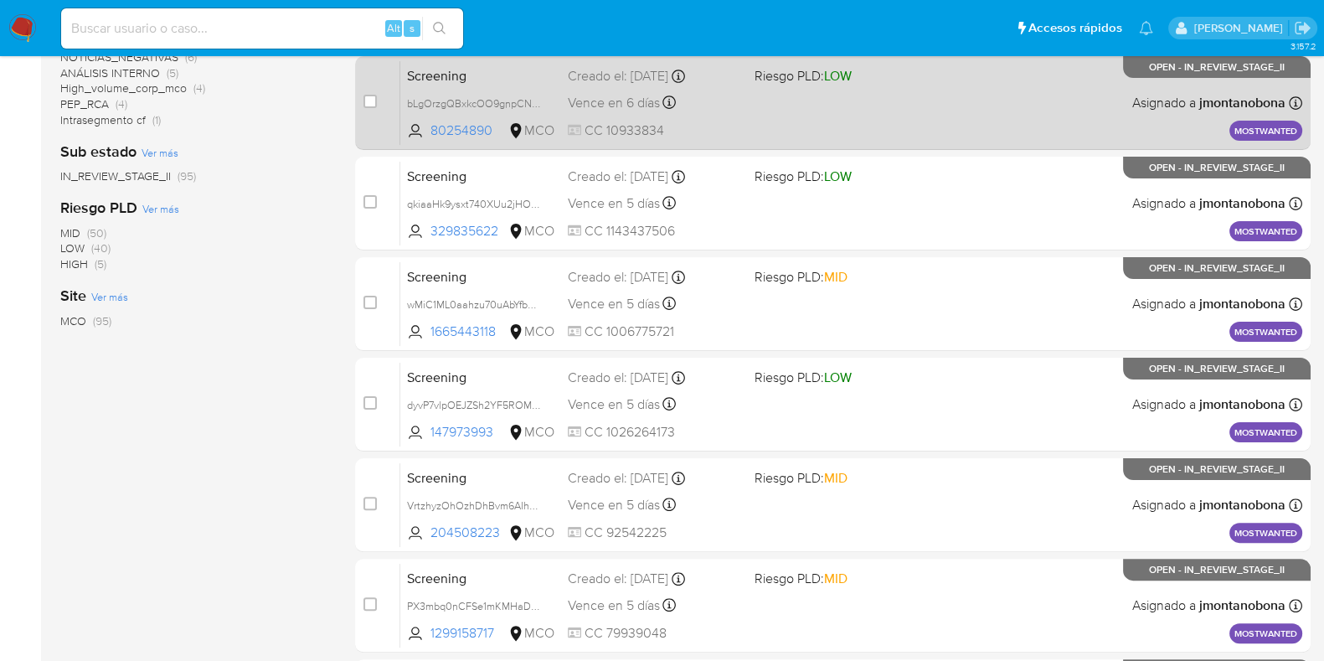
scroll to position [660, 0]
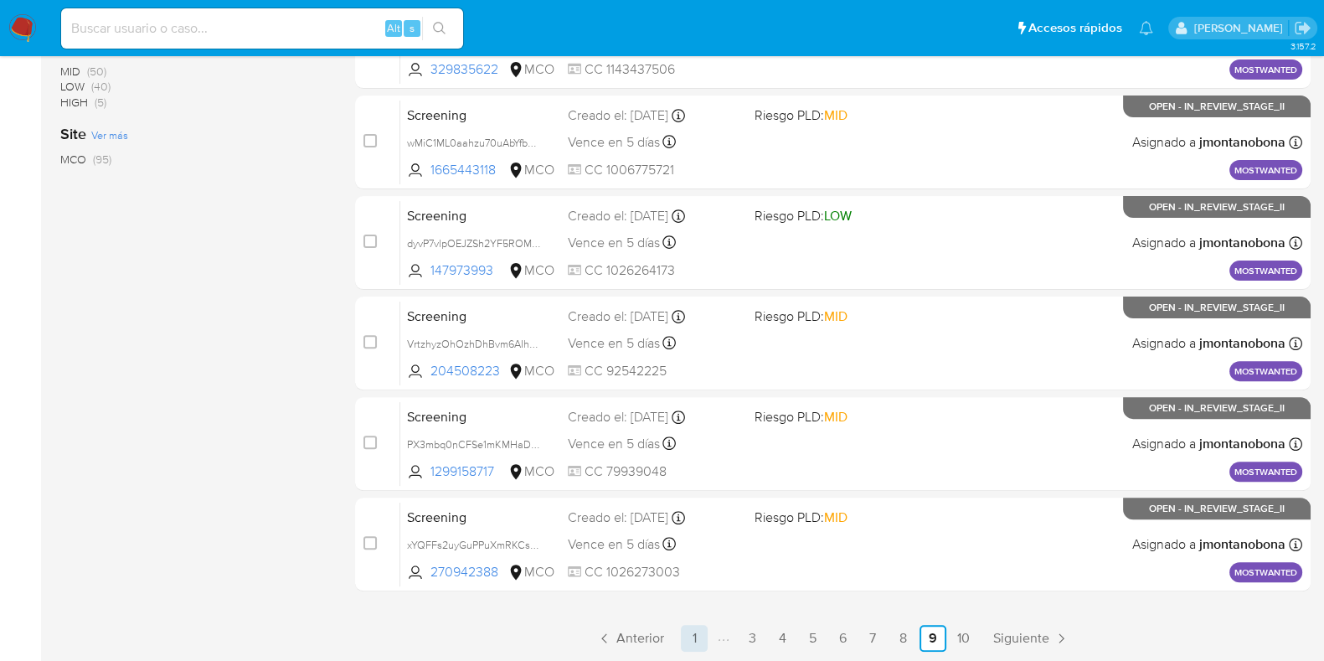
click at [697, 636] on link "1" at bounding box center [694, 638] width 27 height 27
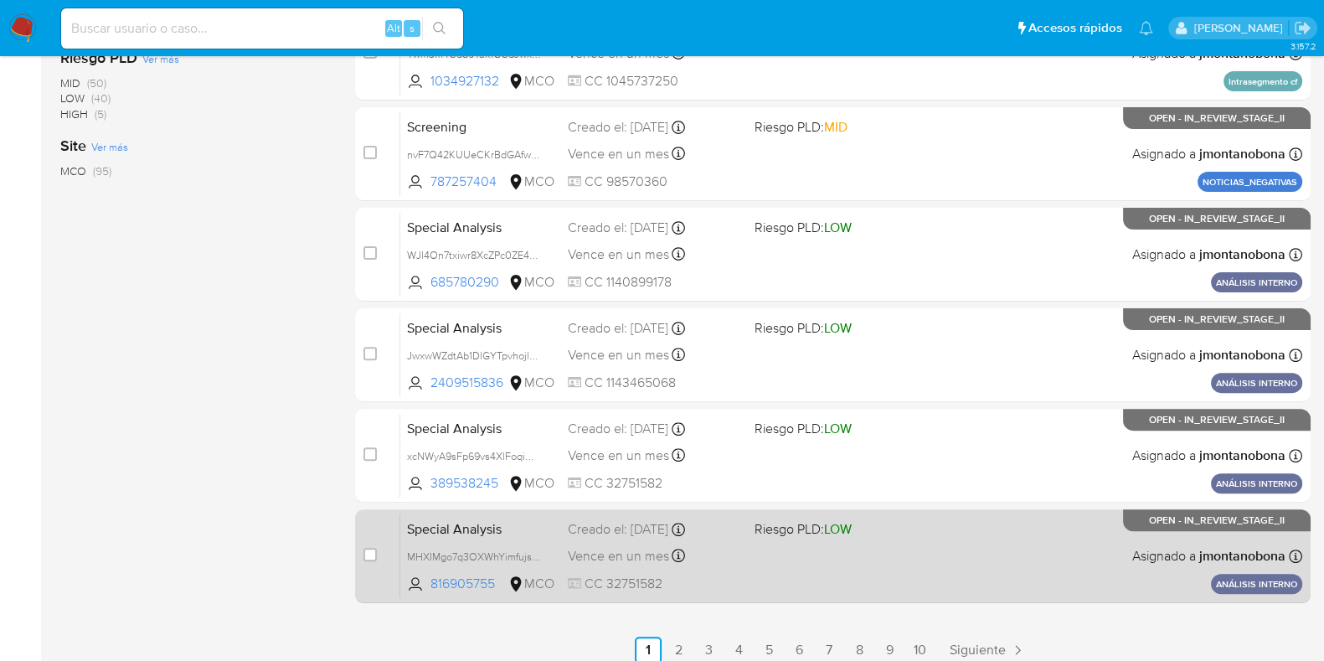
scroll to position [660, 0]
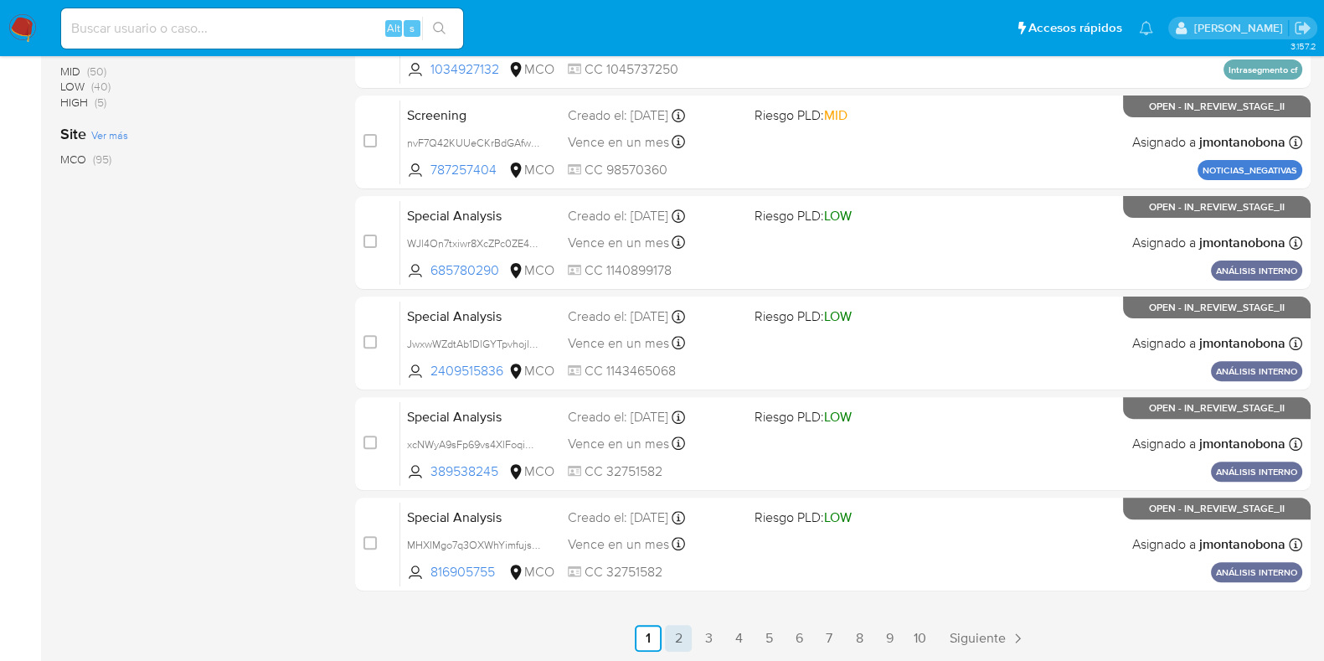
click at [684, 639] on link "2" at bounding box center [678, 638] width 27 height 27
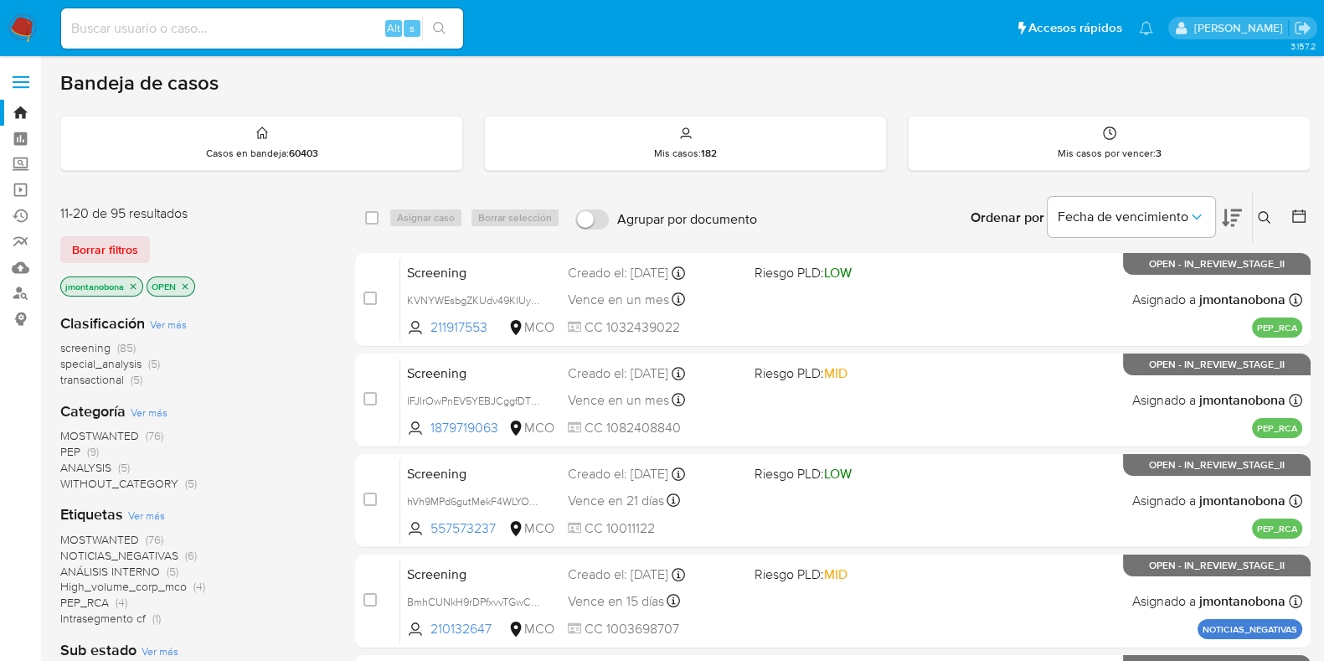
click at [135, 283] on icon "close-filter" at bounding box center [134, 286] width 6 height 6
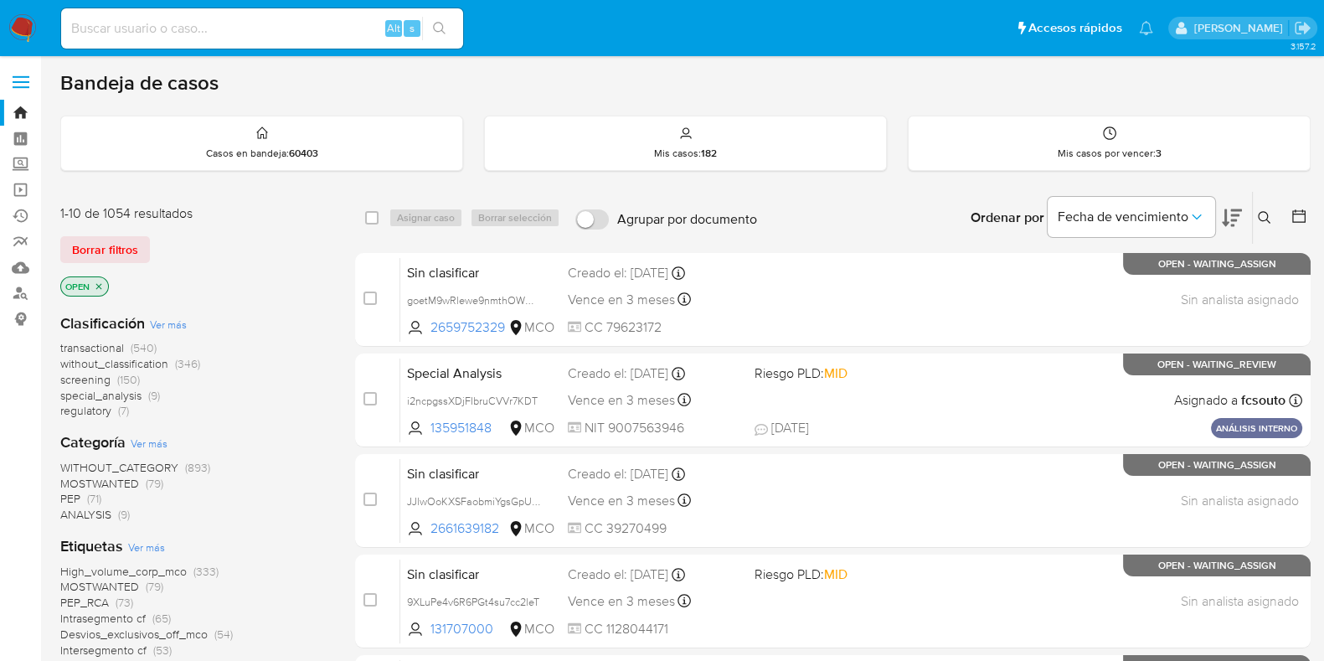
click at [99, 282] on icon "close-filter" at bounding box center [99, 286] width 10 height 10
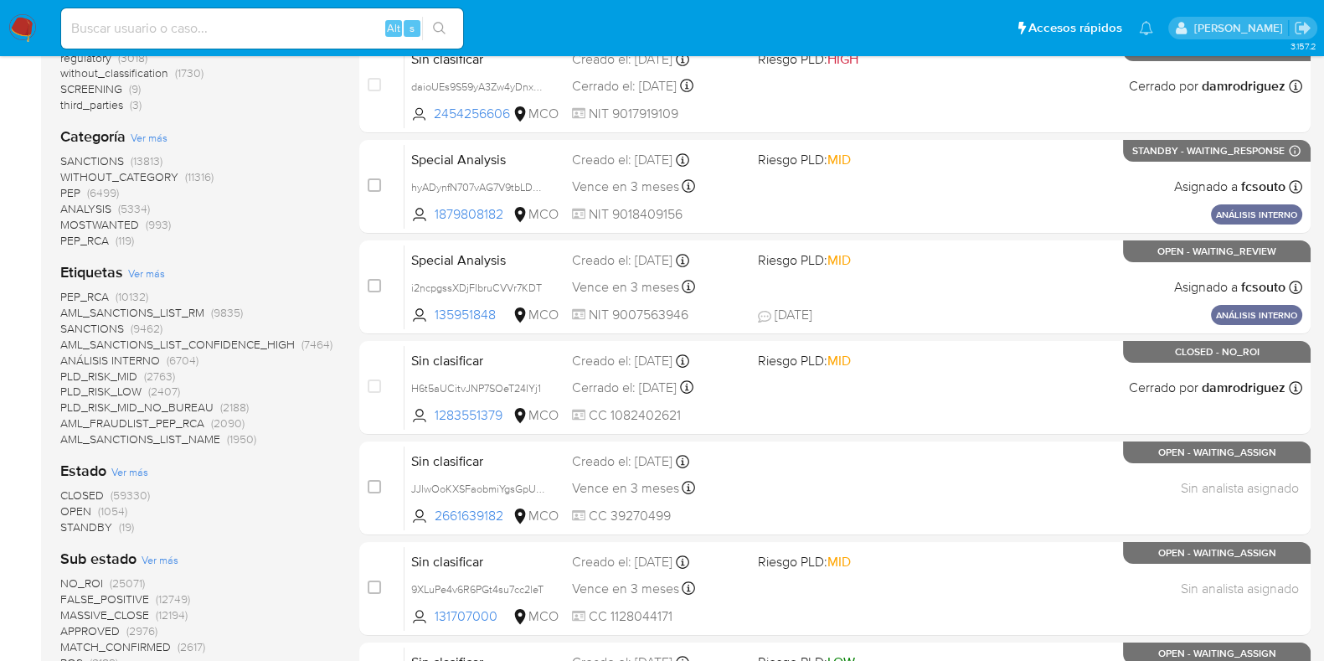
click at [134, 473] on span "Ver más" at bounding box center [129, 471] width 37 height 15
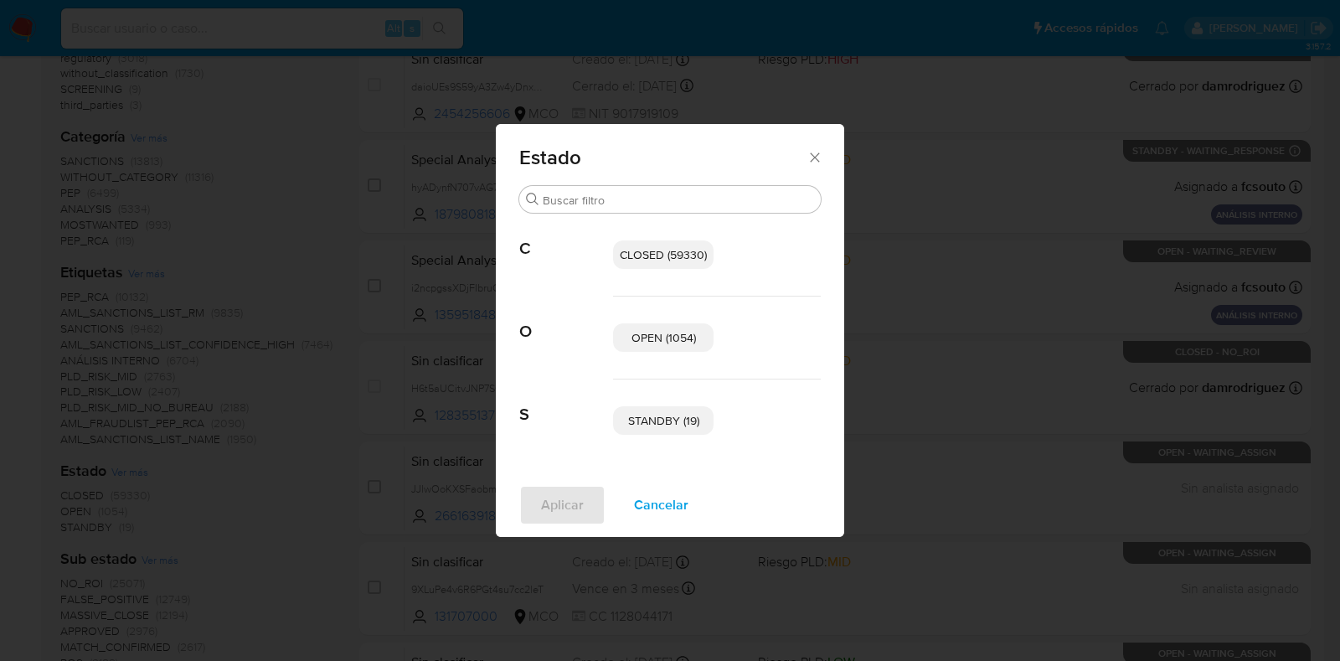
click at [655, 421] on span "STANDBY (19)" at bounding box center [663, 420] width 71 height 17
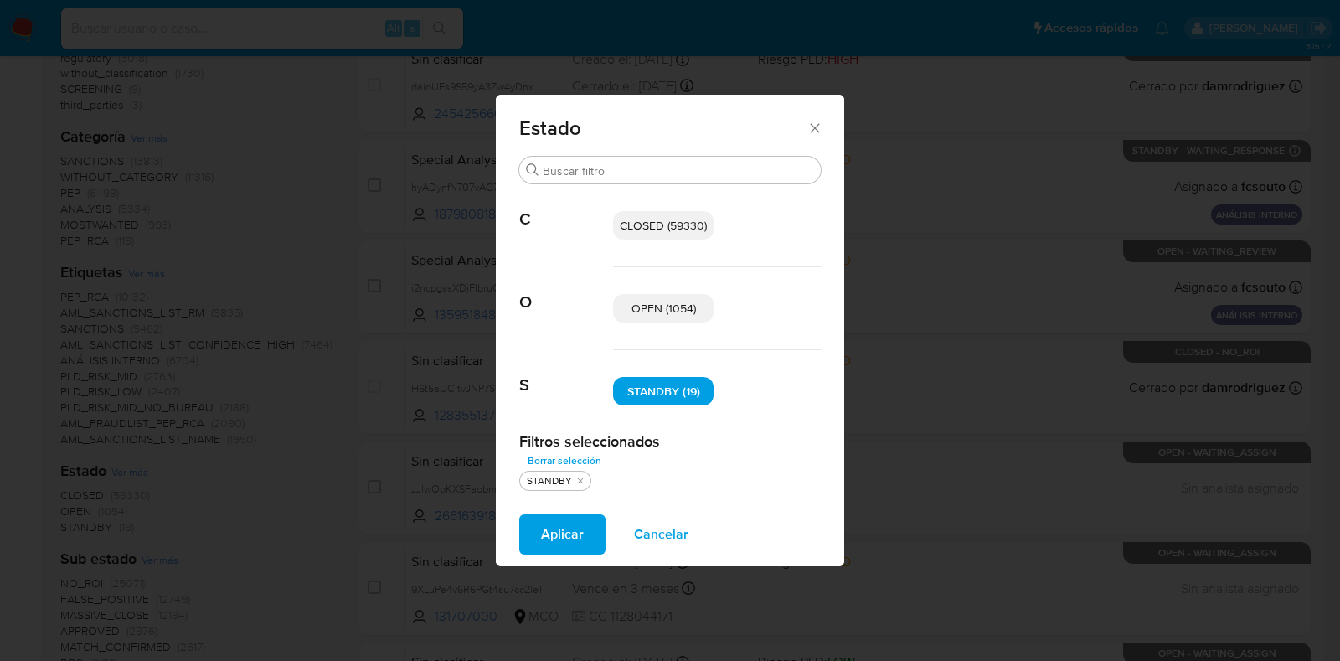
click at [569, 527] on span "Aplicar" at bounding box center [562, 534] width 43 height 37
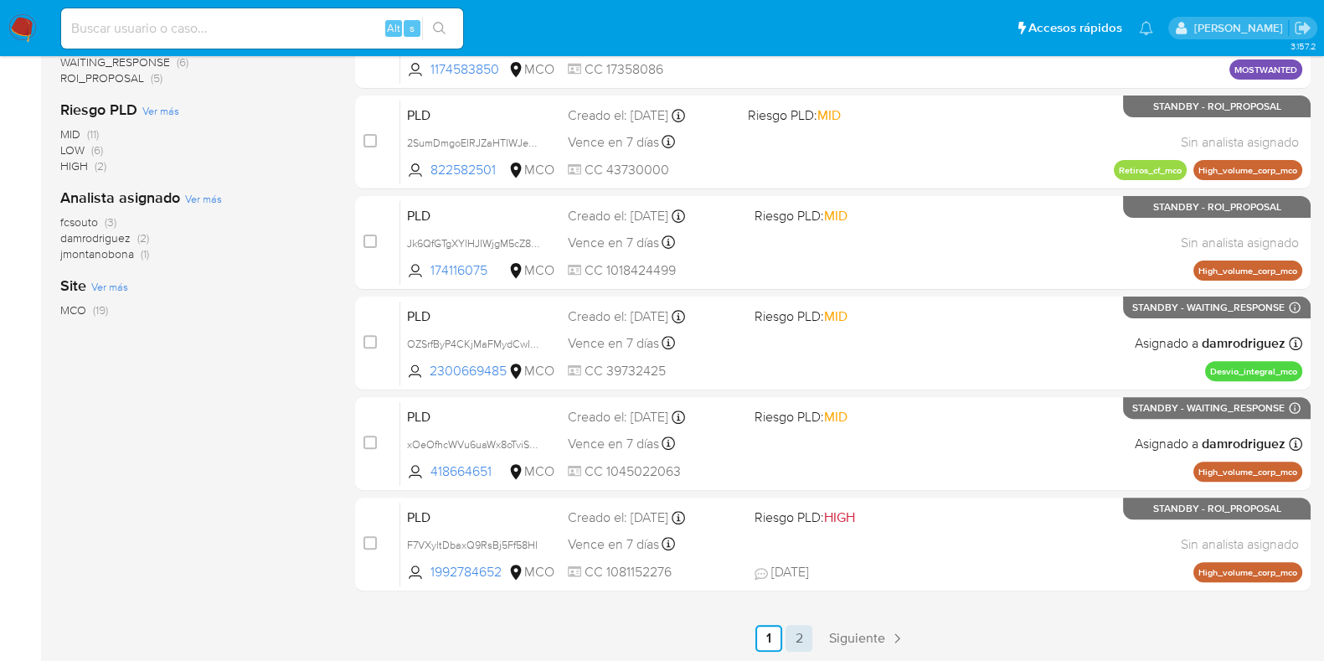
click at [801, 641] on link "2" at bounding box center [799, 638] width 27 height 27
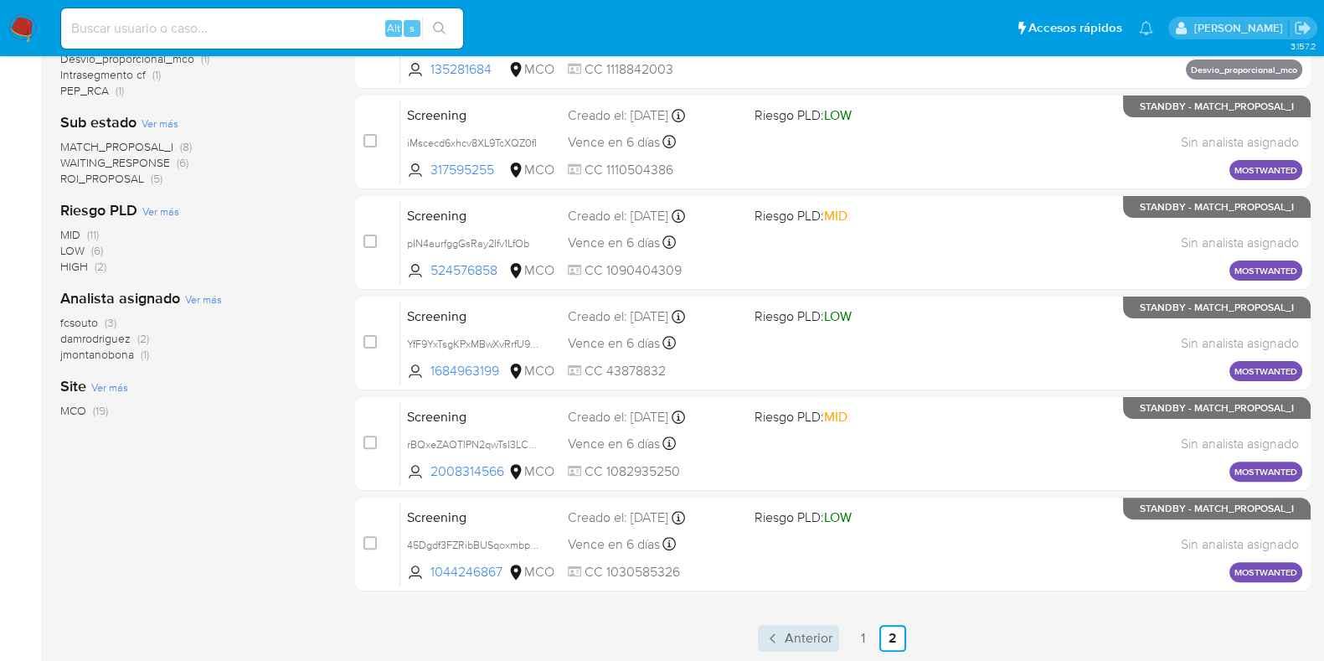
click at [788, 632] on span "Anterior" at bounding box center [809, 638] width 48 height 13
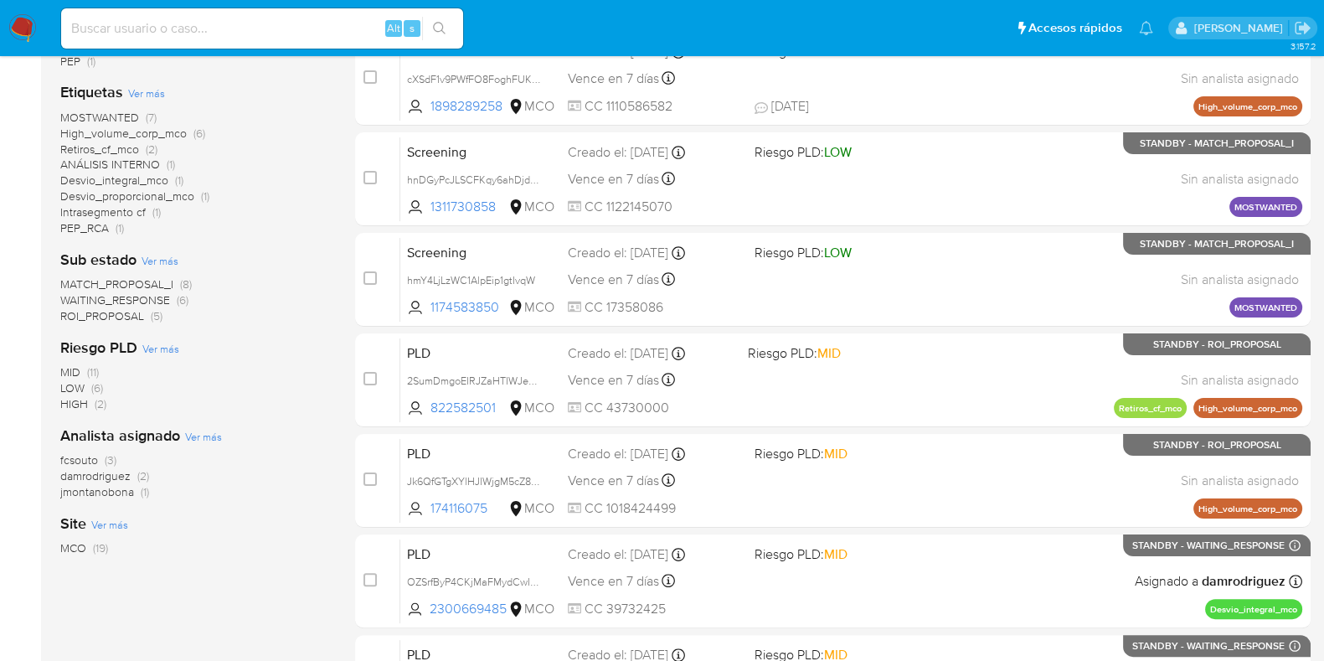
scroll to position [314, 0]
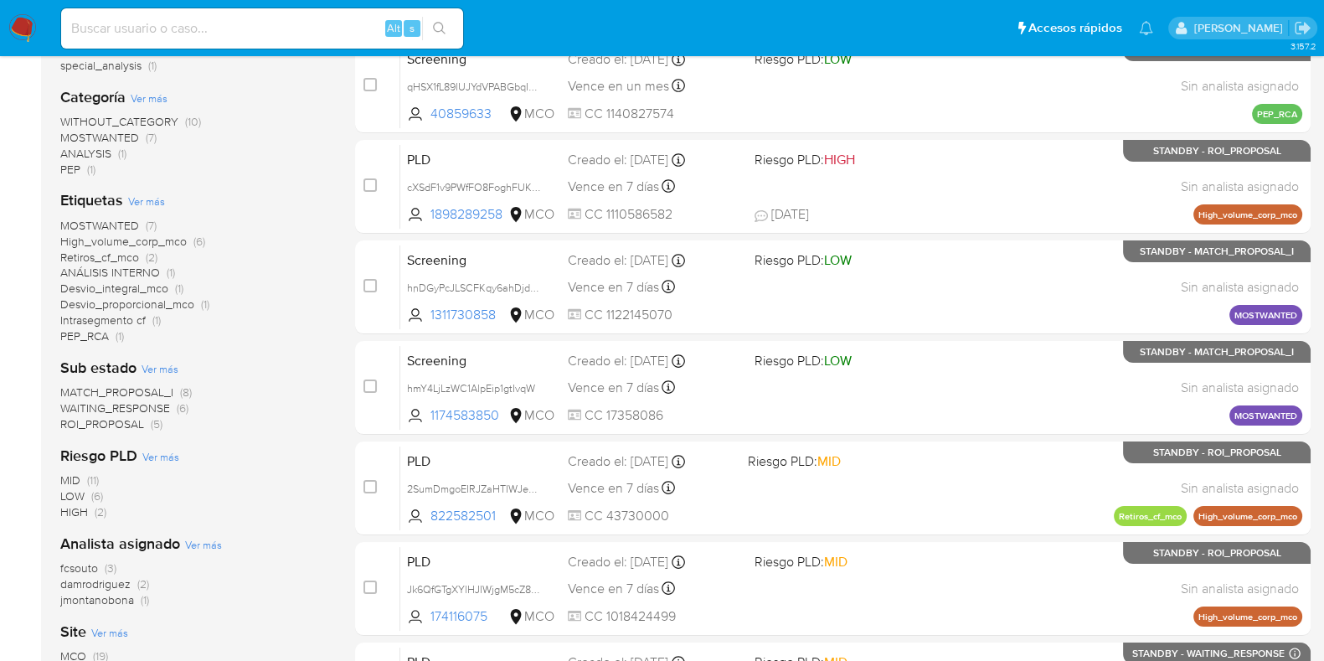
click at [109, 421] on span "ROI_PROPOSAL" at bounding box center [102, 424] width 84 height 17
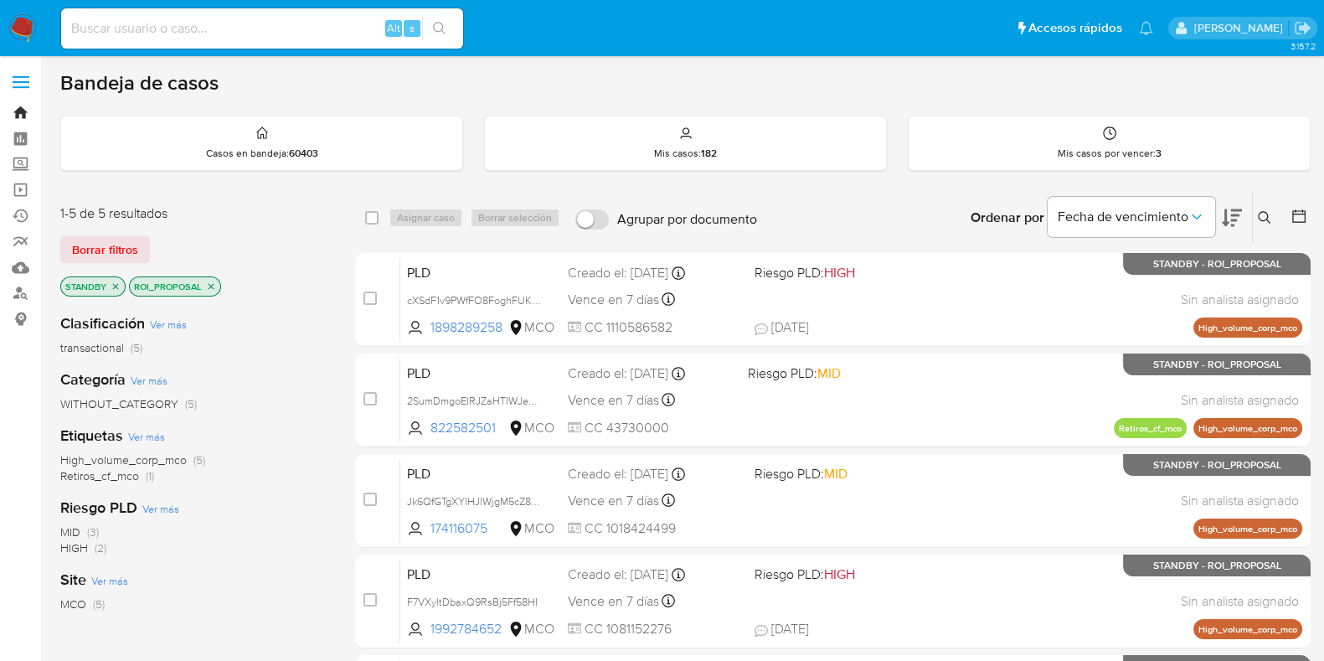
click at [27, 109] on link "Bandeja" at bounding box center [99, 113] width 199 height 26
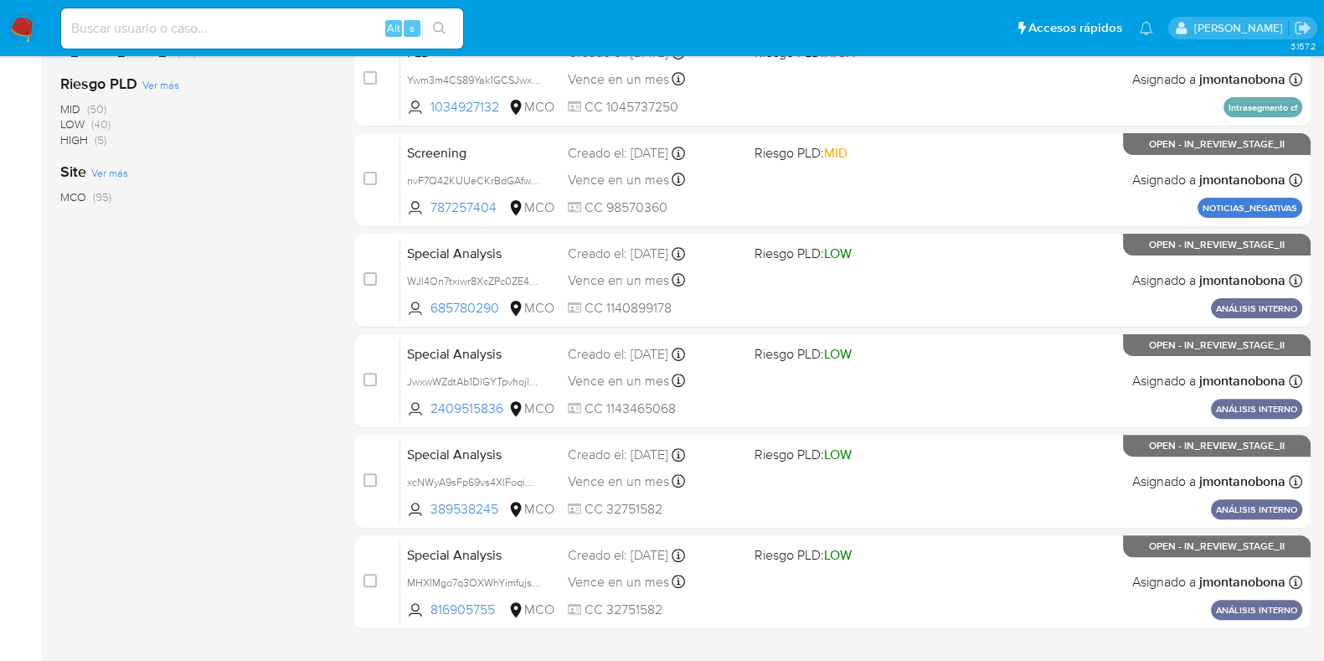
scroll to position [660, 0]
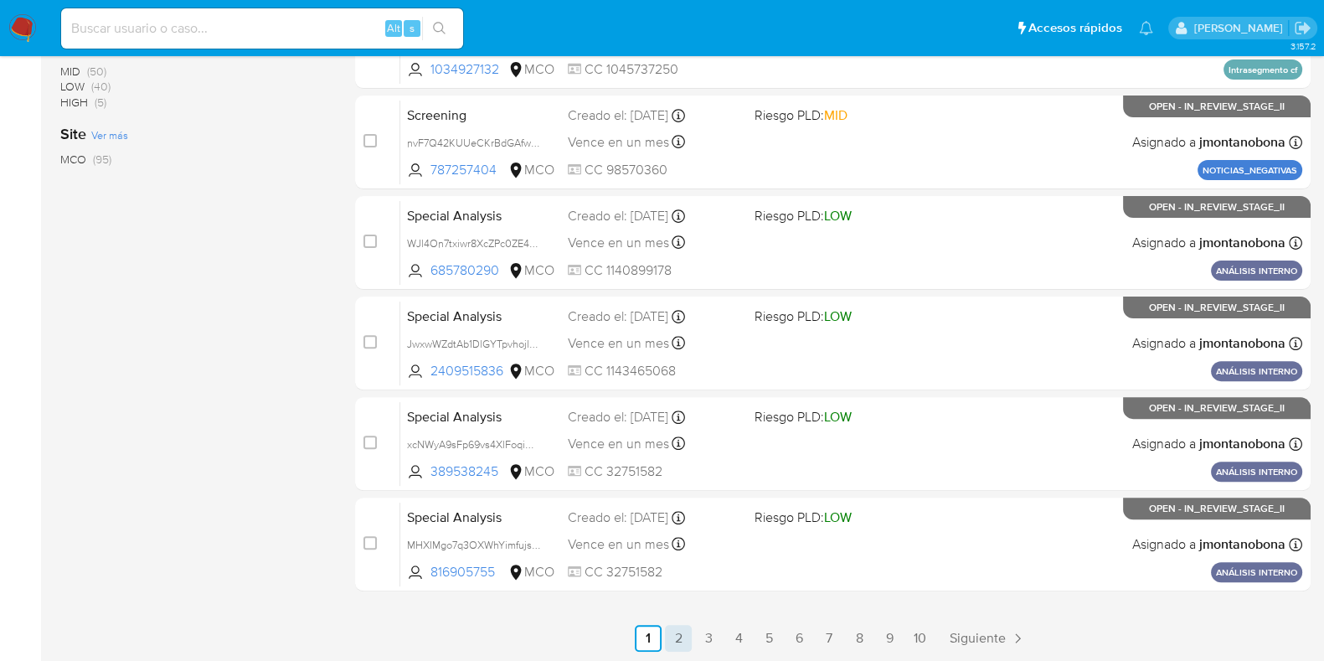
click at [688, 636] on link "2" at bounding box center [678, 638] width 27 height 27
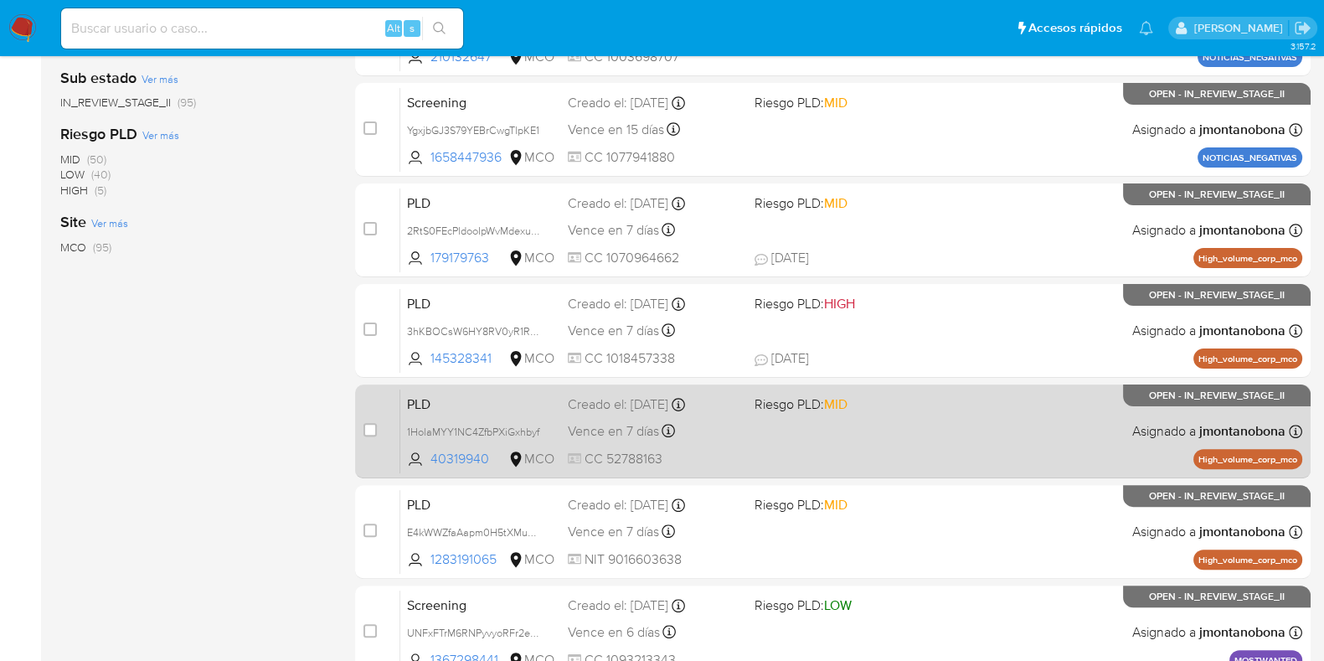
scroll to position [660, 0]
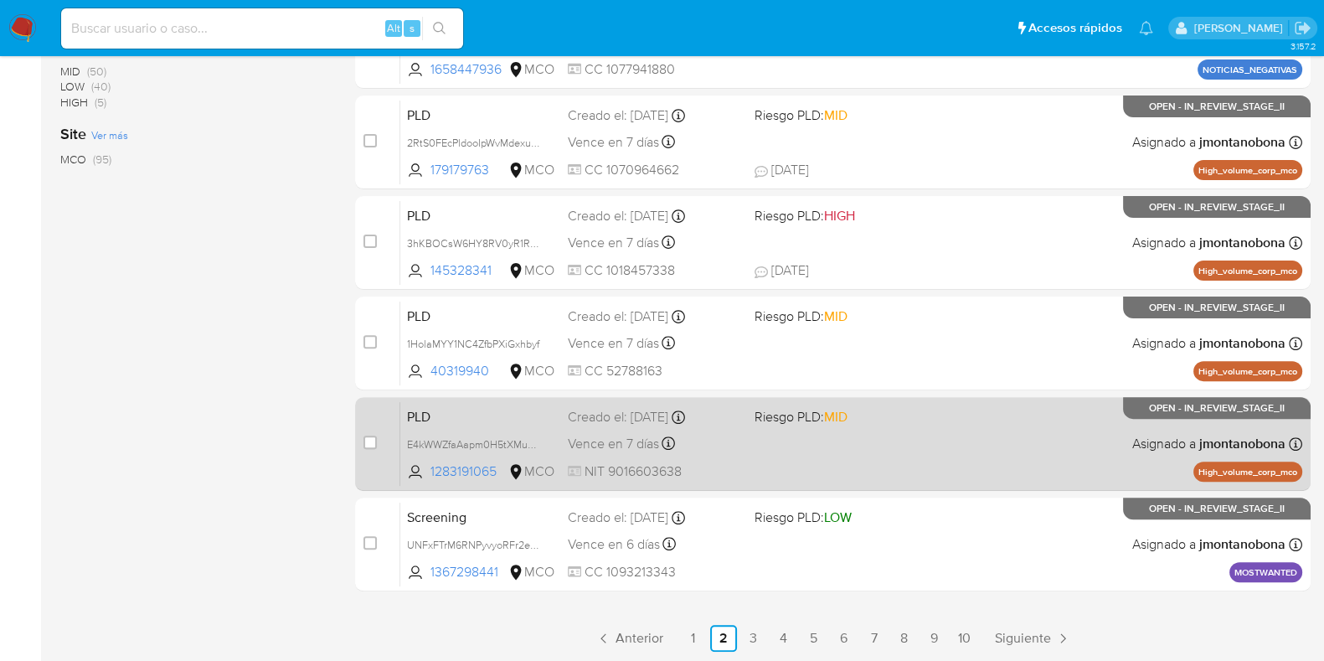
click at [561, 405] on div "PLD E4kWWZfaAapm0H5tXMu0VpQW 1283191065 MCO Riesgo PLD: MID Creado el: 12/06/20…" at bounding box center [851, 443] width 902 height 85
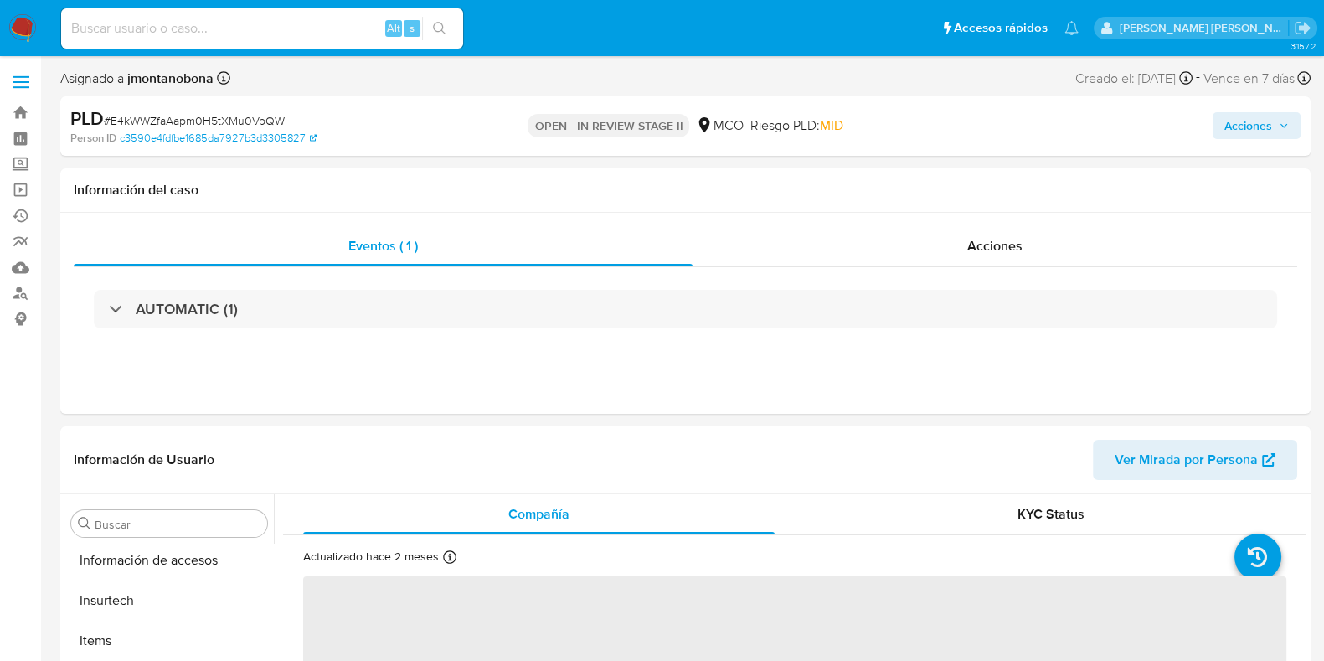
scroll to position [707, 0]
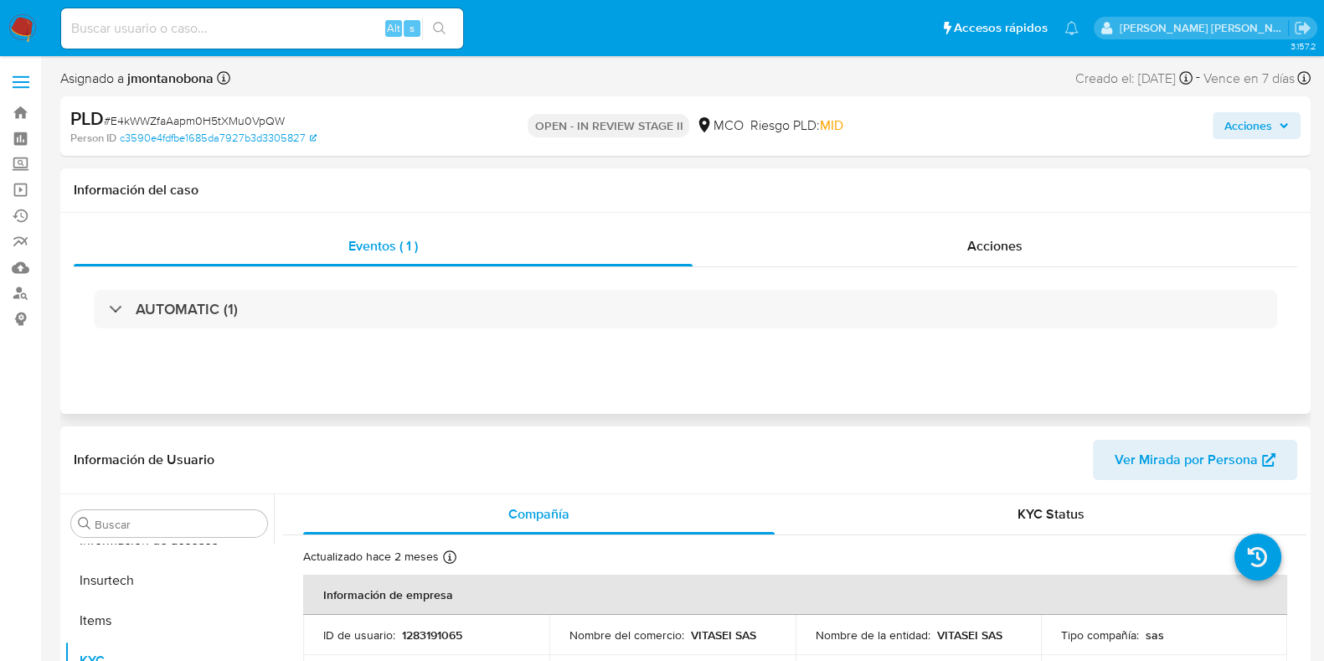
select select "10"
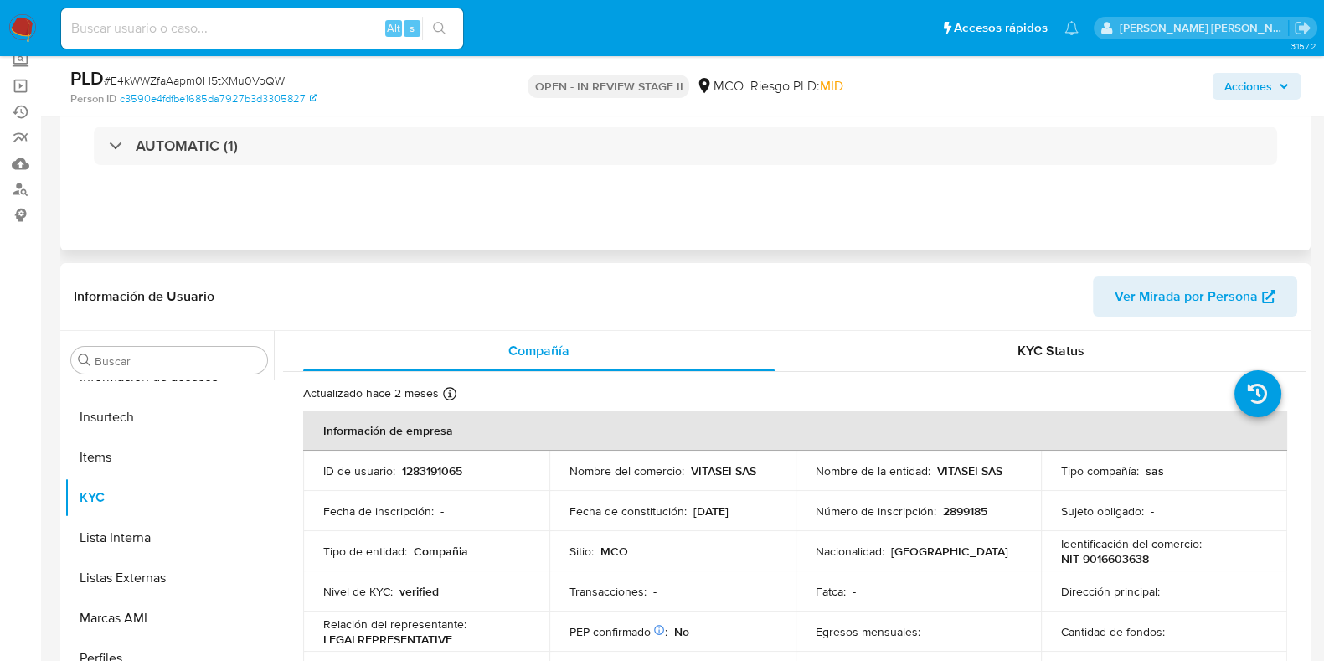
scroll to position [104, 0]
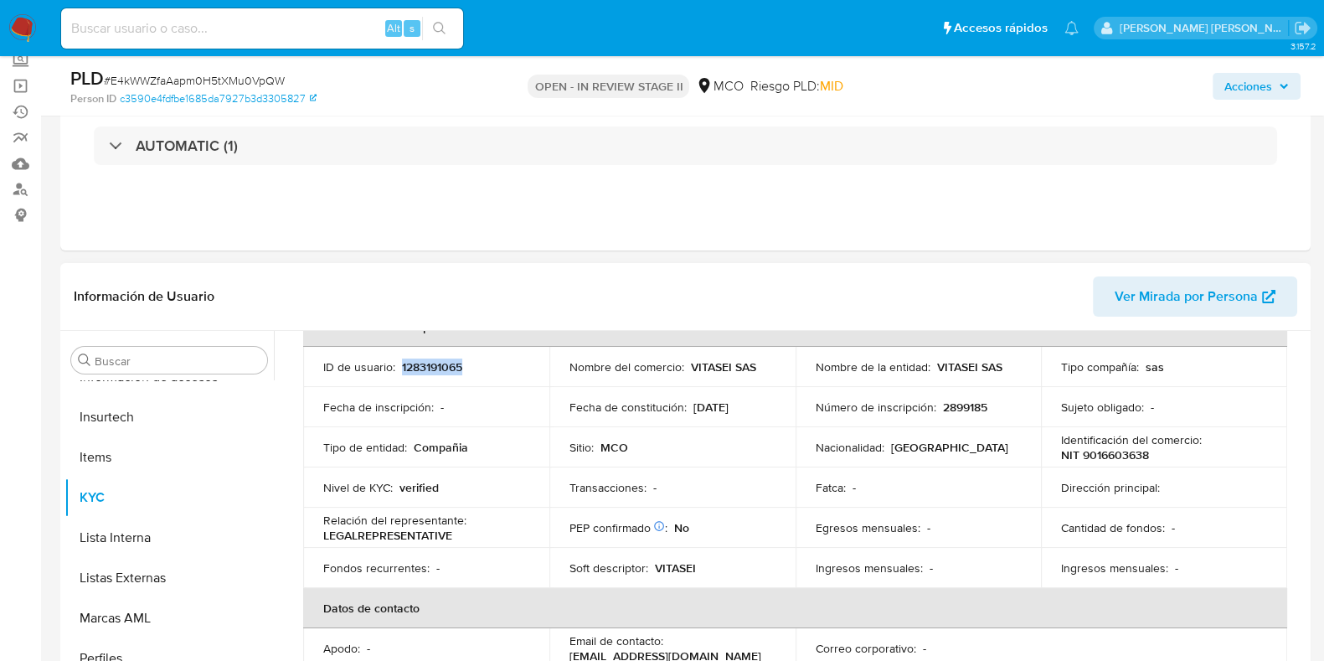
drag, startPoint x: 475, startPoint y: 365, endPoint x: 399, endPoint y: 370, distance: 76.4
click at [399, 370] on div "ID de usuario : 1283191065" at bounding box center [426, 366] width 206 height 15
copy p "1283191065"
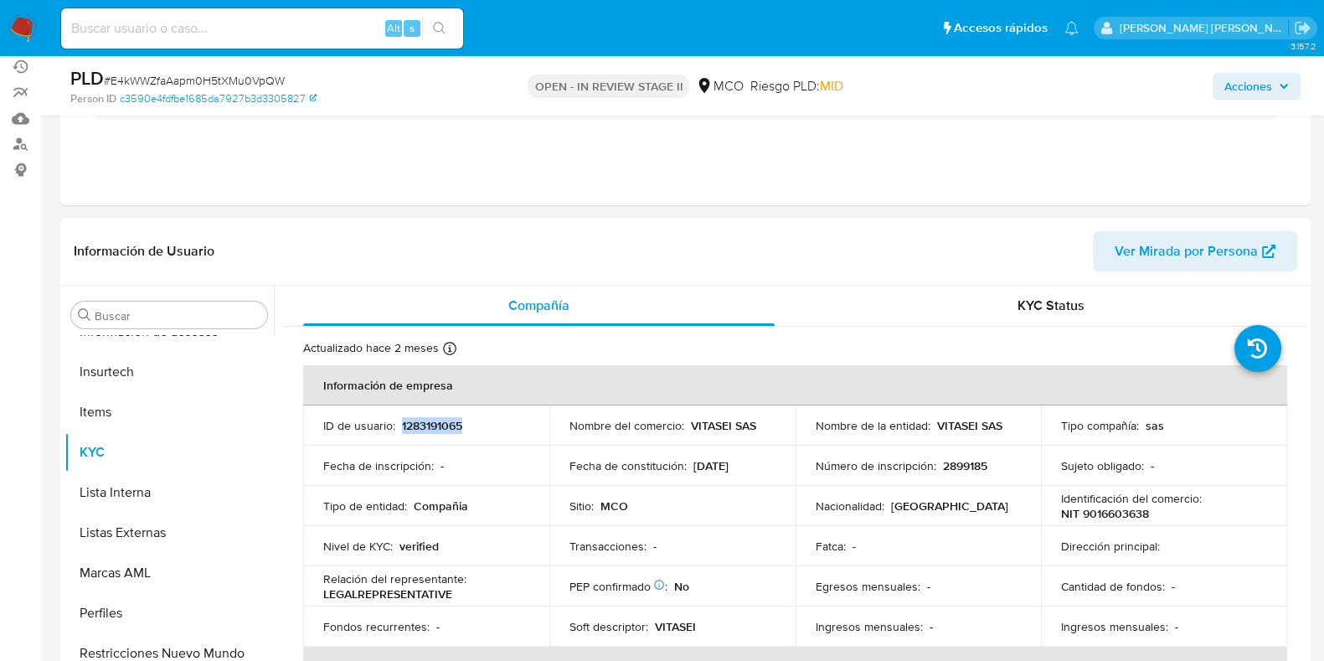
scroll to position [0, 0]
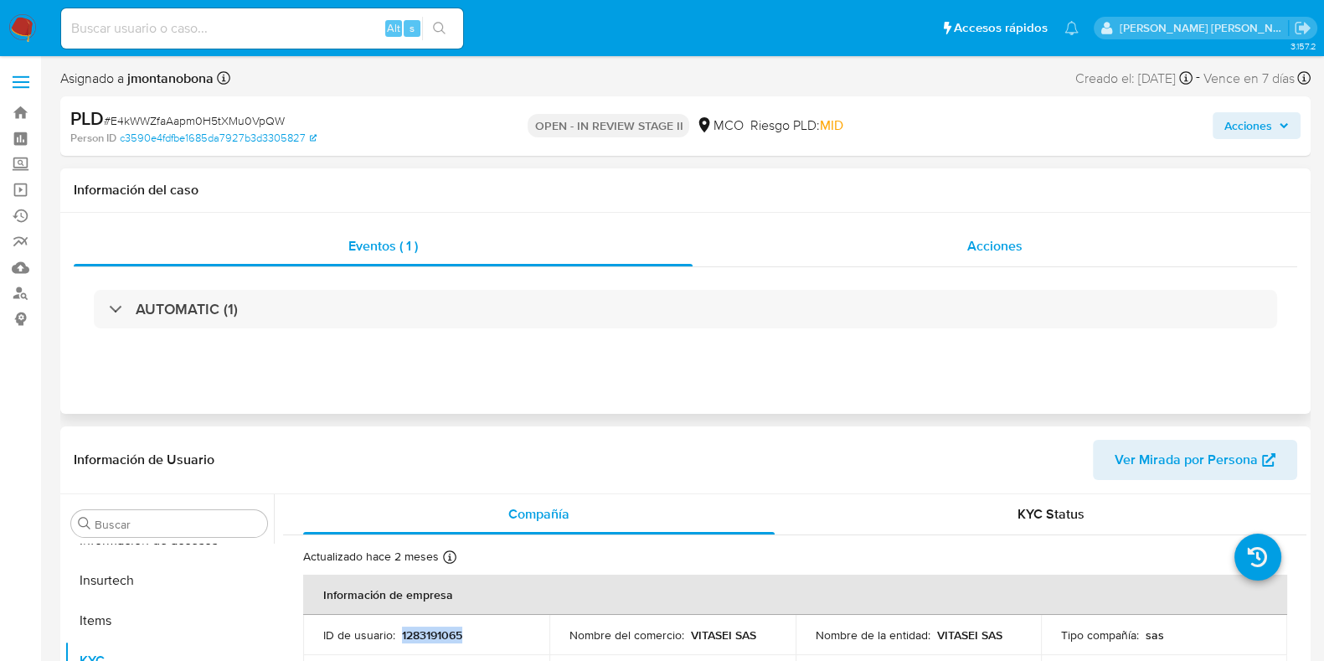
click at [982, 257] on div "Acciones" at bounding box center [995, 246] width 605 height 40
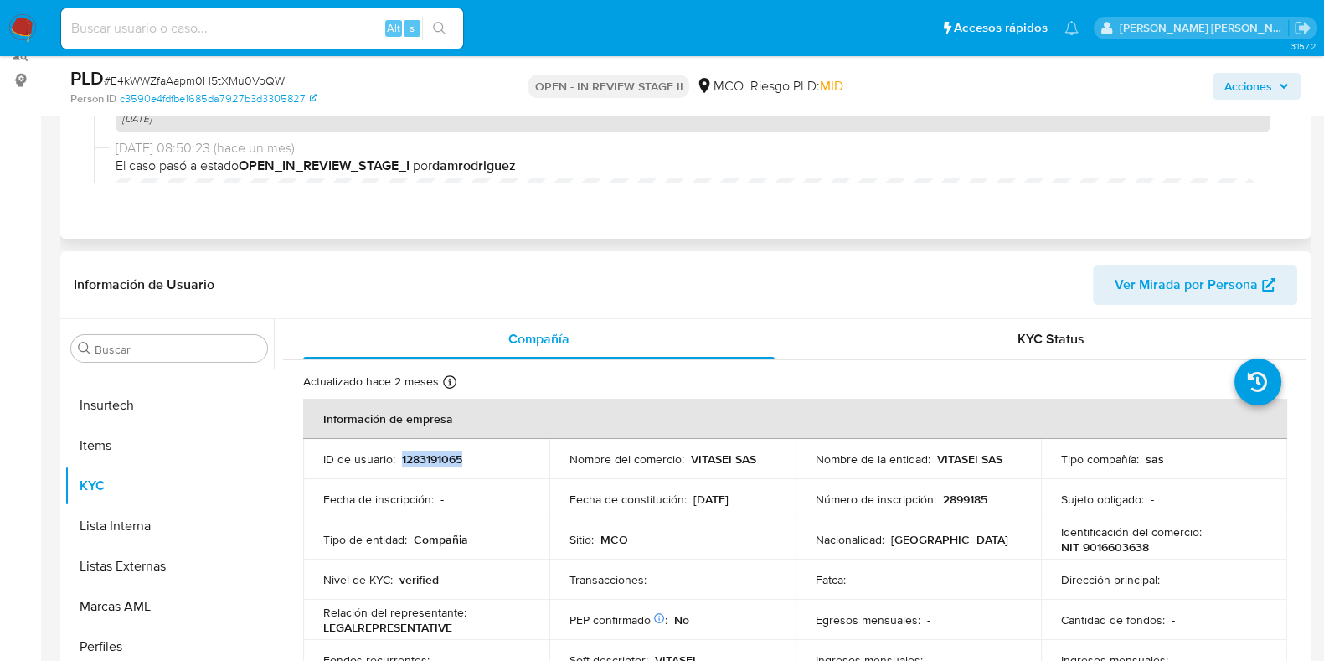
scroll to position [418, 0]
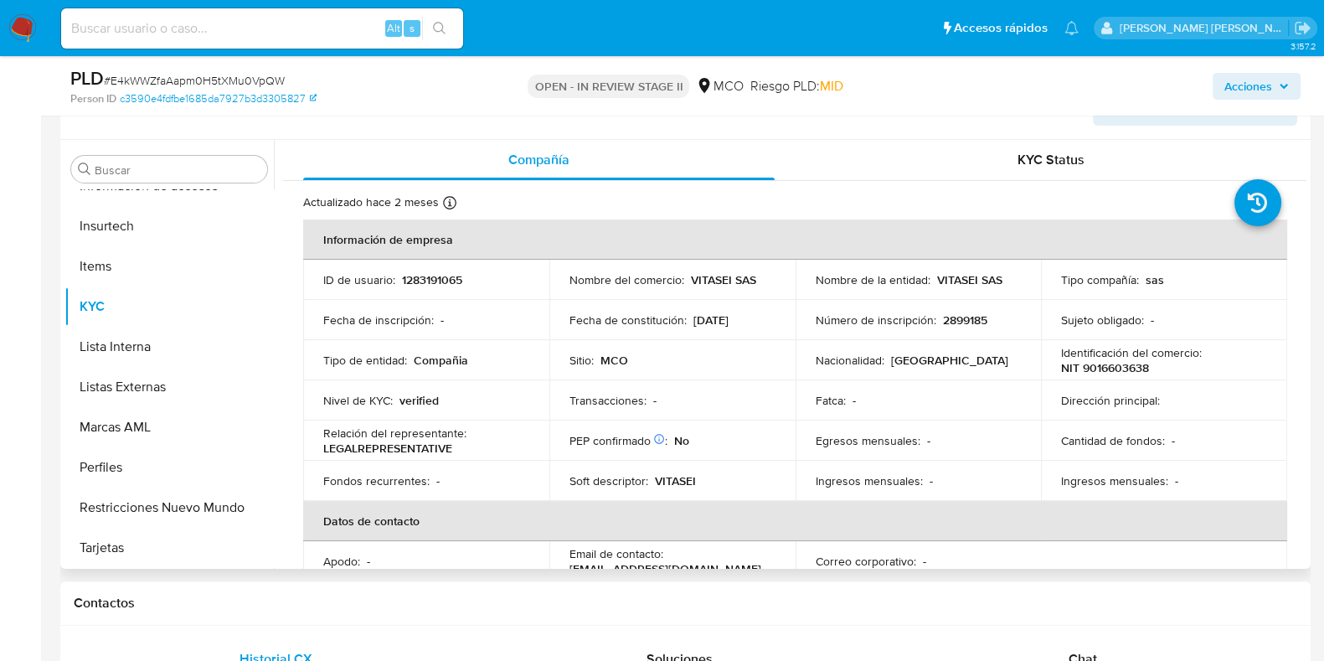
click at [486, 285] on div "ID de usuario : 1283191065" at bounding box center [426, 279] width 206 height 15
drag, startPoint x: 482, startPoint y: 276, endPoint x: 401, endPoint y: 274, distance: 80.5
click at [401, 274] on div "ID de usuario : 1283191065" at bounding box center [426, 279] width 206 height 15
copy p "1283191065"
drag, startPoint x: 1245, startPoint y: 90, endPoint x: 1236, endPoint y: 95, distance: 9.8
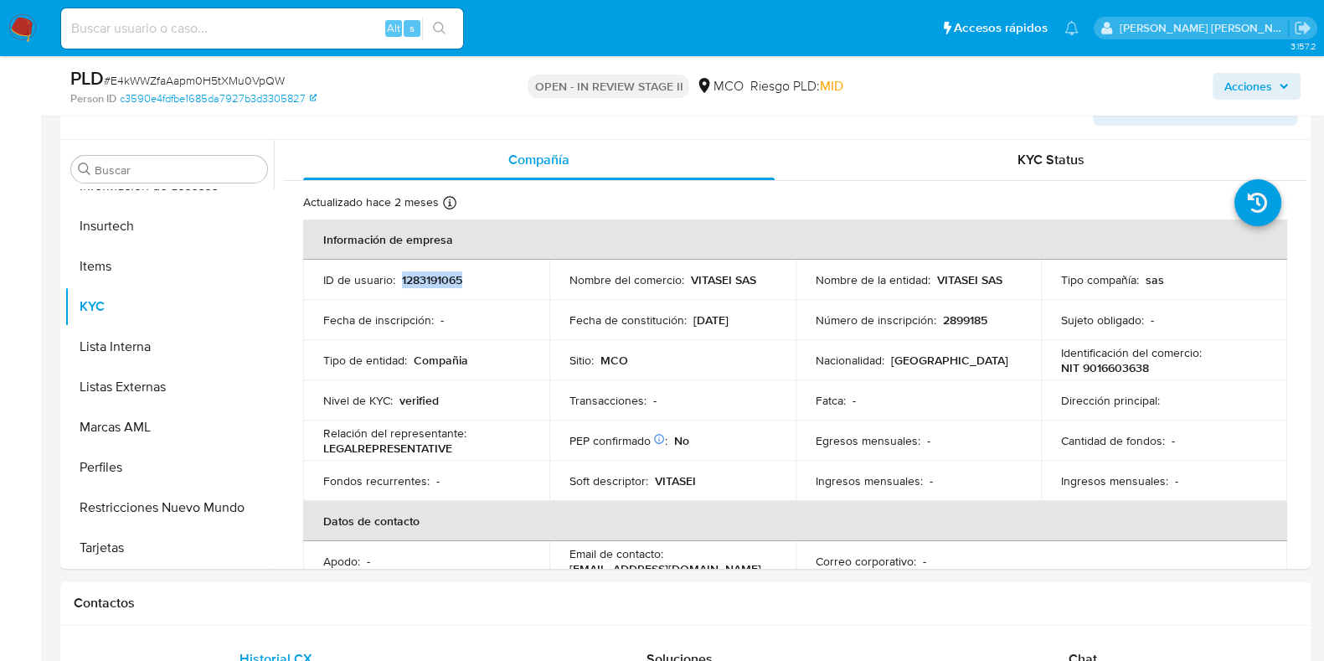
click at [1246, 90] on span "Acciones" at bounding box center [1249, 86] width 48 height 27
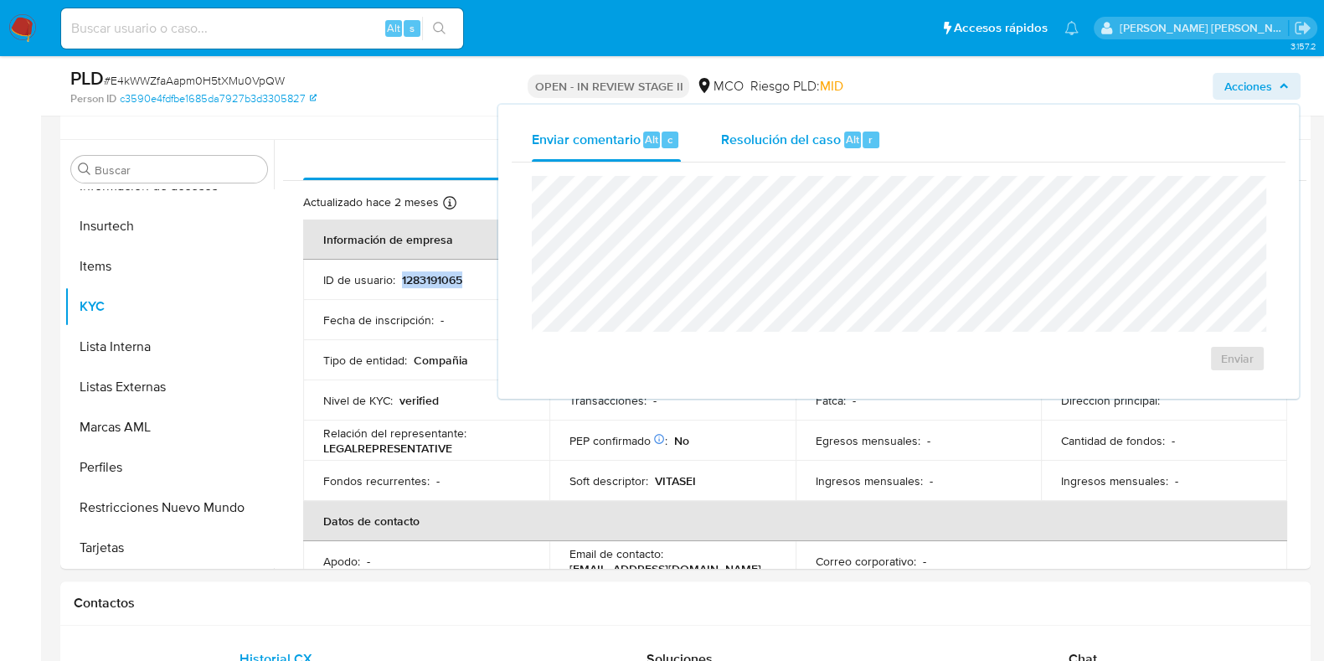
click at [817, 136] on span "Resolución del caso" at bounding box center [781, 138] width 120 height 19
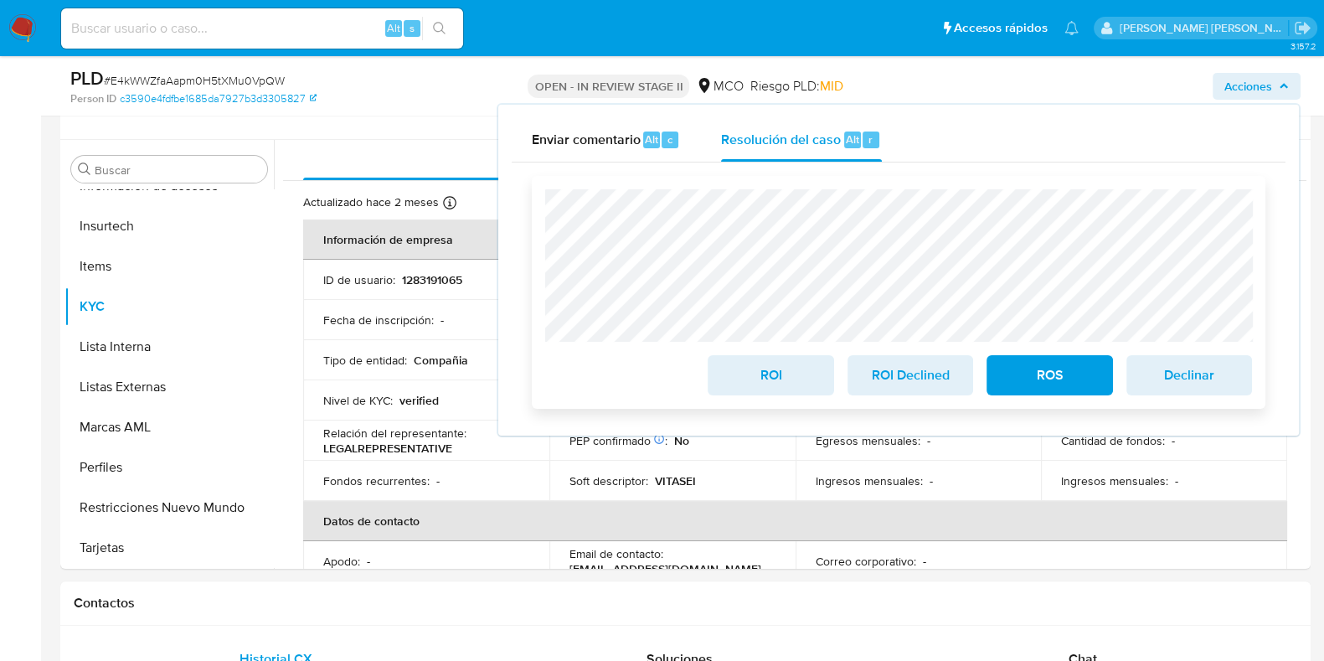
click at [759, 379] on span "ROI" at bounding box center [771, 375] width 82 height 37
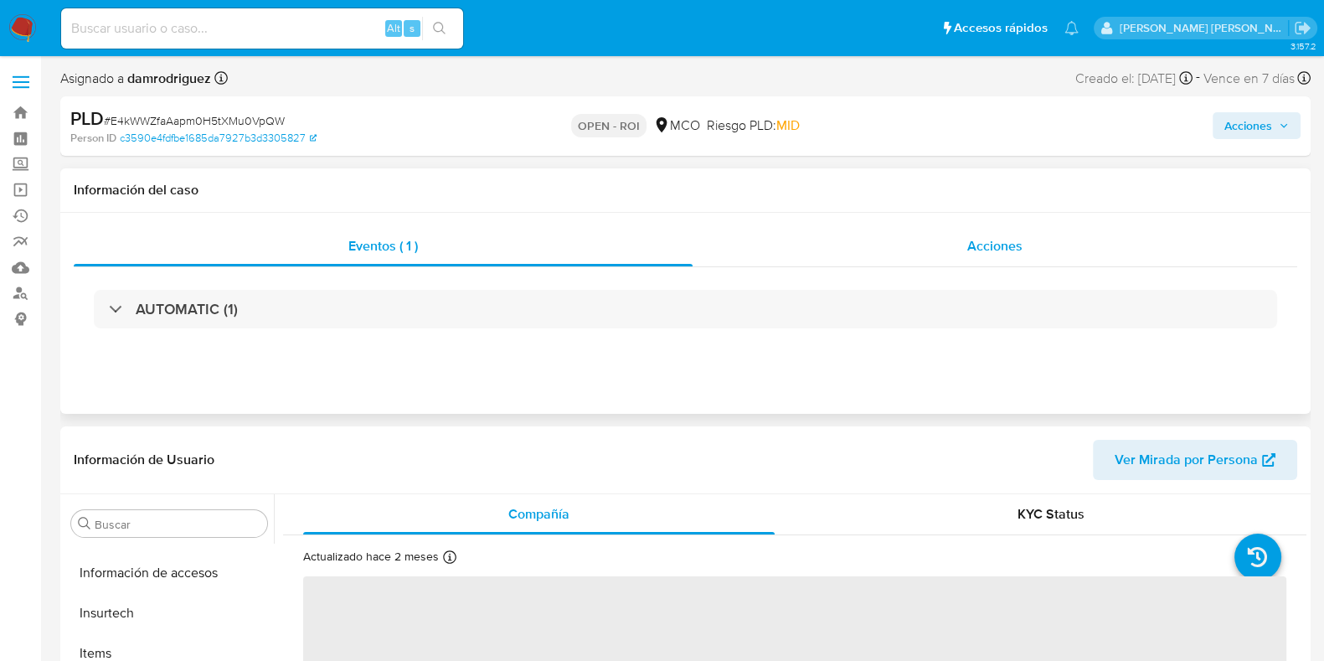
scroll to position [707, 0]
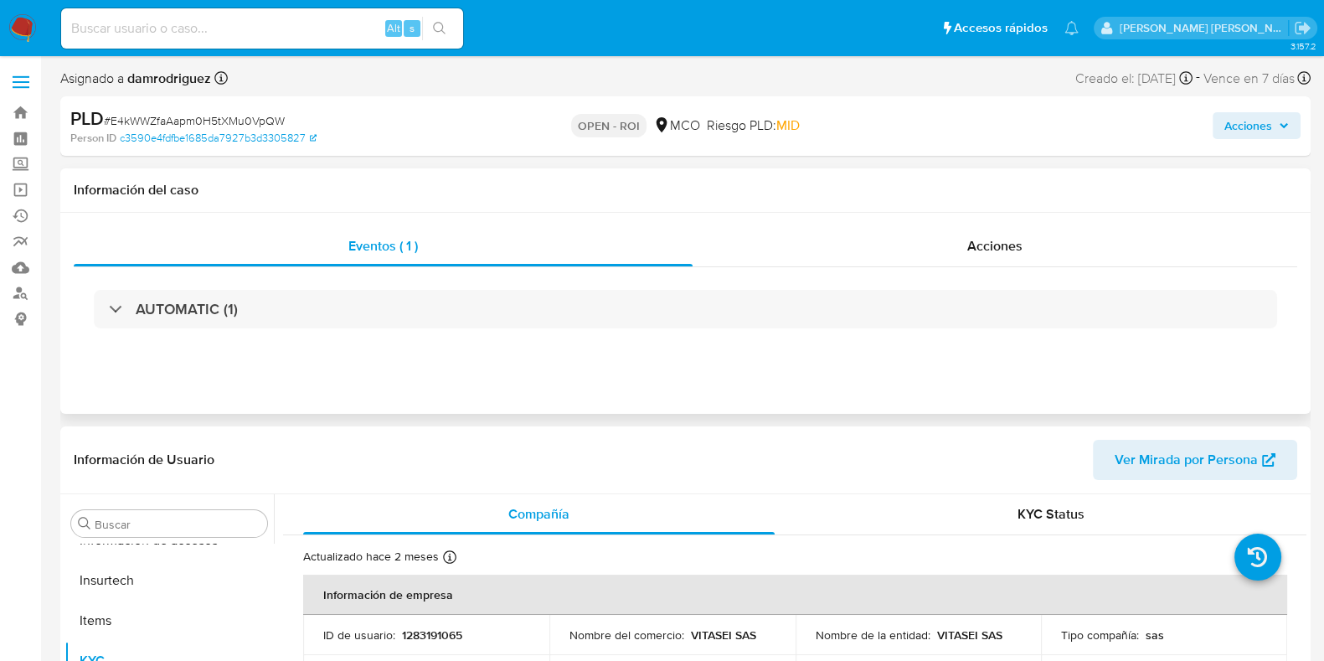
select select "10"
click at [963, 232] on div "Acciones" at bounding box center [995, 246] width 605 height 40
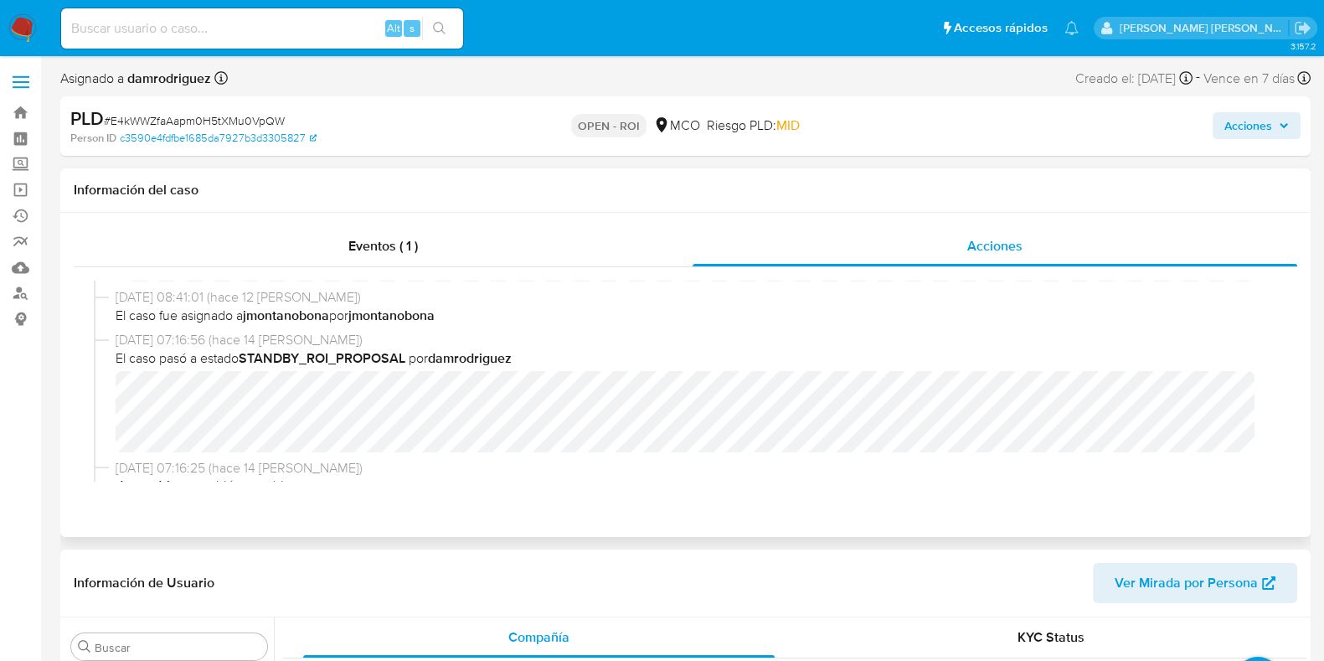
scroll to position [209, 0]
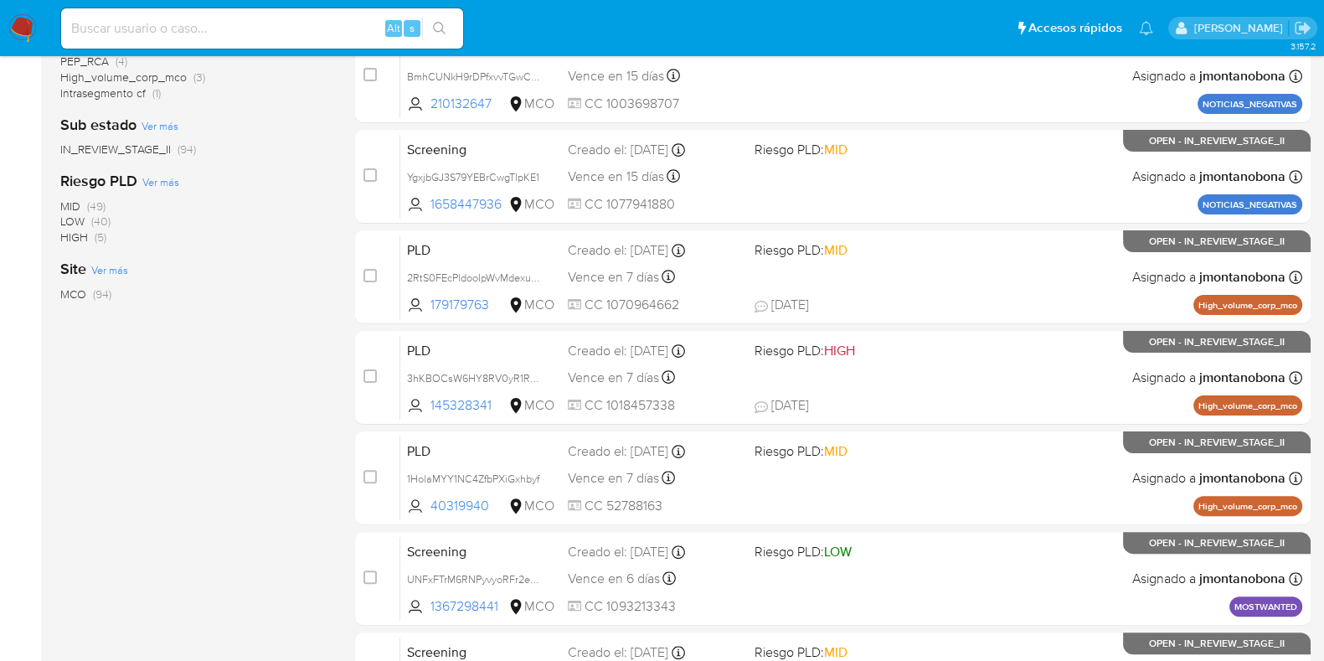
scroll to position [628, 0]
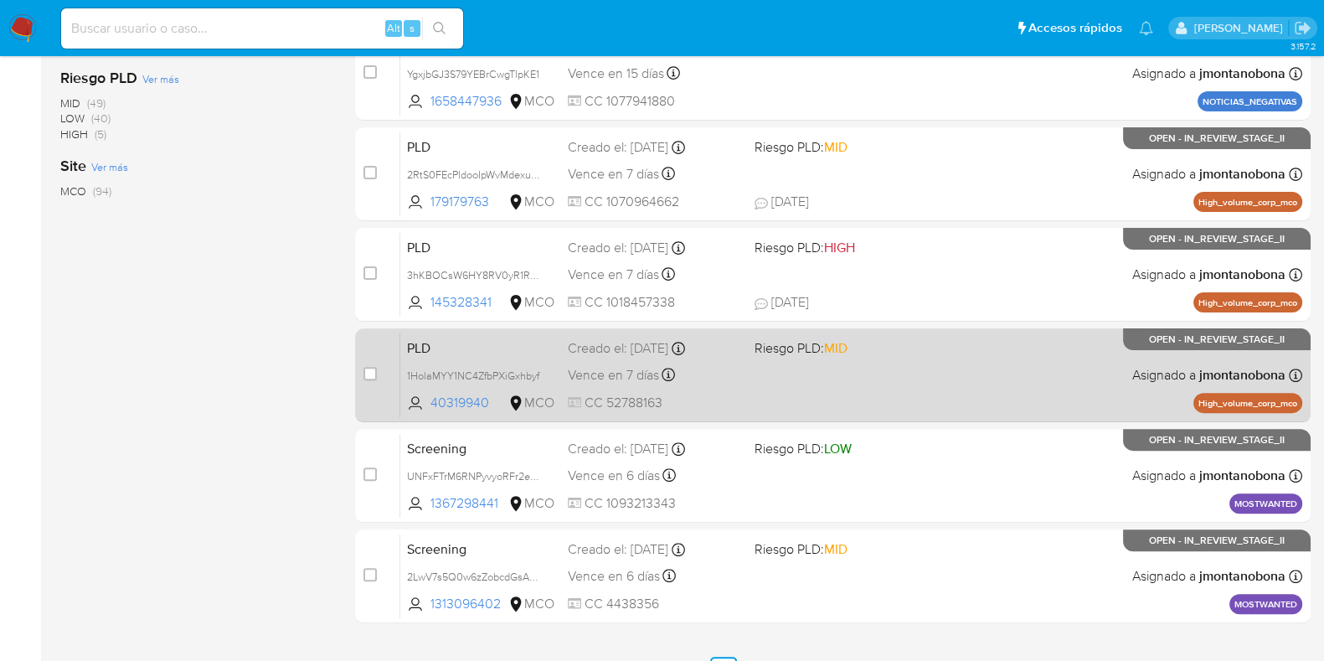
click at [462, 341] on span "PLD" at bounding box center [480, 347] width 147 height 22
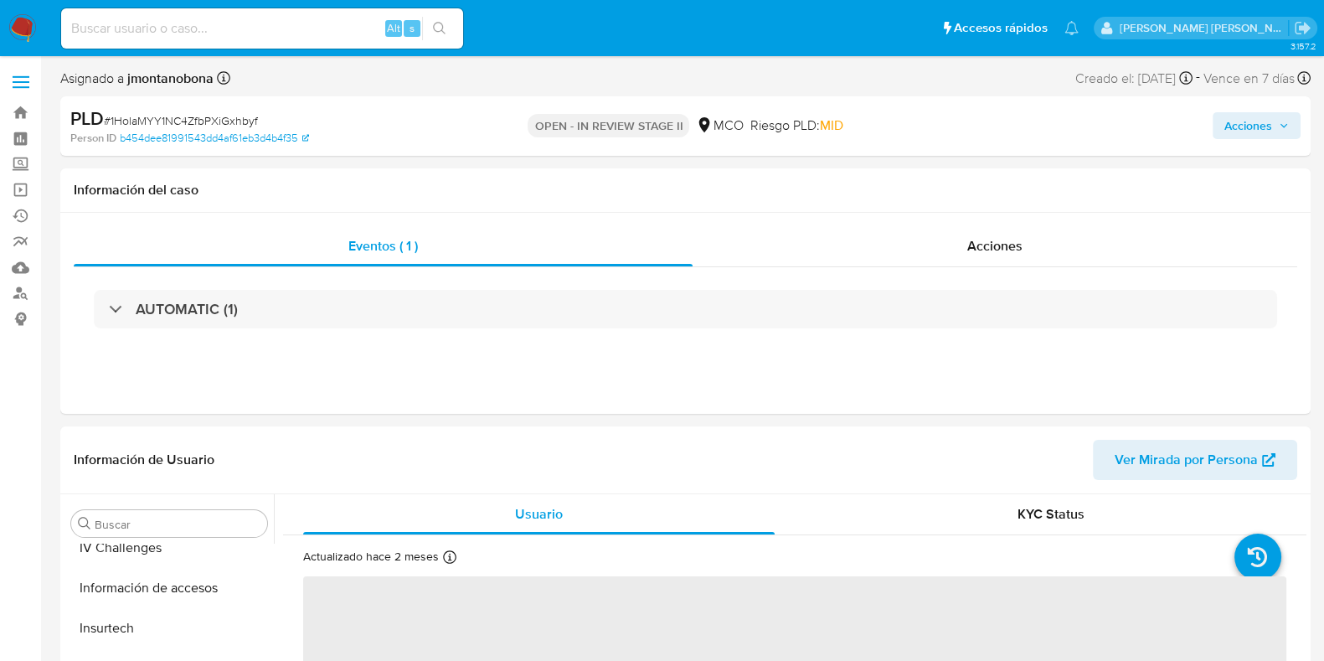
scroll to position [707, 0]
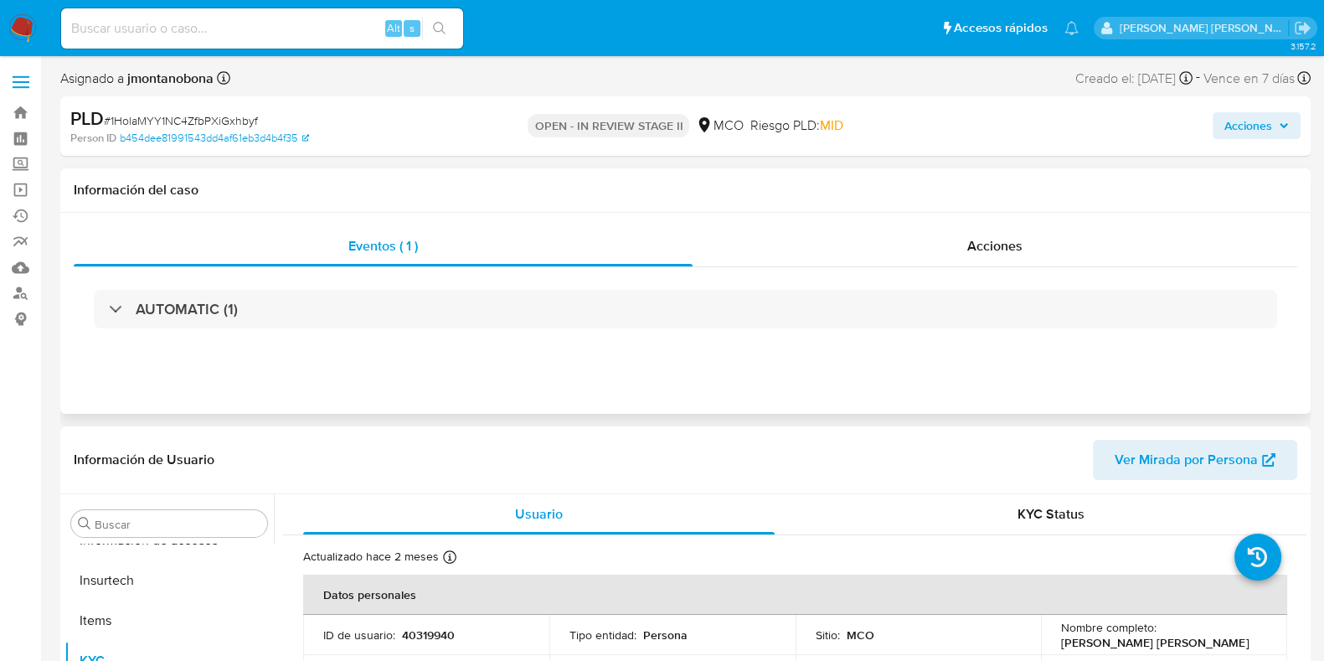
select select "10"
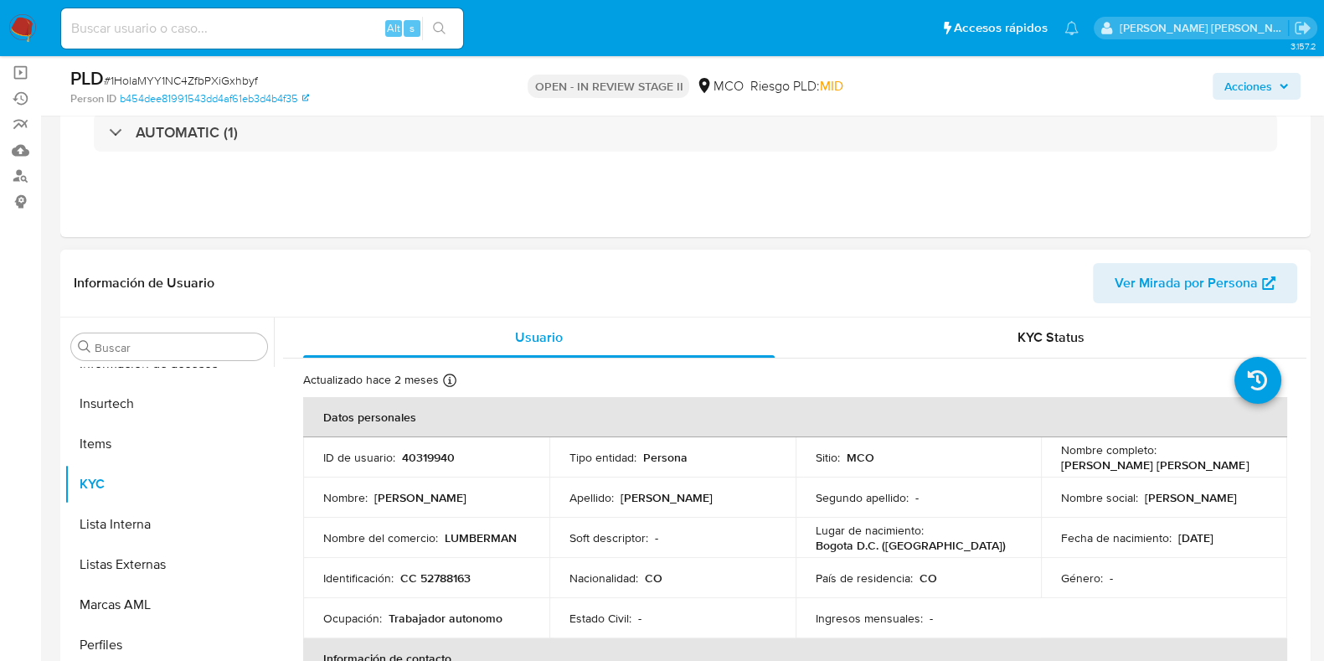
scroll to position [0, 0]
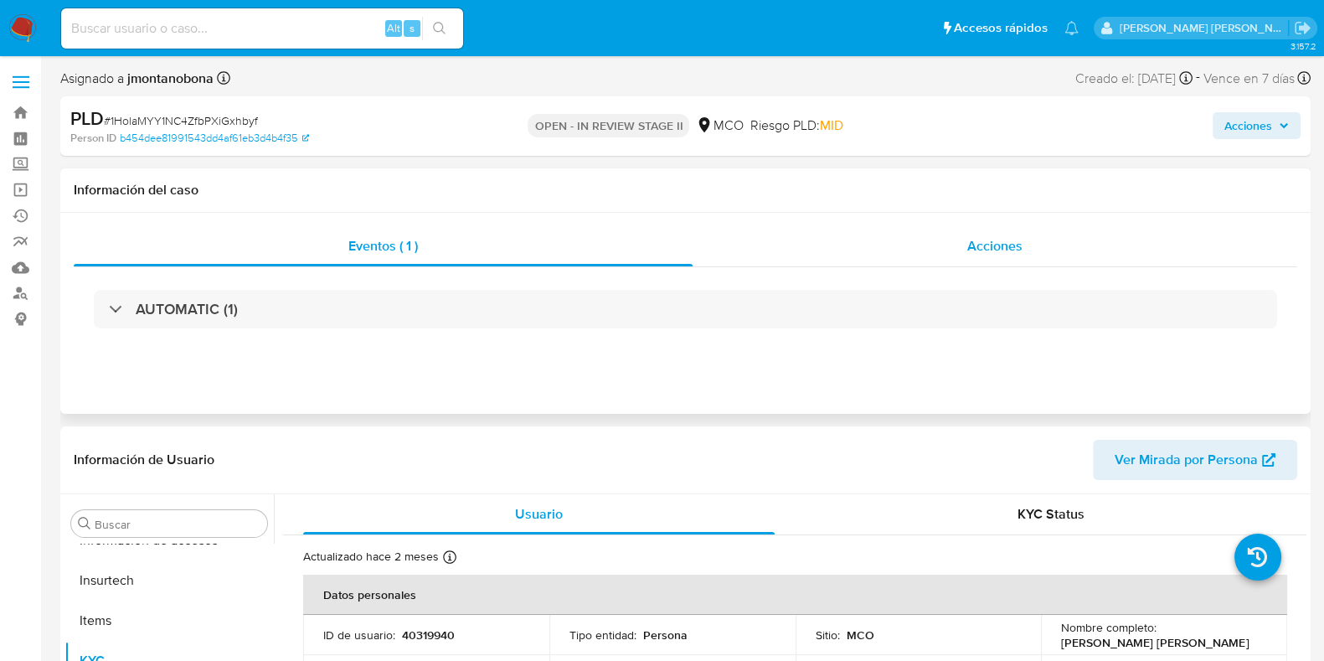
click at [971, 242] on span "Acciones" at bounding box center [995, 245] width 55 height 19
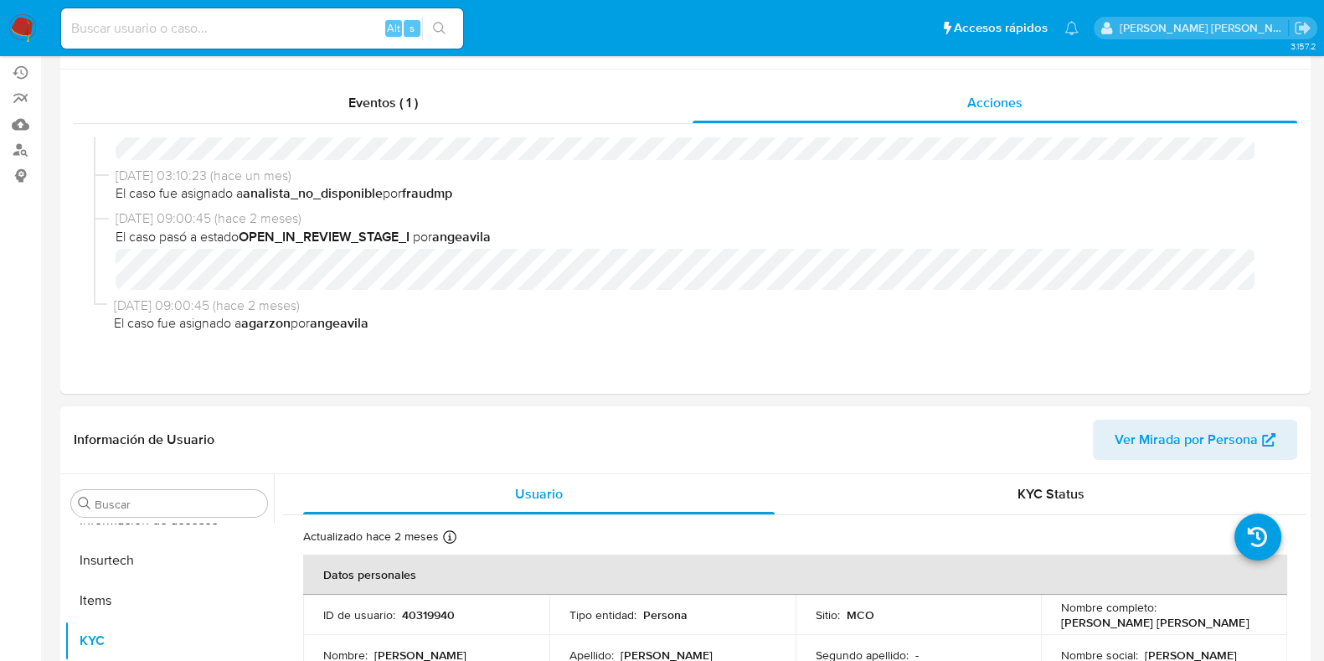
scroll to position [314, 0]
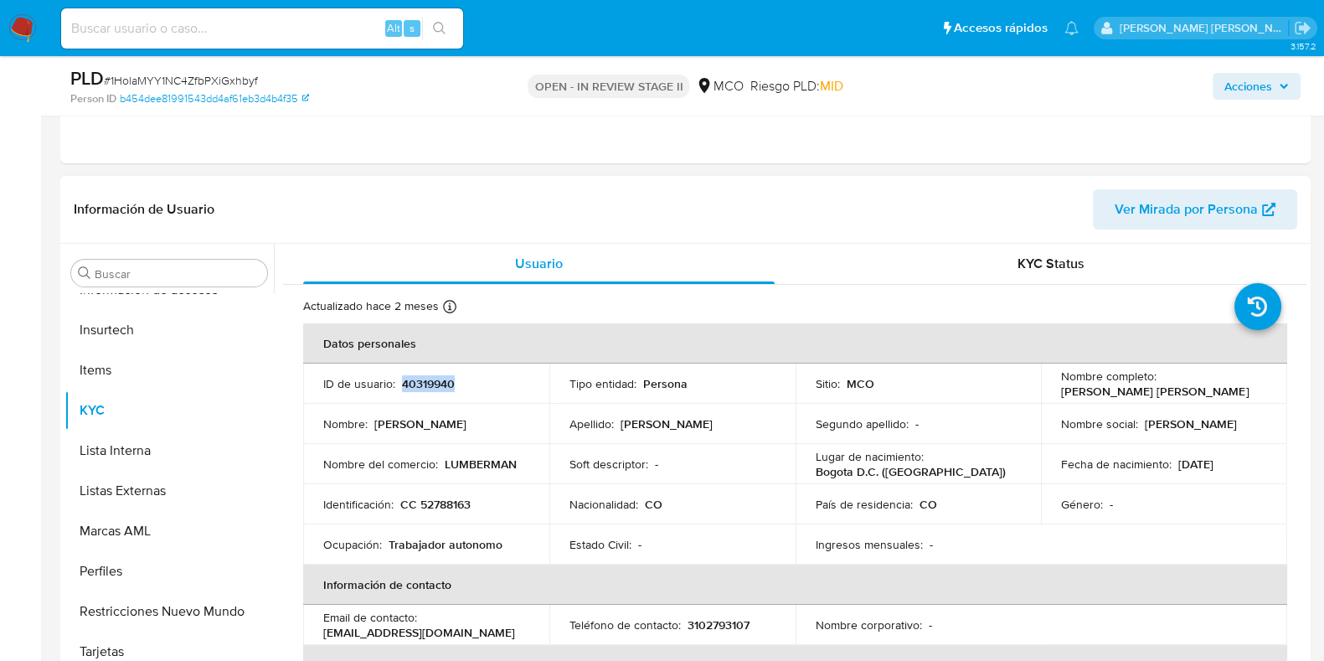
drag, startPoint x: 465, startPoint y: 379, endPoint x: 401, endPoint y: 379, distance: 63.7
click at [401, 379] on div "ID de usuario : 40319940" at bounding box center [426, 383] width 206 height 15
copy p "40319940"
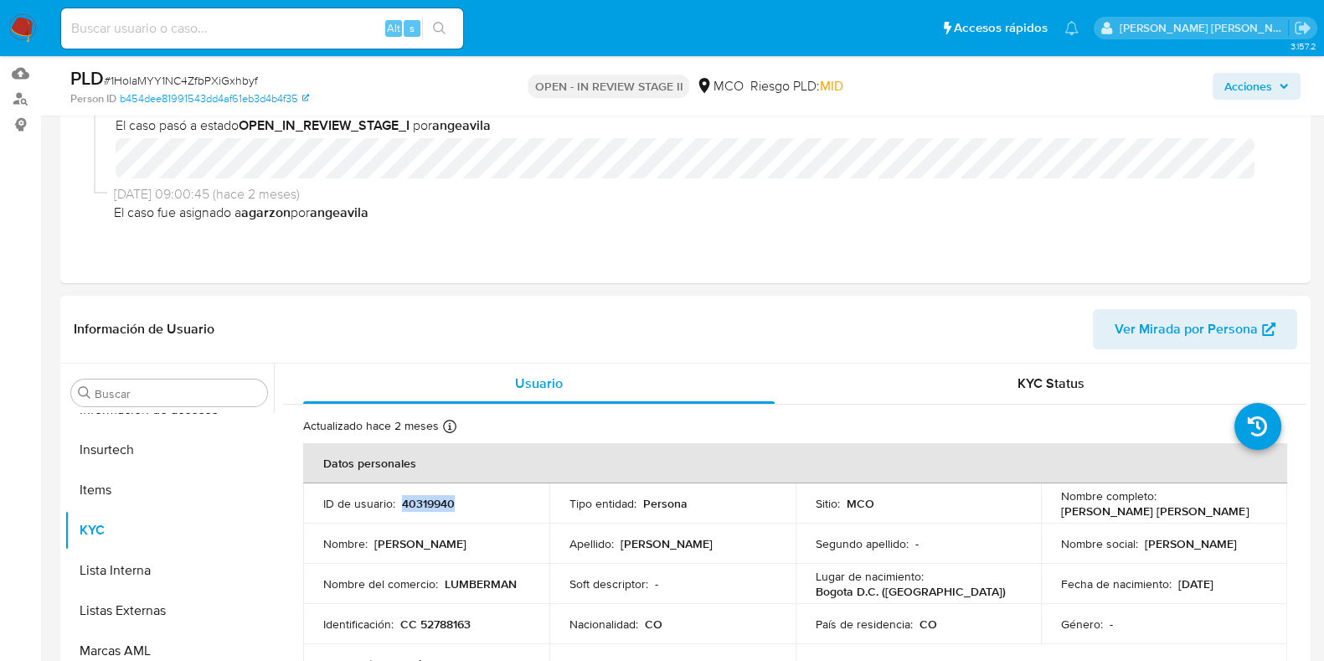
scroll to position [0, 0]
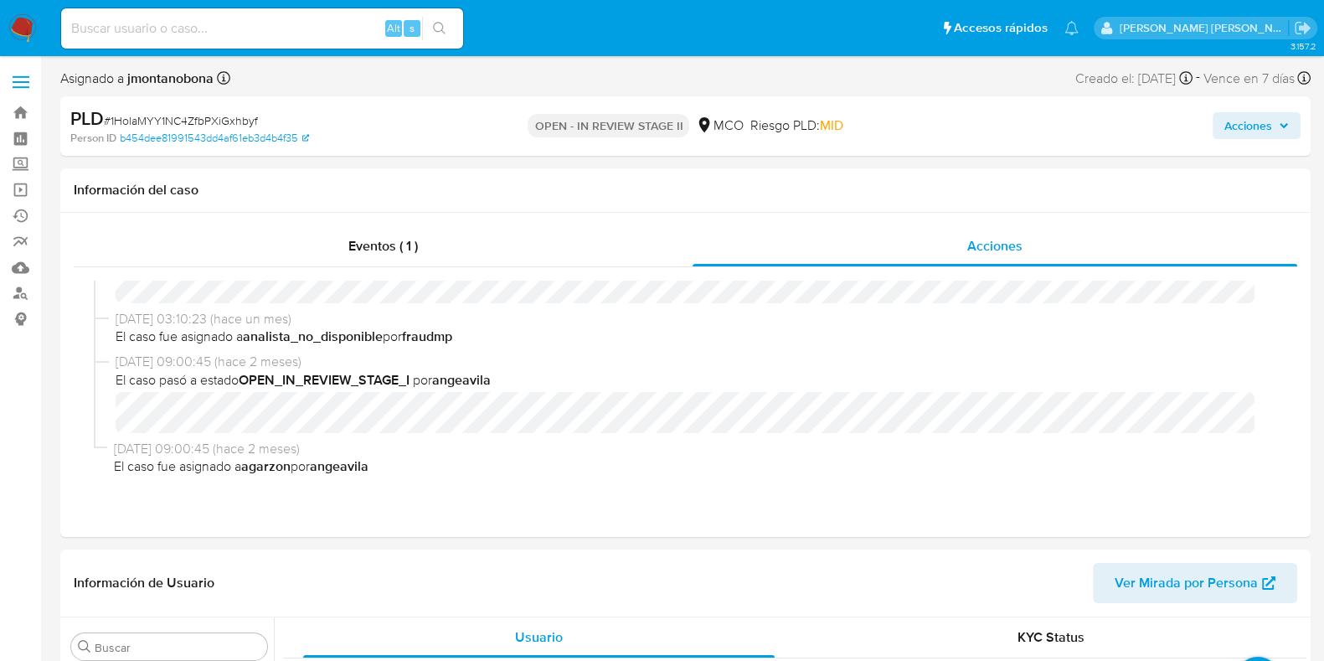
click at [1257, 126] on span "Acciones" at bounding box center [1249, 125] width 48 height 27
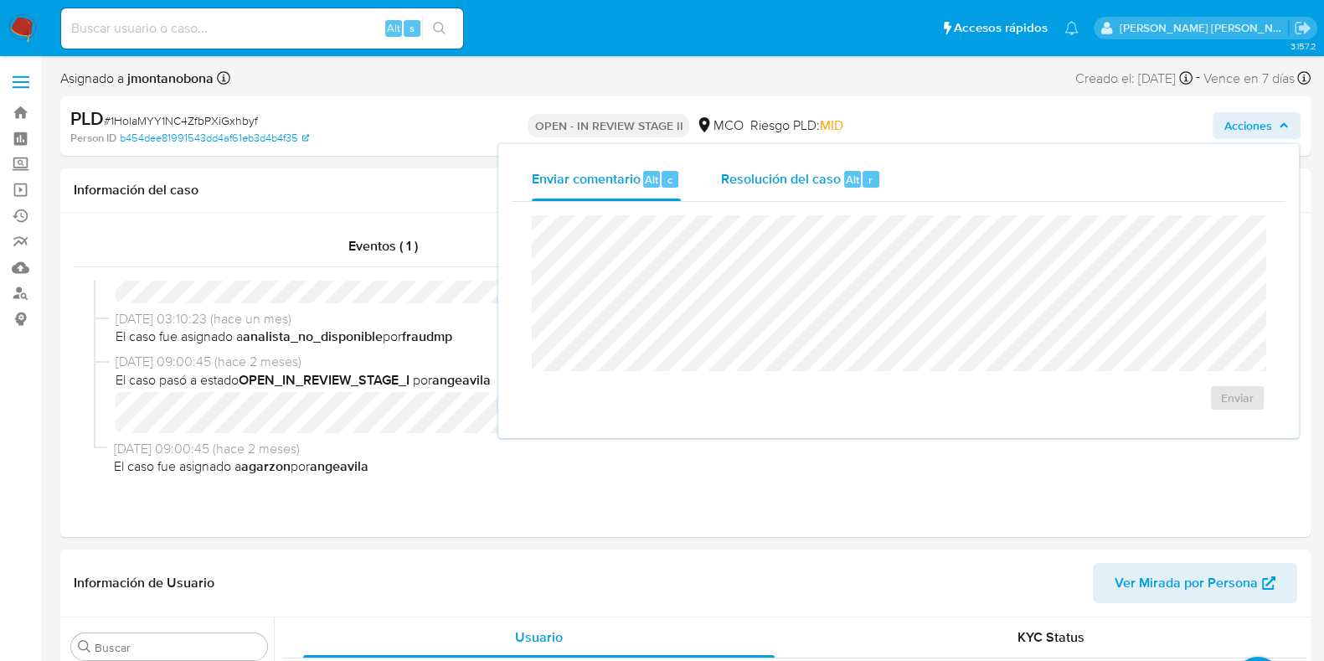
click at [804, 194] on div "Resolución del caso Alt r" at bounding box center [801, 179] width 160 height 44
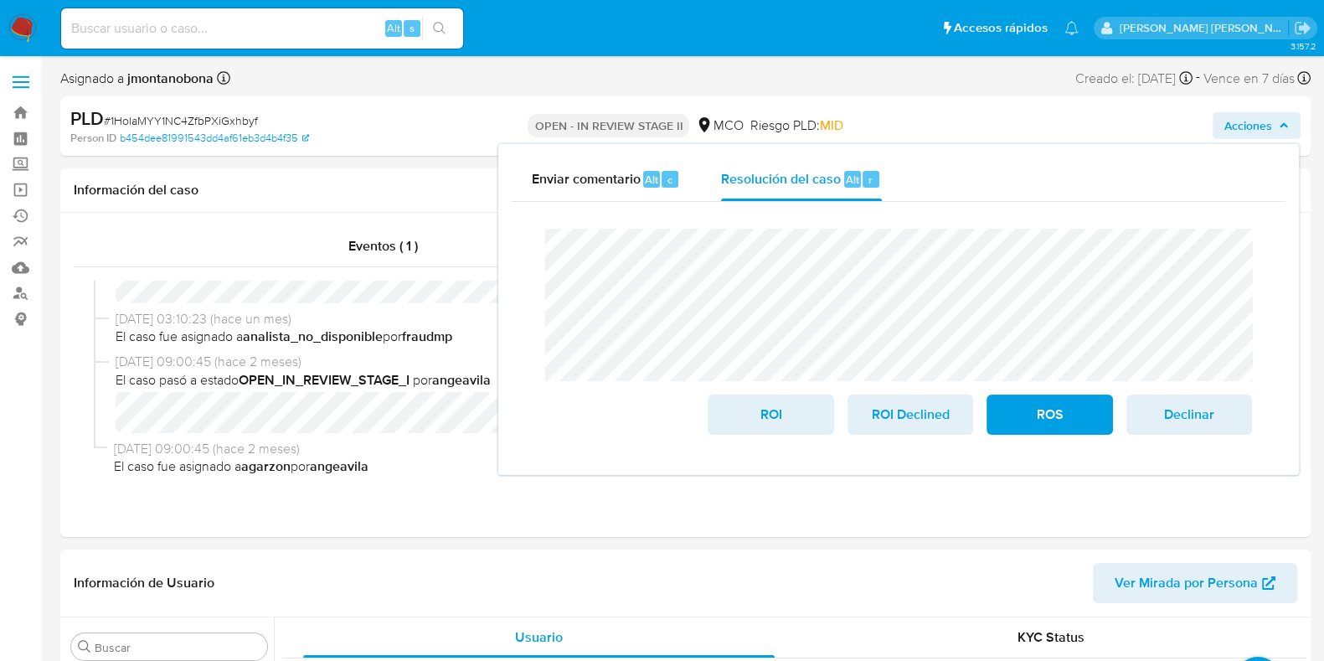
click at [1268, 120] on span "Acciones" at bounding box center [1249, 125] width 48 height 27
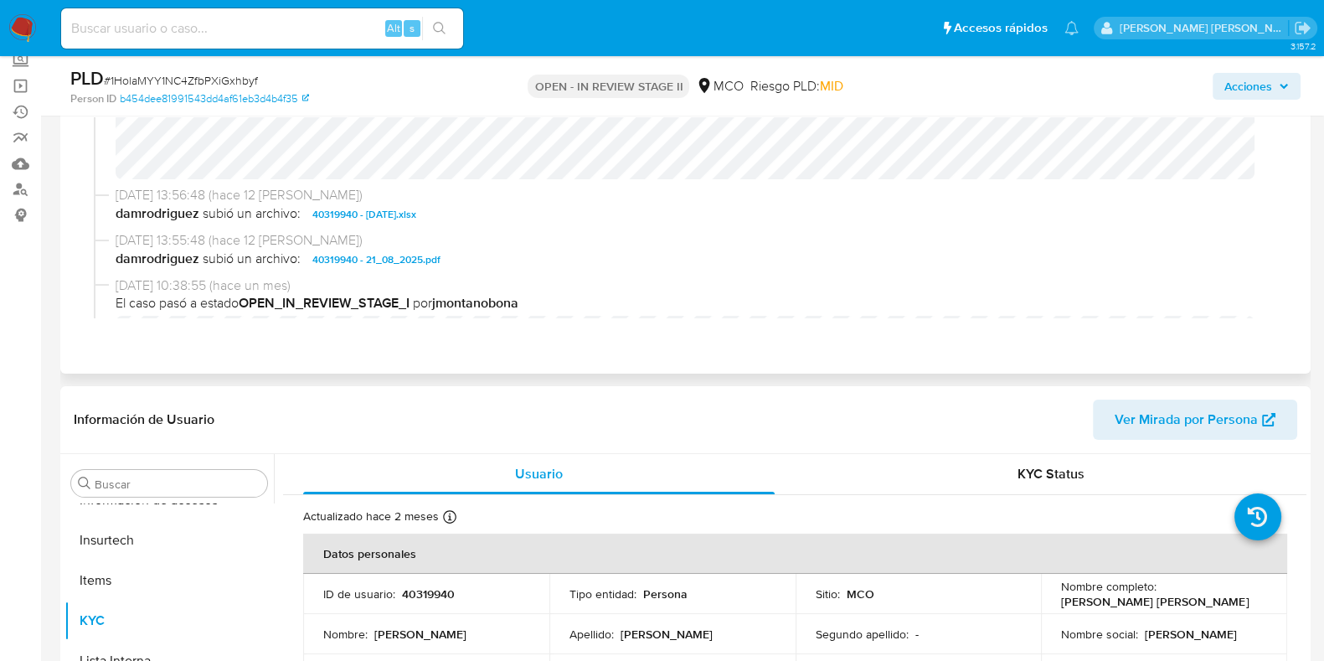
scroll to position [127, 0]
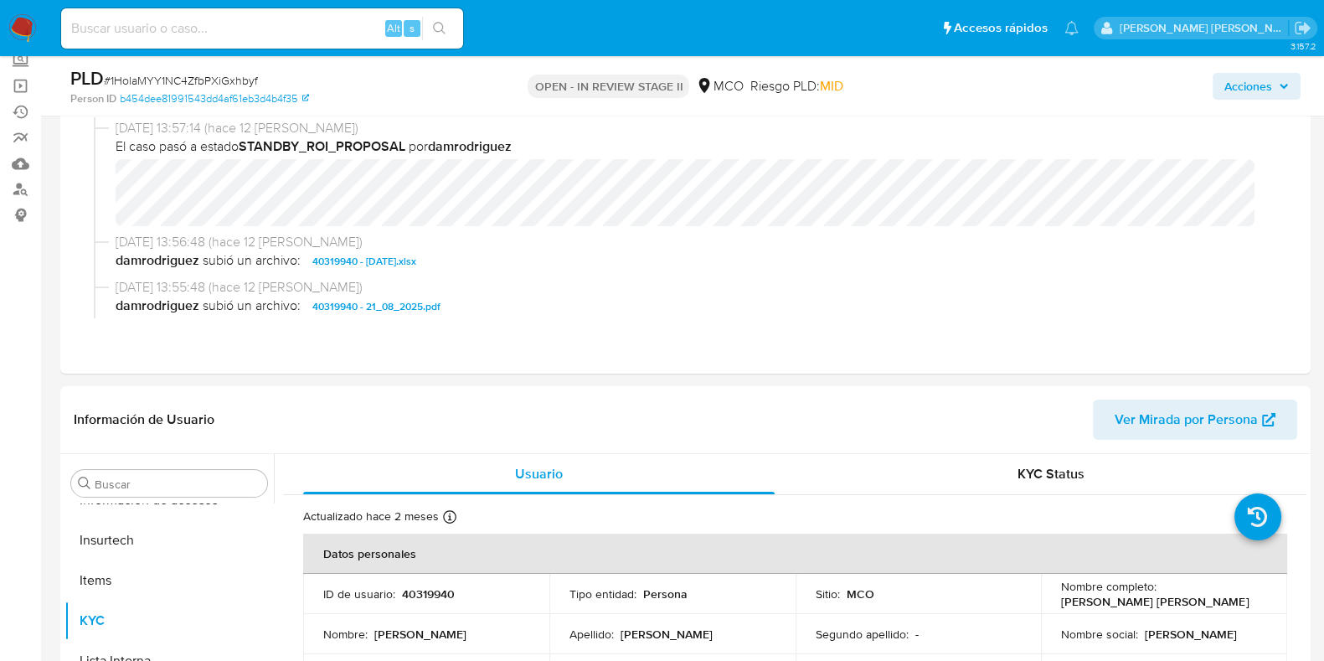
click at [1277, 75] on span "Acciones" at bounding box center [1257, 86] width 65 height 23
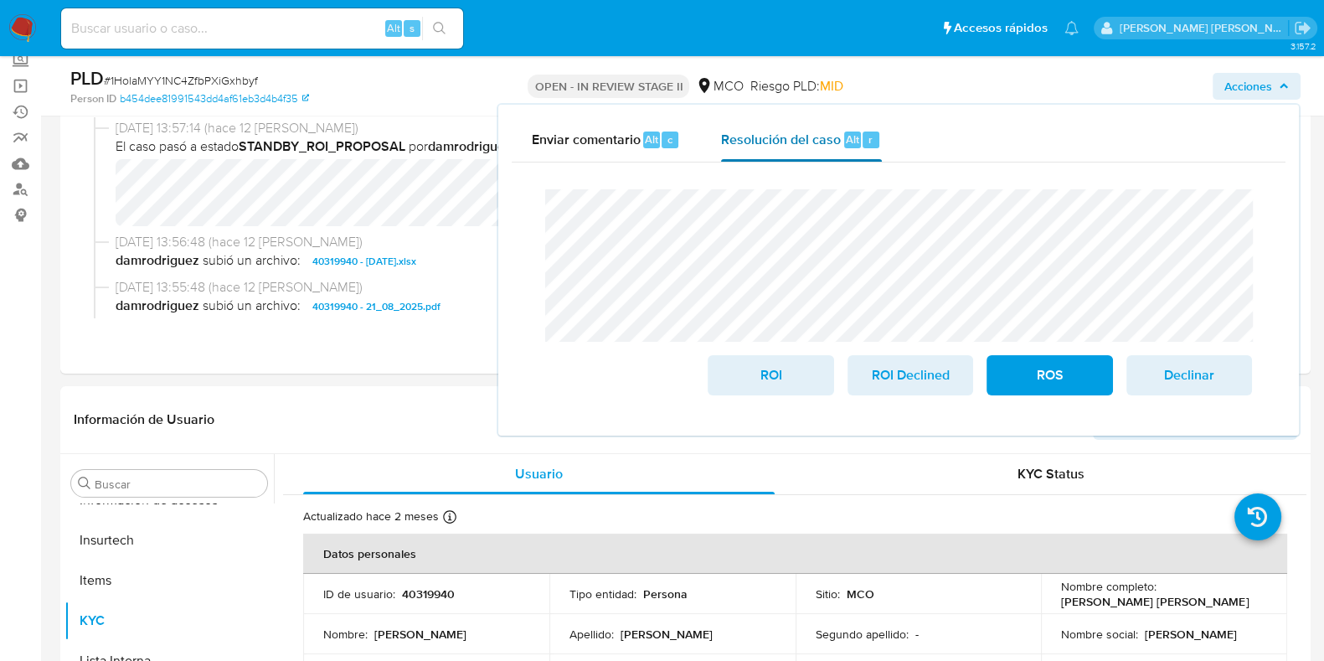
click at [792, 138] on span "Resolución del caso" at bounding box center [781, 138] width 120 height 19
click at [761, 371] on span "ROI" at bounding box center [771, 375] width 82 height 37
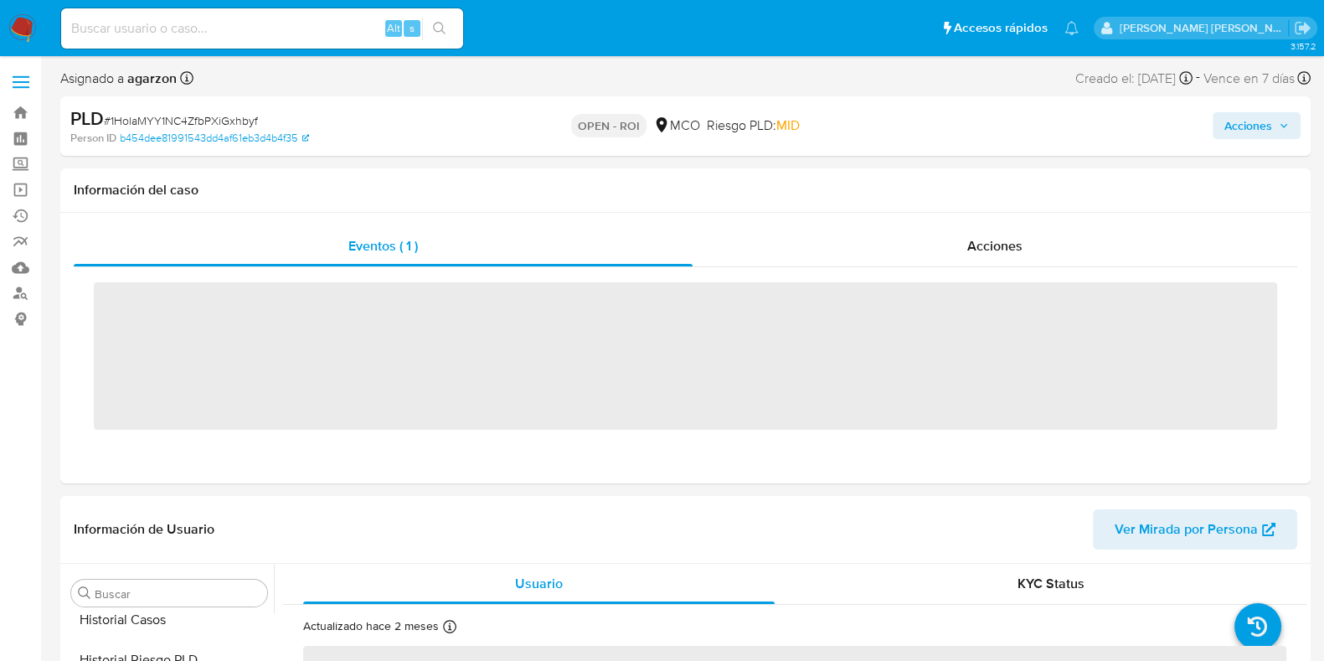
scroll to position [707, 0]
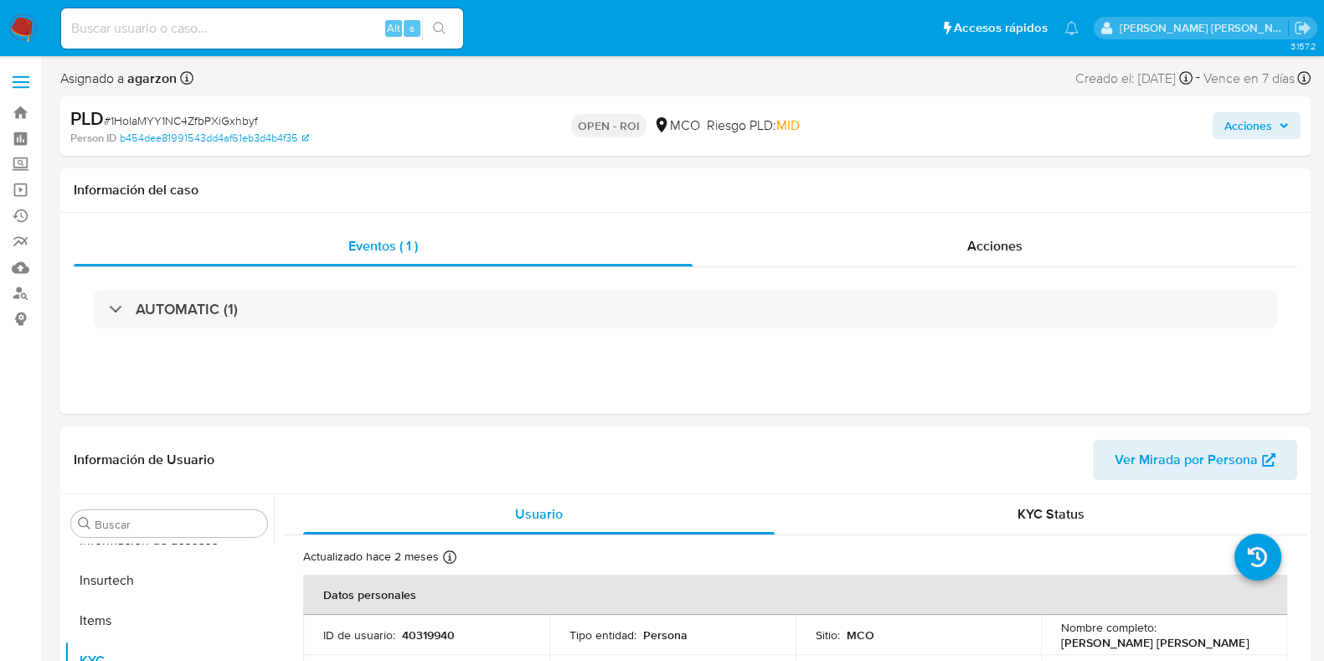
select select "10"
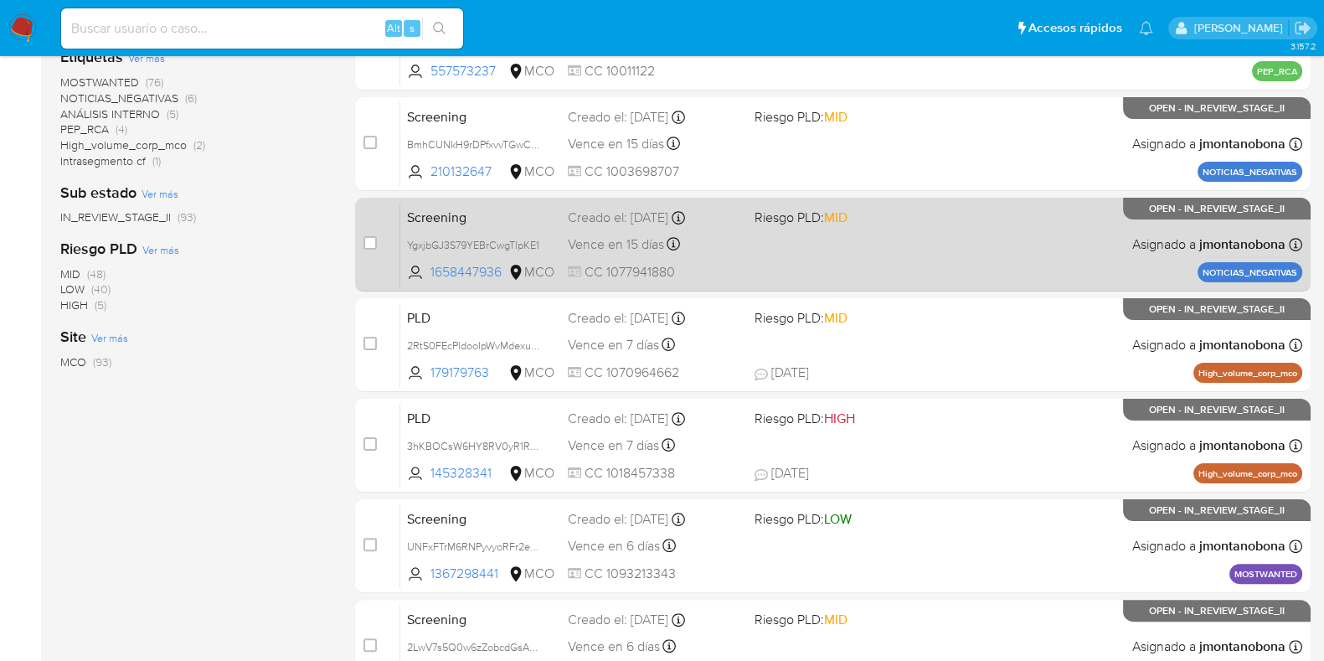
scroll to position [524, 0]
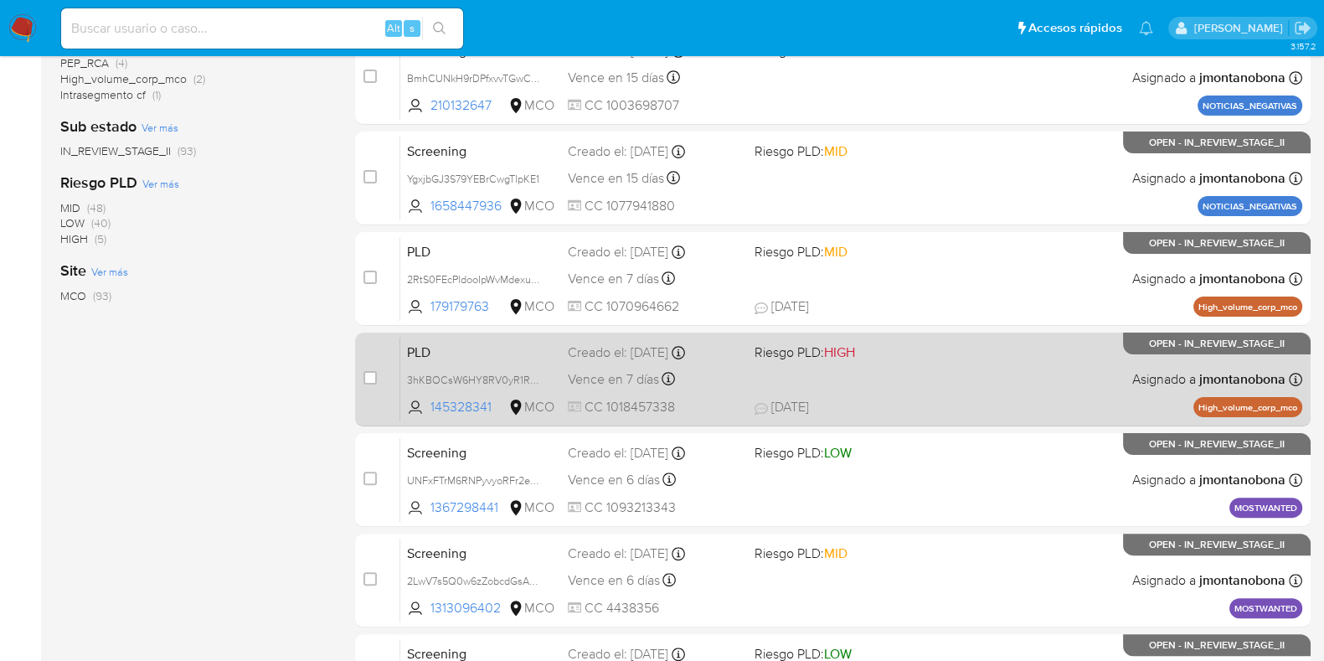
click at [498, 346] on span "PLD" at bounding box center [480, 351] width 147 height 22
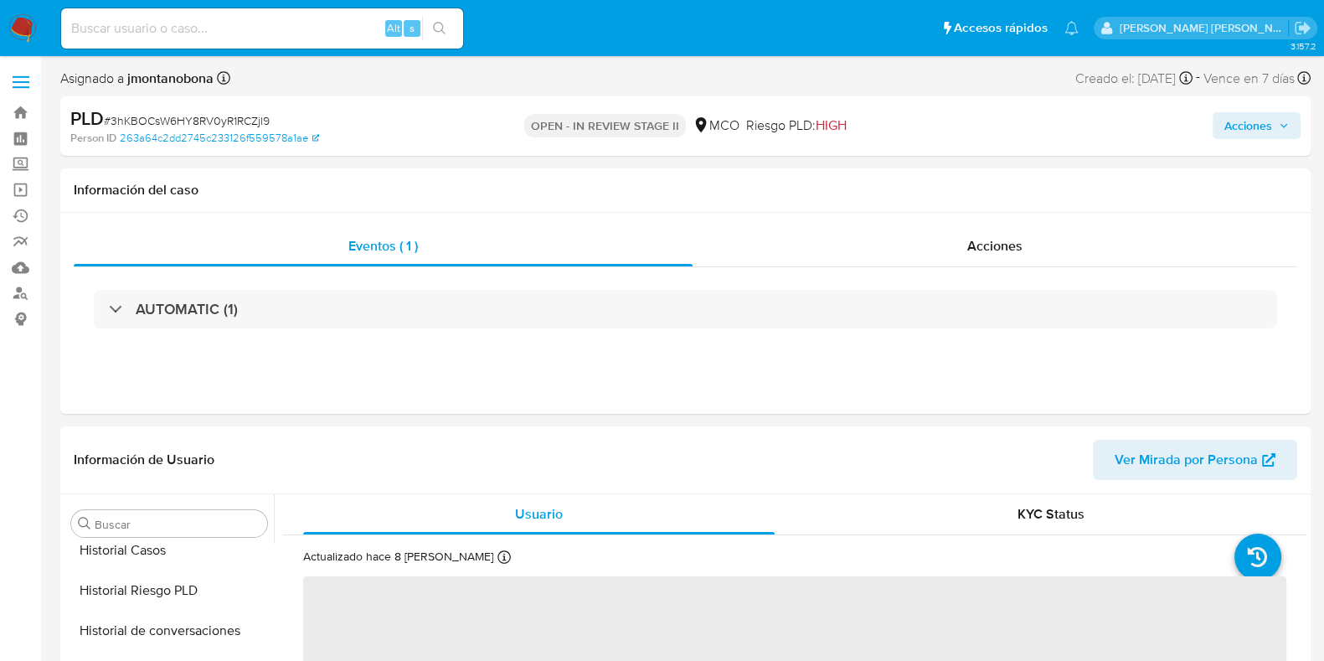
scroll to position [707, 0]
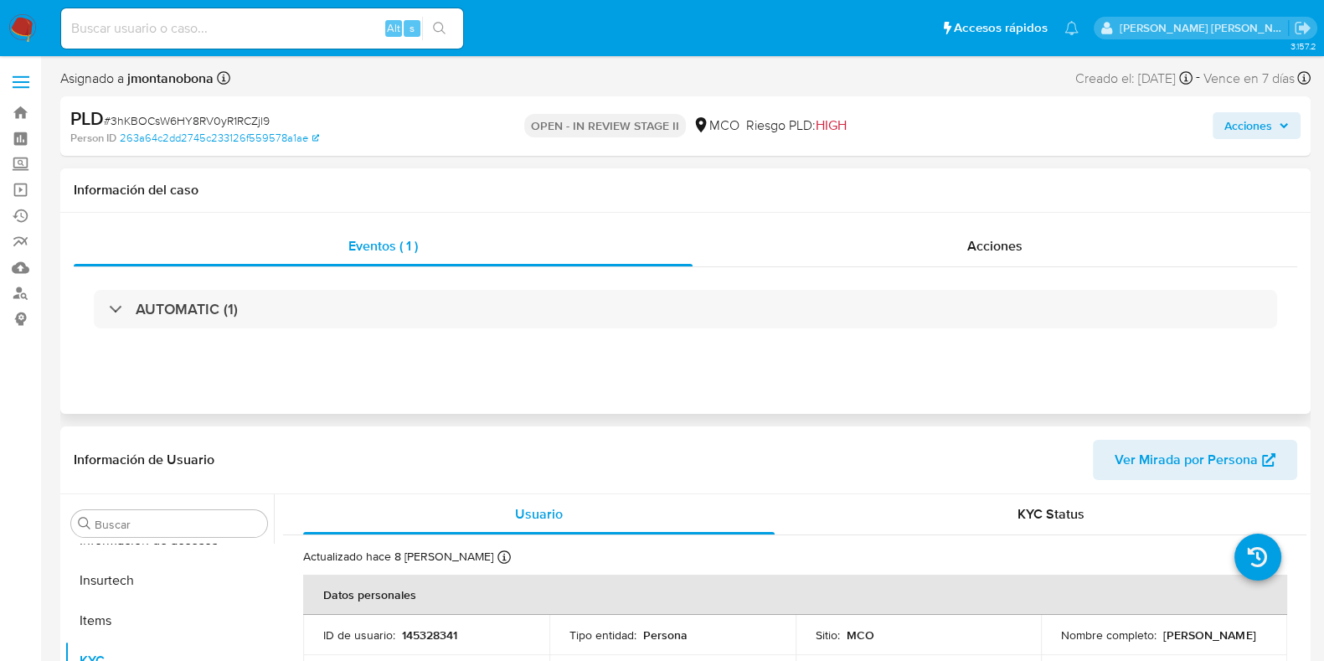
select select "10"
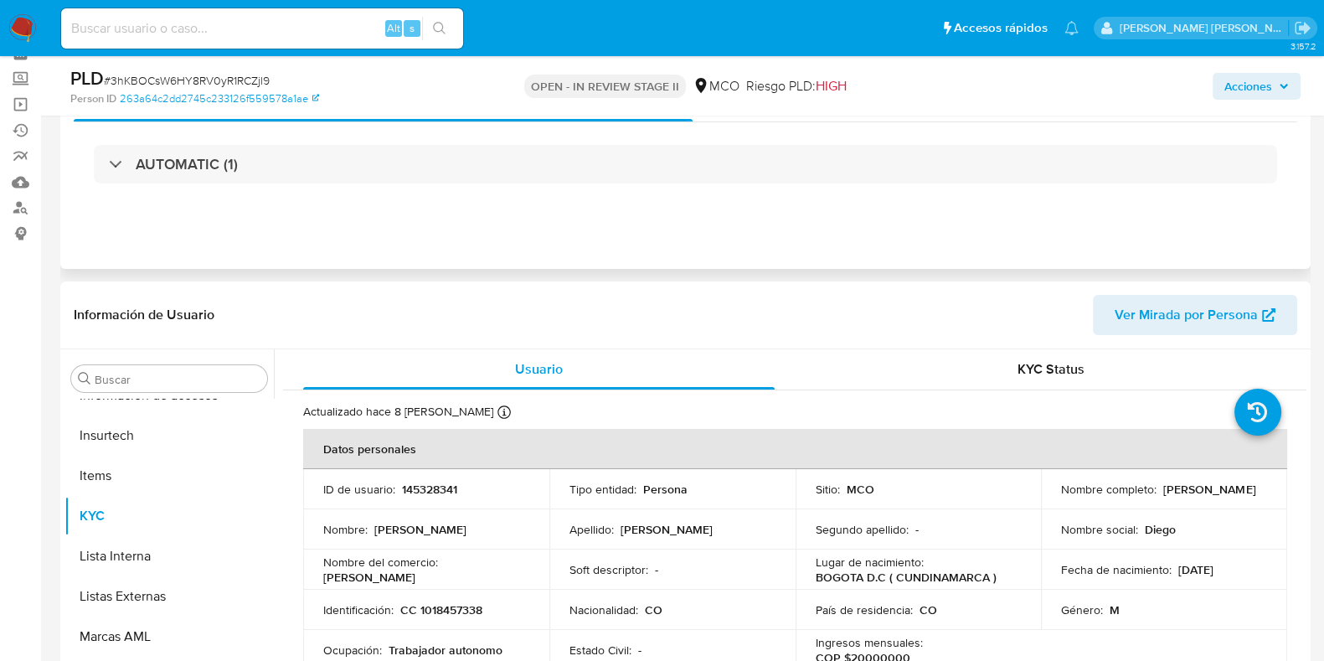
scroll to position [209, 0]
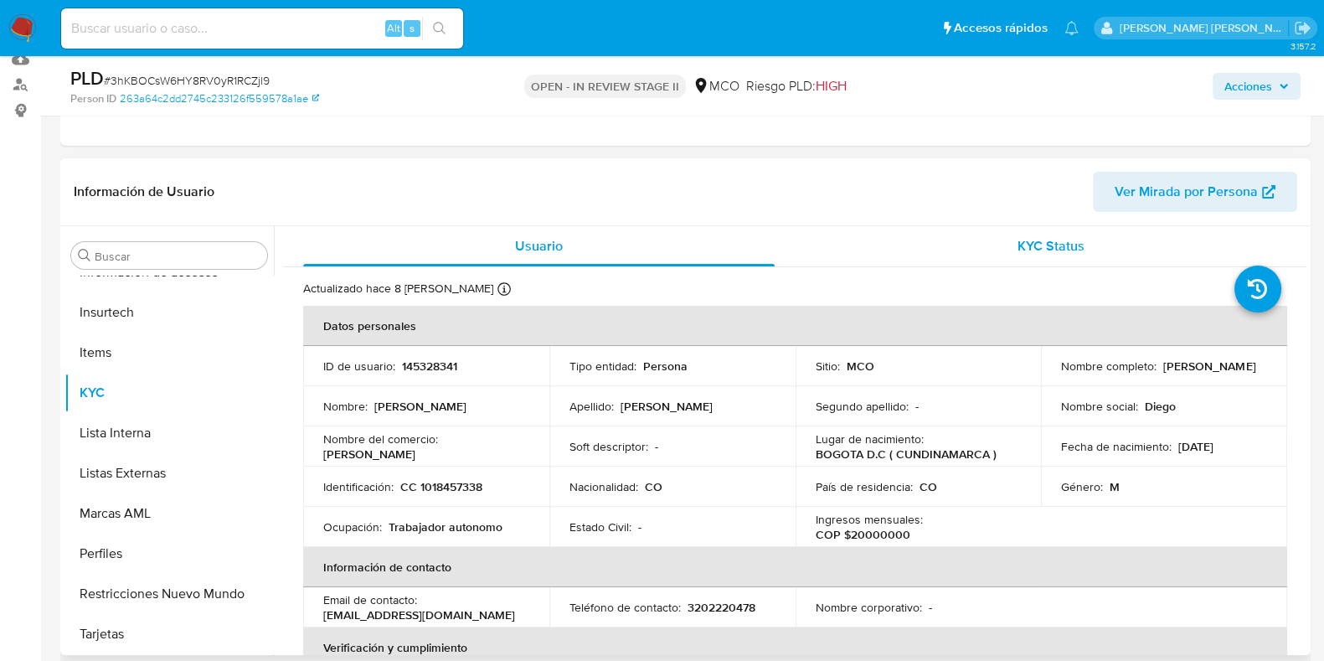
click at [959, 244] on div "KYC Status" at bounding box center [1051, 246] width 472 height 40
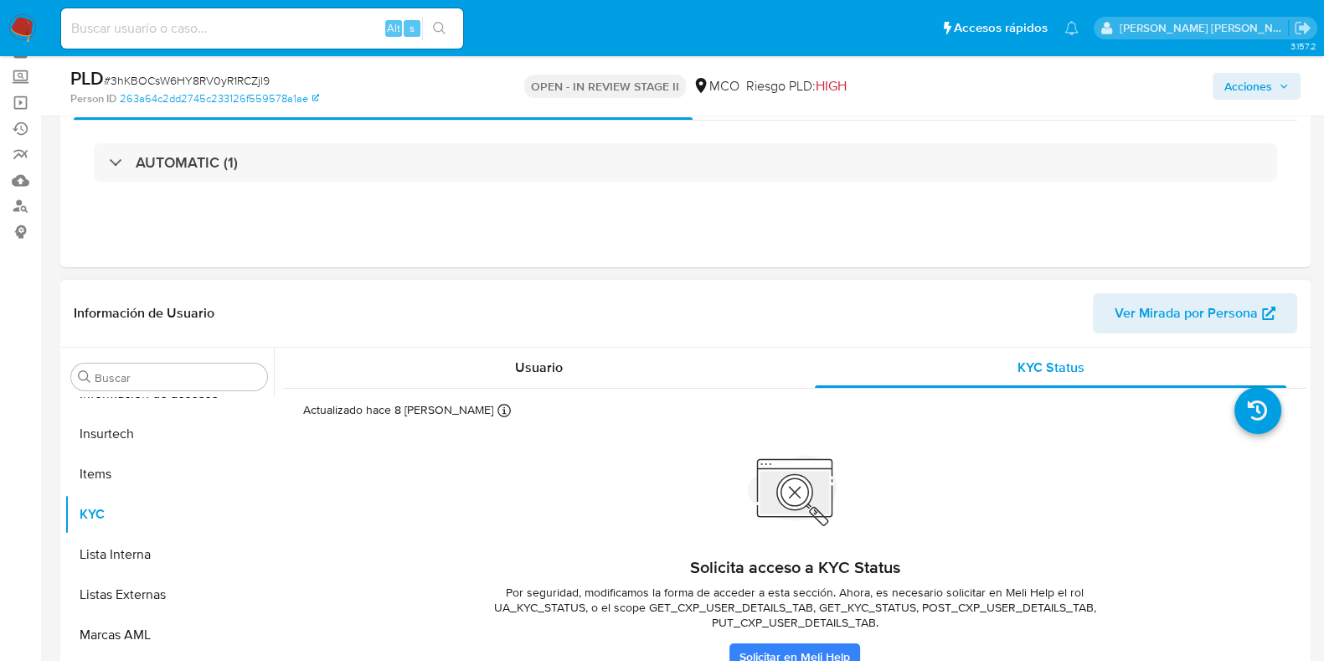
scroll to position [0, 0]
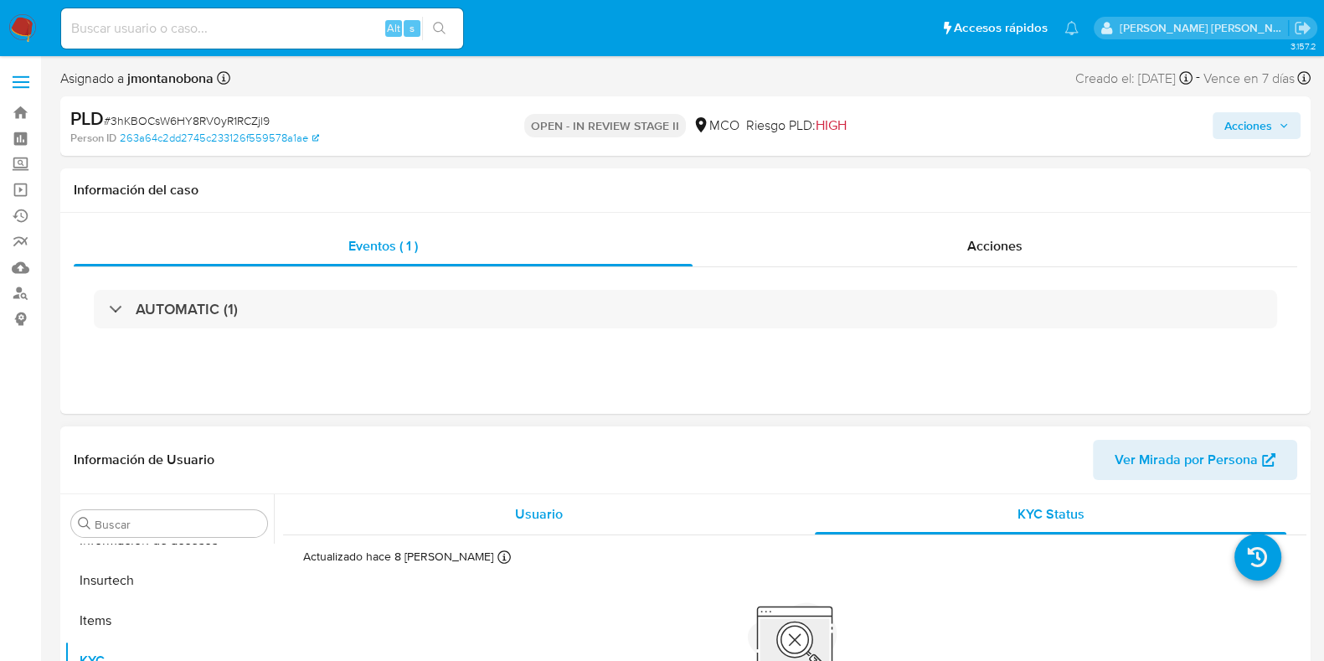
click at [552, 496] on div "Usuario" at bounding box center [539, 514] width 472 height 40
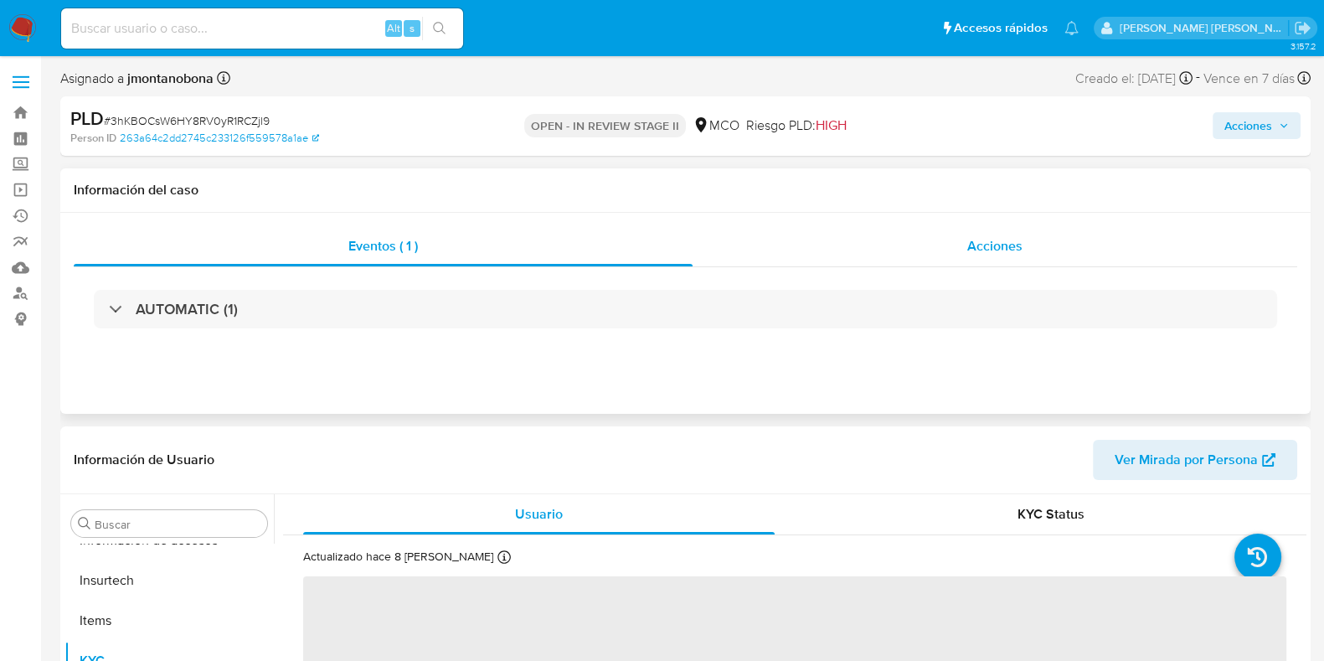
click at [984, 251] on span "Acciones" at bounding box center [995, 245] width 55 height 19
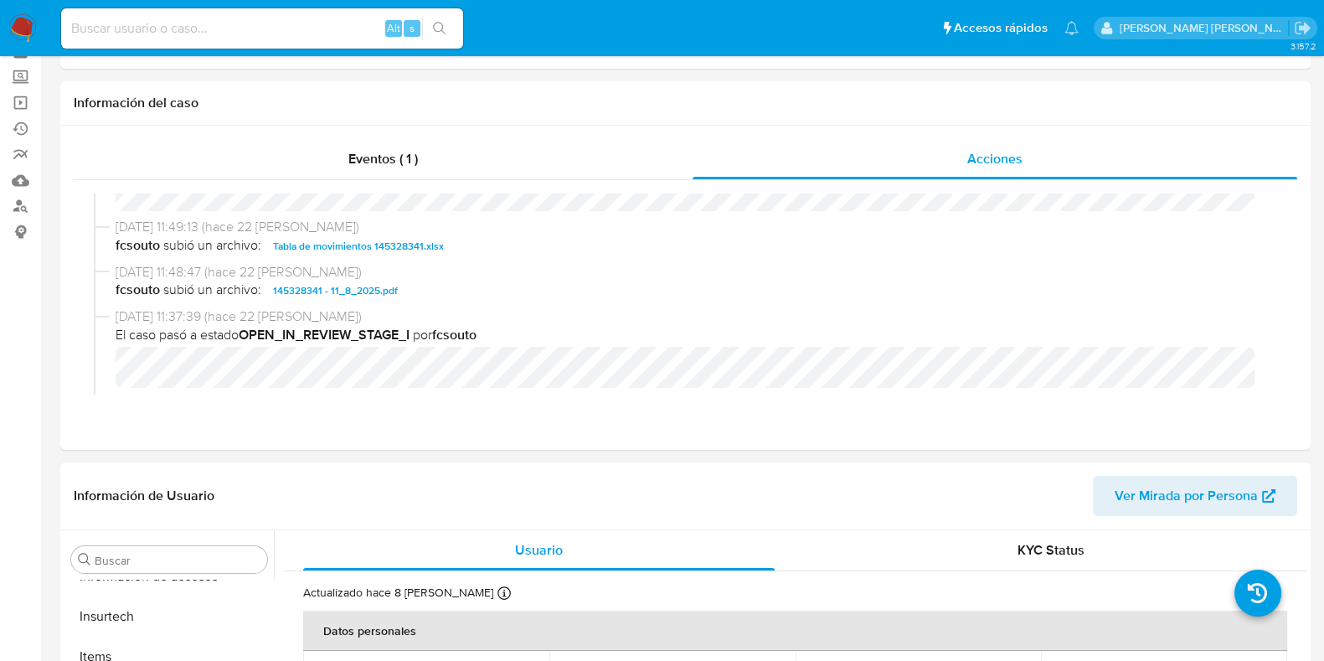
scroll to position [209, 0]
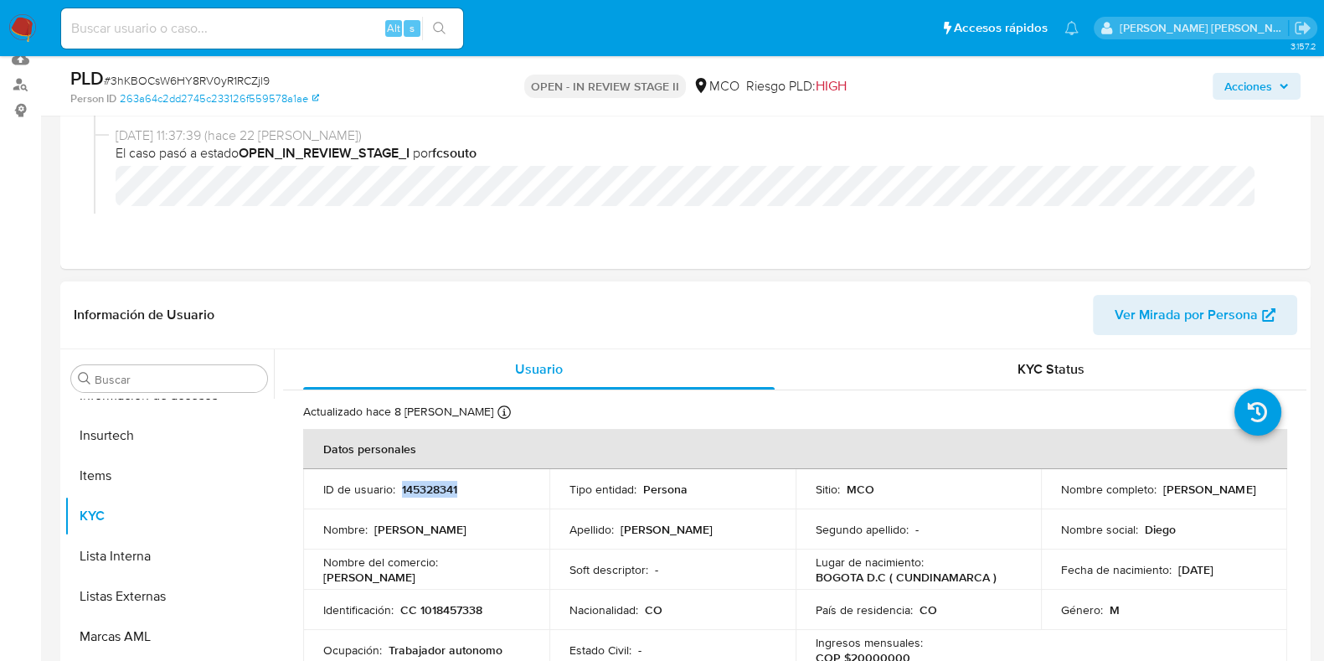
drag, startPoint x: 465, startPoint y: 483, endPoint x: 400, endPoint y: 487, distance: 65.4
click at [400, 487] on div "ID de usuario : 145328341" at bounding box center [426, 489] width 206 height 15
copy p "145328341"
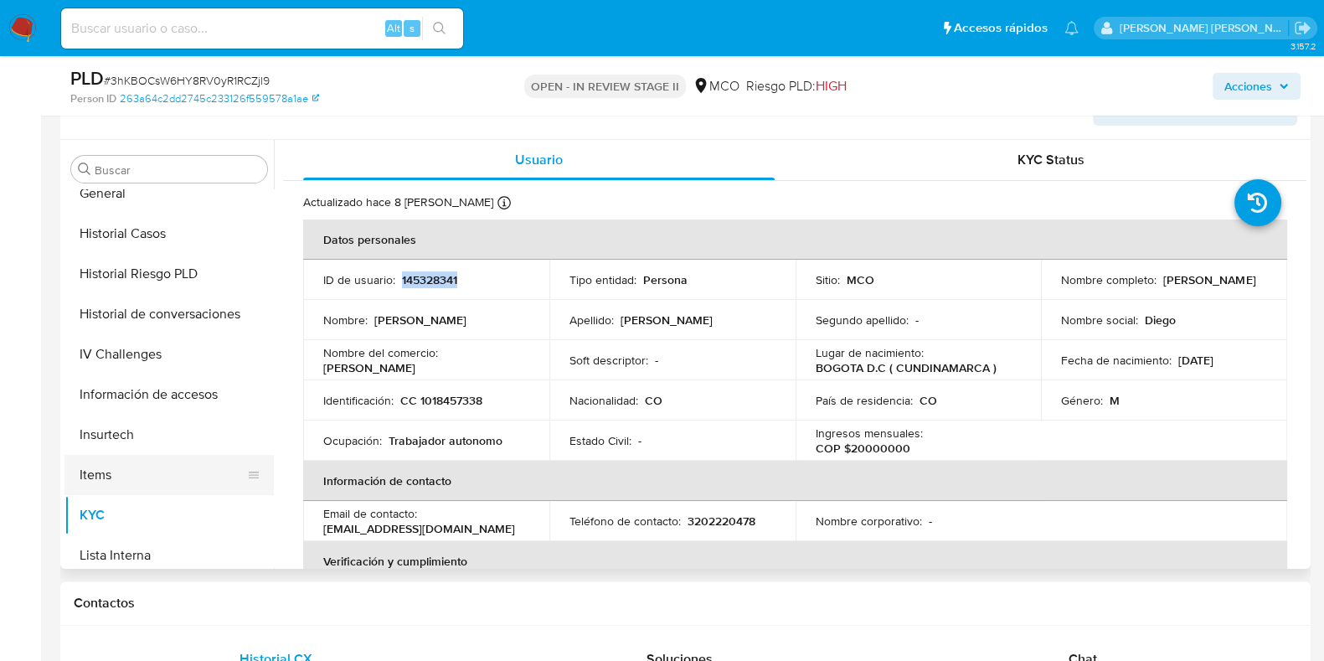
scroll to position [393, 0]
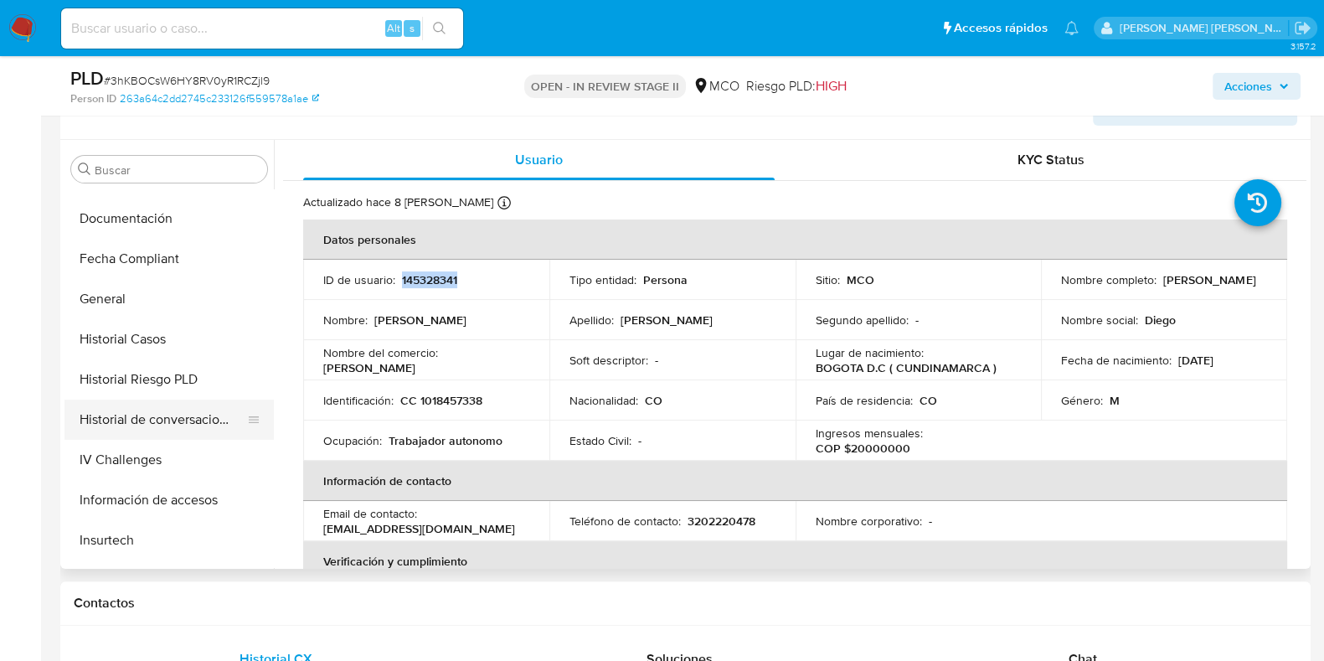
click at [188, 414] on button "Historial de conversaciones" at bounding box center [163, 420] width 196 height 40
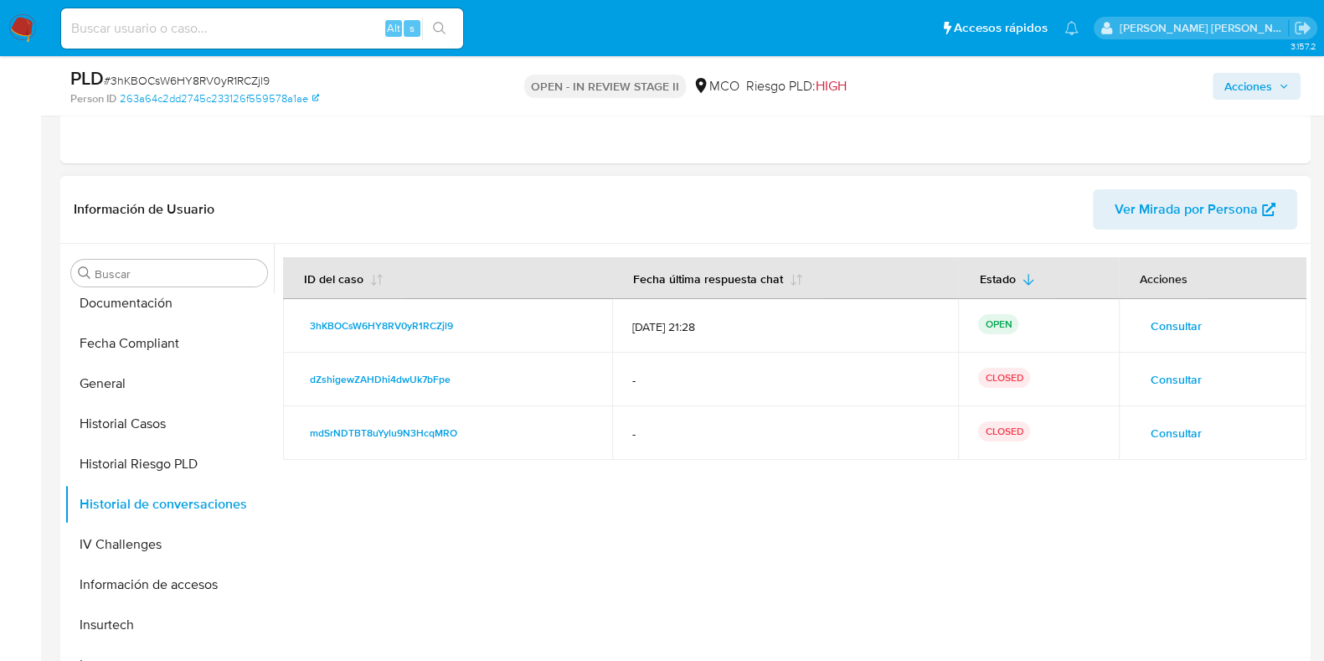
scroll to position [418, 0]
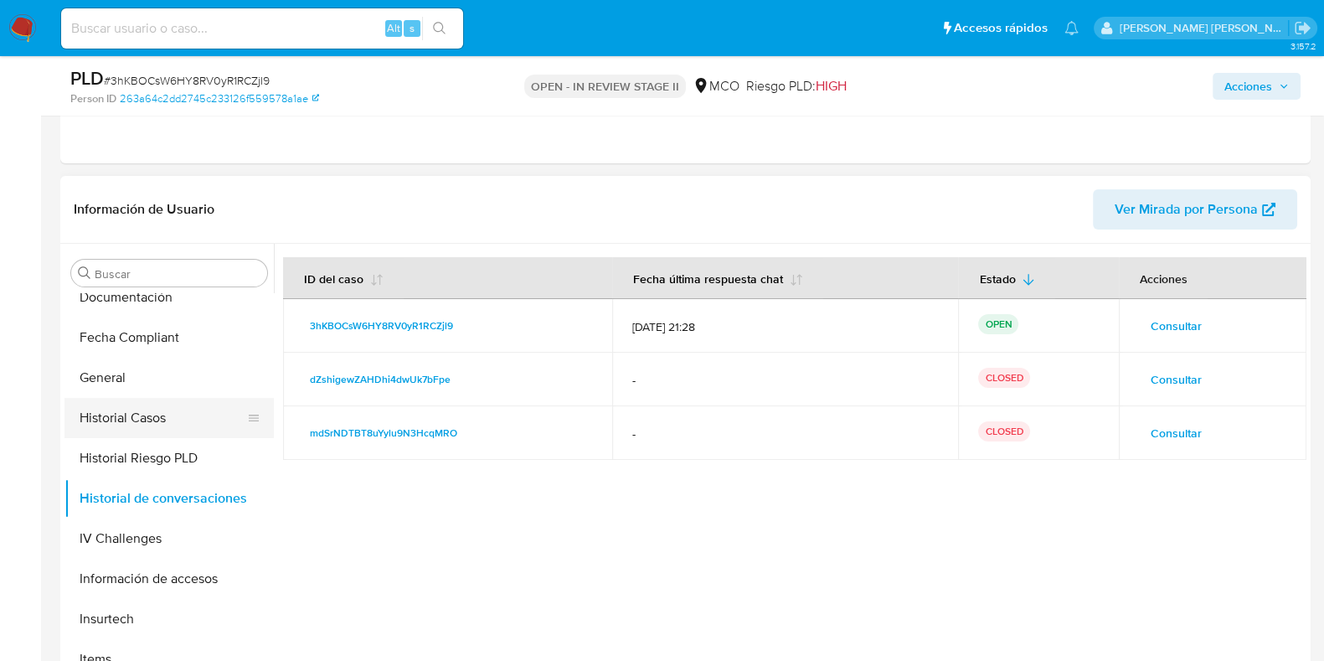
click at [156, 422] on button "Historial Casos" at bounding box center [163, 418] width 196 height 40
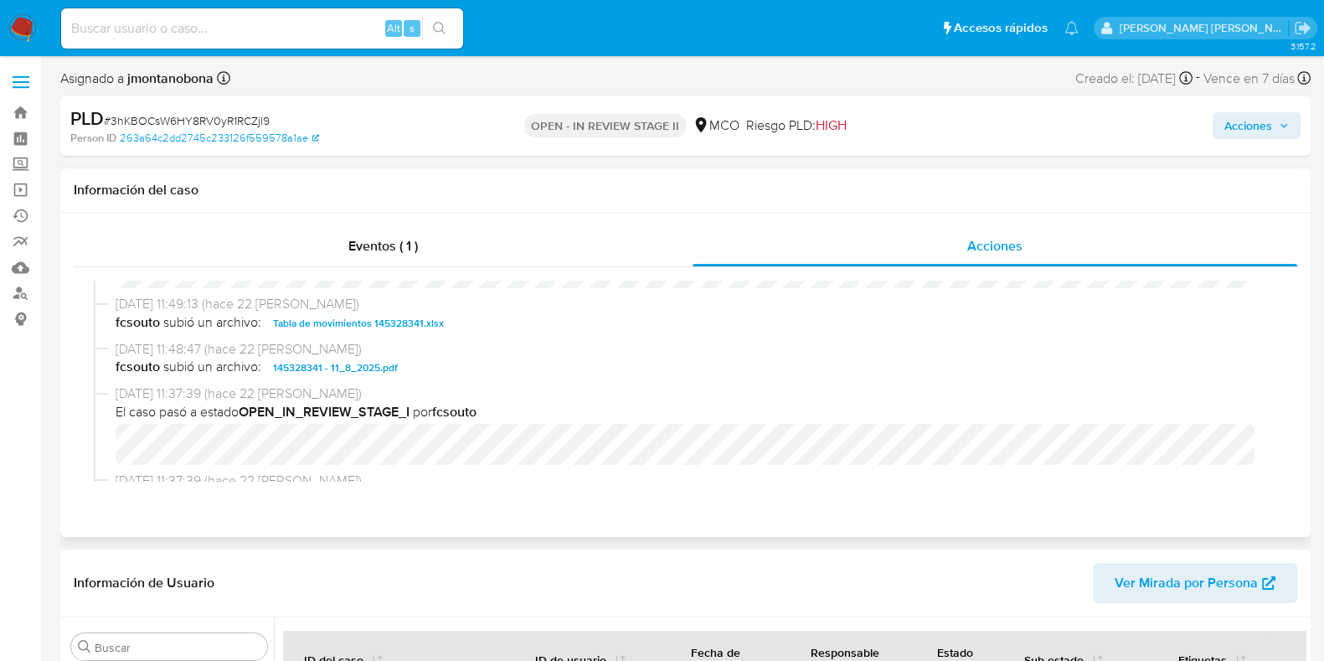
scroll to position [313, 0]
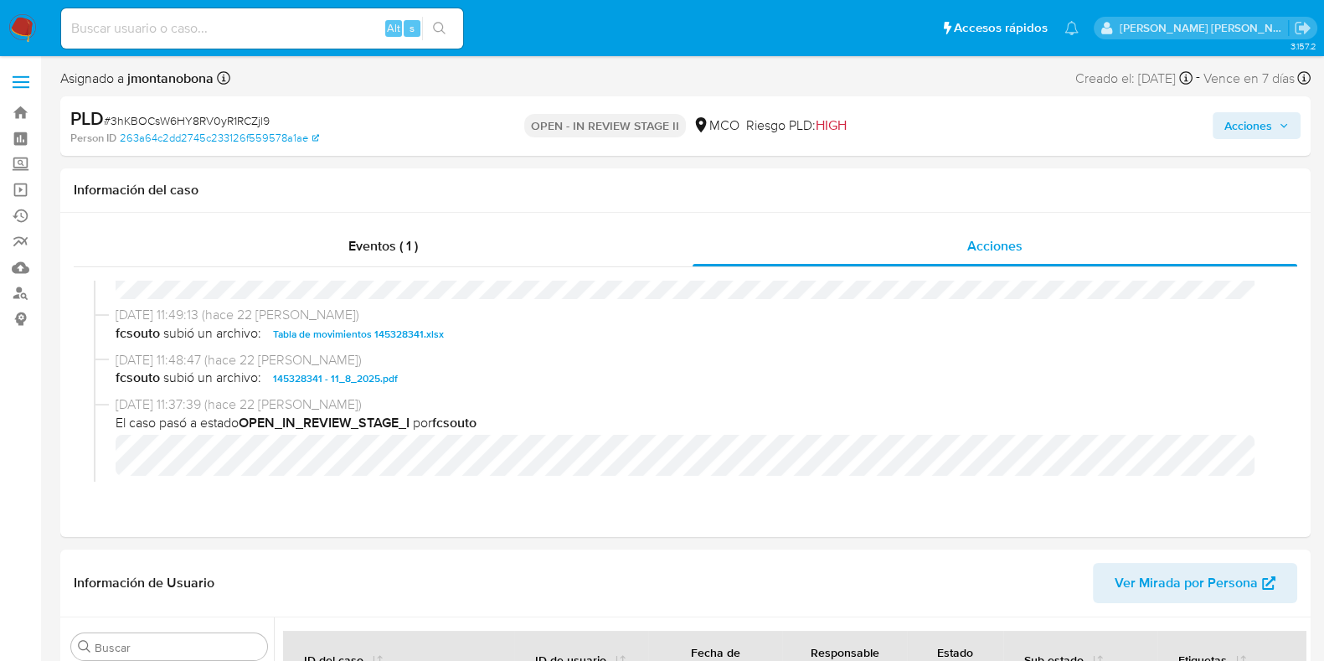
click at [1252, 129] on span "Acciones" at bounding box center [1249, 125] width 48 height 27
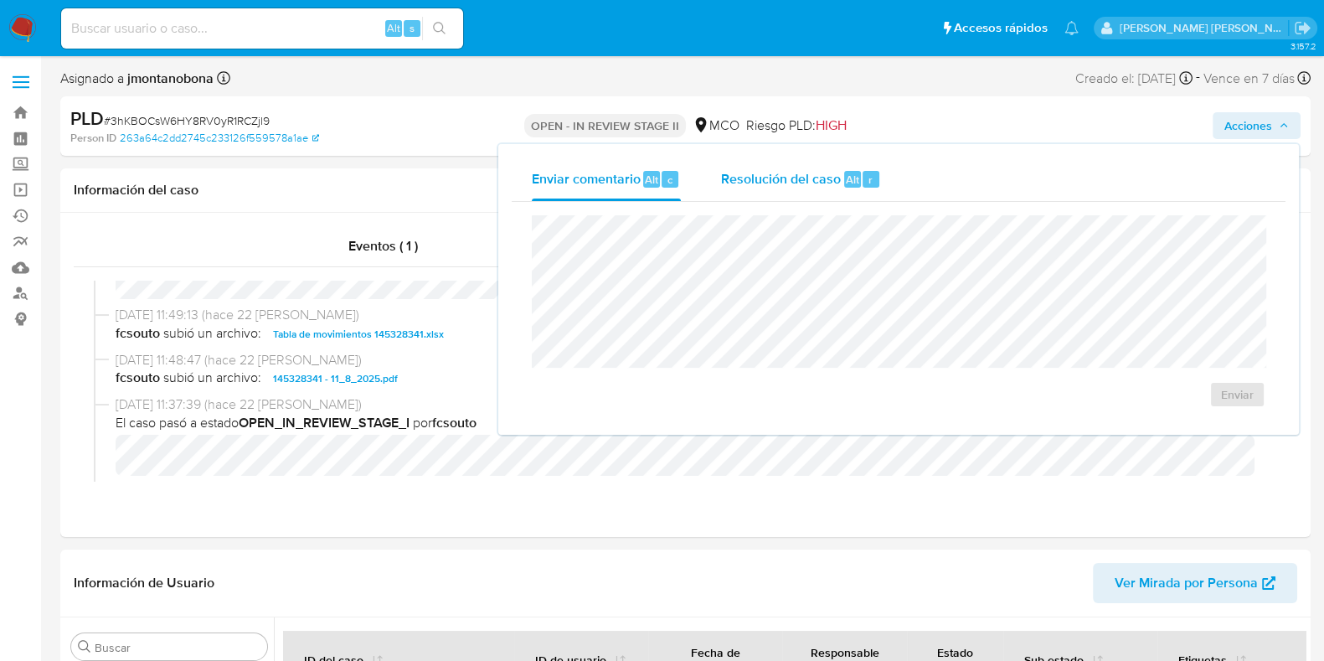
click at [793, 180] on span "Resolución del caso" at bounding box center [781, 178] width 120 height 19
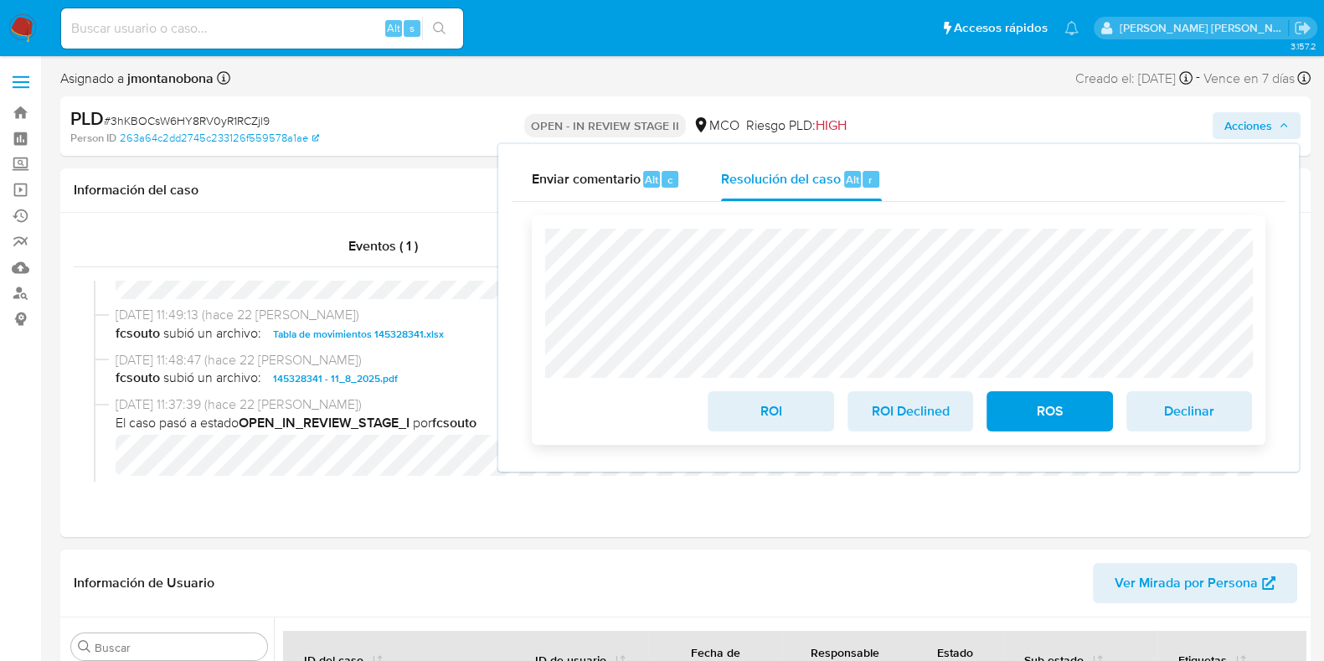
click at [796, 419] on span "ROI" at bounding box center [771, 411] width 82 height 37
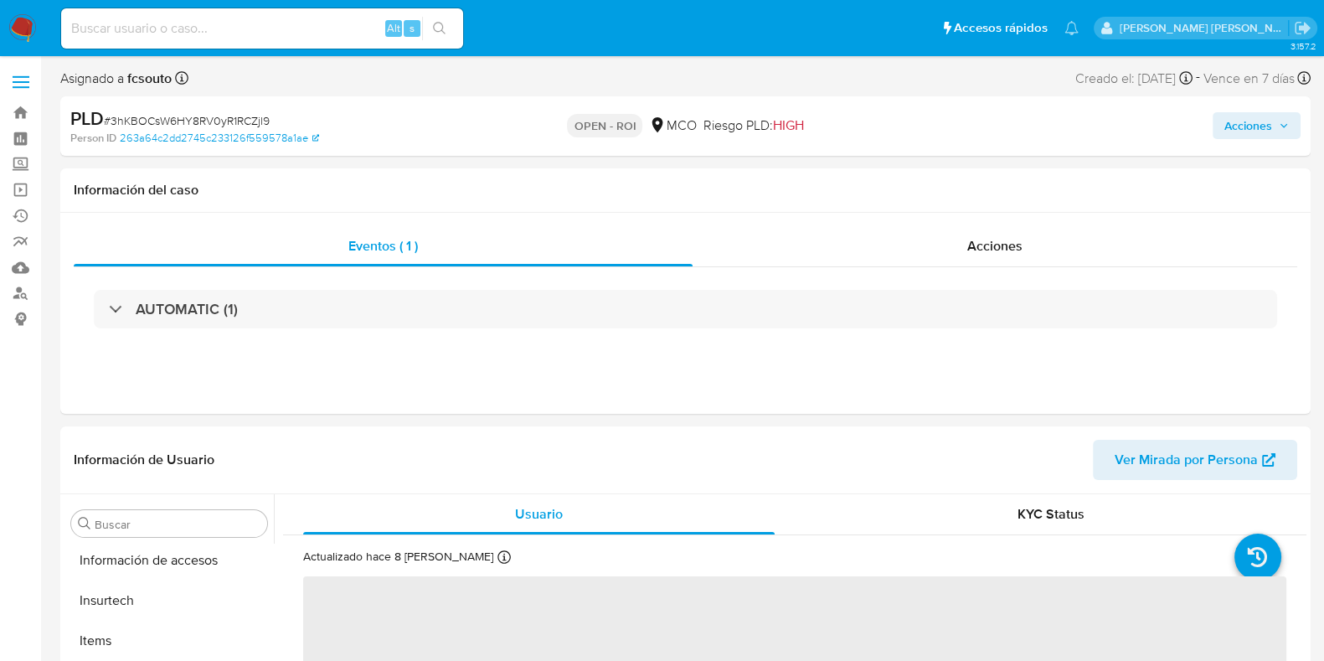
scroll to position [707, 0]
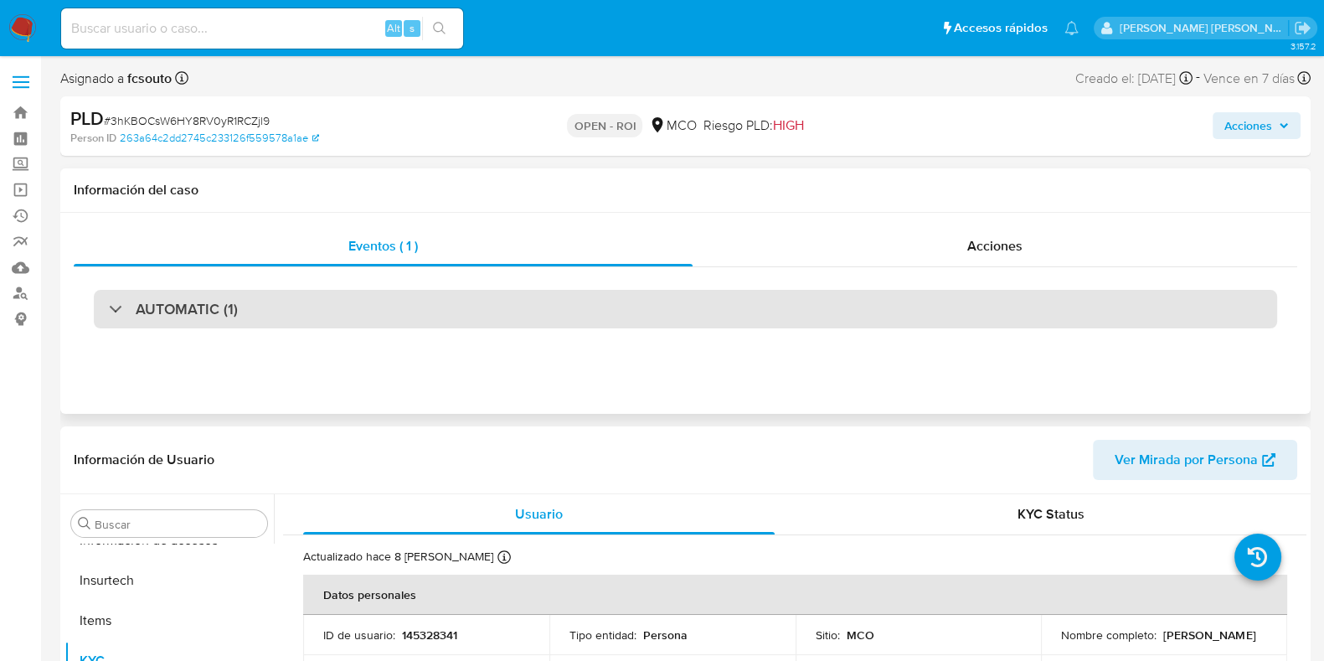
select select "10"
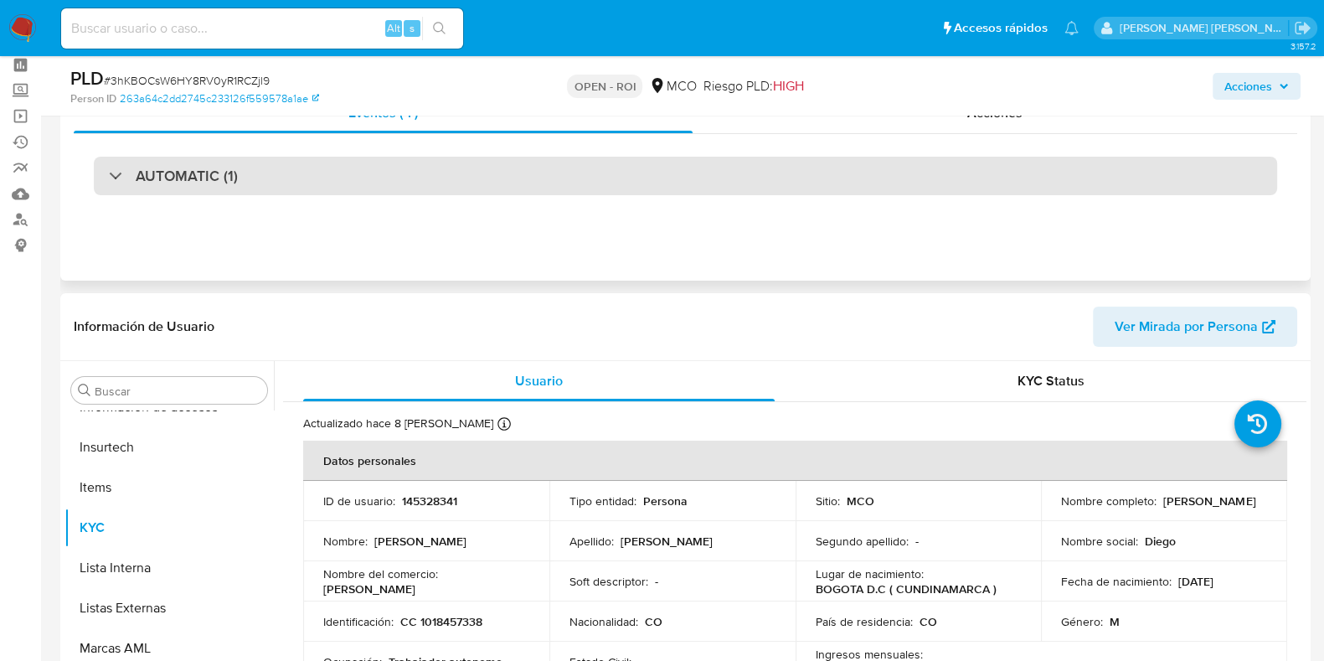
scroll to position [0, 0]
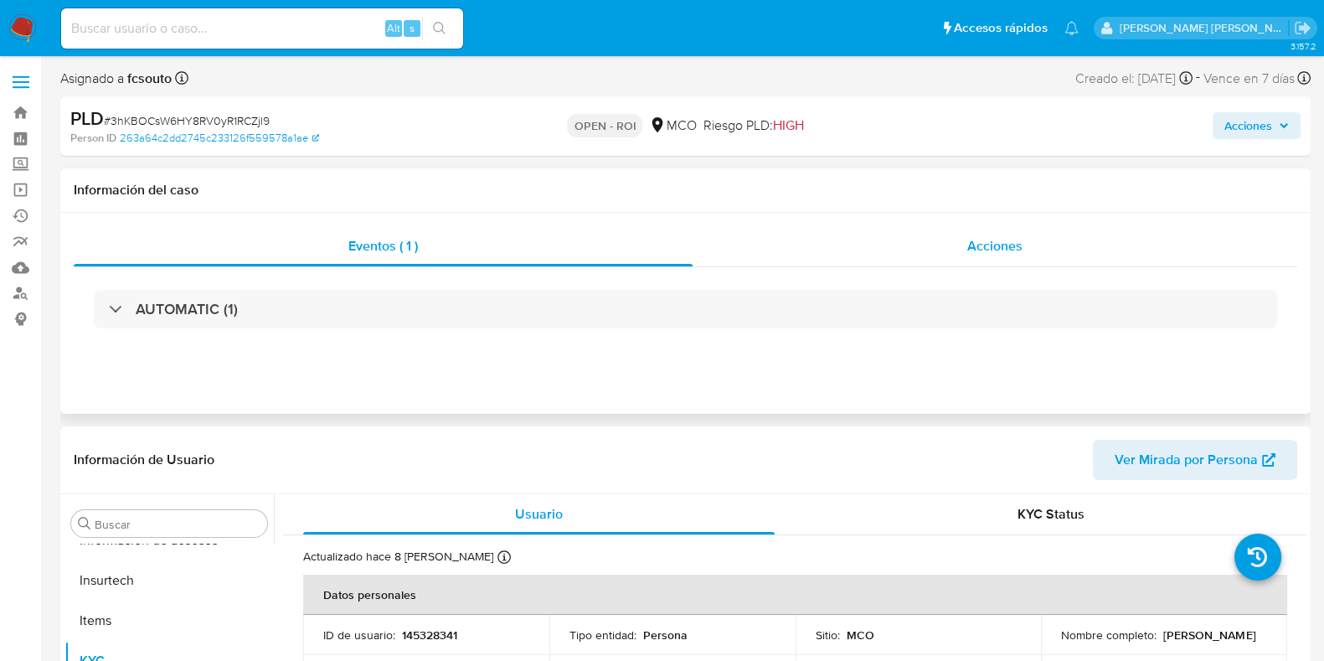
click at [1013, 242] on span "Acciones" at bounding box center [995, 245] width 55 height 19
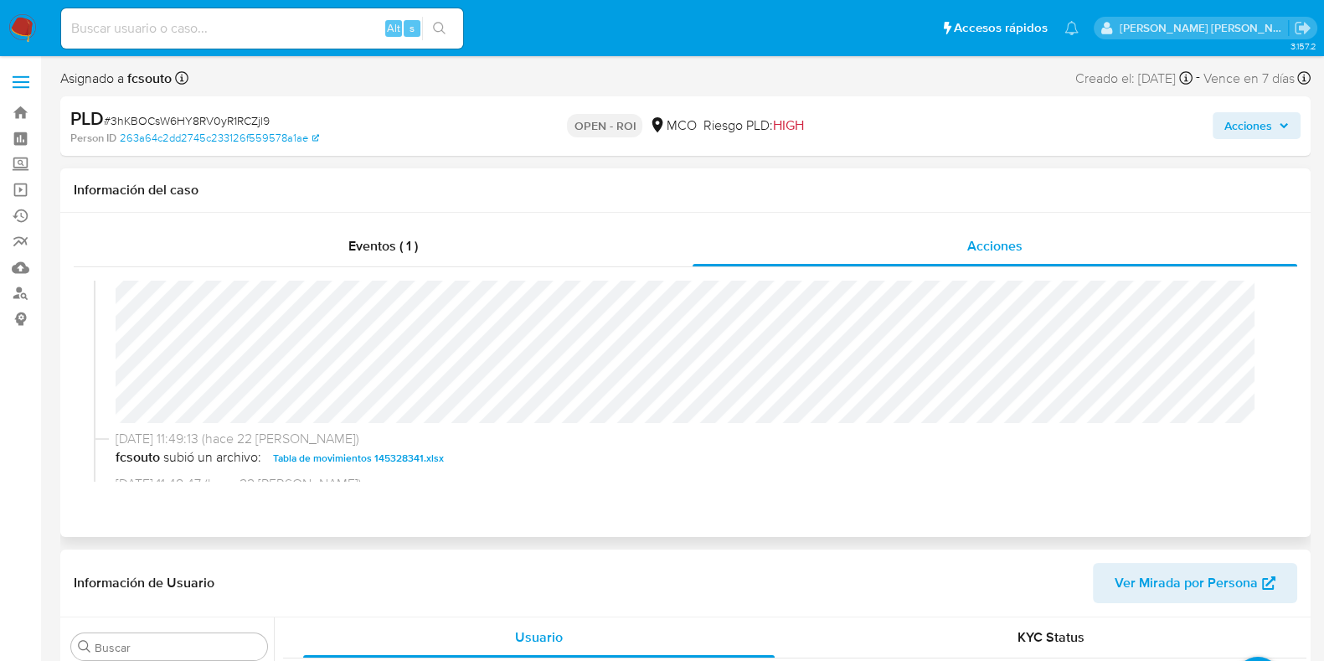
scroll to position [209, 0]
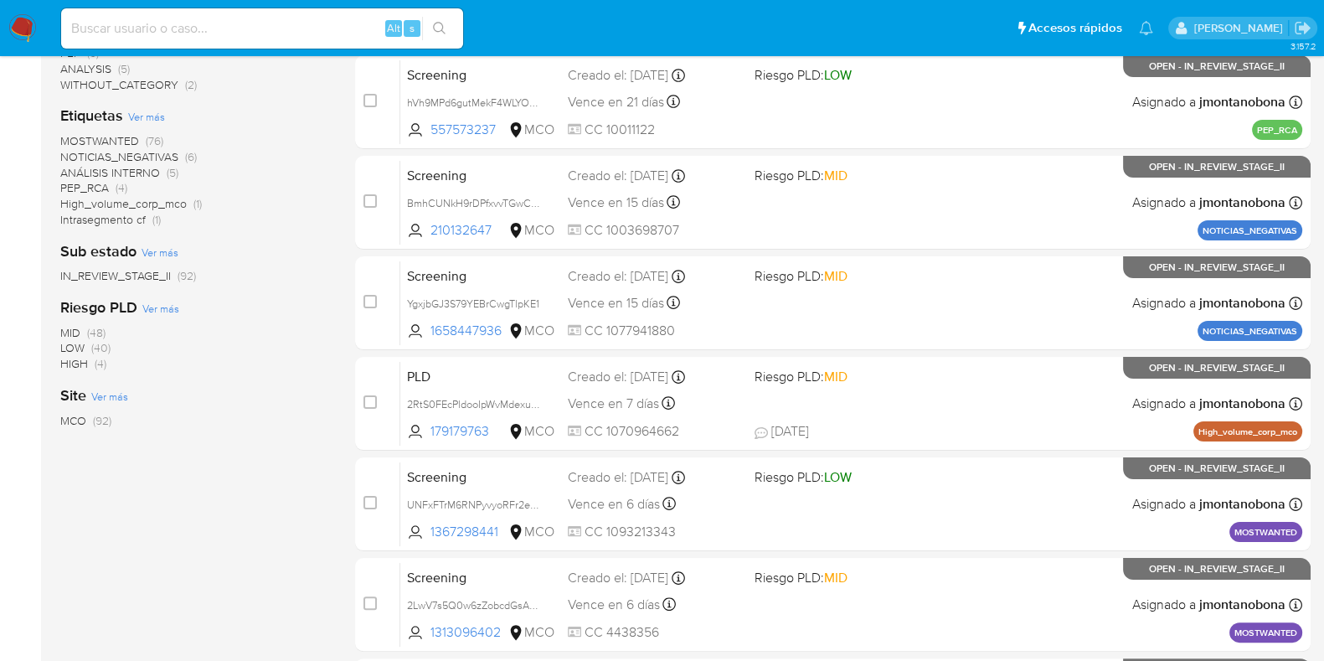
scroll to position [451, 0]
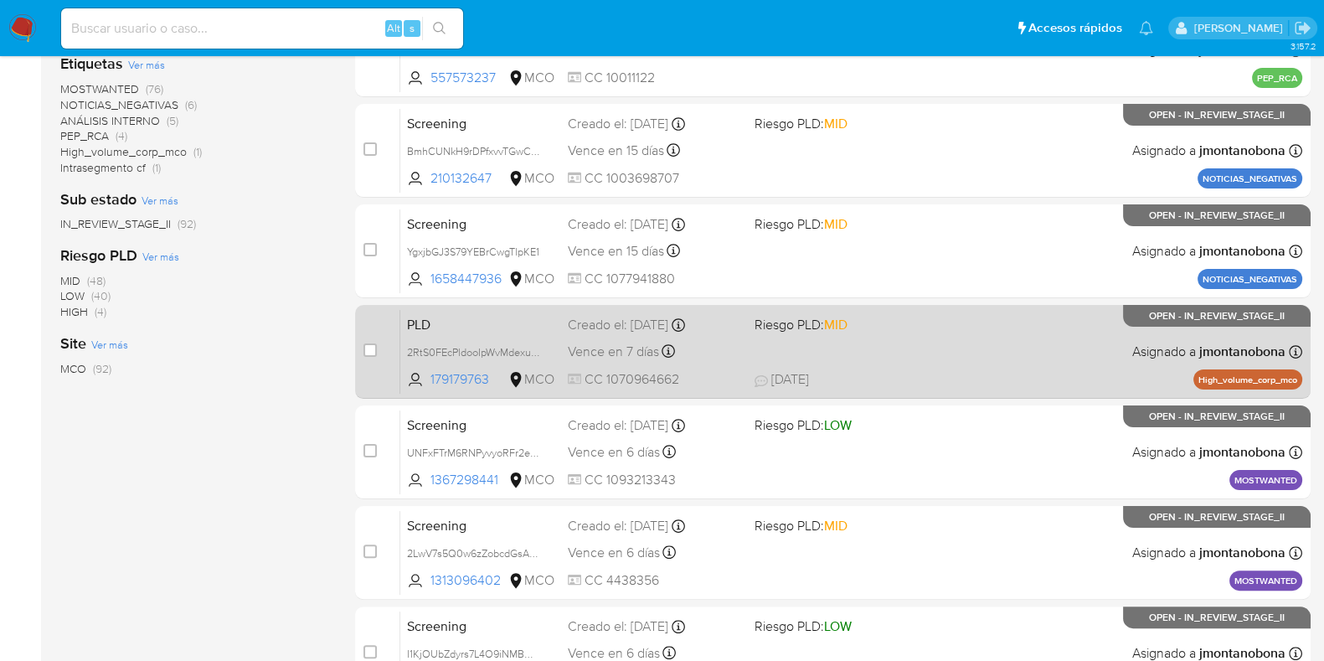
click at [471, 320] on span "PLD" at bounding box center [480, 323] width 147 height 22
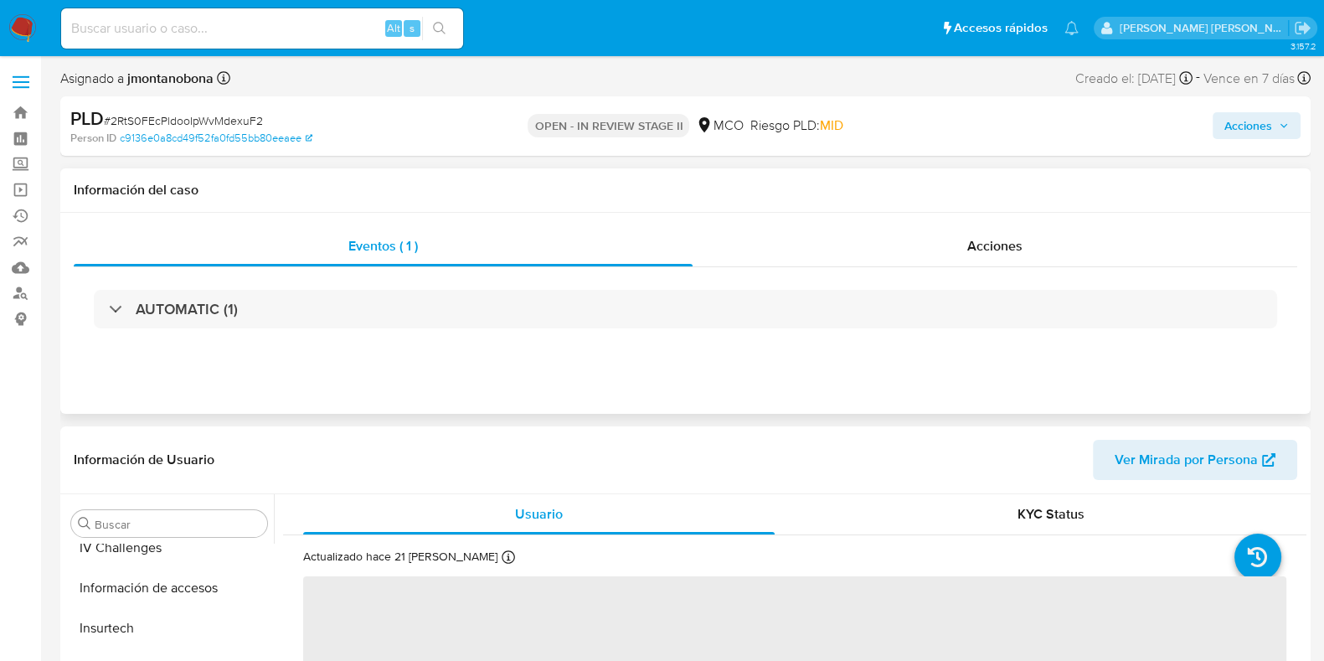
scroll to position [707, 0]
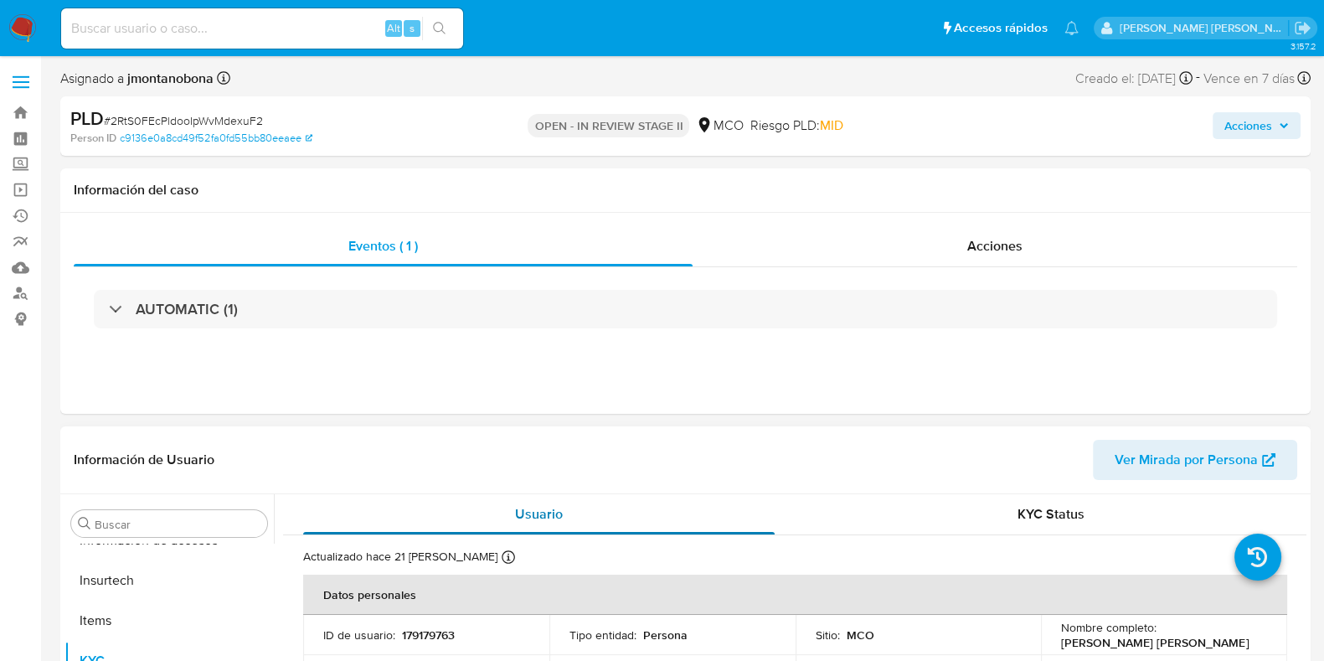
select select "10"
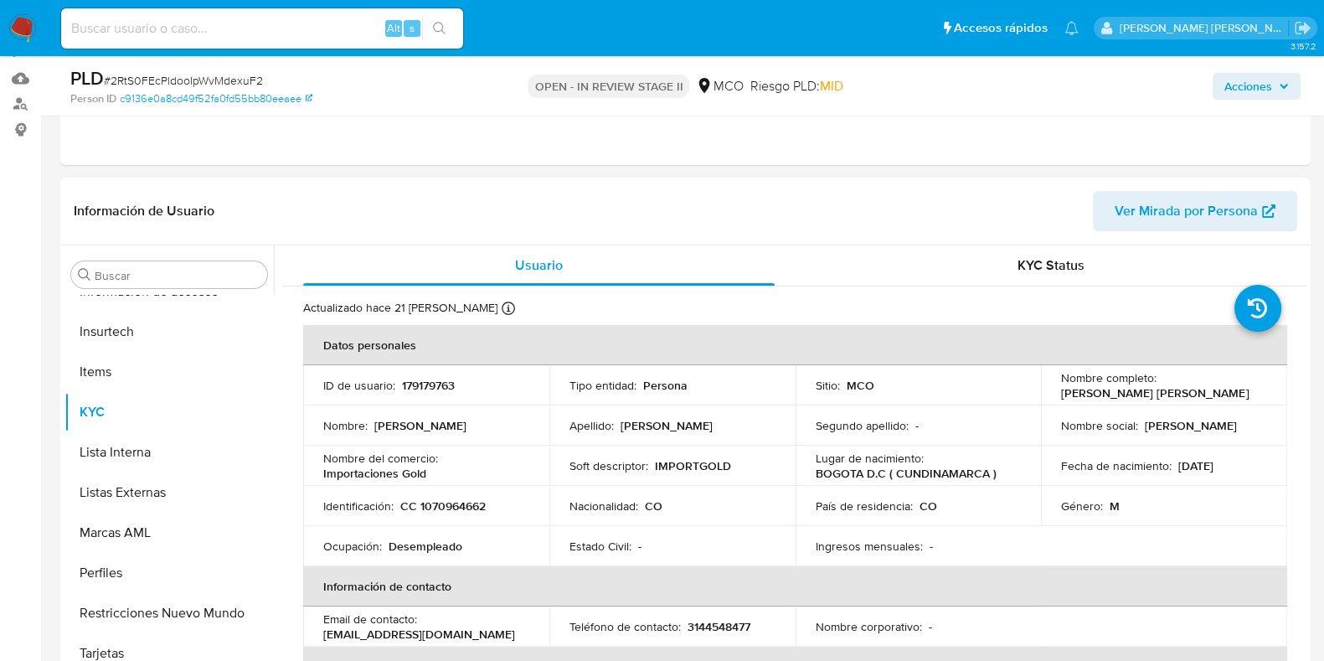
scroll to position [209, 0]
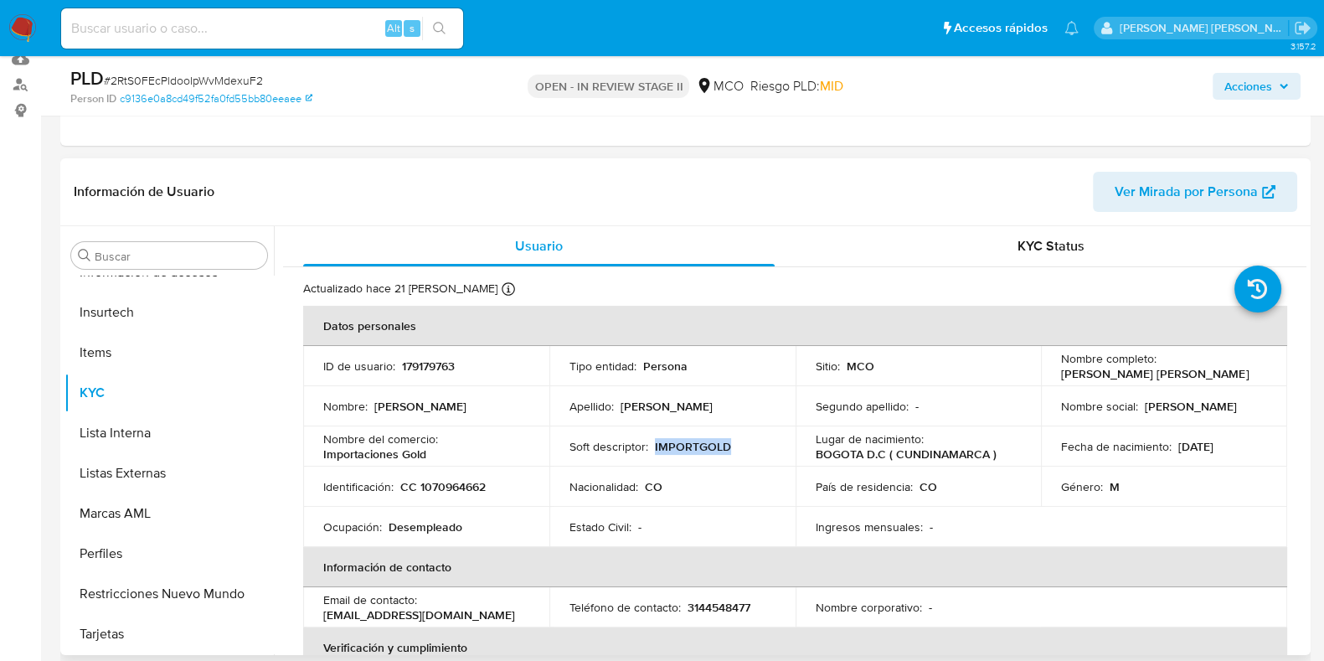
drag, startPoint x: 653, startPoint y: 441, endPoint x: 743, endPoint y: 441, distance: 90.5
click at [743, 441] on div "Soft descriptor : IMPORTGOLD" at bounding box center [673, 446] width 206 height 15
drag, startPoint x: 438, startPoint y: 451, endPoint x: 305, endPoint y: 450, distance: 133.2
click at [305, 450] on td "Nombre del comercio : Importaciones Gold" at bounding box center [426, 446] width 246 height 40
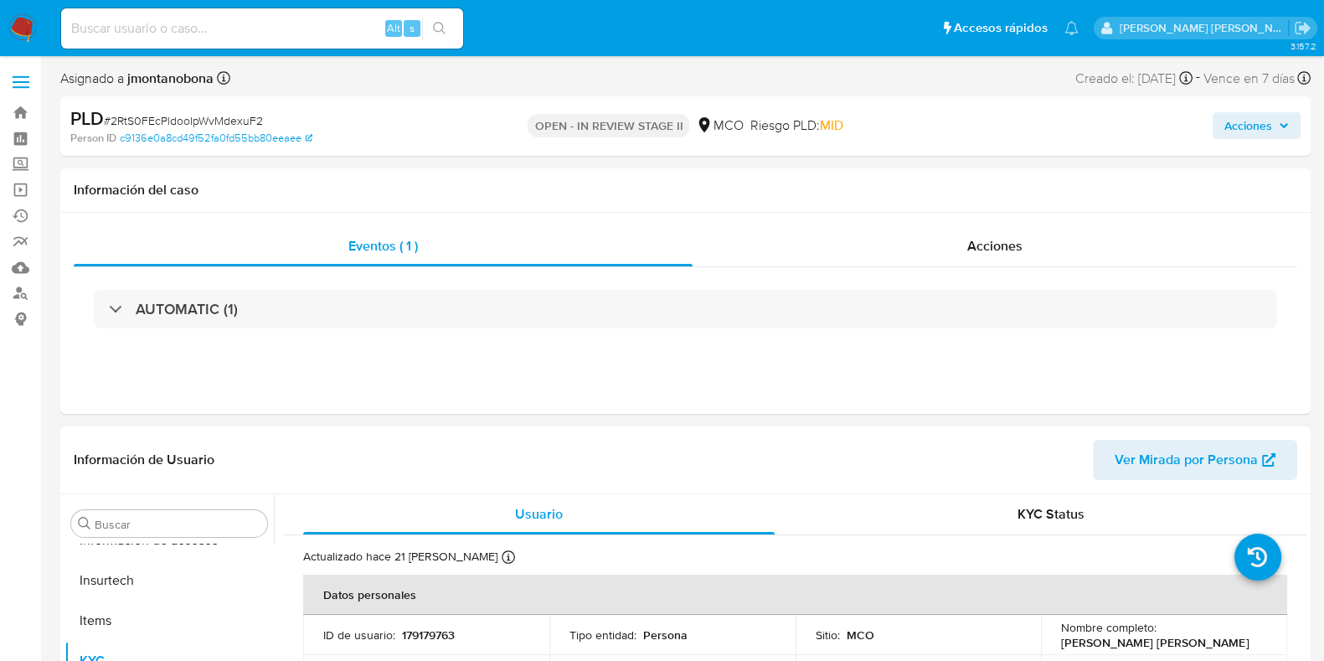
scroll to position [314, 0]
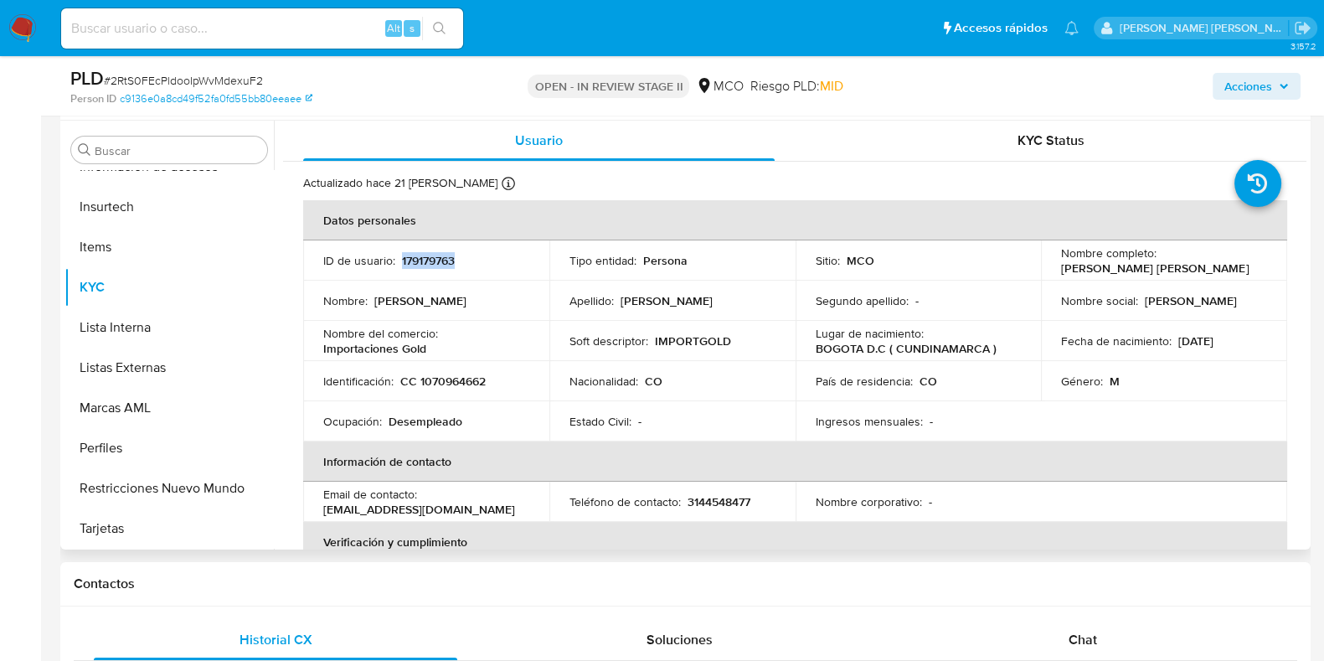
drag, startPoint x: 473, startPoint y: 257, endPoint x: 400, endPoint y: 259, distance: 73.7
click at [400, 259] on div "ID de usuario : 179179763" at bounding box center [426, 260] width 206 height 15
copy p "179179763"
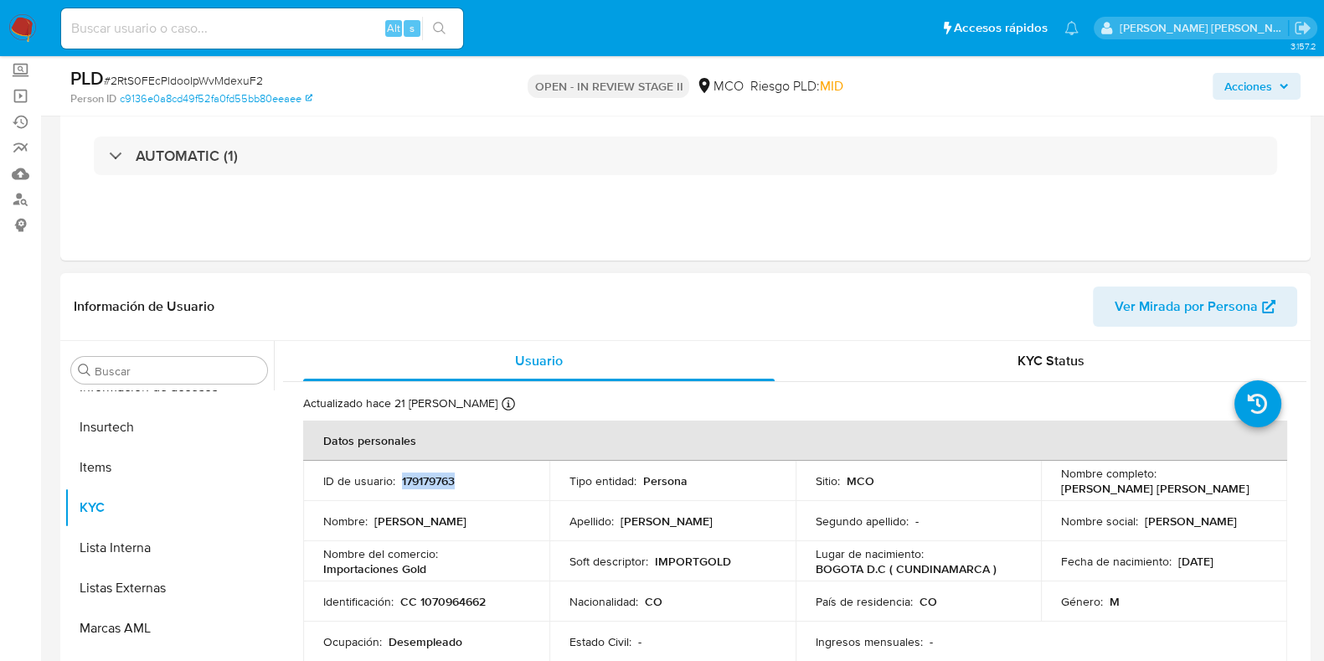
scroll to position [0, 0]
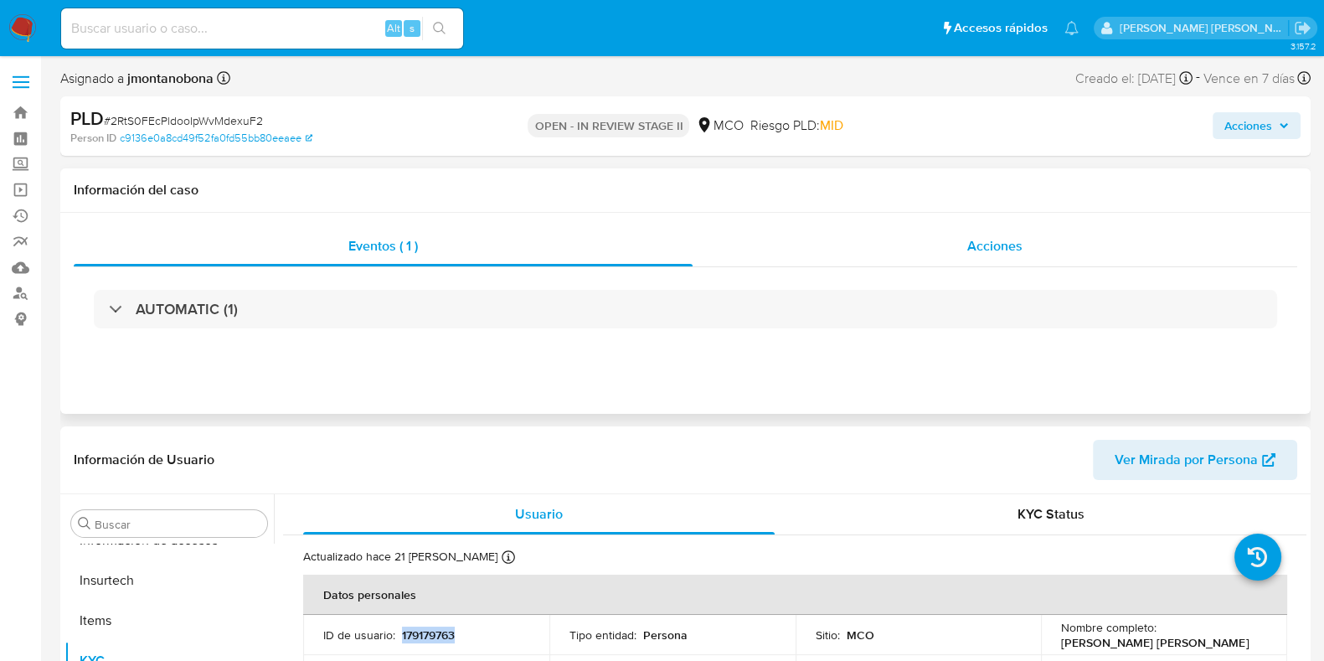
click at [994, 241] on span "Acciones" at bounding box center [995, 245] width 55 height 19
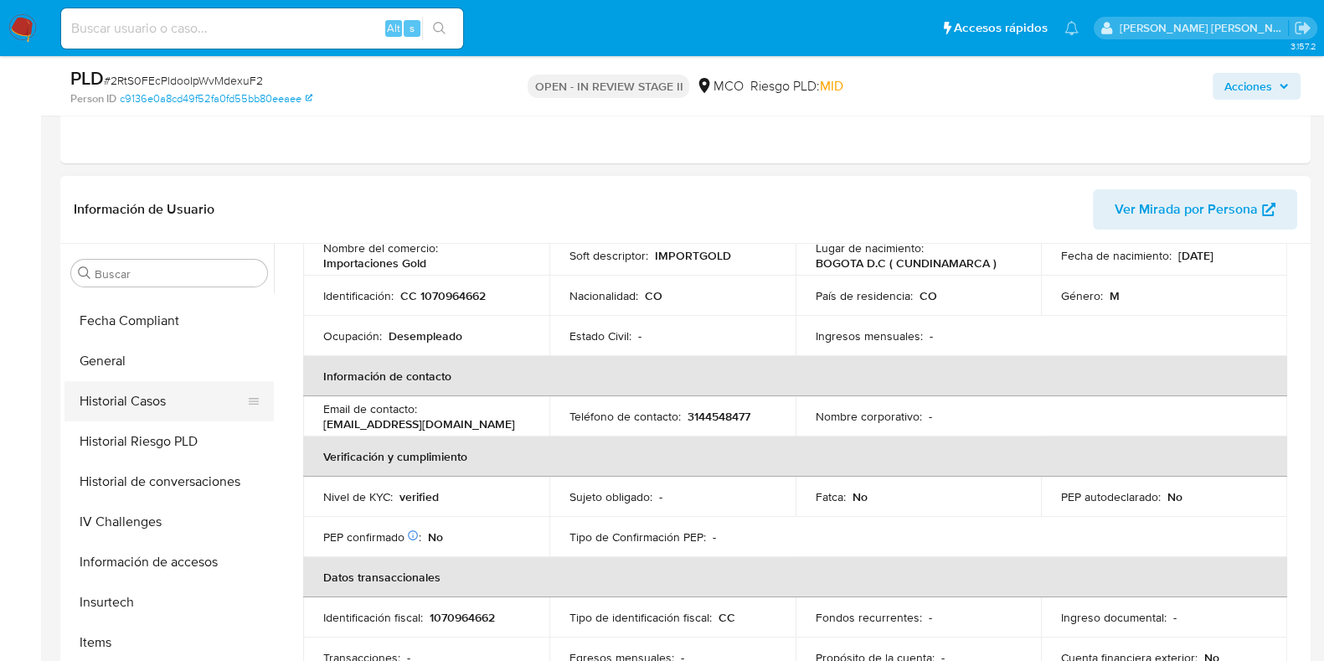
scroll to position [393, 0]
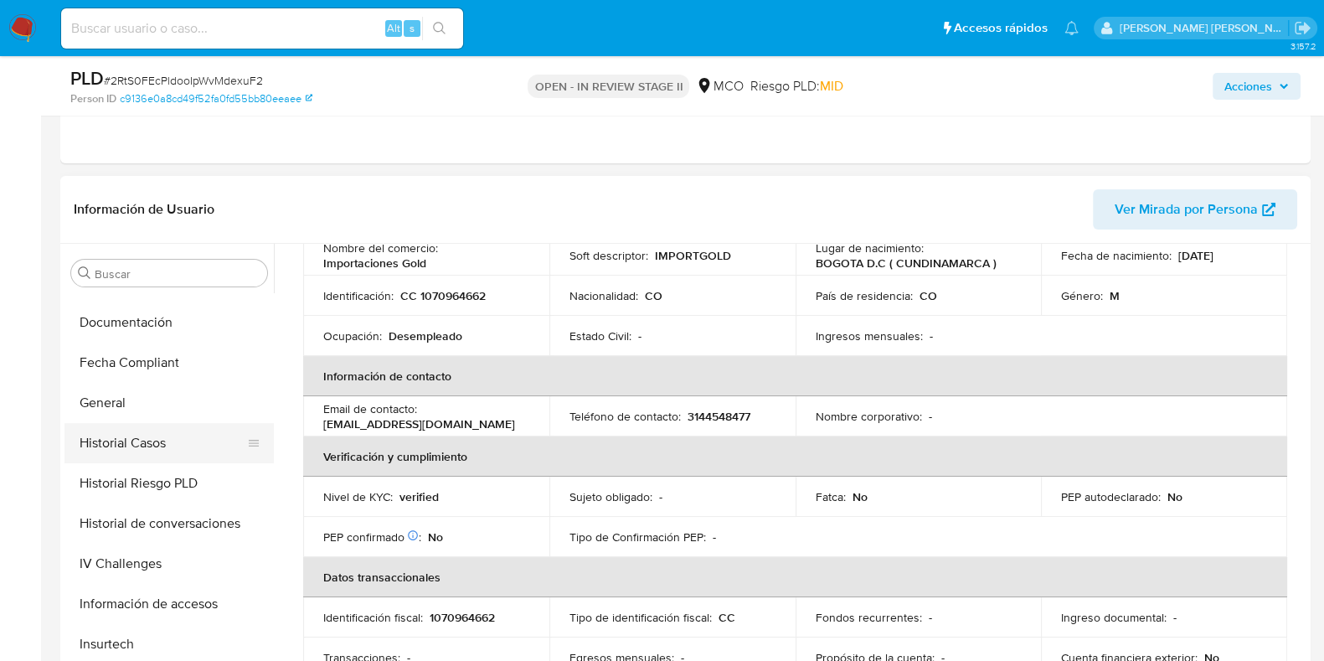
click at [135, 429] on button "Historial Casos" at bounding box center [163, 443] width 196 height 40
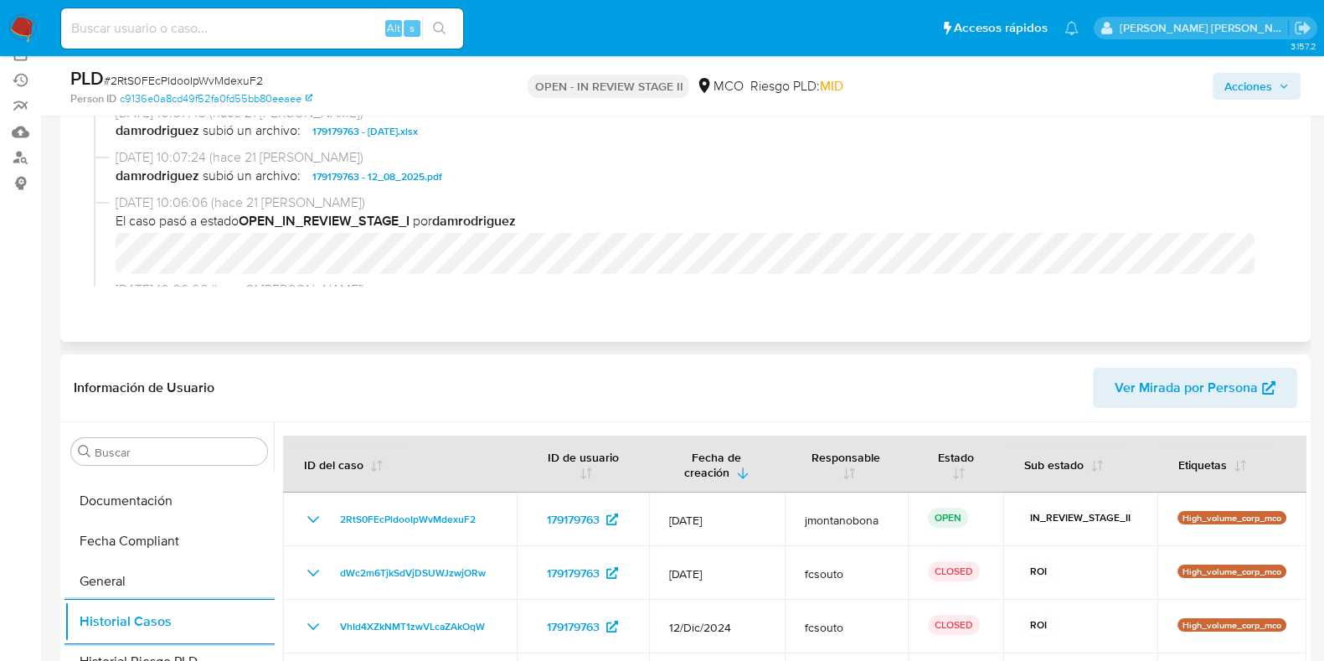
scroll to position [0, 0]
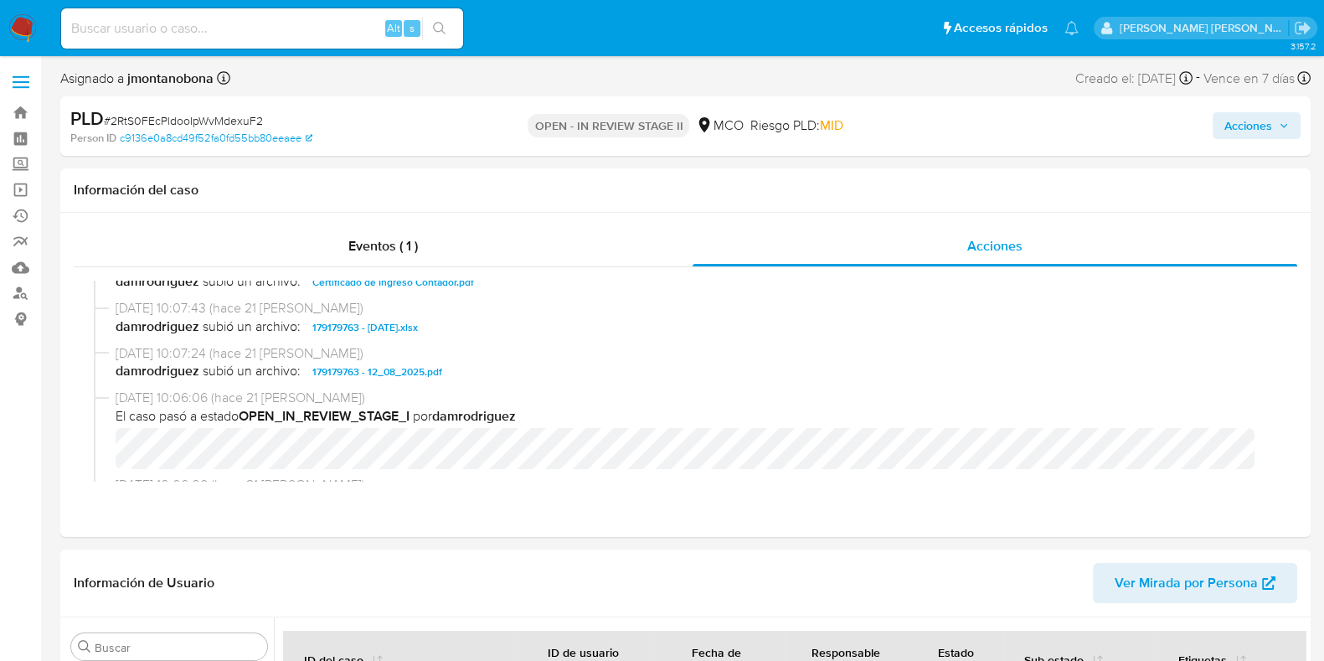
click at [1260, 133] on span "Acciones" at bounding box center [1249, 125] width 48 height 27
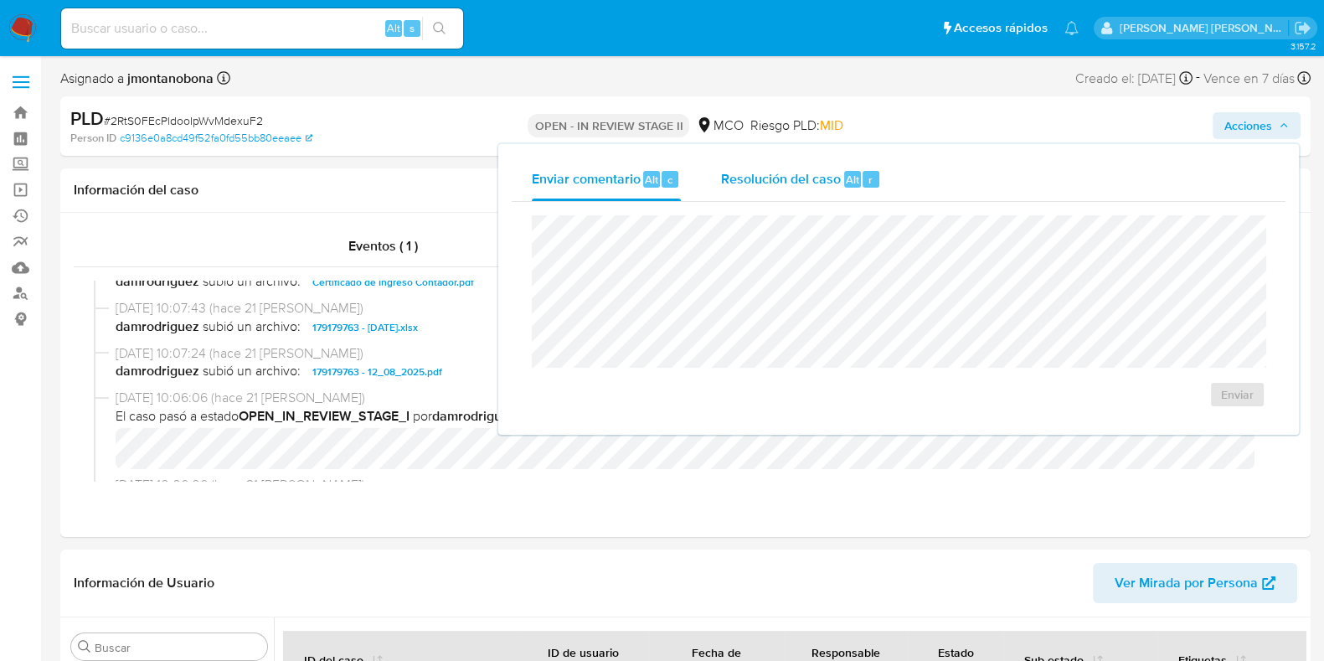
click at [823, 188] on div "Resolución del caso Alt r" at bounding box center [801, 179] width 160 height 44
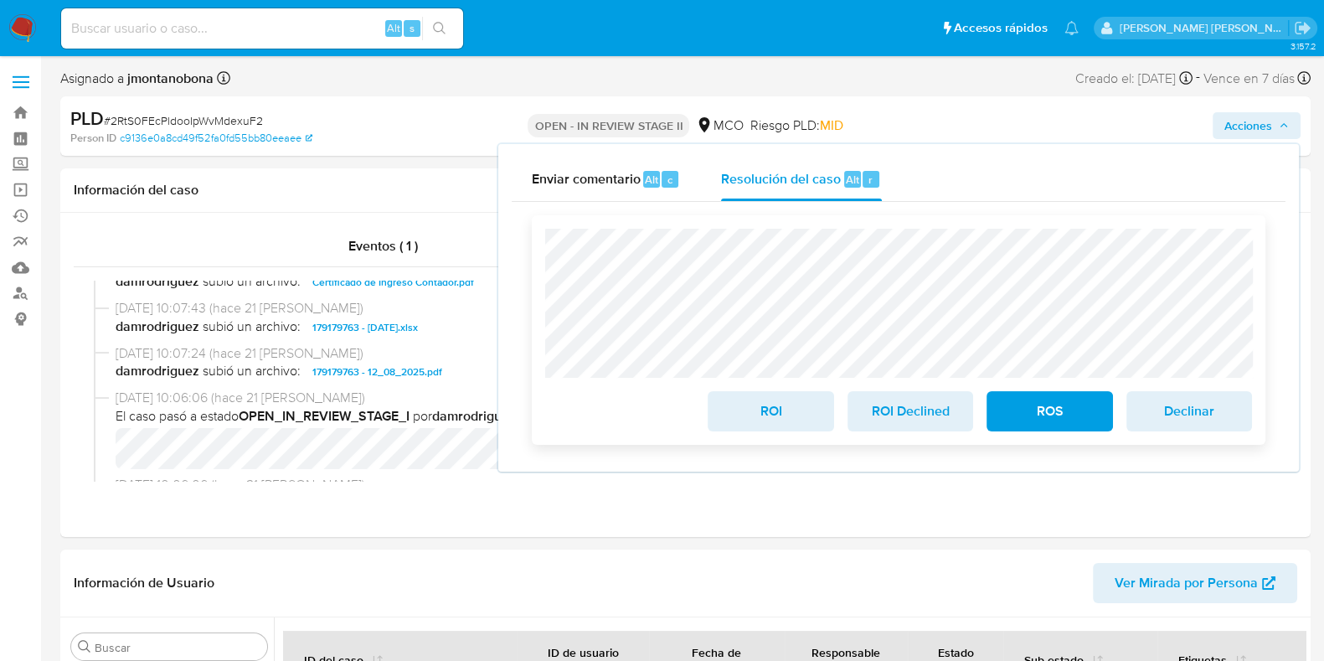
click at [801, 397] on span "ROI" at bounding box center [771, 411] width 82 height 37
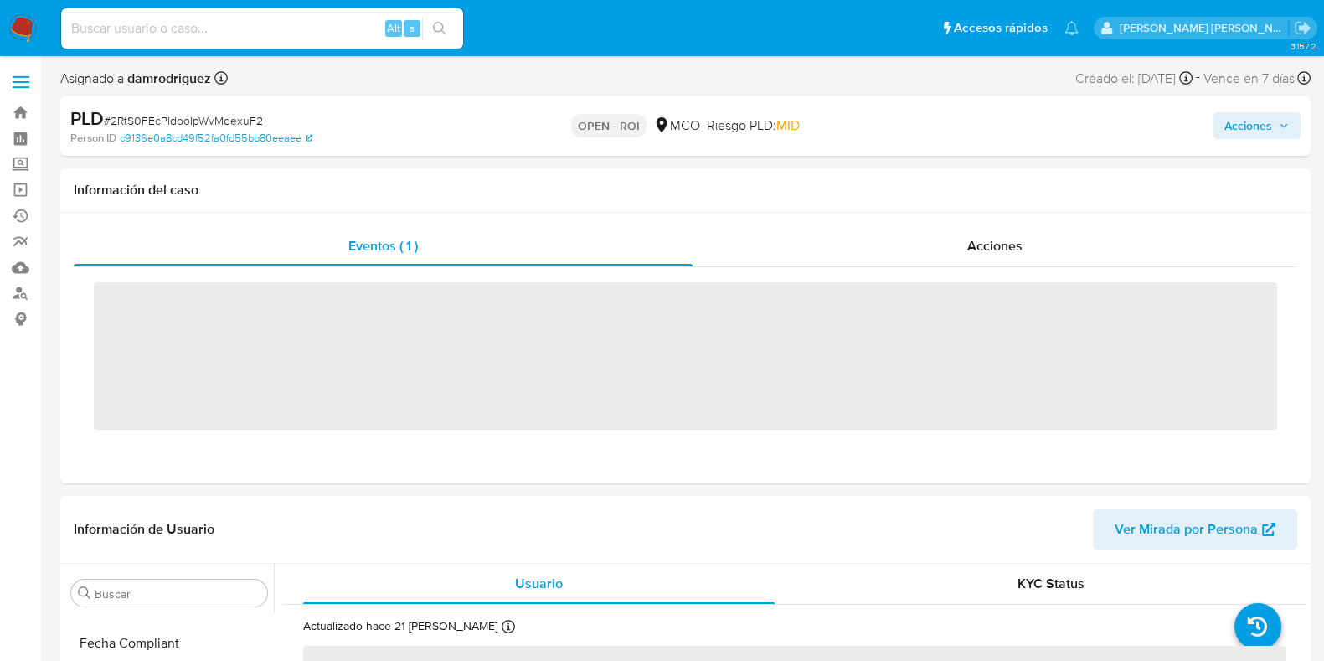
scroll to position [707, 0]
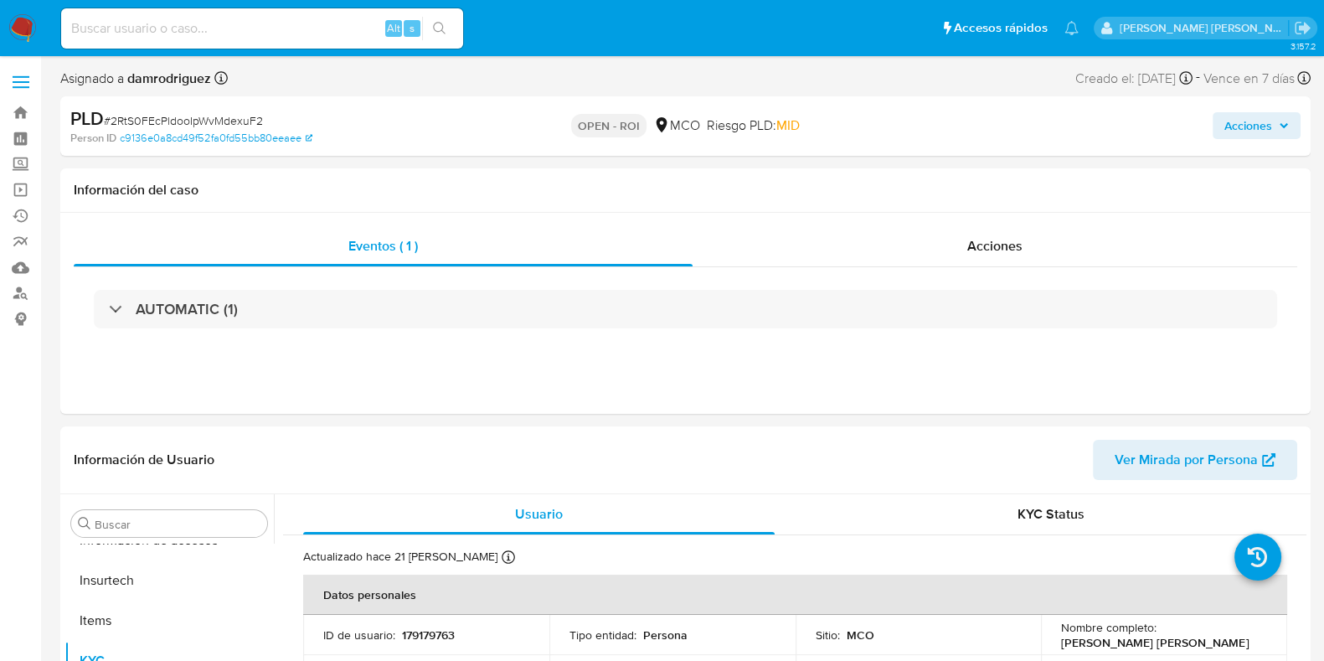
select select "10"
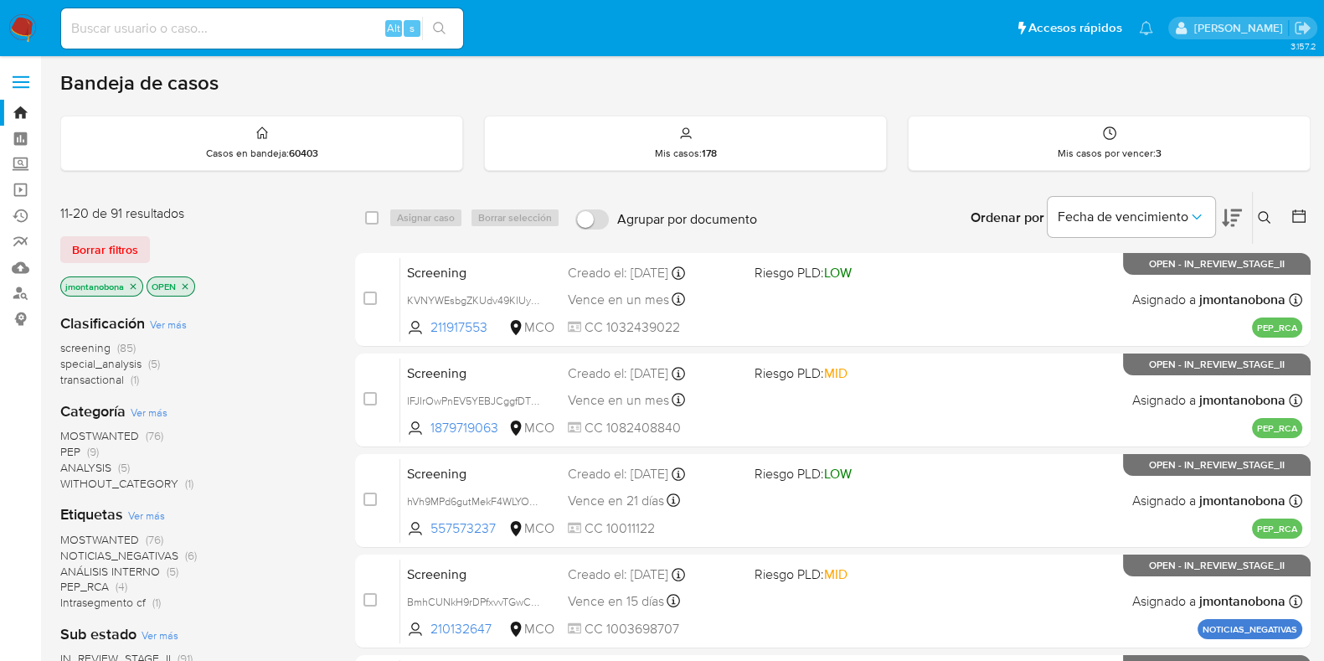
click at [103, 380] on span "transactional" at bounding box center [92, 379] width 64 height 17
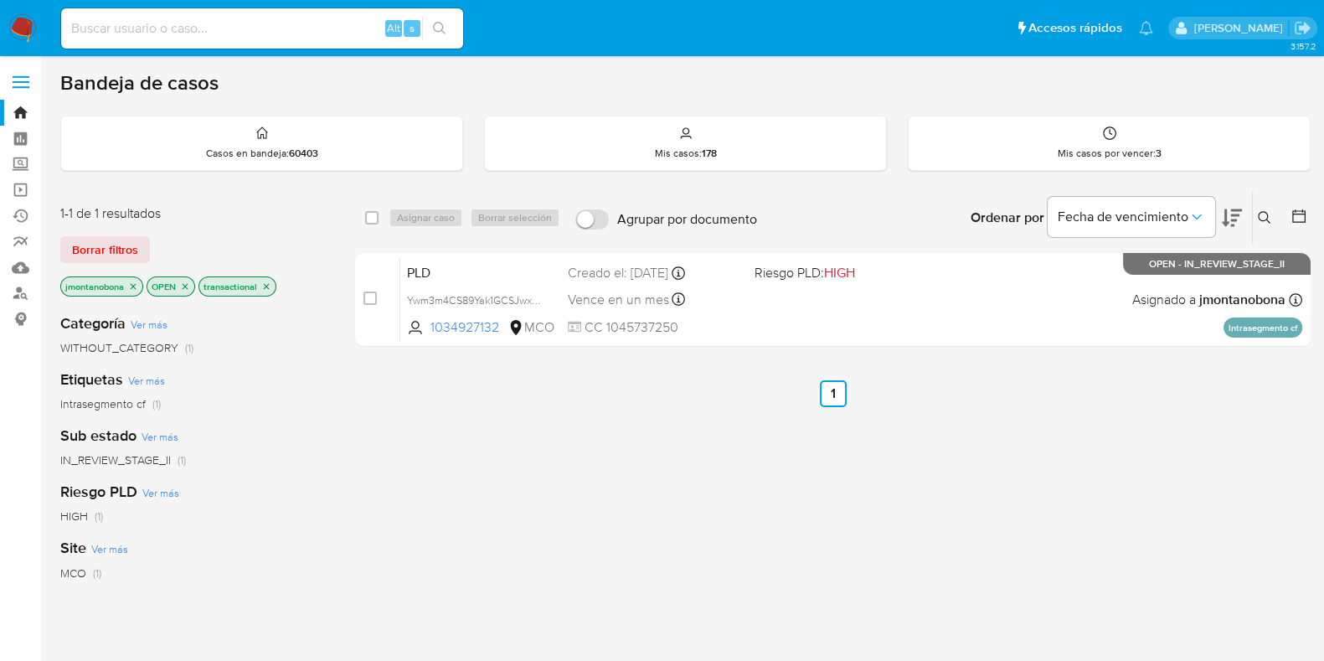
click at [138, 286] on icon "close-filter" at bounding box center [133, 286] width 10 height 10
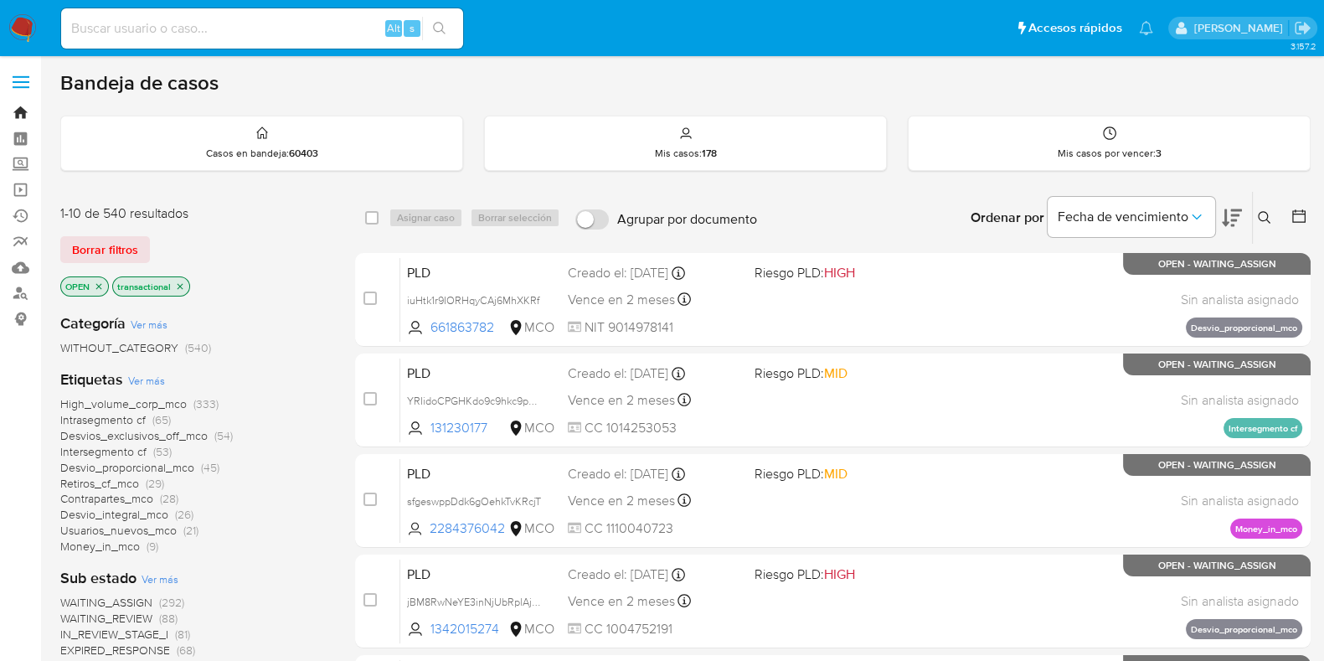
click at [20, 115] on link "Bandeja" at bounding box center [99, 113] width 199 height 26
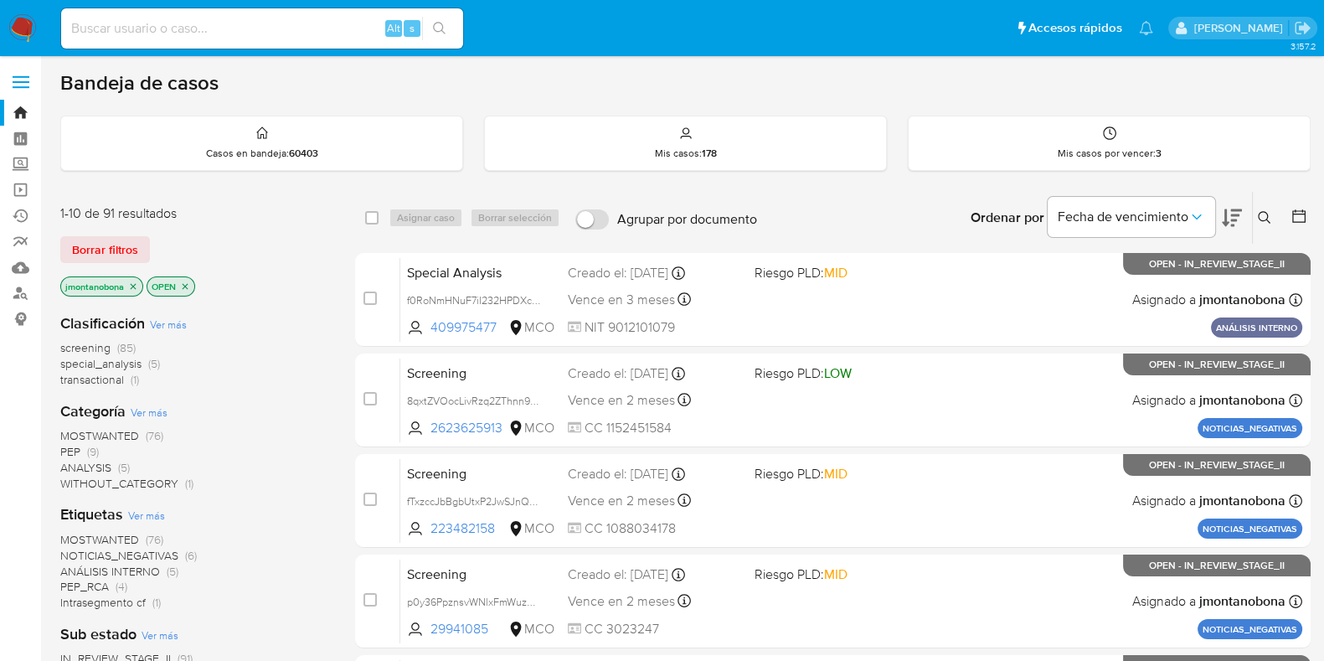
click at [131, 286] on icon "close-filter" at bounding box center [133, 286] width 10 height 10
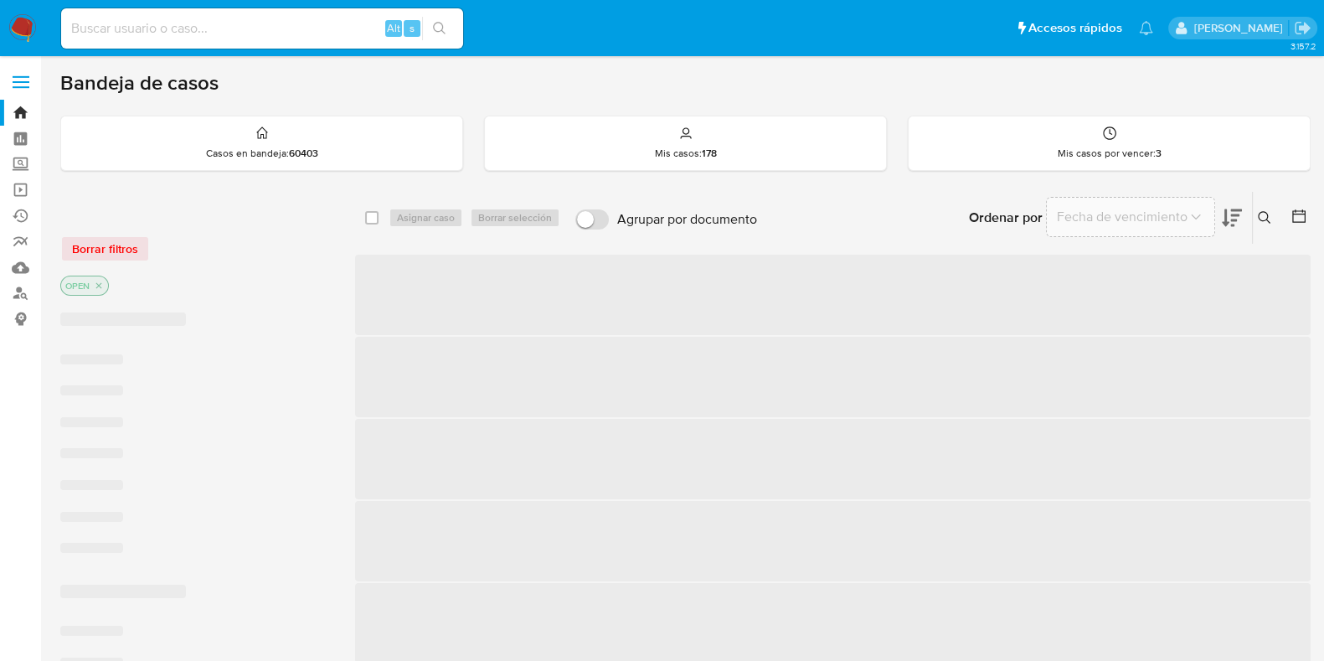
click at [131, 286] on div "OPEN" at bounding box center [194, 287] width 268 height 23
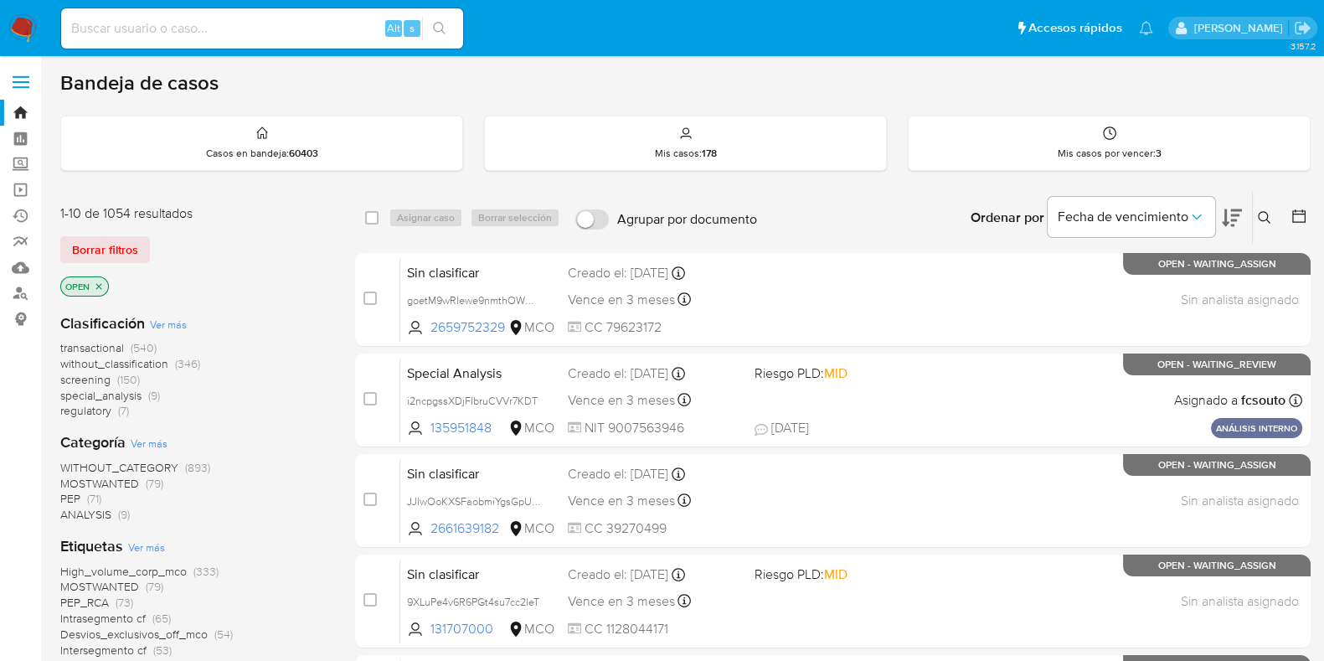
click at [103, 281] on p "OPEN" at bounding box center [84, 286] width 47 height 18
click at [102, 281] on icon "close-filter" at bounding box center [99, 286] width 10 height 10
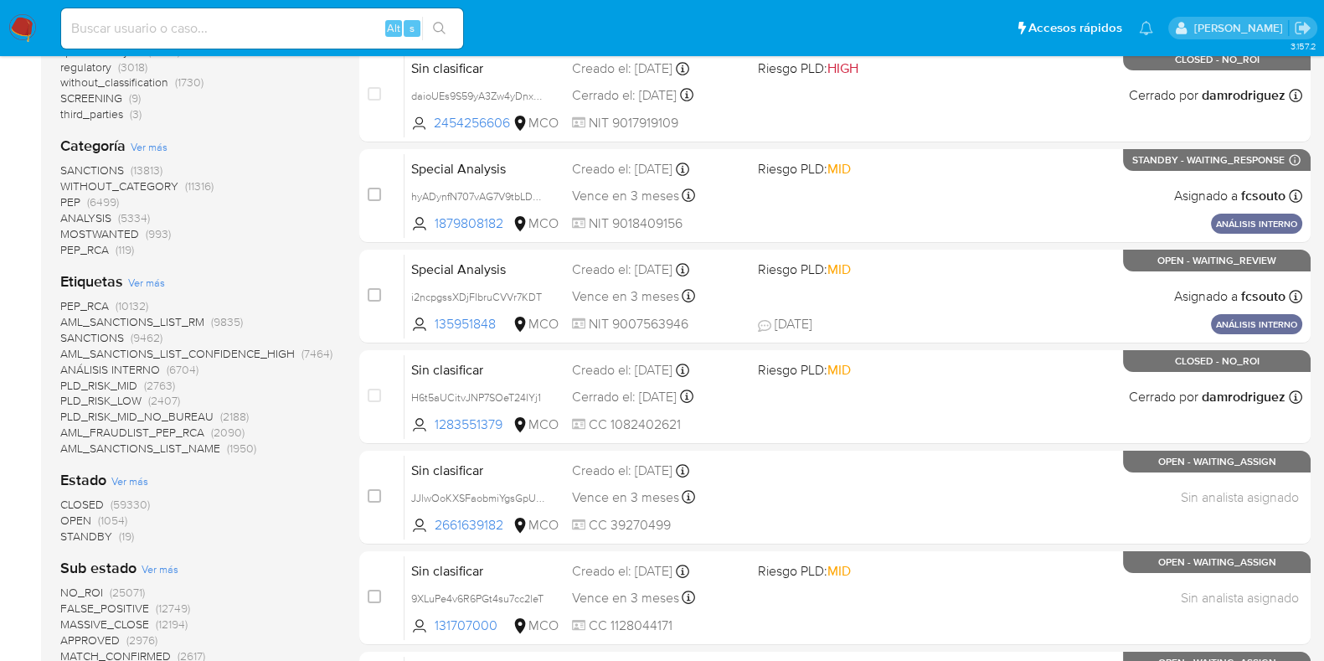
scroll to position [314, 0]
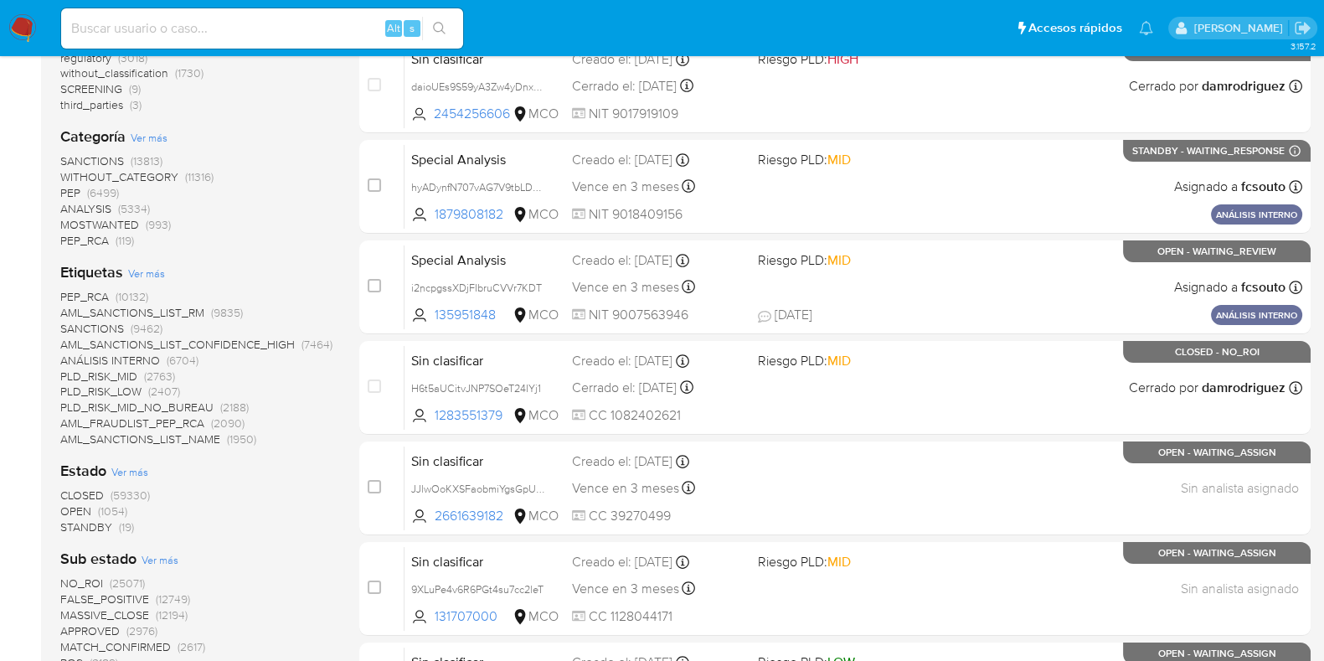
click at [92, 525] on span "STANDBY" at bounding box center [86, 527] width 52 height 17
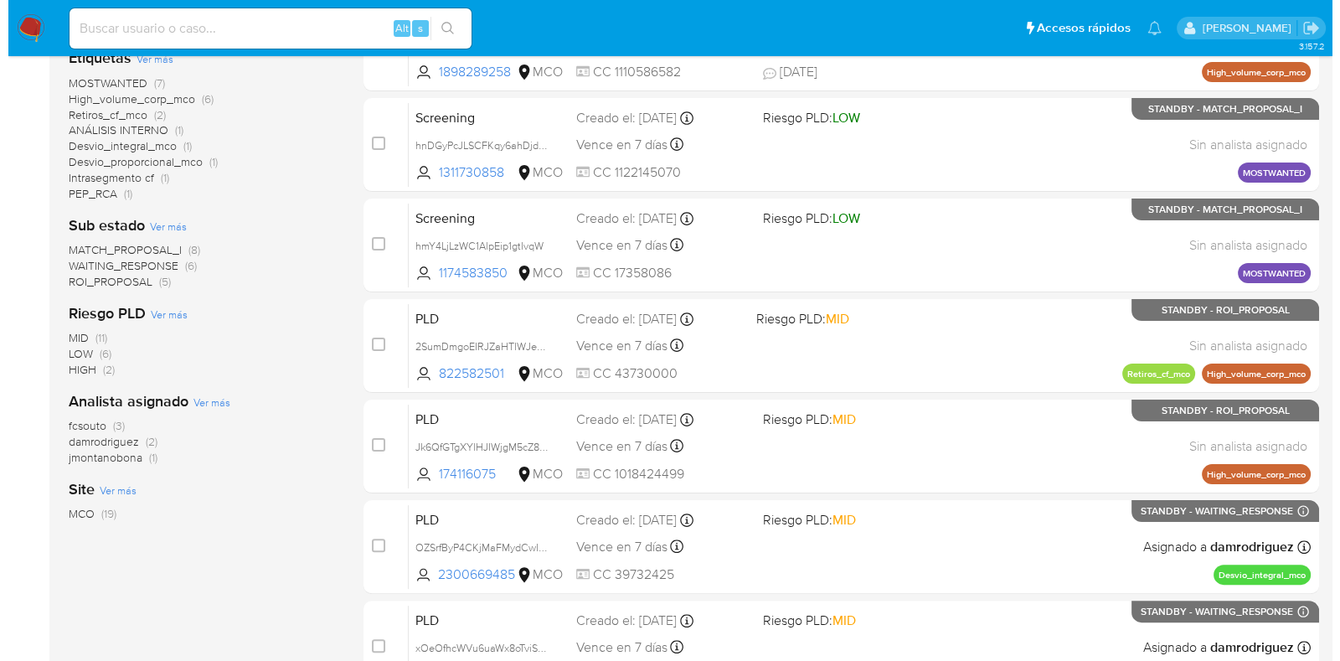
scroll to position [314, 0]
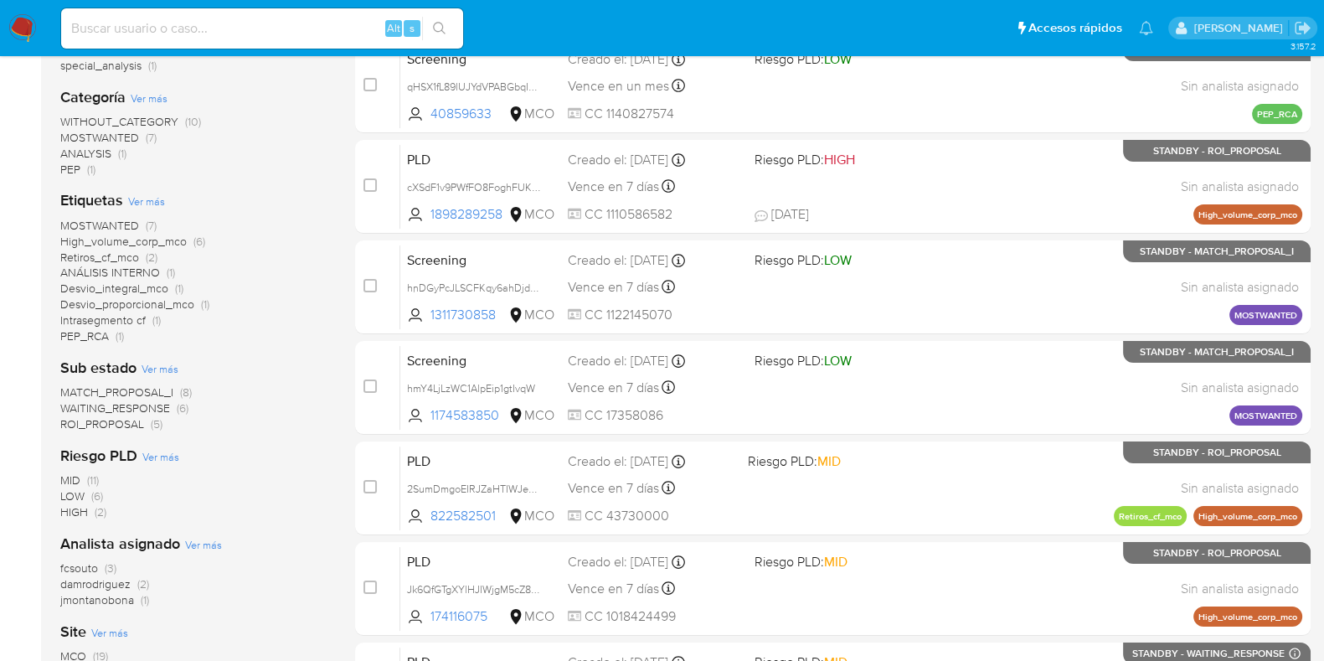
click at [162, 366] on span "Ver más" at bounding box center [160, 368] width 37 height 15
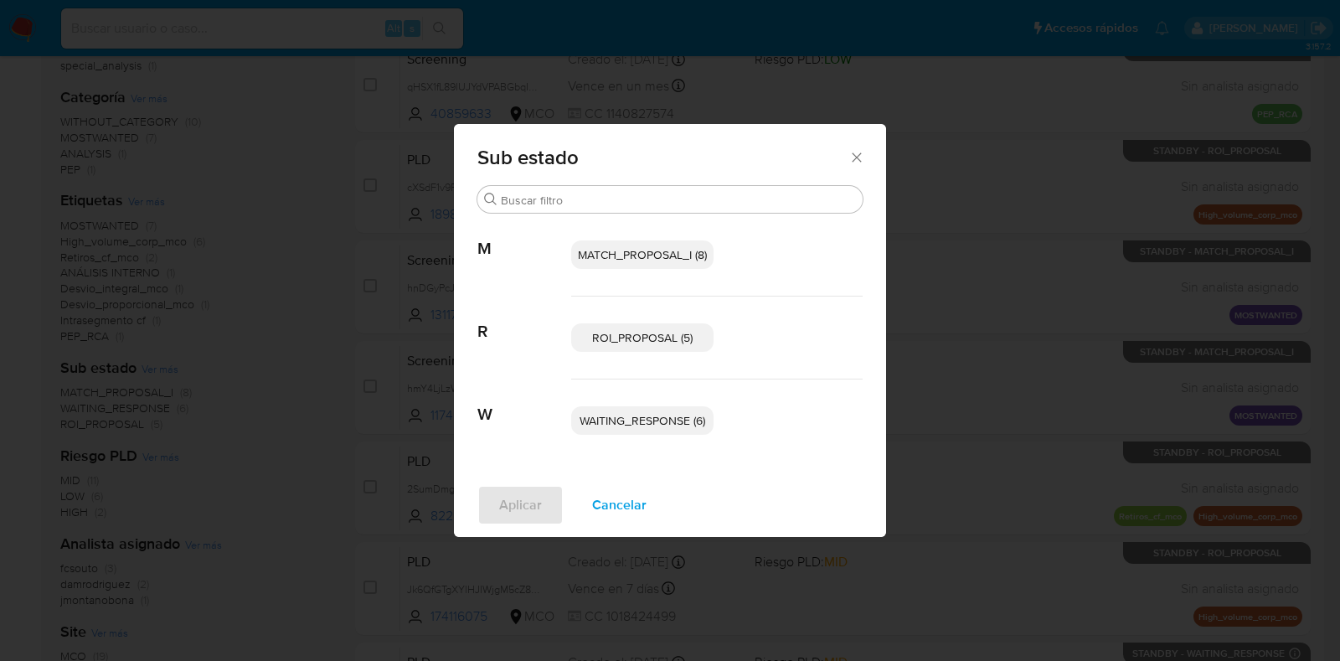
click at [643, 245] on p "MATCH_PROPOSAL_I (8)" at bounding box center [642, 254] width 142 height 28
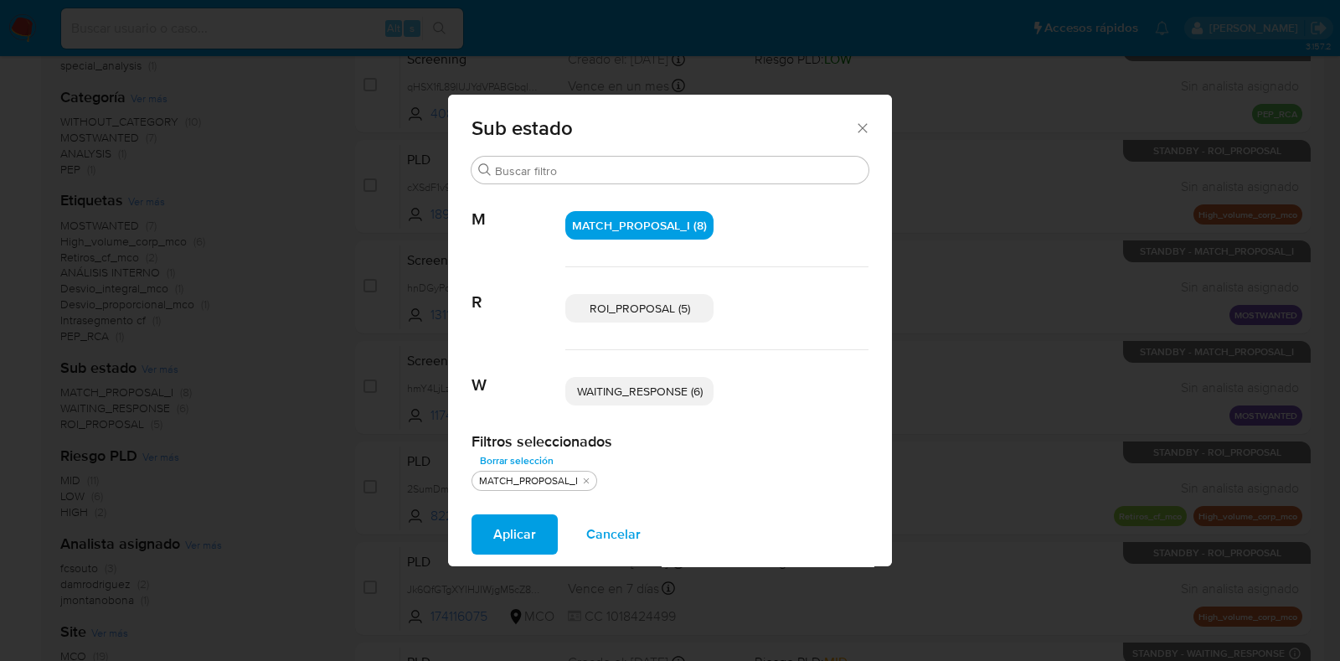
click at [496, 523] on span "Aplicar" at bounding box center [514, 534] width 43 height 37
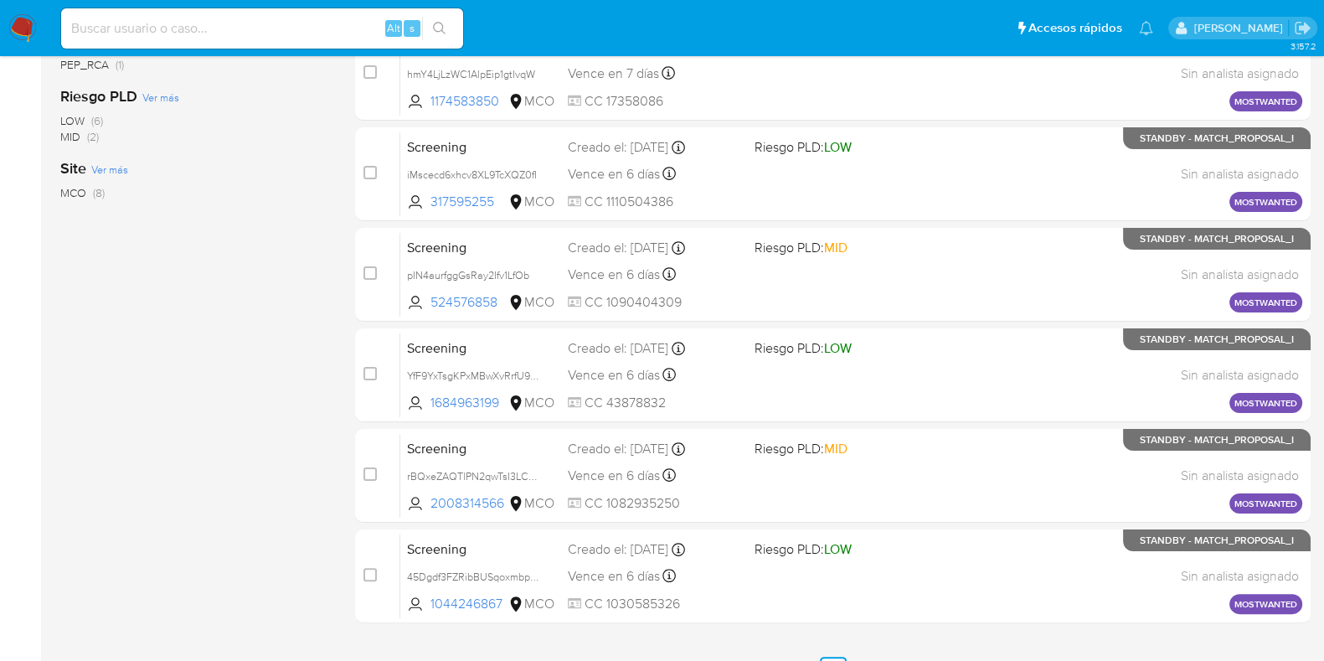
scroll to position [459, 0]
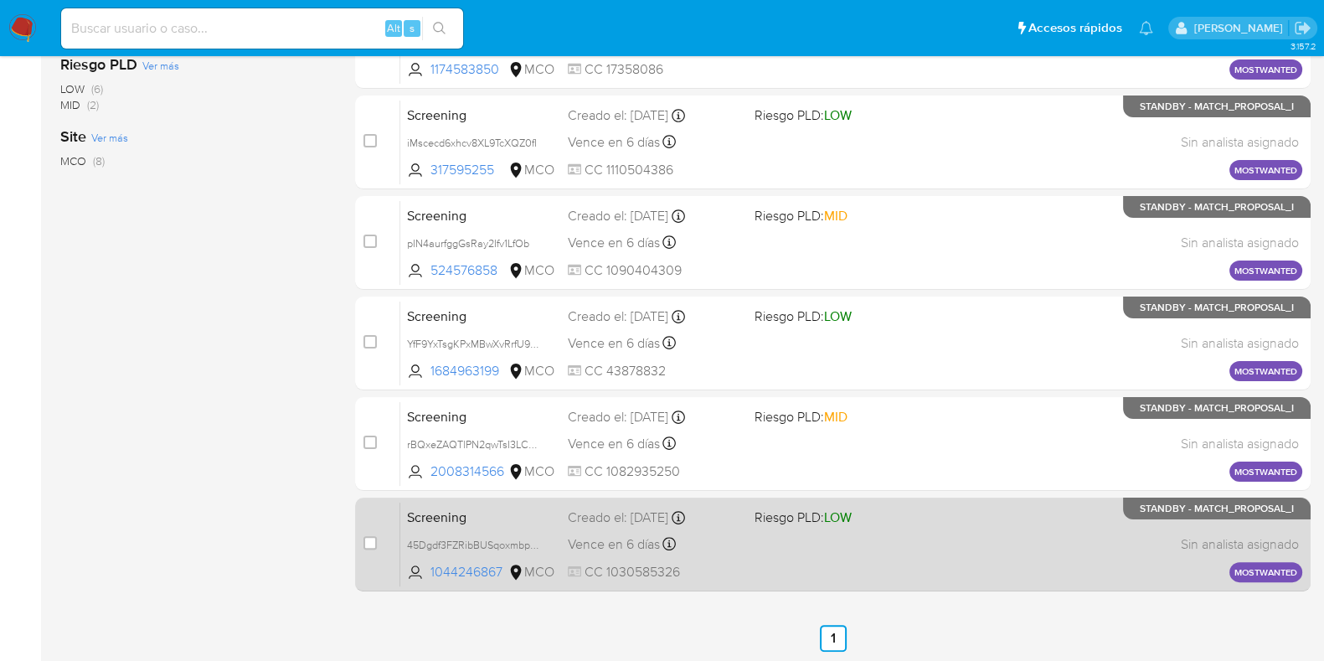
click at [534, 515] on span "Screening" at bounding box center [480, 516] width 147 height 22
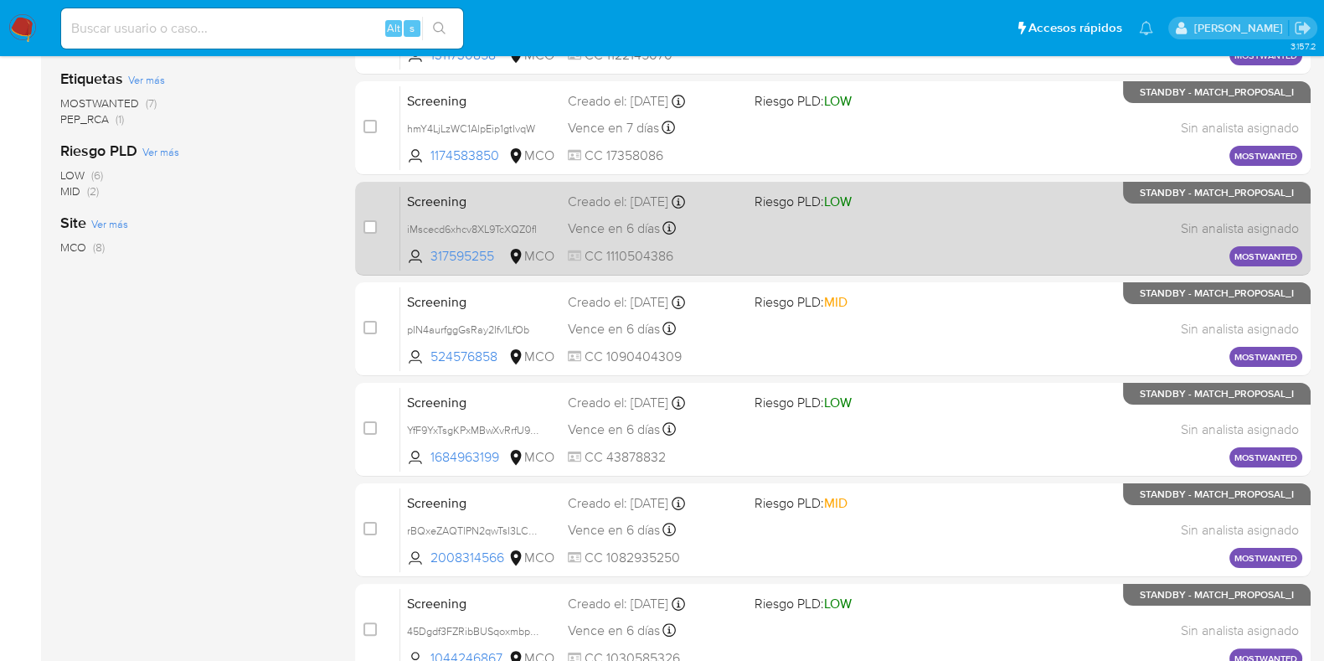
scroll to position [0, 0]
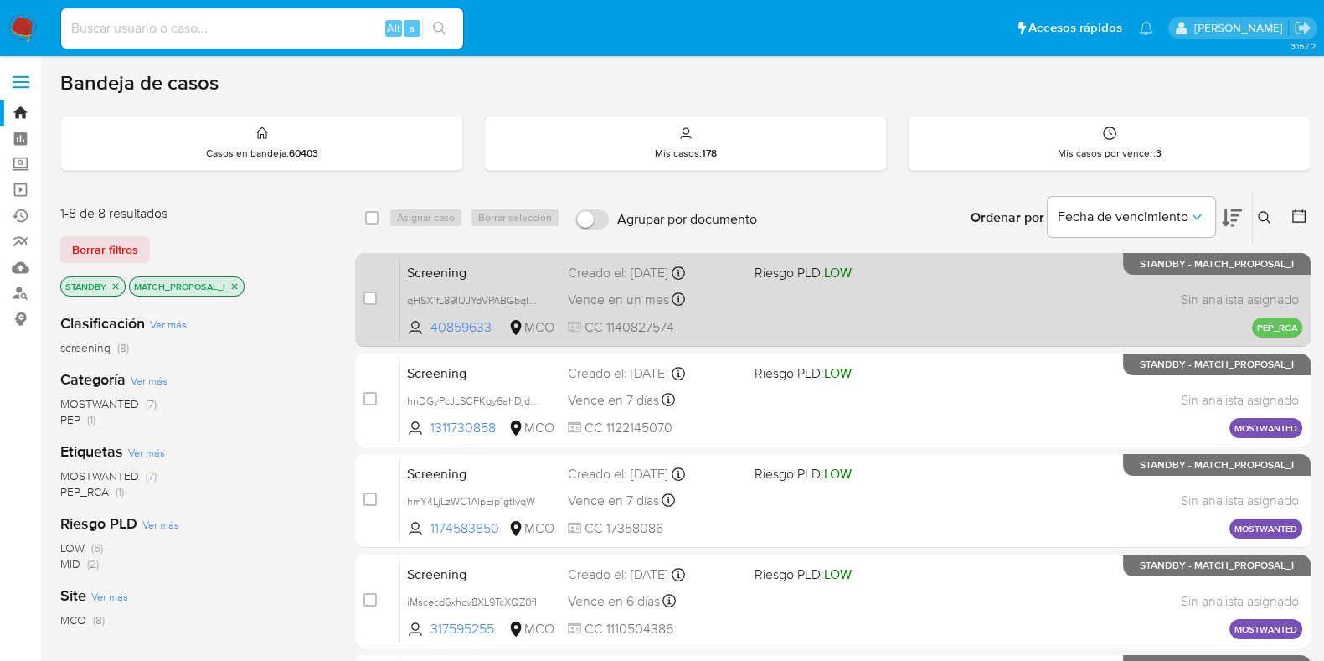
click at [538, 261] on span "Screening" at bounding box center [480, 272] width 147 height 22
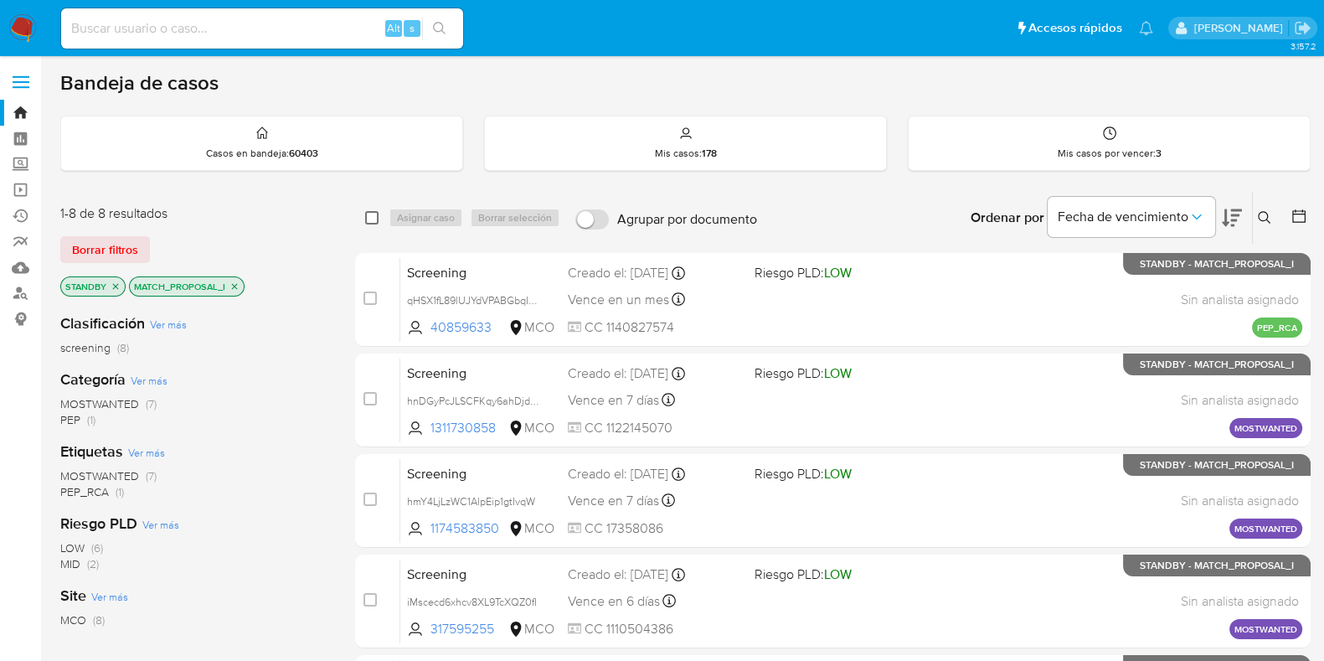
click at [371, 212] on input "checkbox" at bounding box center [371, 217] width 13 height 13
checkbox input "true"
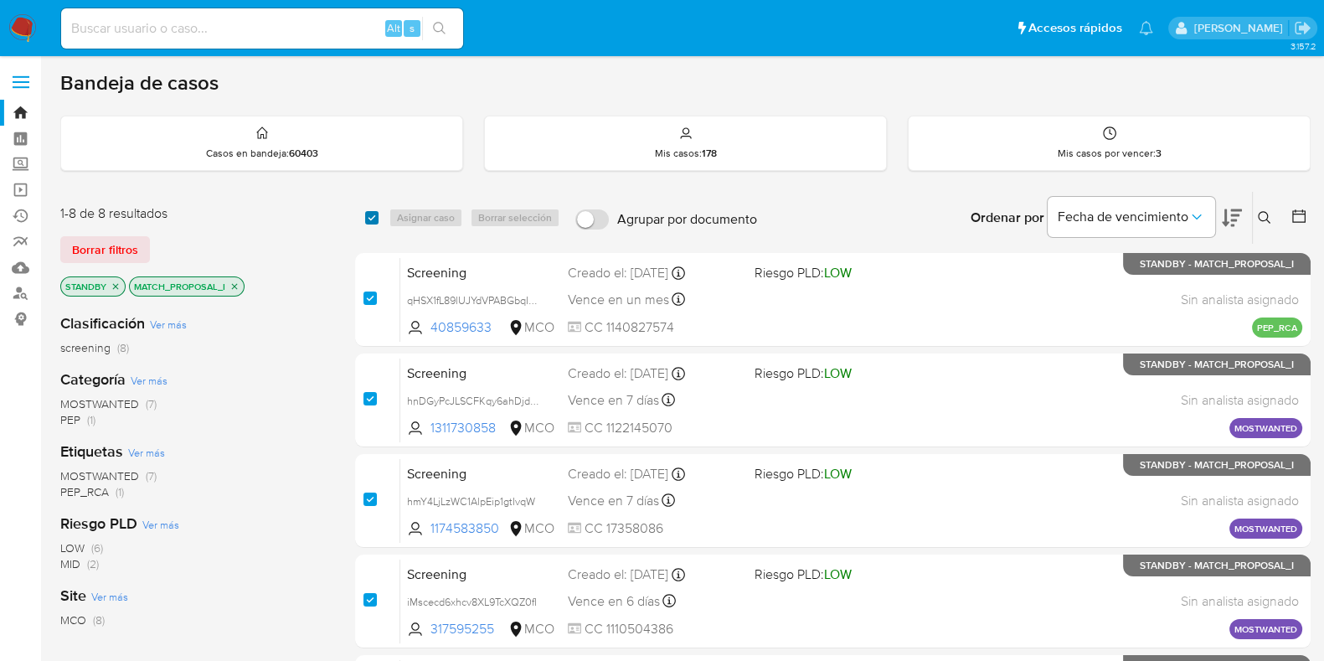
checkbox input "true"
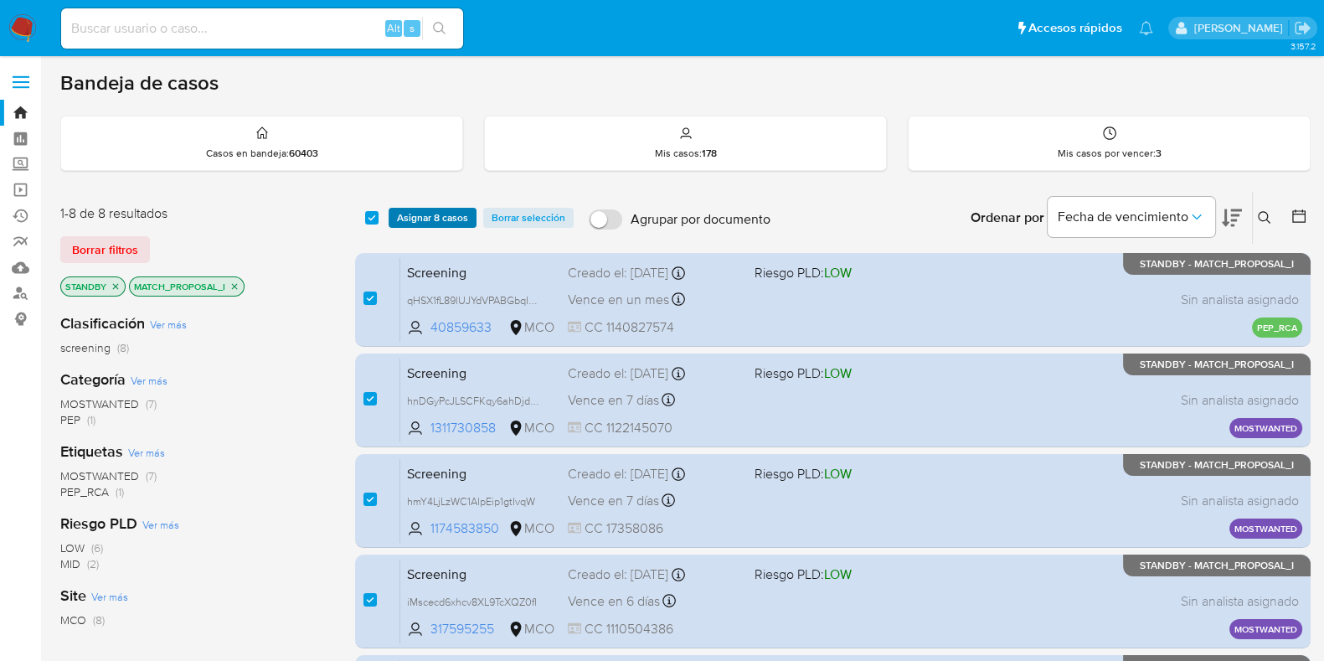
click at [436, 215] on span "Asignar 8 casos" at bounding box center [432, 217] width 71 height 17
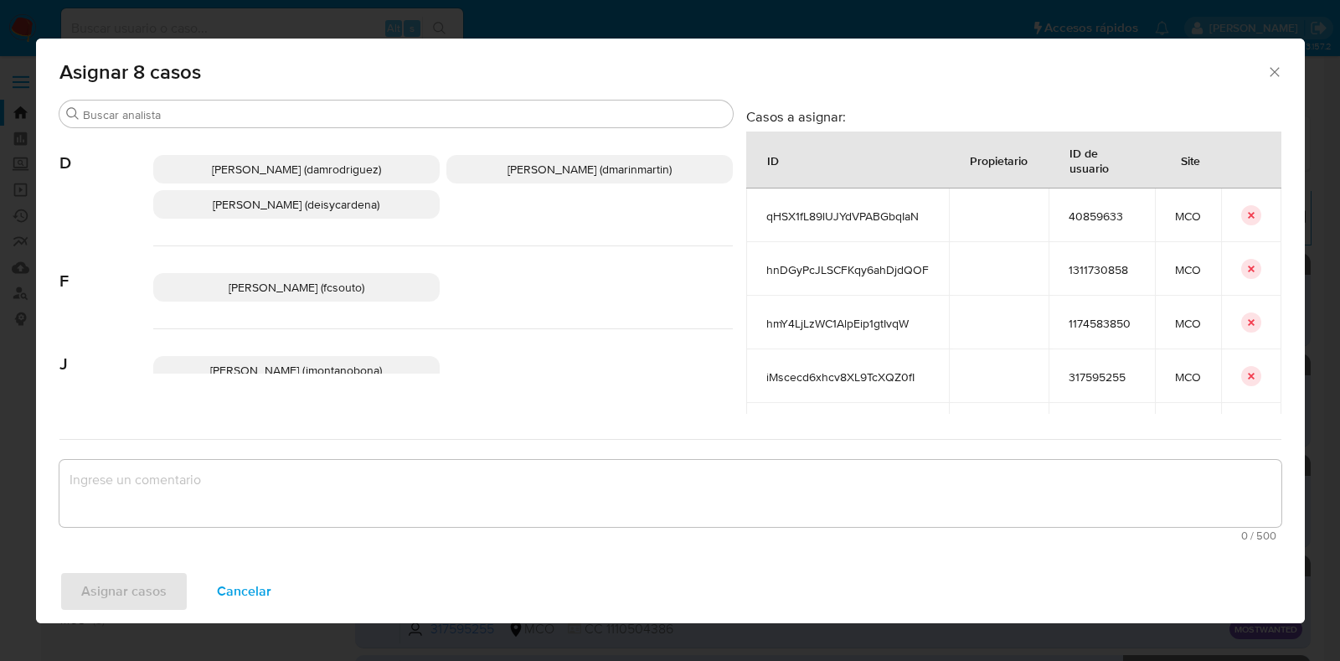
click at [325, 356] on p "Juan Pablo Montano Obonaga (jmontanobona)" at bounding box center [296, 370] width 286 height 28
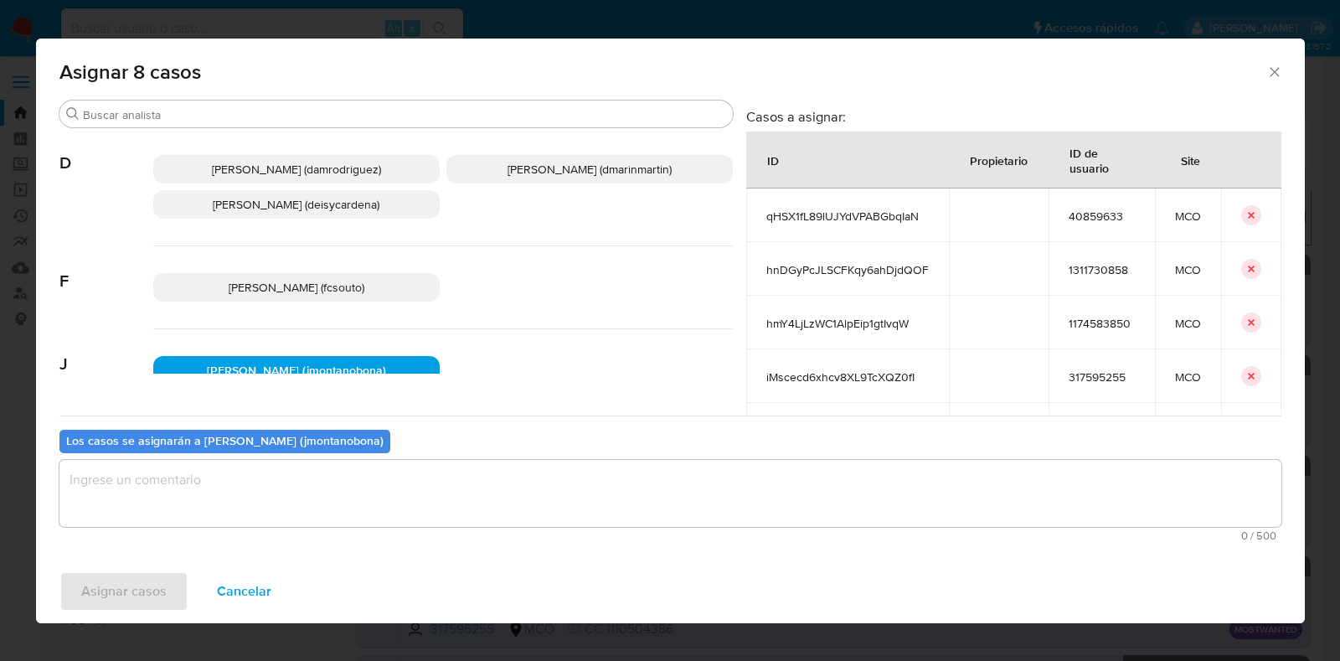
click at [327, 486] on textarea "assign-modal" at bounding box center [670, 493] width 1222 height 67
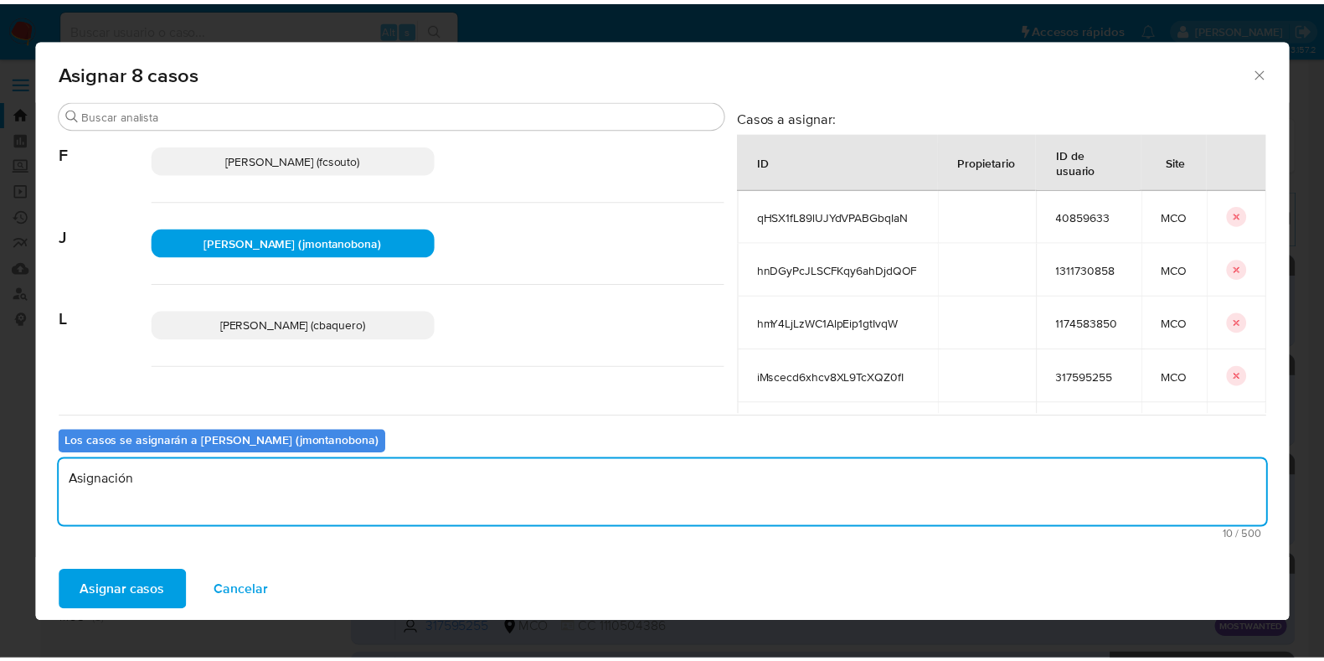
scroll to position [202, 0]
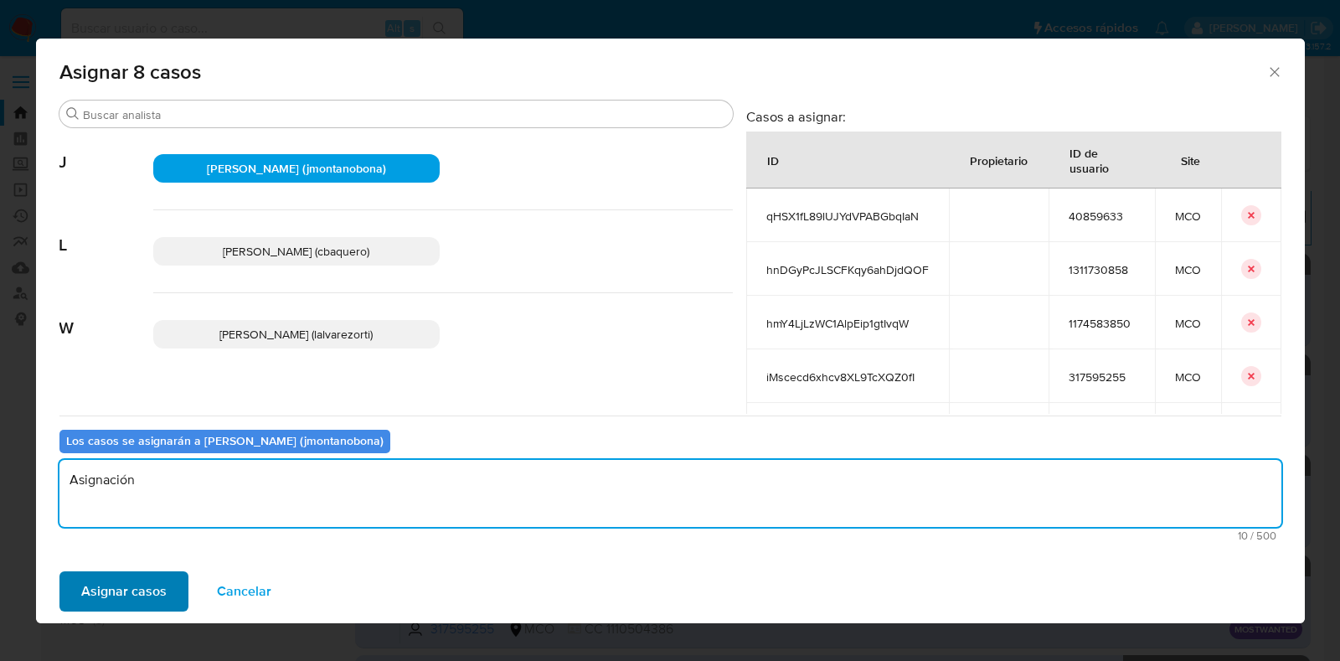
type textarea "Asignación"
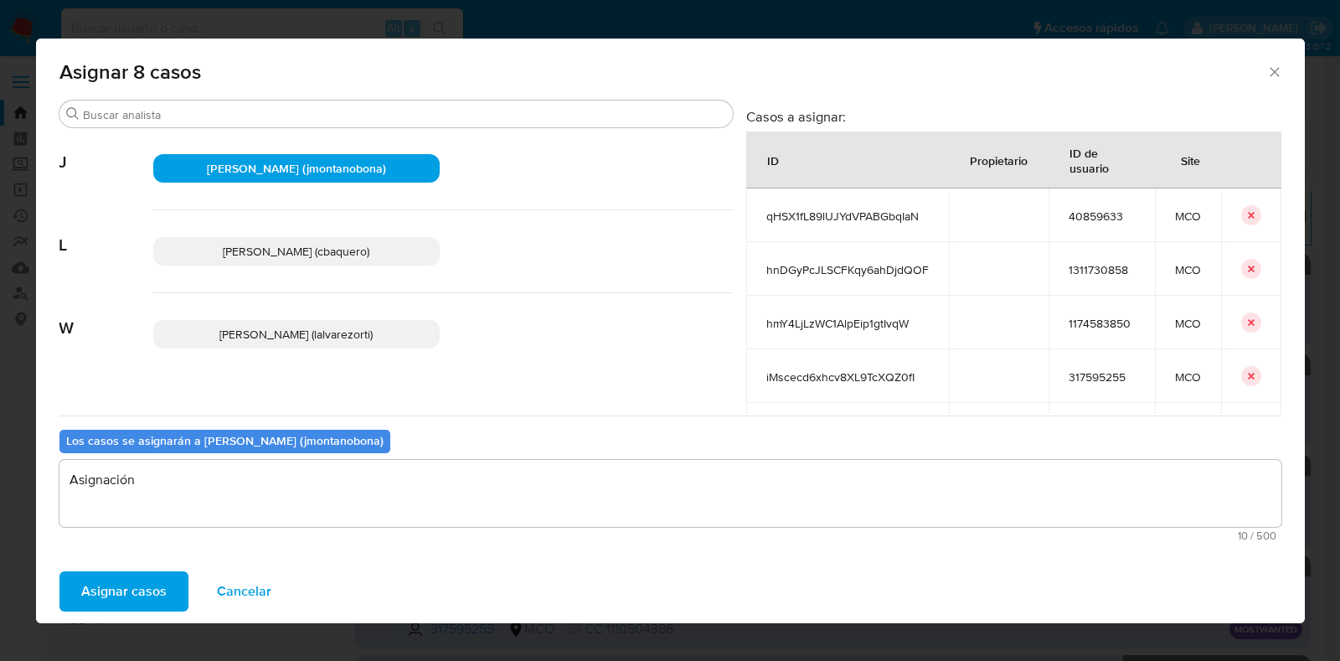
click at [159, 585] on span "Asignar casos" at bounding box center [123, 591] width 85 height 37
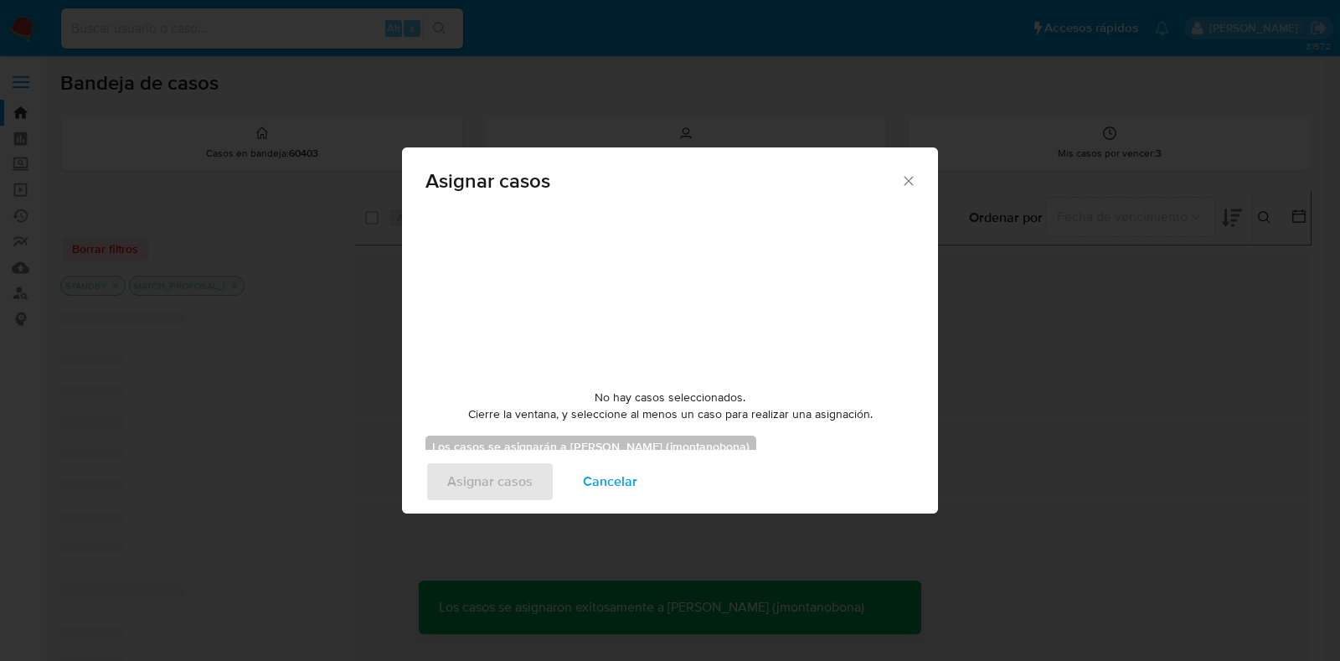
checkbox input "false"
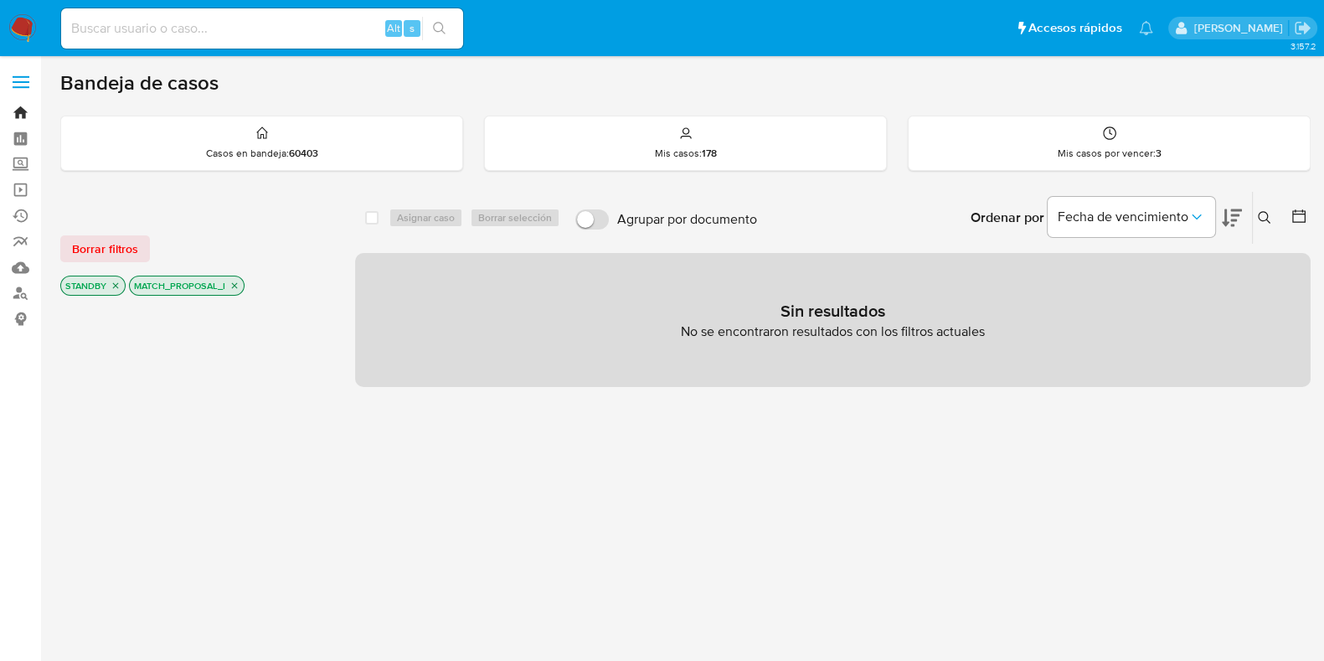
click at [21, 116] on link "Bandeja" at bounding box center [99, 113] width 199 height 26
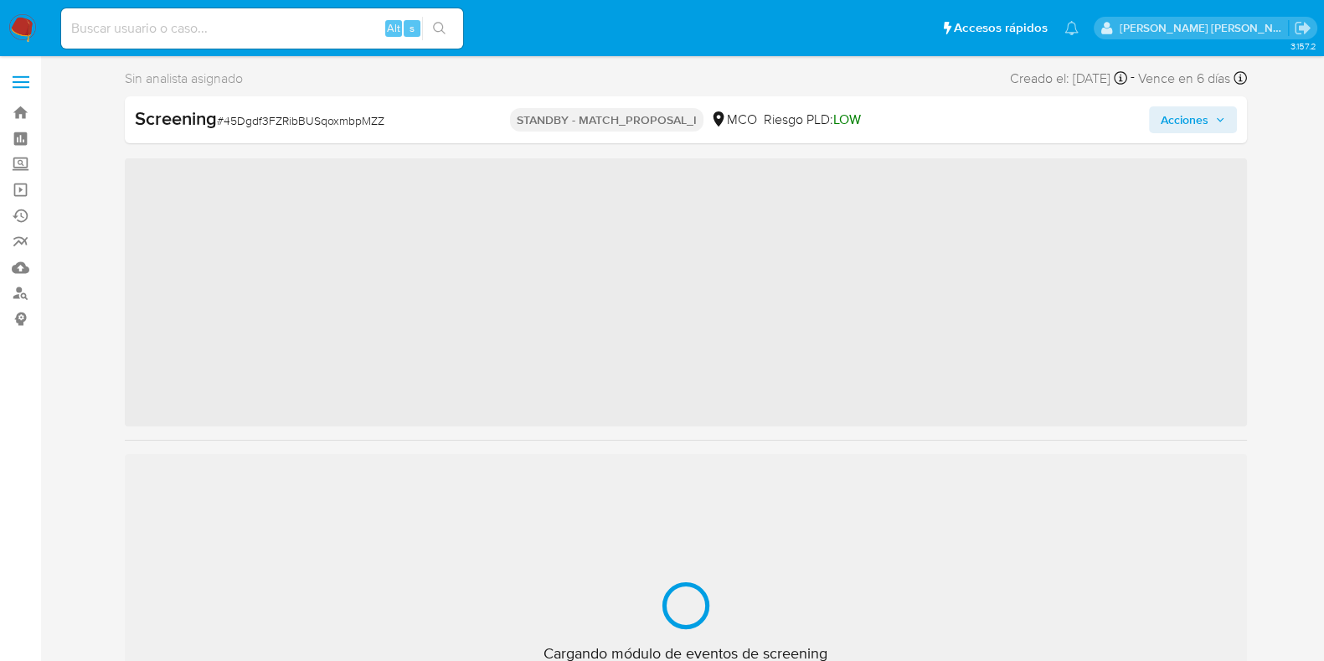
scroll to position [707, 0]
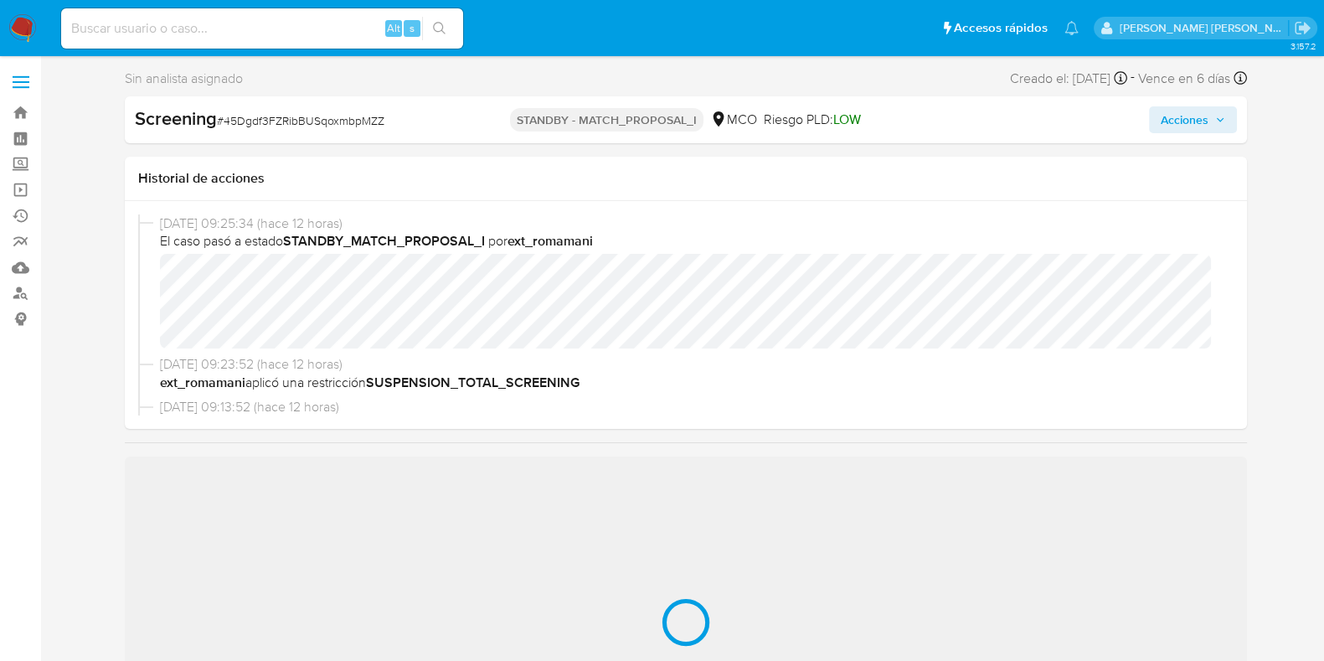
select select "10"
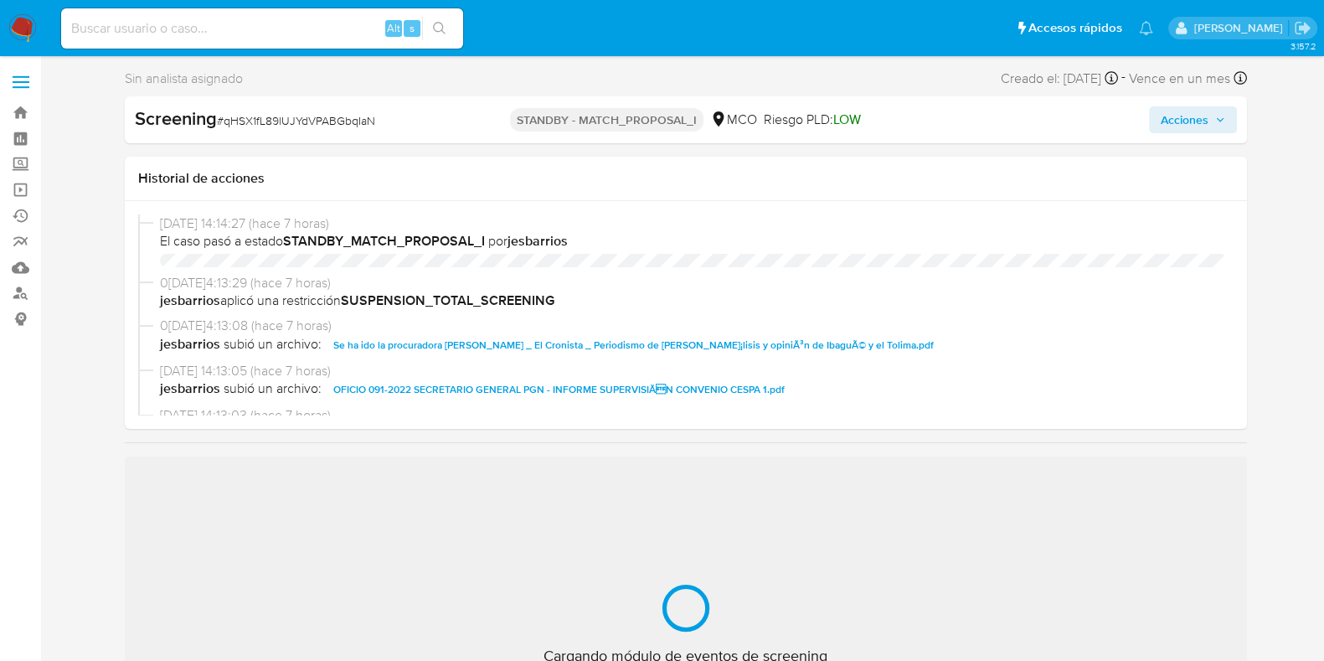
scroll to position [707, 0]
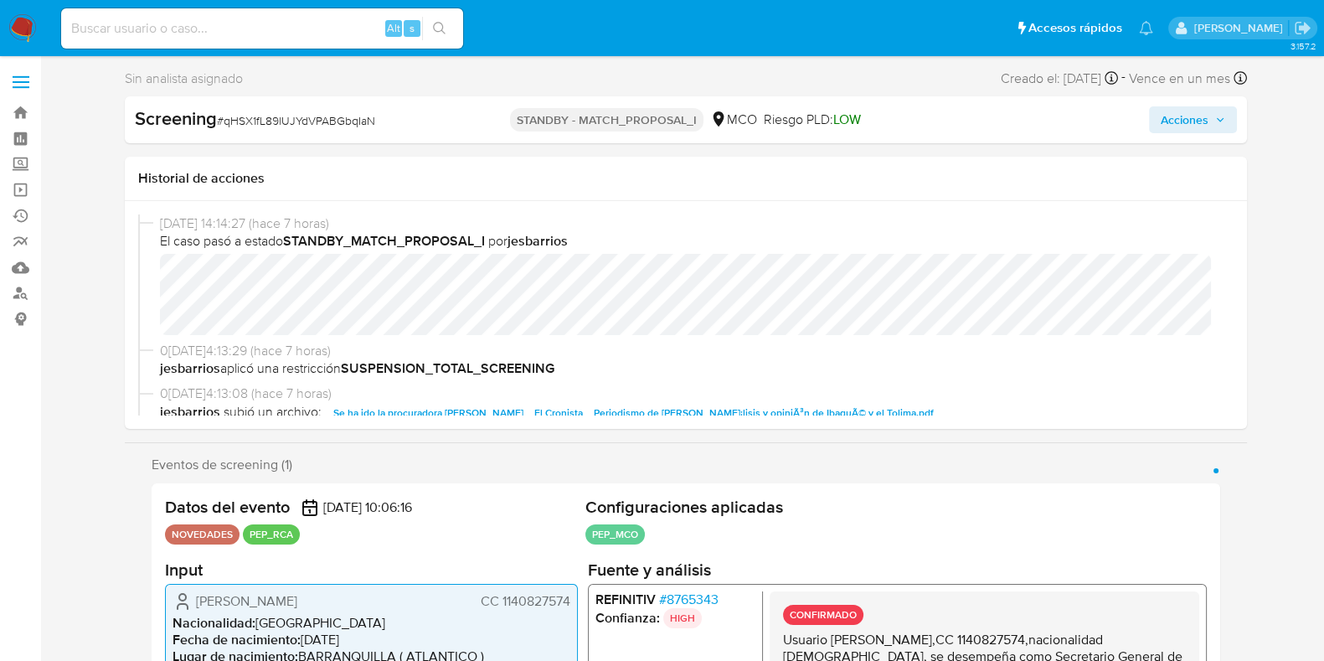
select select "10"
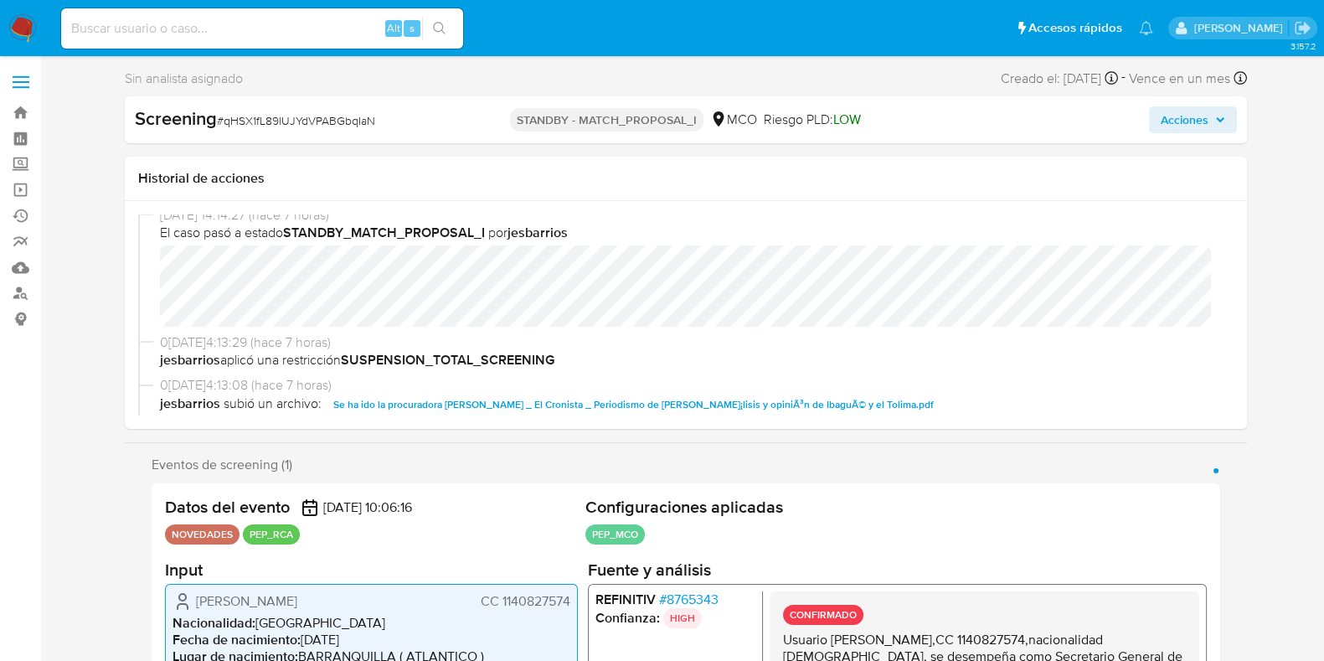
scroll to position [0, 0]
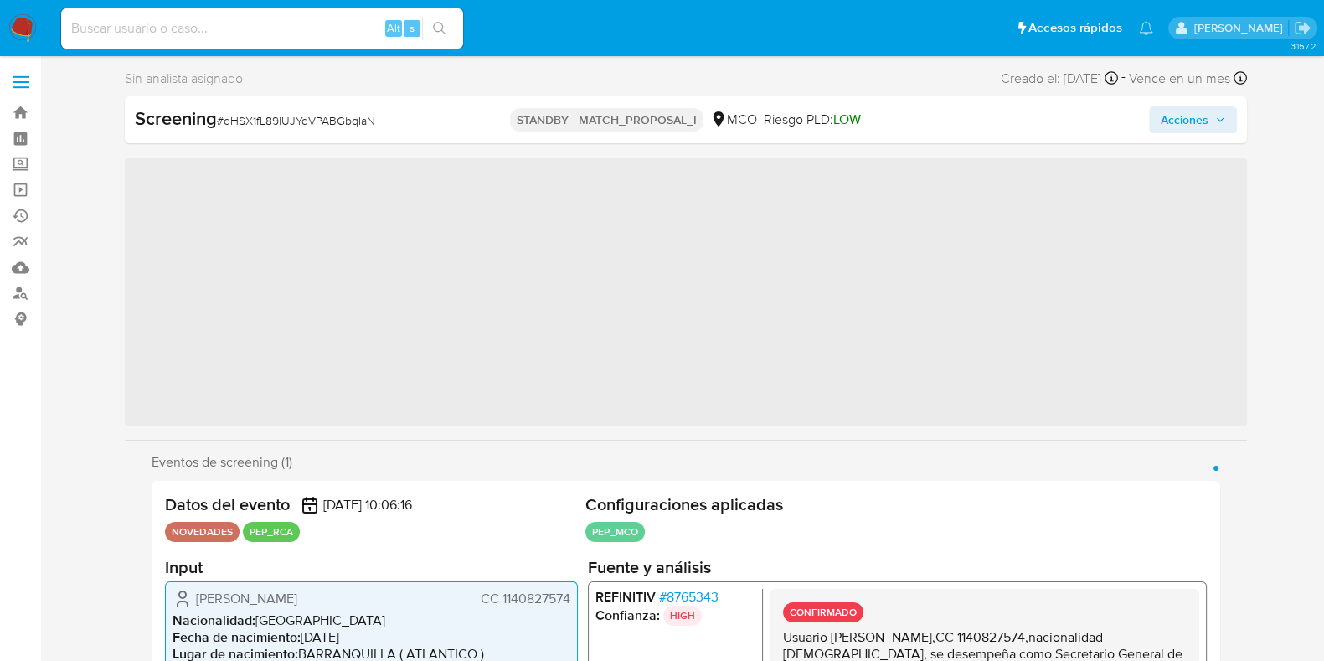
scroll to position [567, 0]
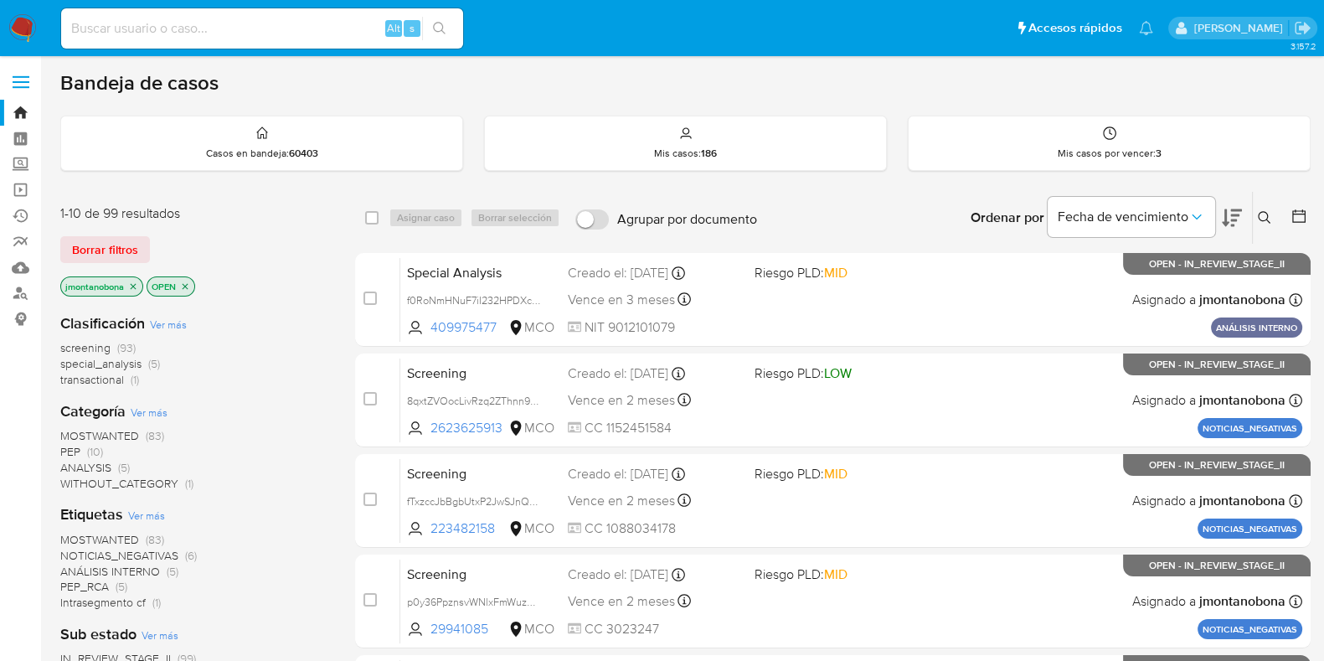
click at [135, 283] on icon "close-filter" at bounding box center [133, 286] width 10 height 10
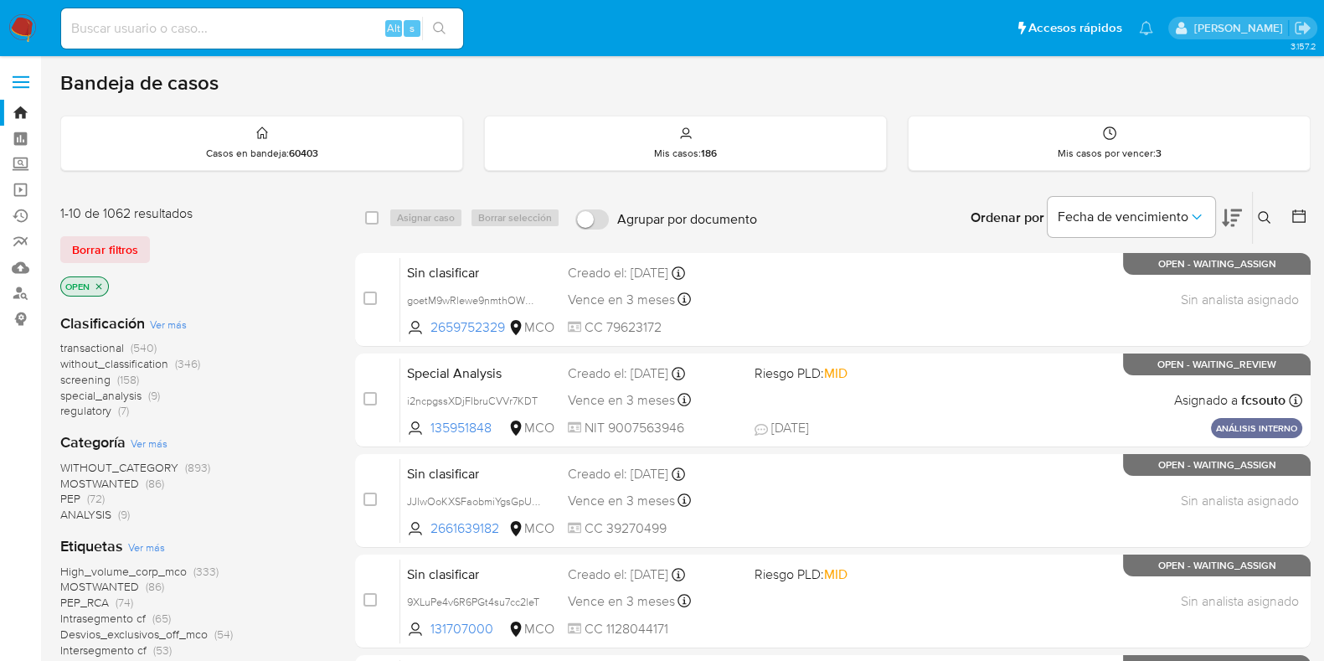
click at [101, 286] on icon "close-filter" at bounding box center [99, 286] width 6 height 6
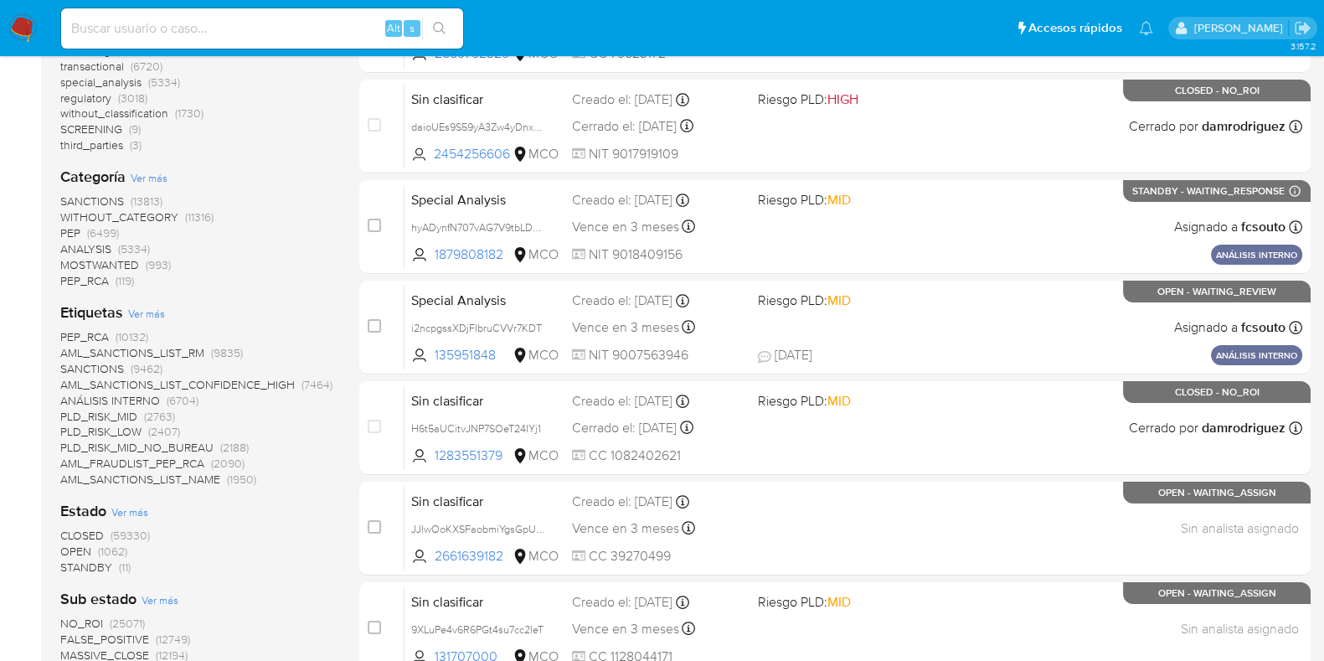
scroll to position [314, 0]
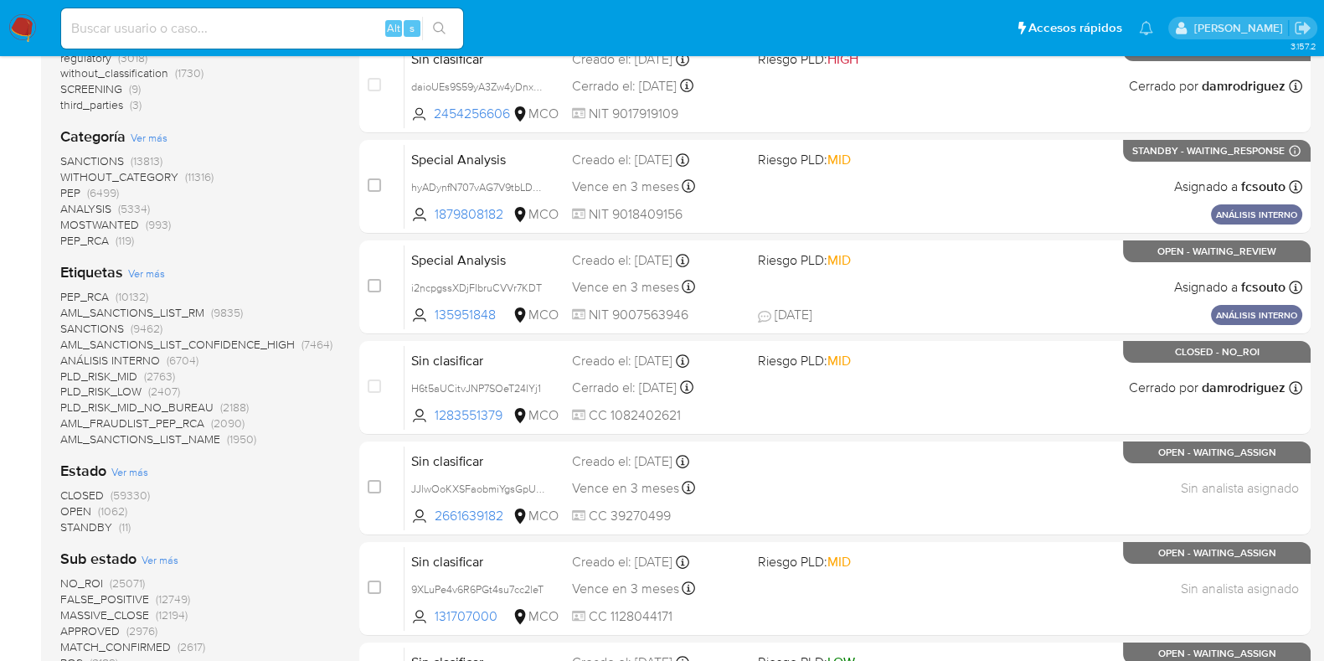
click at [85, 524] on span "STANDBY" at bounding box center [86, 527] width 52 height 17
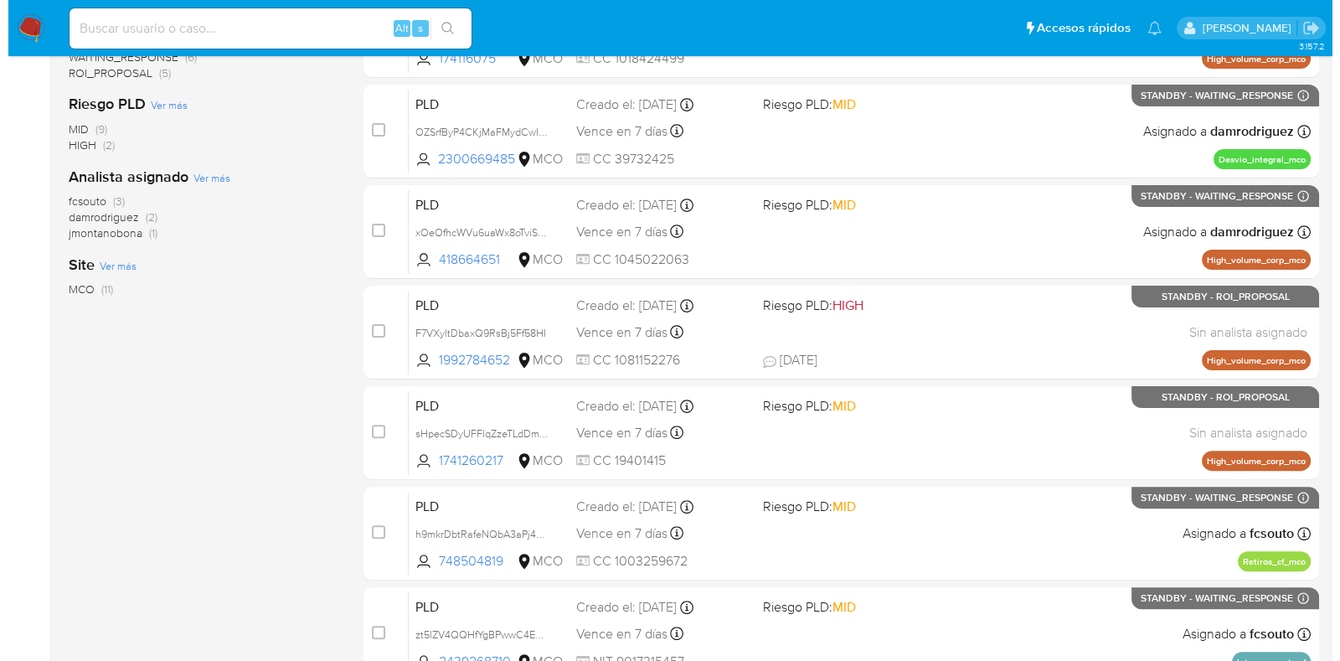
scroll to position [346, 0]
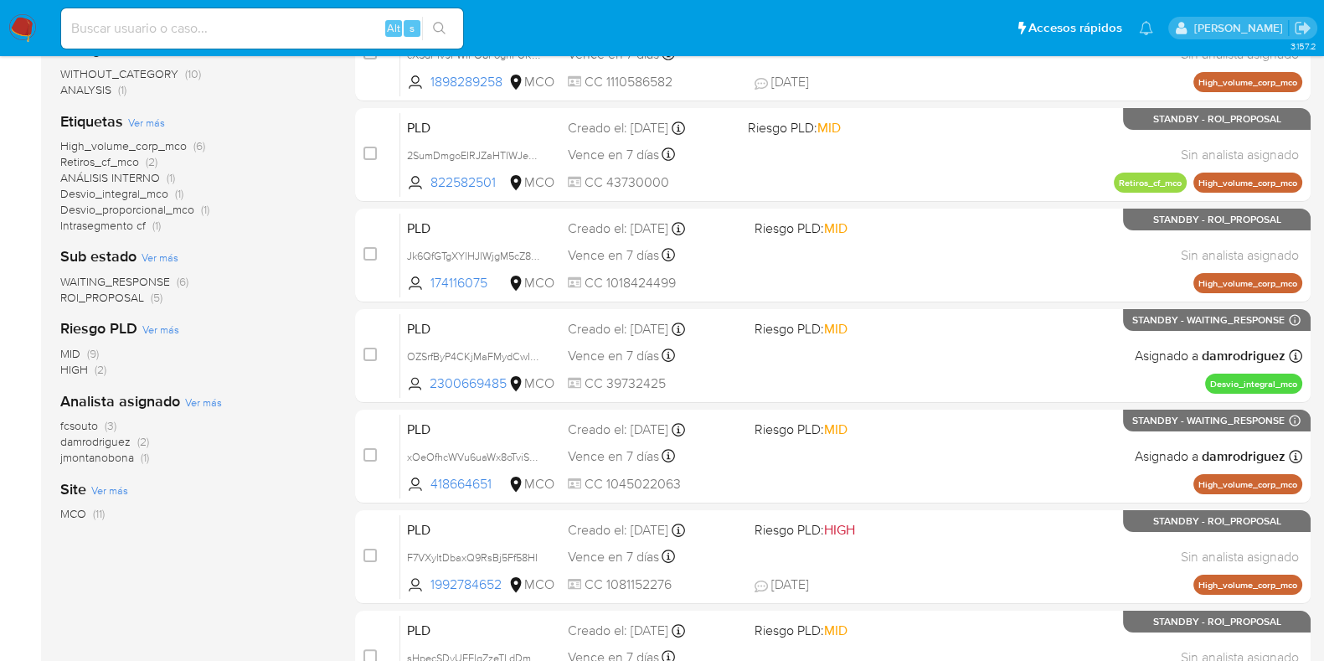
click at [169, 254] on span "Ver más" at bounding box center [160, 257] width 37 height 15
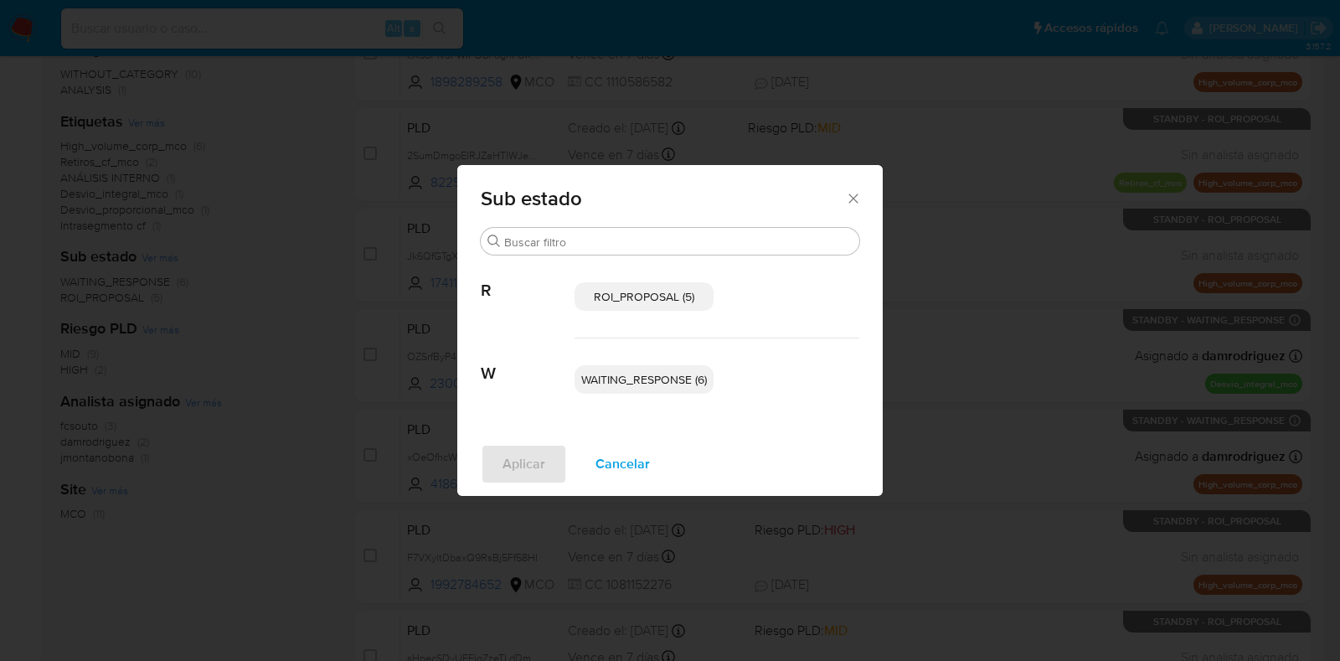
click at [680, 300] on span "ROI_PROPOSAL (5)" at bounding box center [644, 296] width 101 height 17
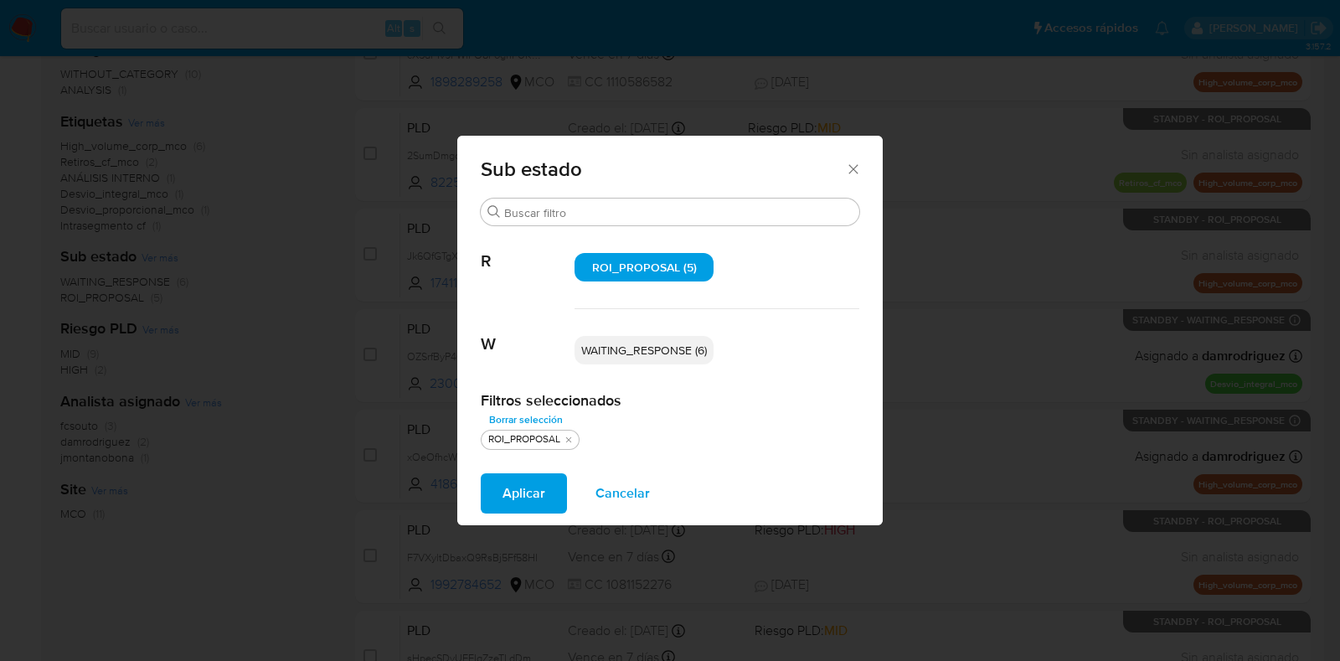
click at [515, 488] on span "Aplicar" at bounding box center [524, 493] width 43 height 37
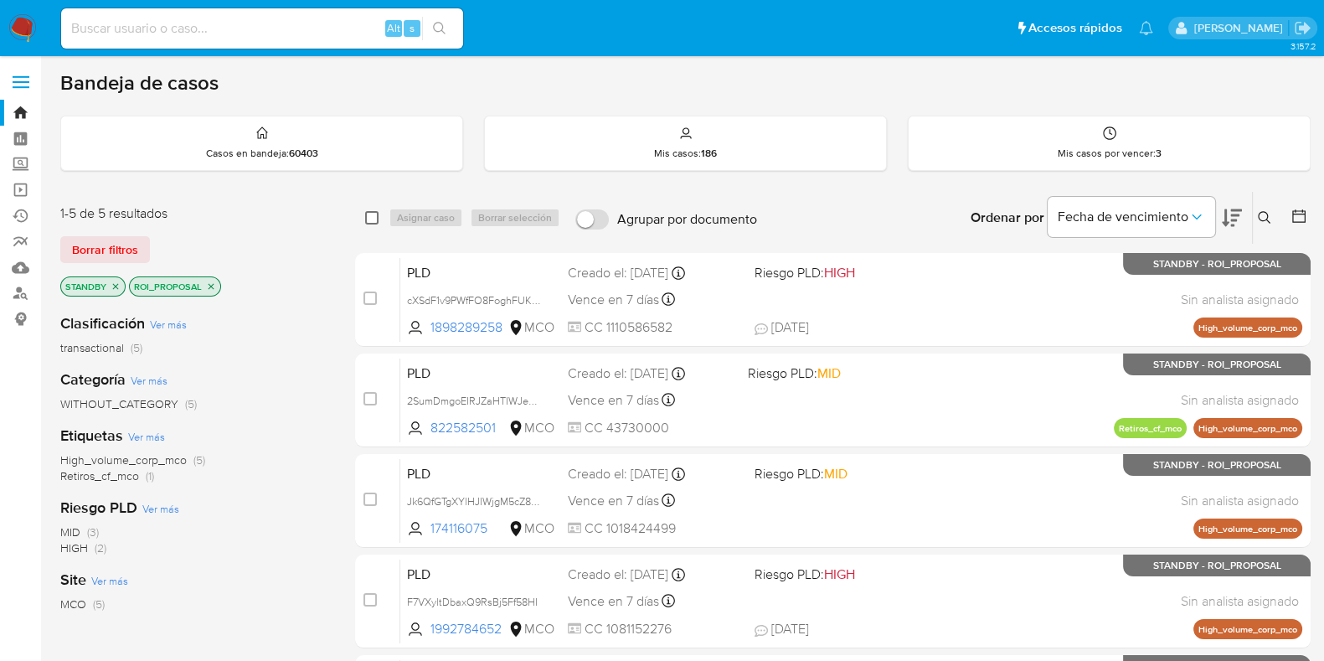
click at [369, 216] on input "checkbox" at bounding box center [371, 217] width 13 height 13
checkbox input "true"
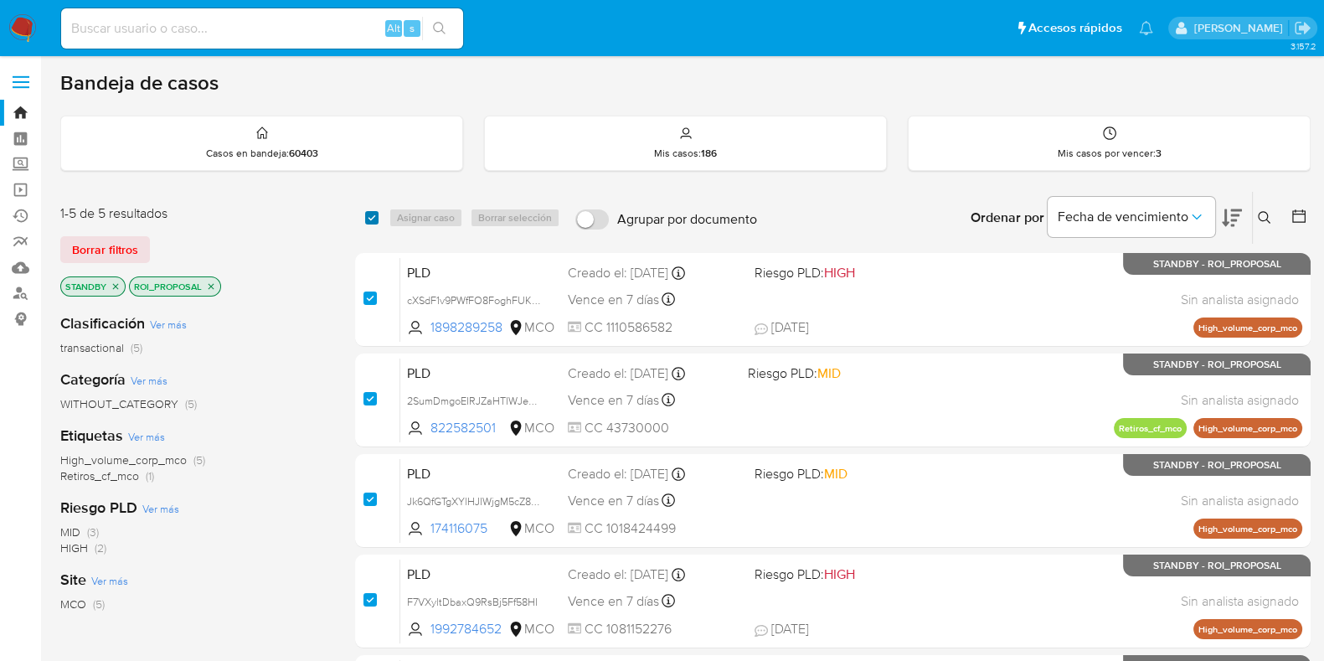
checkbox input "true"
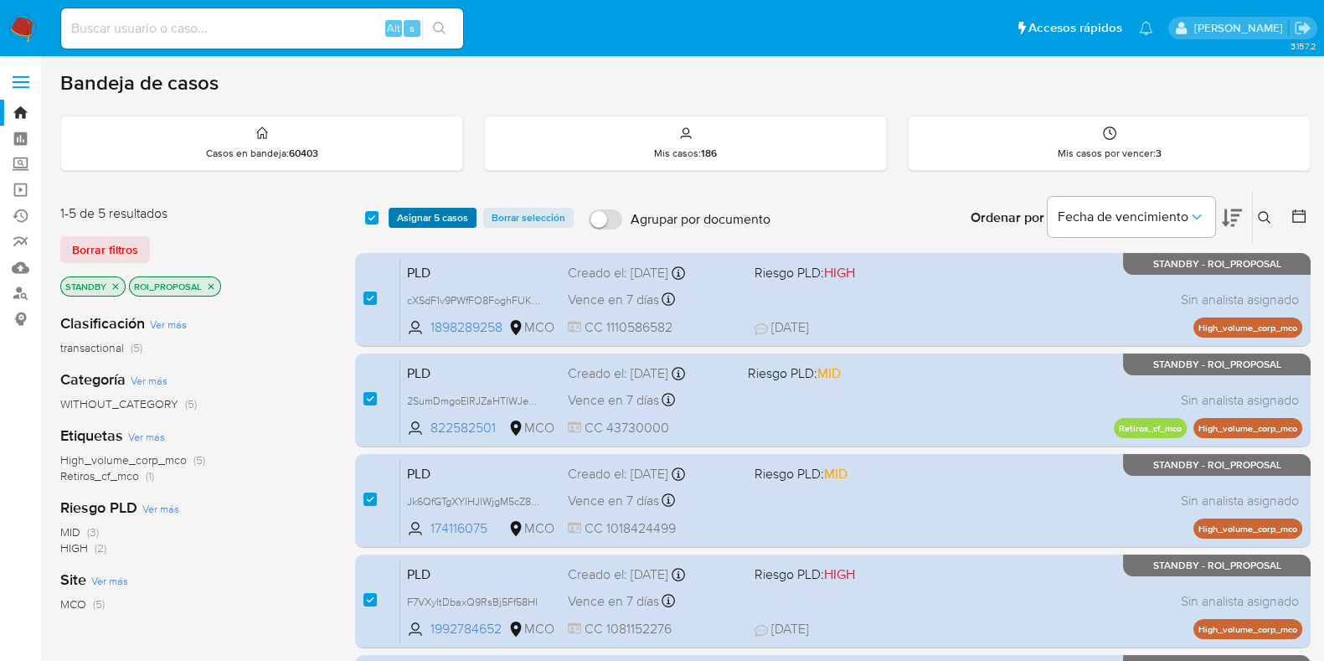
click at [438, 219] on span "Asignar 5 casos" at bounding box center [432, 217] width 71 height 17
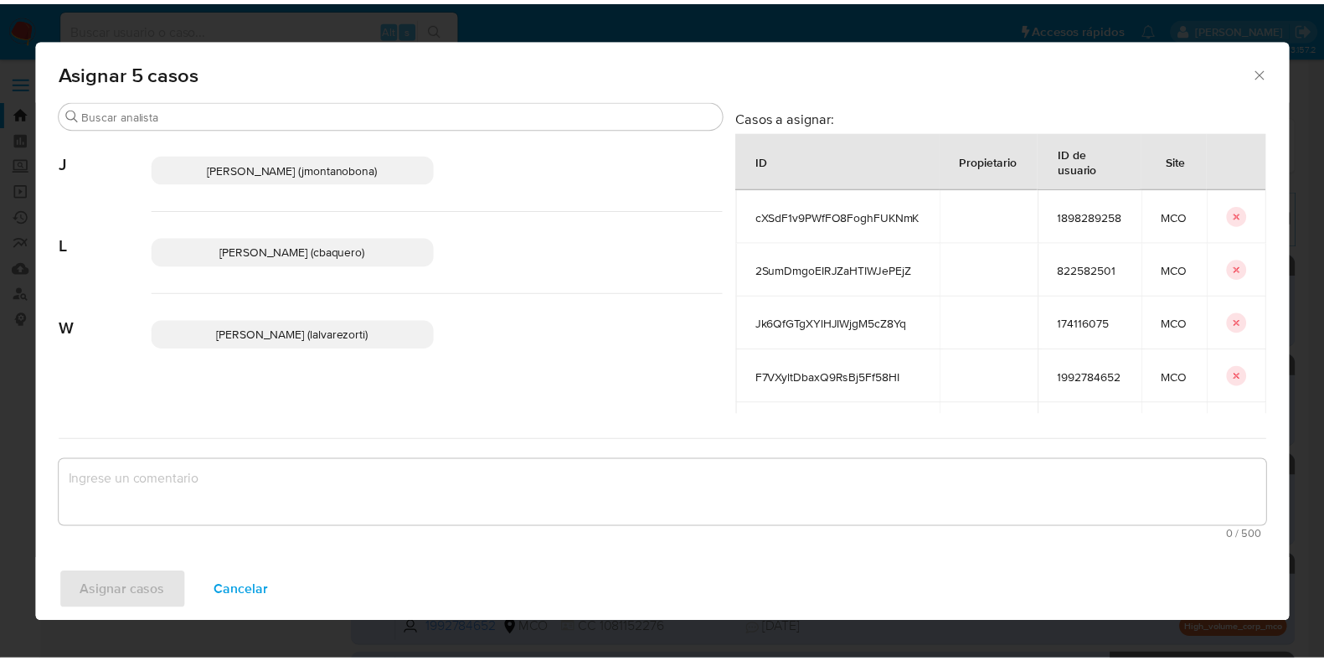
scroll to position [97, 0]
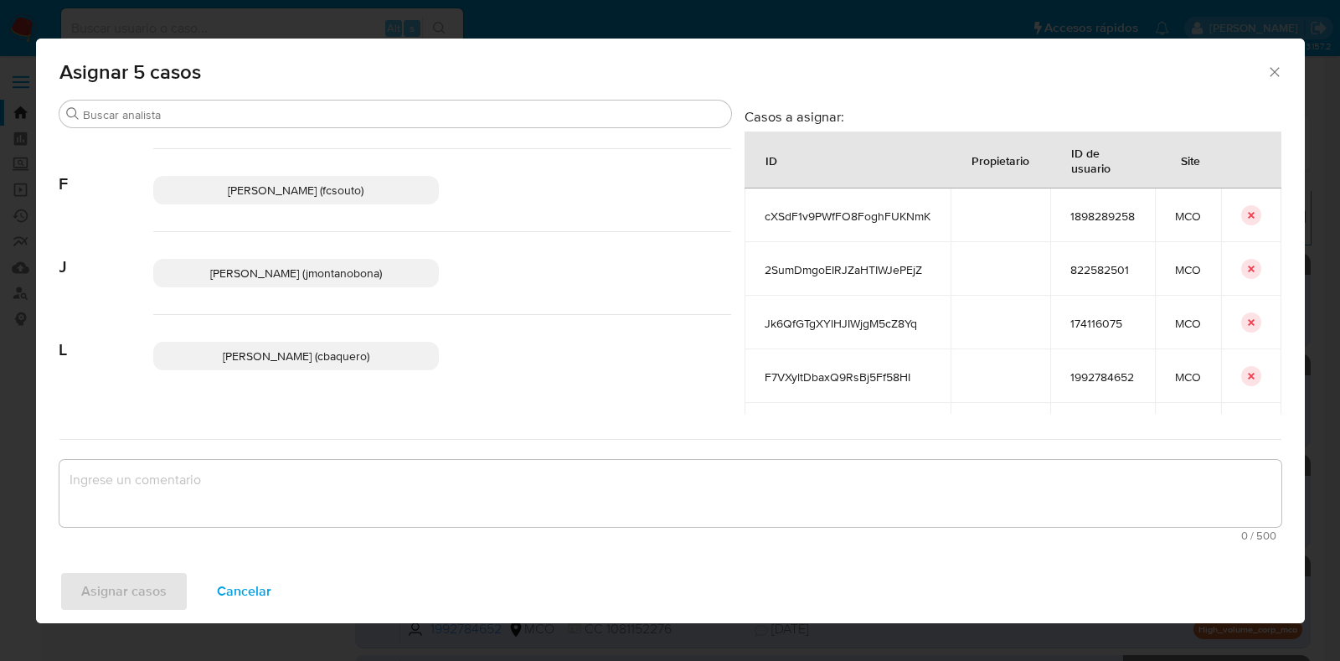
click at [339, 274] on span "Juan Pablo Montano Obonaga (jmontanobona)" at bounding box center [296, 273] width 172 height 17
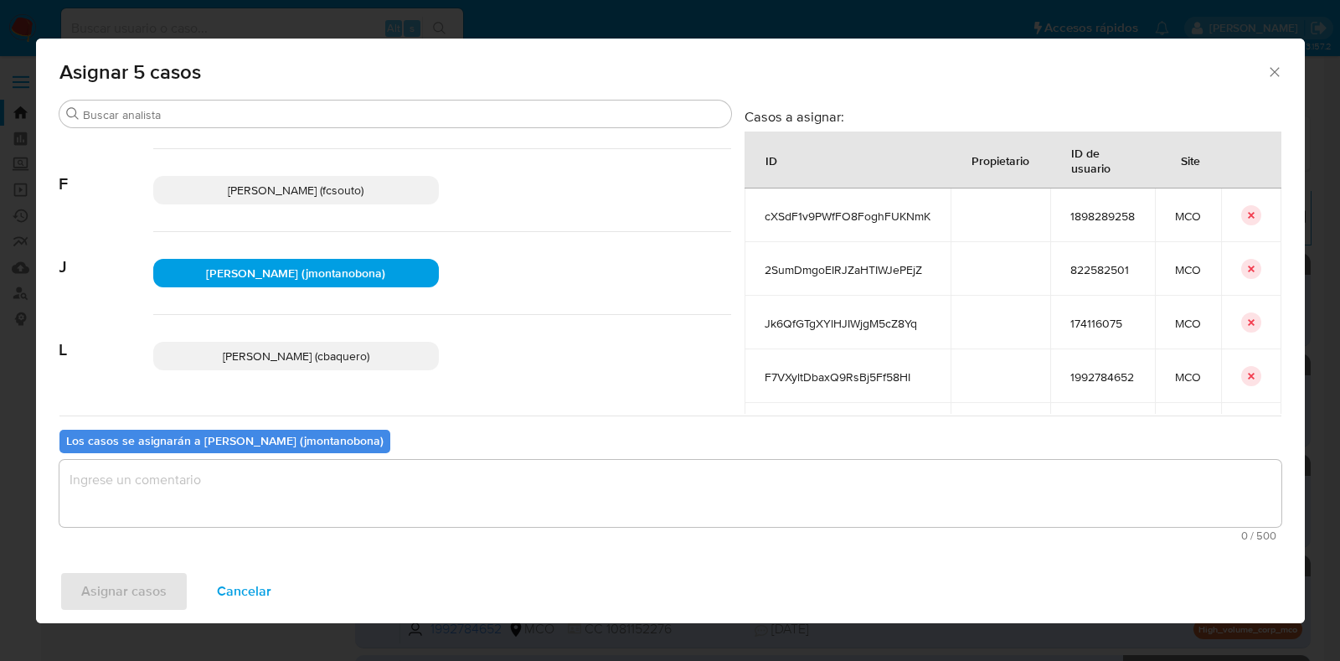
click at [260, 531] on span "0 / 500" at bounding box center [671, 535] width 1212 height 11
drag, startPoint x: 263, startPoint y: 510, endPoint x: 270, endPoint y: 498, distance: 14.2
click at [266, 504] on textarea "assign-modal" at bounding box center [670, 493] width 1222 height 67
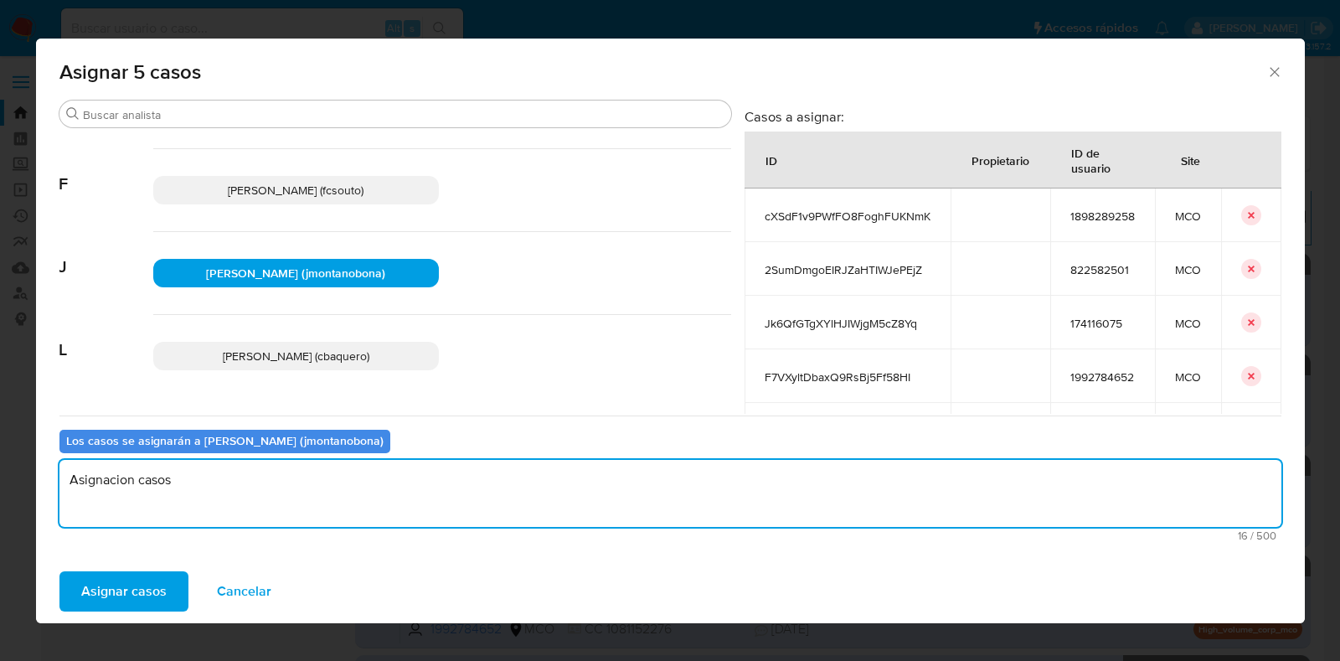
drag, startPoint x: 117, startPoint y: 493, endPoint x: 117, endPoint y: 477, distance: 15.9
click at [117, 491] on textarea "Asignacion casos" at bounding box center [670, 493] width 1222 height 67
drag, startPoint x: 117, startPoint y: 477, endPoint x: 97, endPoint y: 473, distance: 20.4
click at [97, 473] on textarea "Asignacion casos" at bounding box center [670, 493] width 1222 height 67
click at [101, 478] on textarea "Asignacion casos" at bounding box center [670, 493] width 1222 height 67
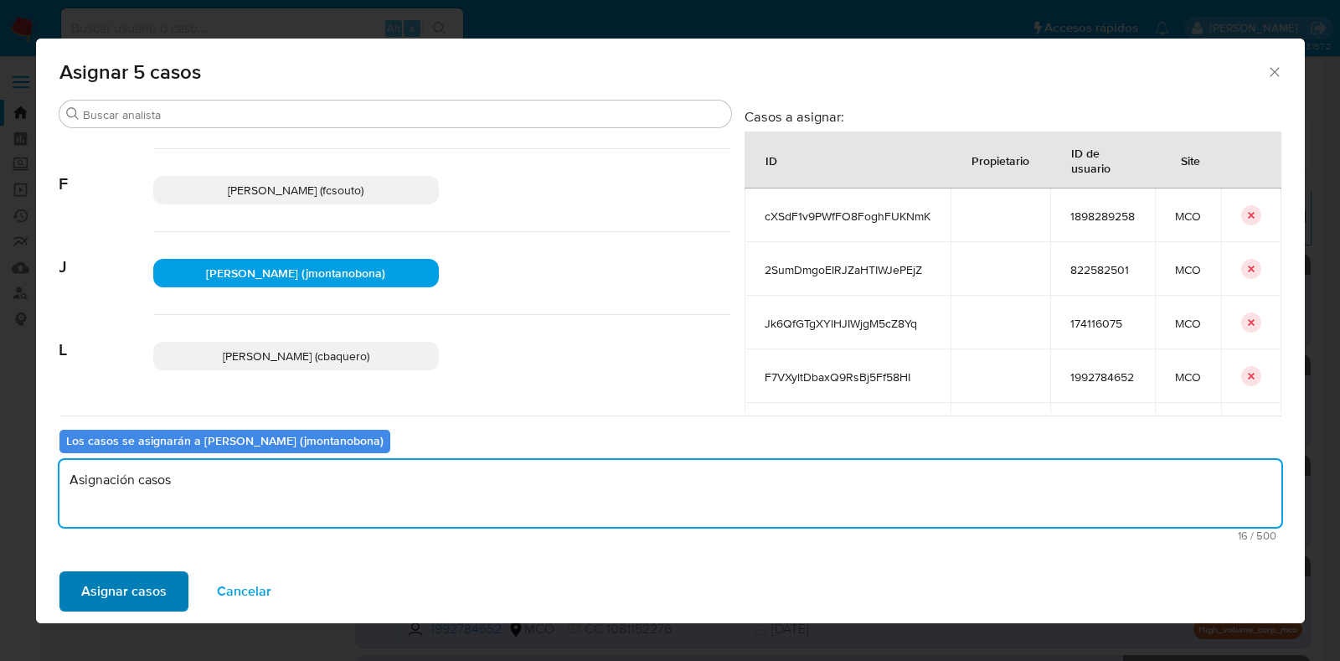
type textarea "Asignación casos"
click at [137, 593] on span "Asignar casos" at bounding box center [123, 591] width 85 height 37
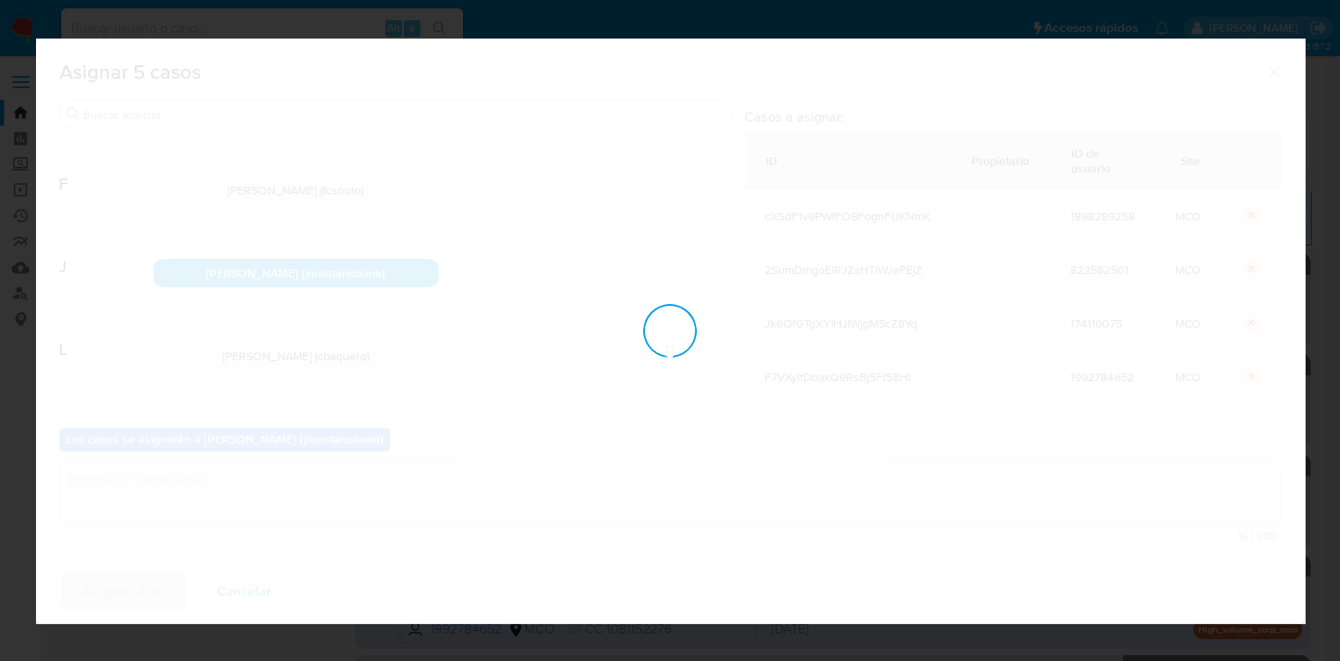
checkbox input "false"
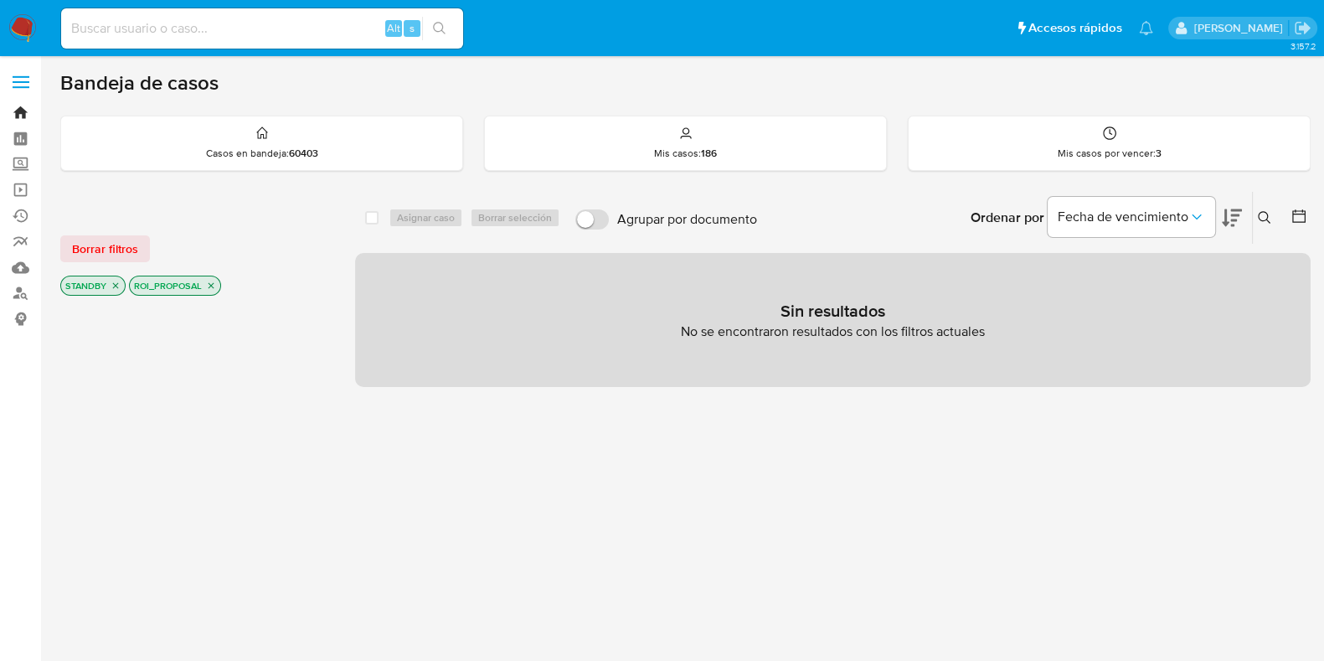
click at [25, 106] on link "Bandeja" at bounding box center [99, 113] width 199 height 26
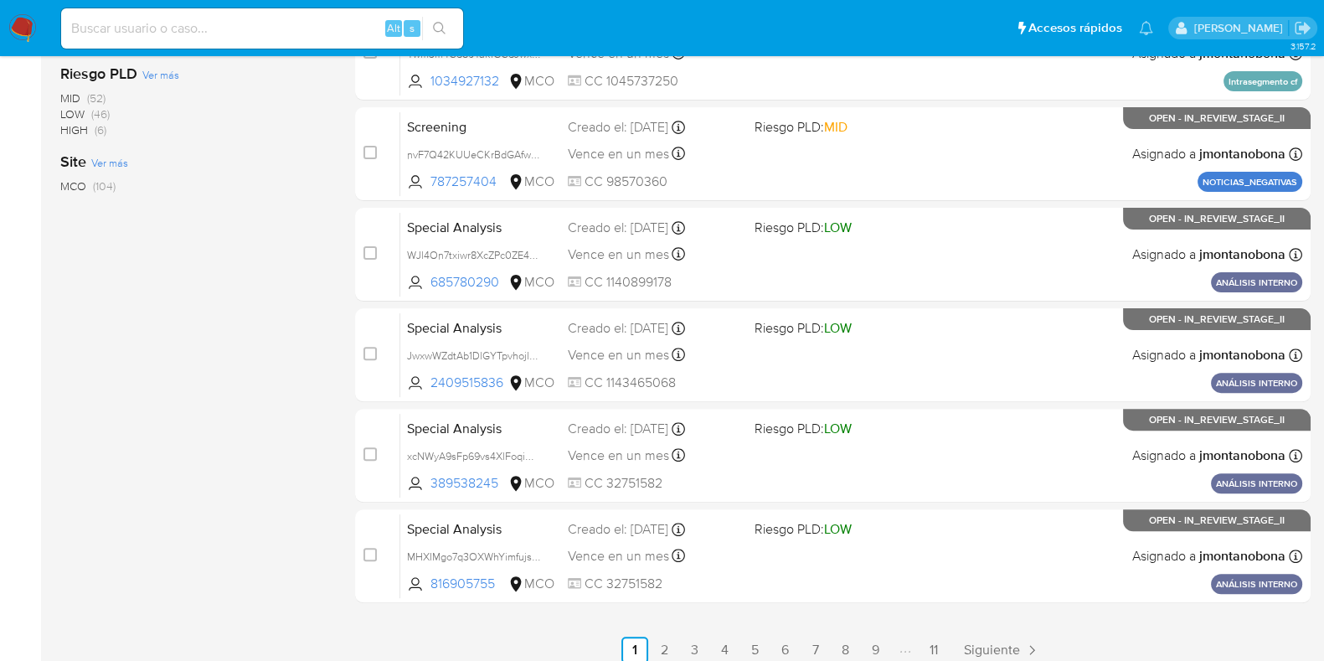
scroll to position [660, 0]
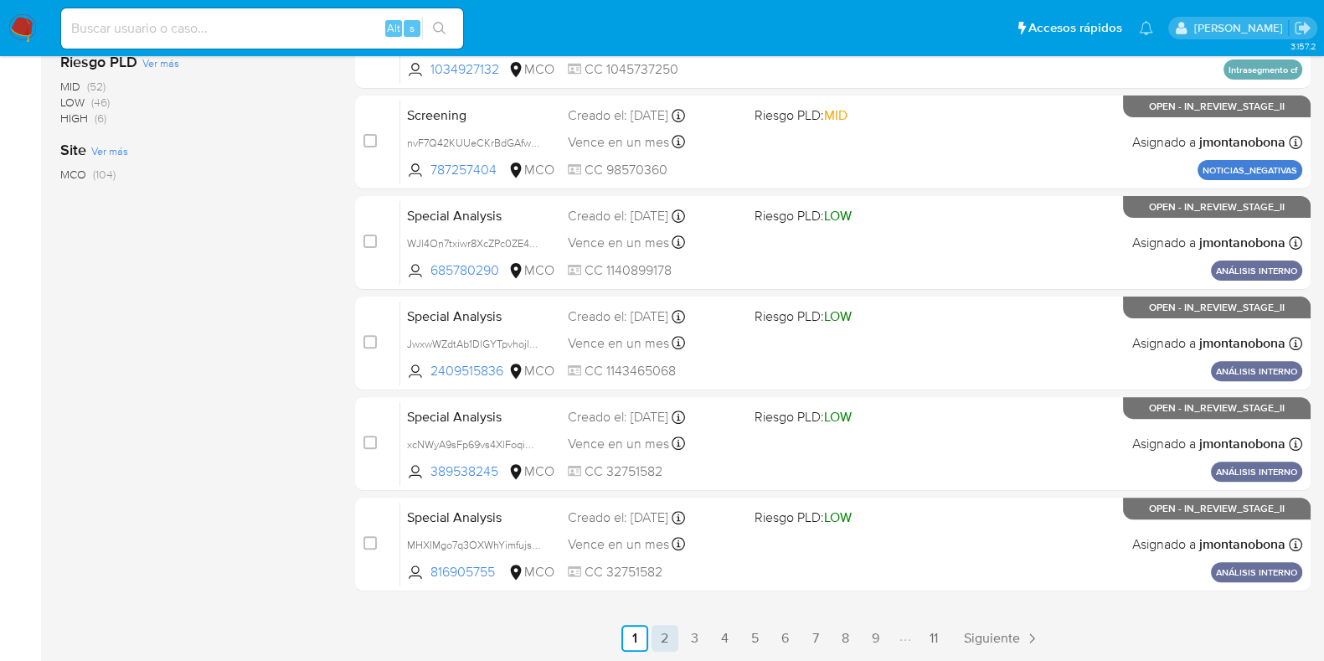
click at [673, 636] on link "2" at bounding box center [665, 638] width 27 height 27
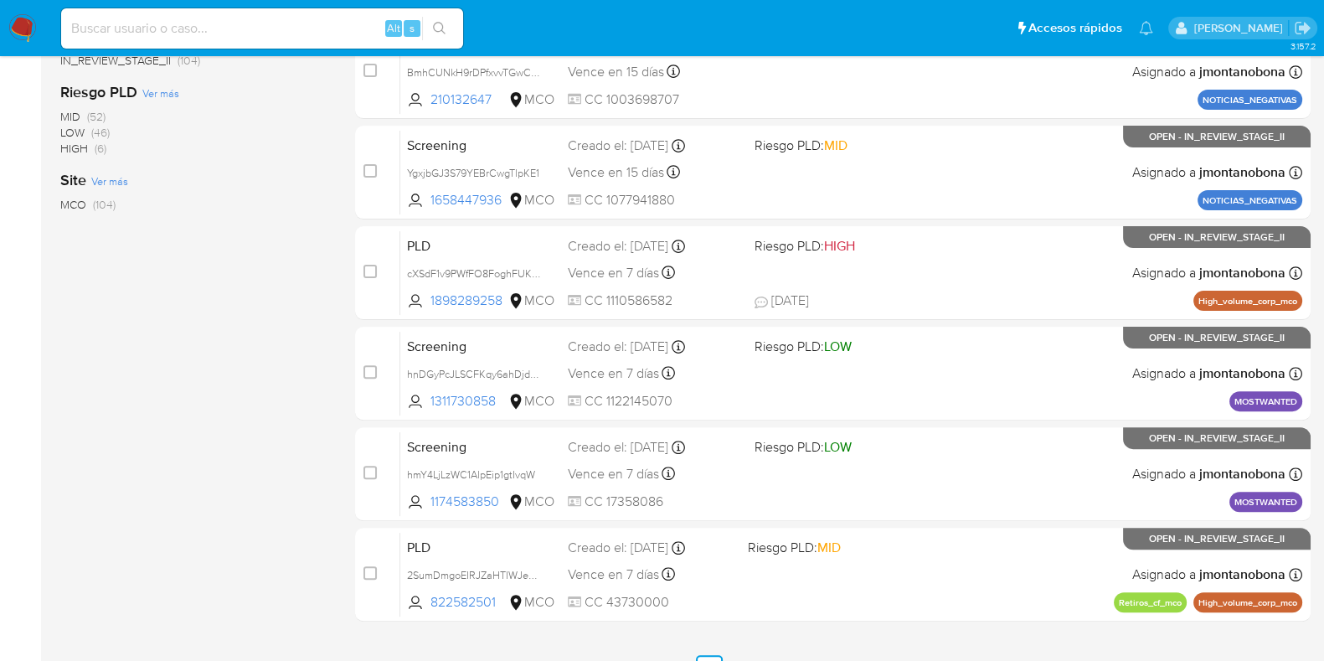
scroll to position [660, 0]
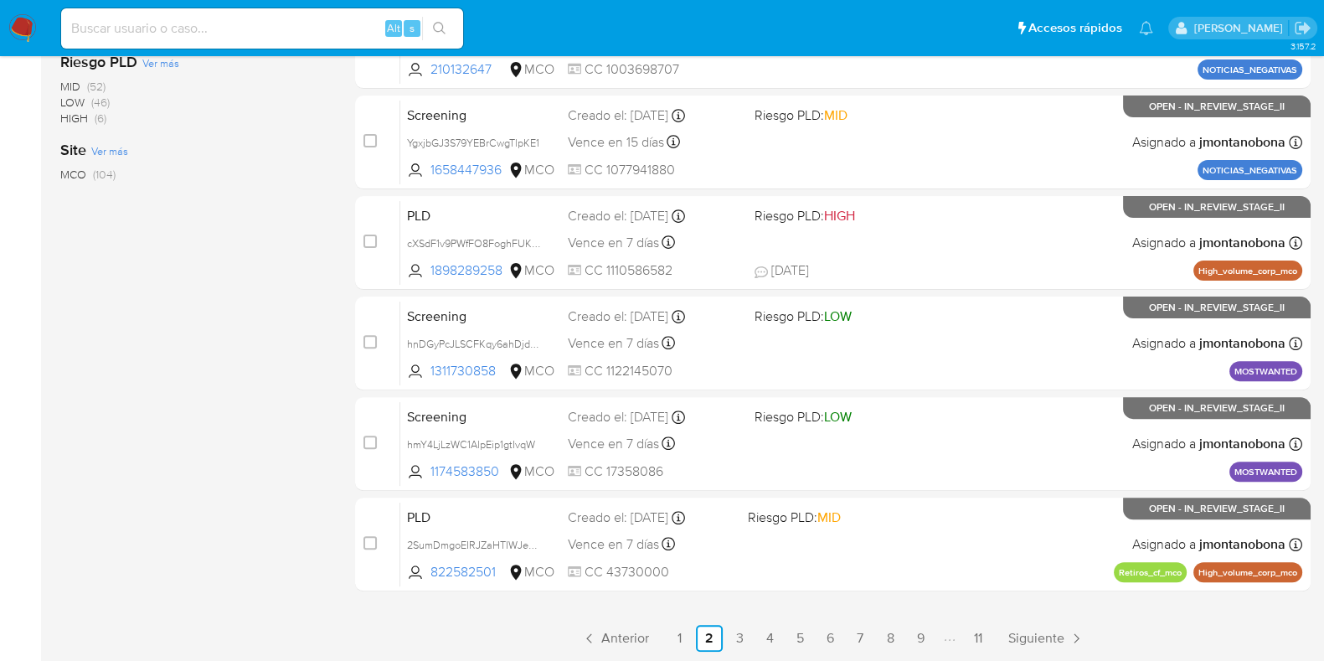
click at [739, 643] on link "3" at bounding box center [739, 638] width 27 height 27
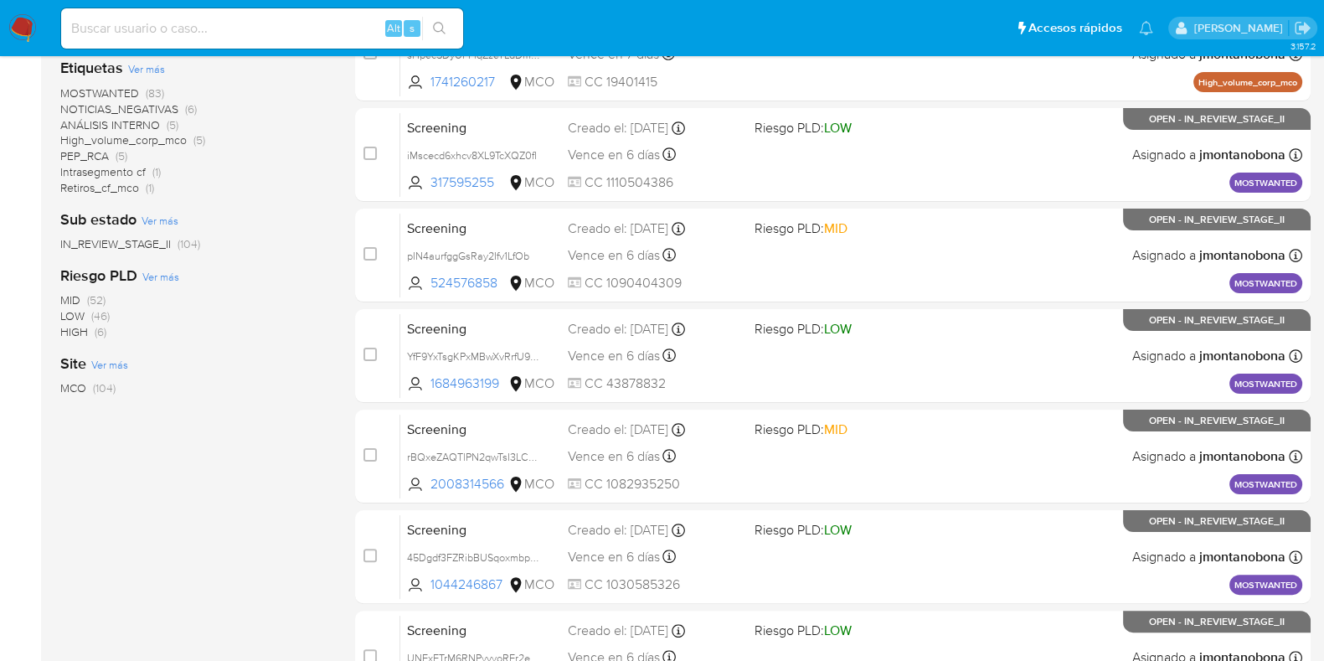
scroll to position [660, 0]
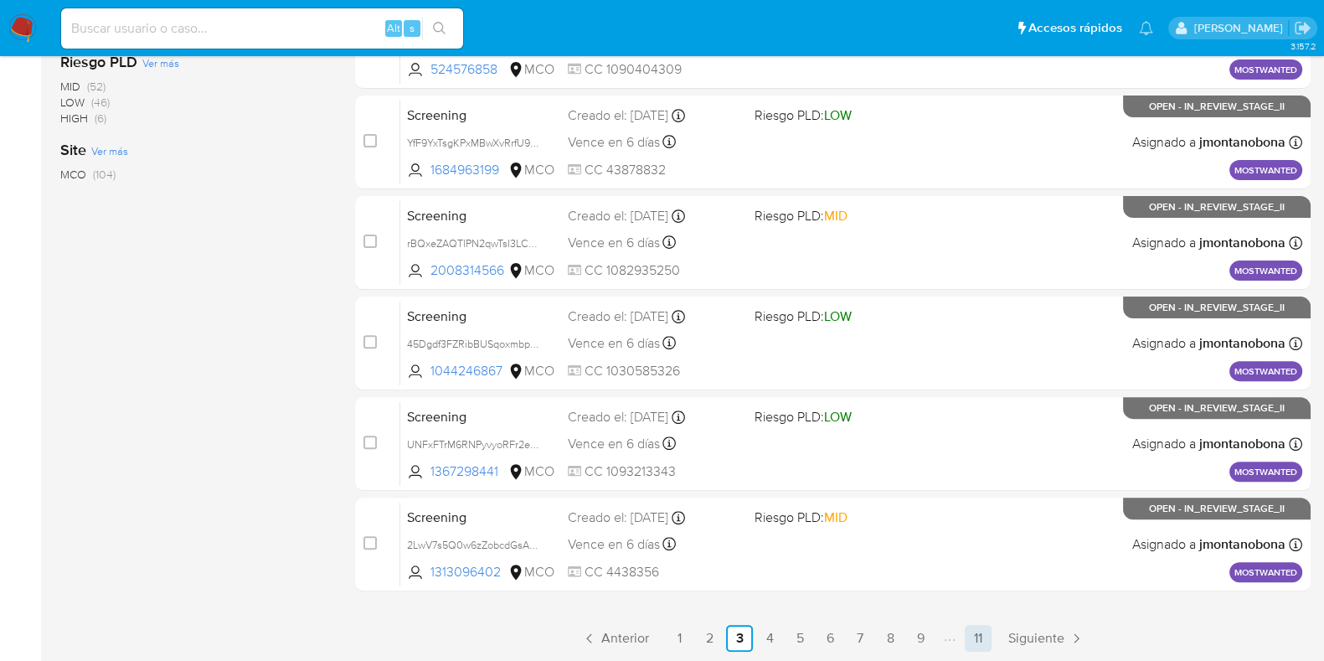
click at [978, 637] on link "11" at bounding box center [978, 638] width 27 height 27
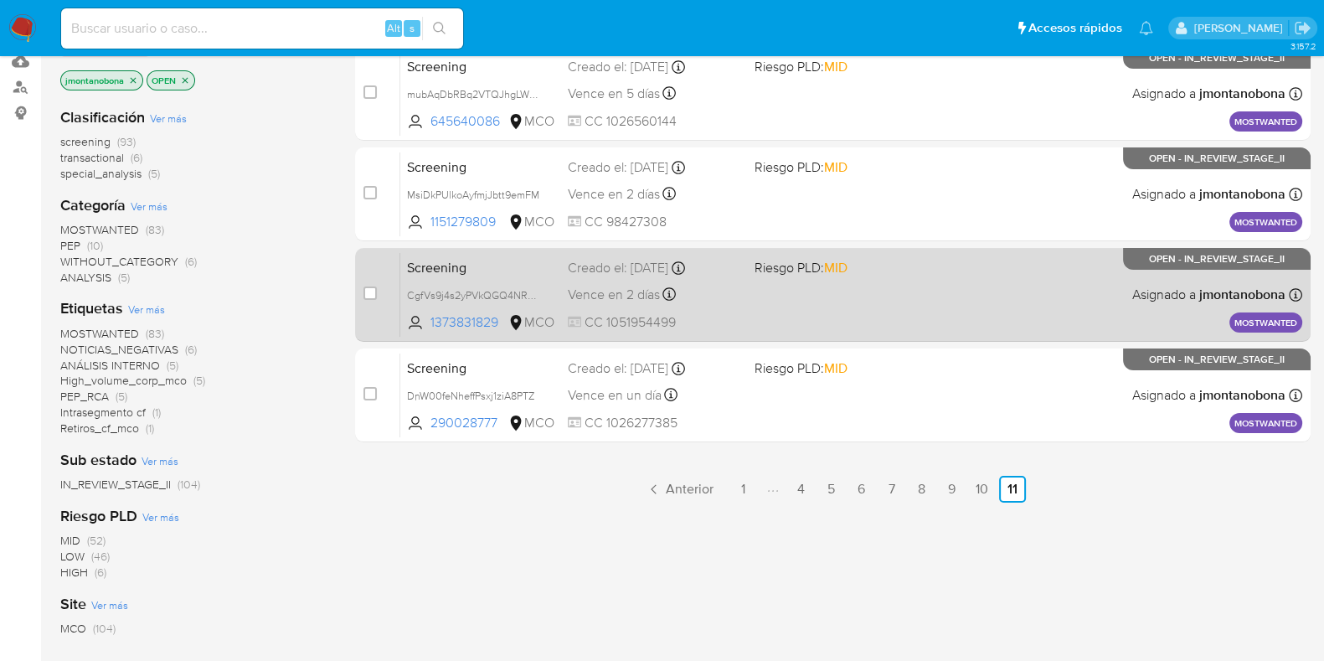
scroll to position [88, 0]
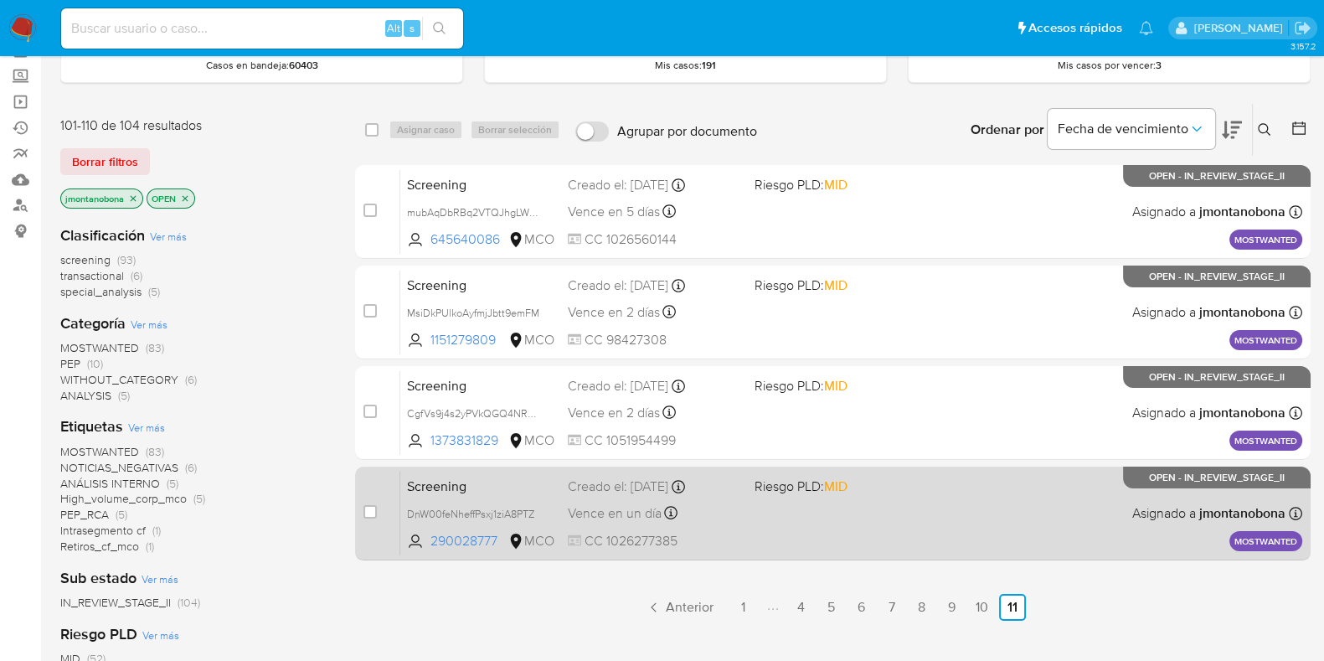
click at [462, 481] on span "Screening" at bounding box center [480, 485] width 147 height 22
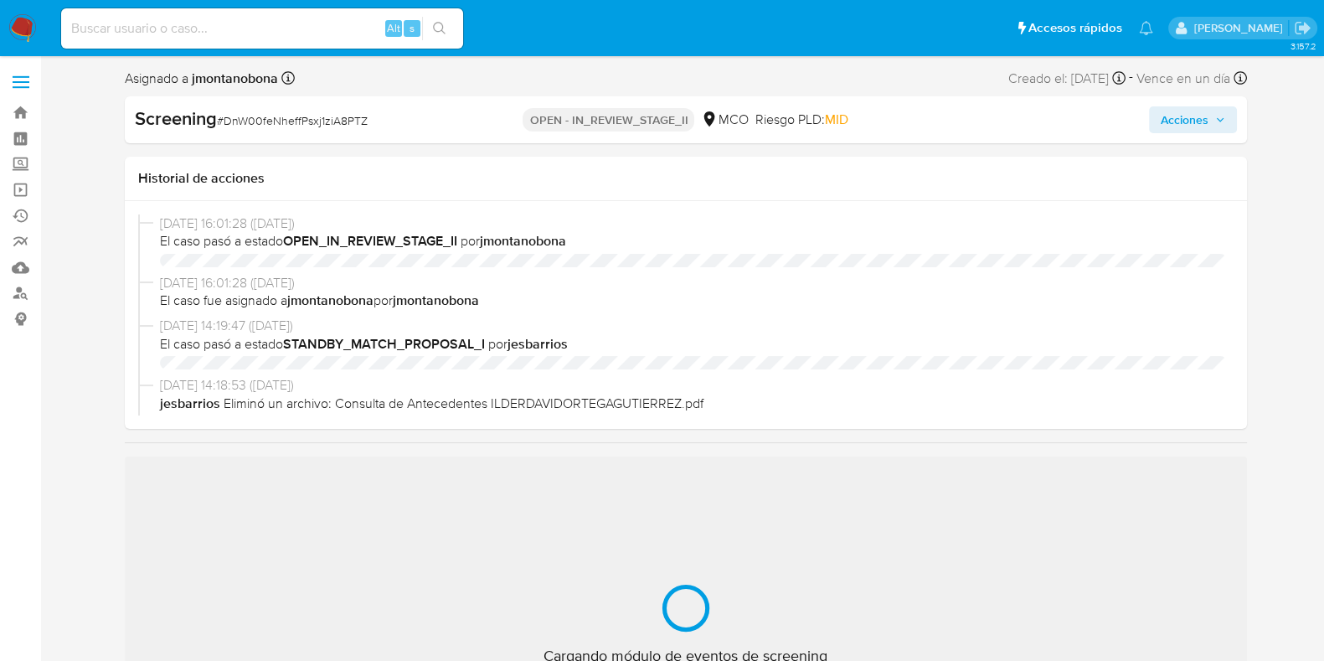
scroll to position [707, 0]
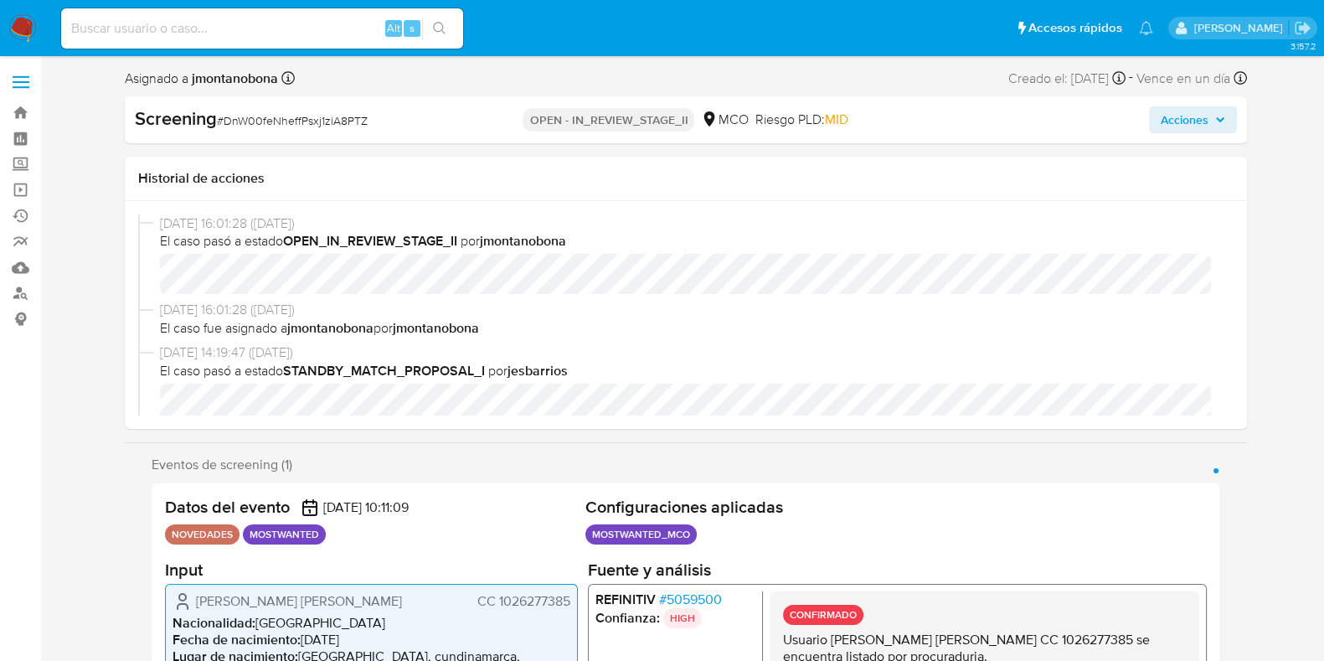
select select "10"
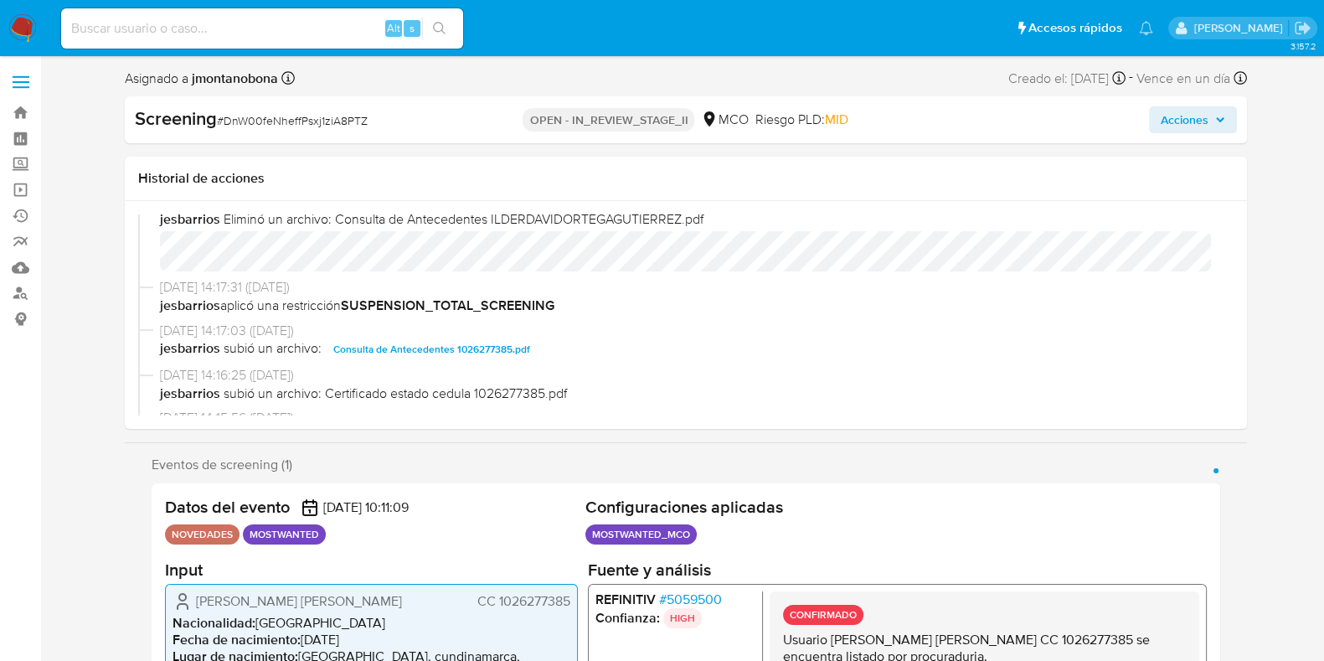
scroll to position [314, 0]
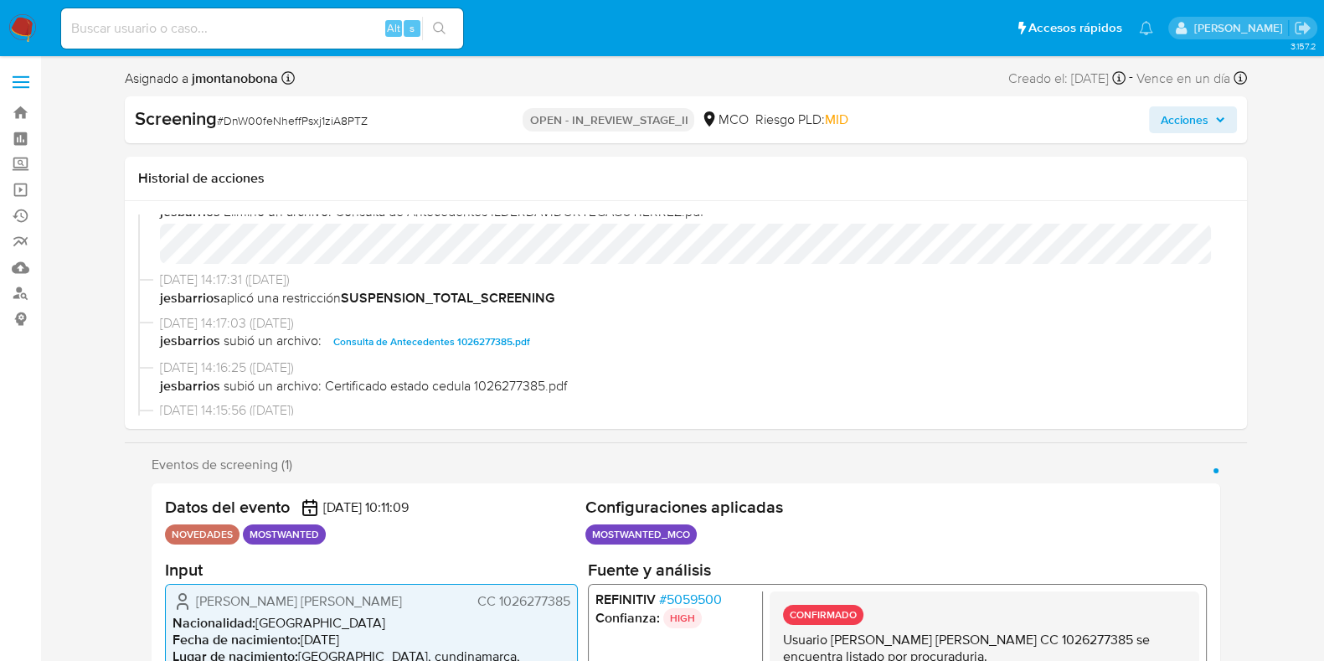
click at [476, 338] on span "Consulta de Antecedentes 1026277385.pdf" at bounding box center [431, 342] width 197 height 20
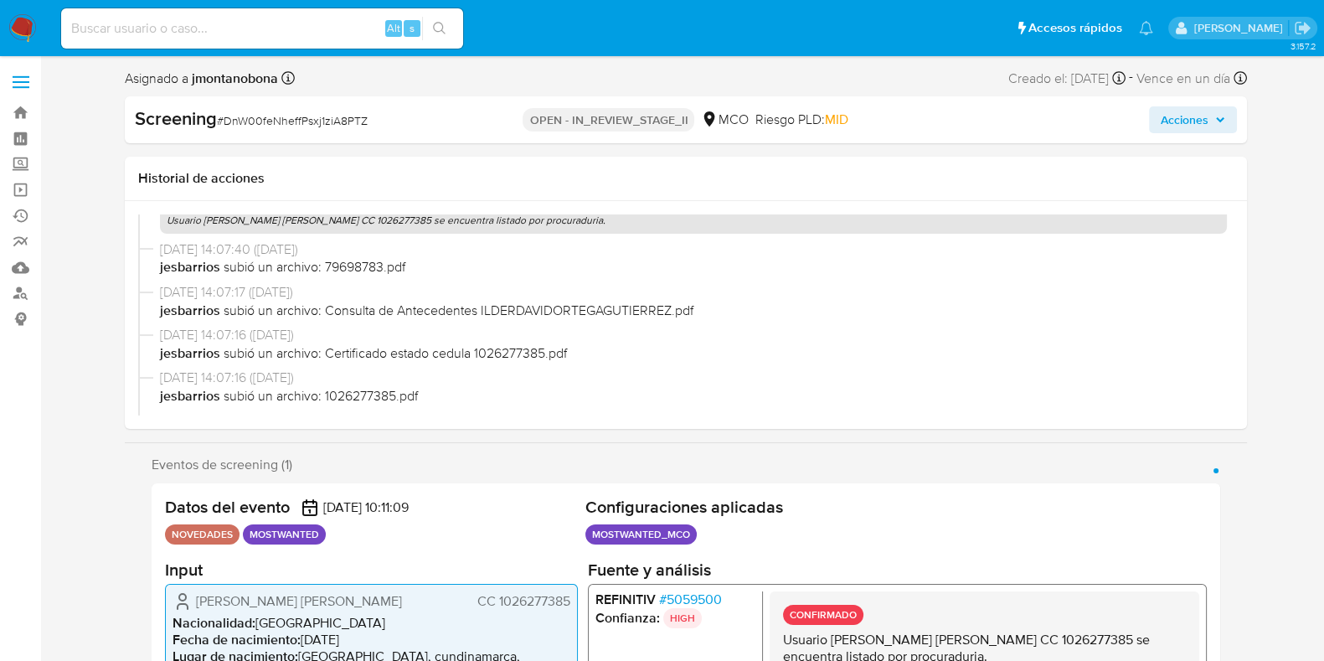
scroll to position [104, 0]
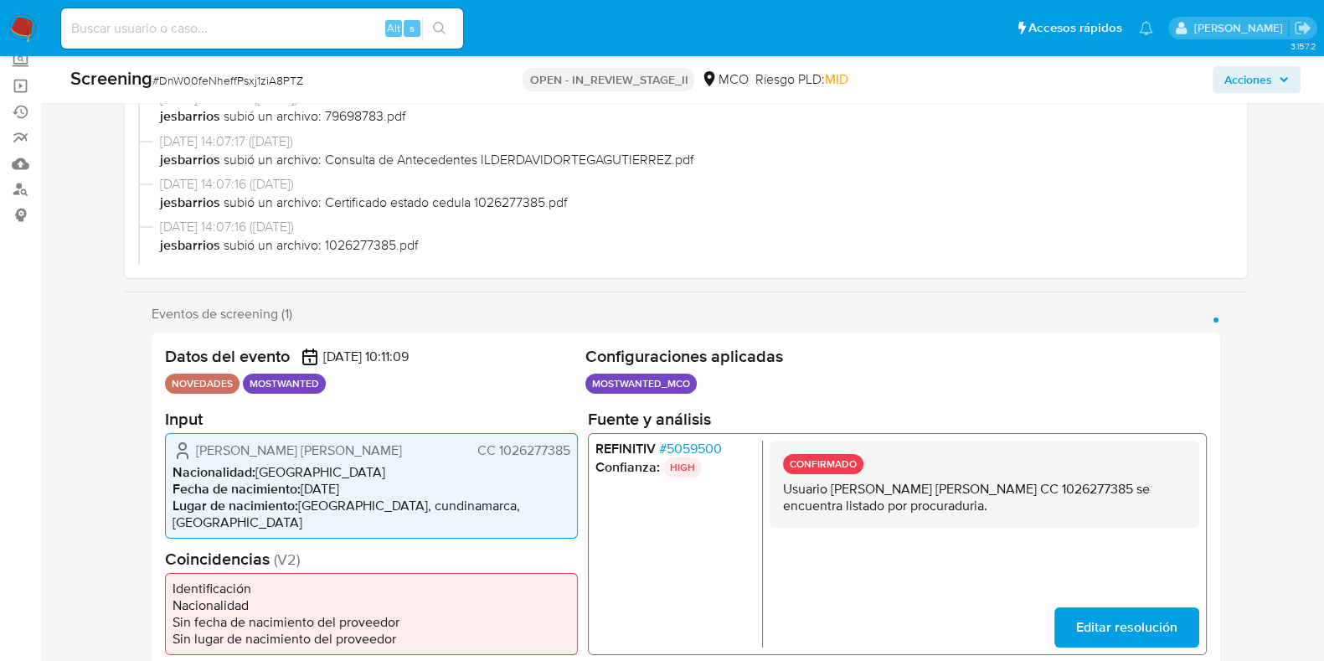
drag, startPoint x: 830, startPoint y: 488, endPoint x: 1015, endPoint y: 498, distance: 185.4
click at [1015, 498] on p "Usuario [PERSON_NAME] [PERSON_NAME] CC 1026277385 se encuentra listado por proc…" at bounding box center [983, 497] width 403 height 34
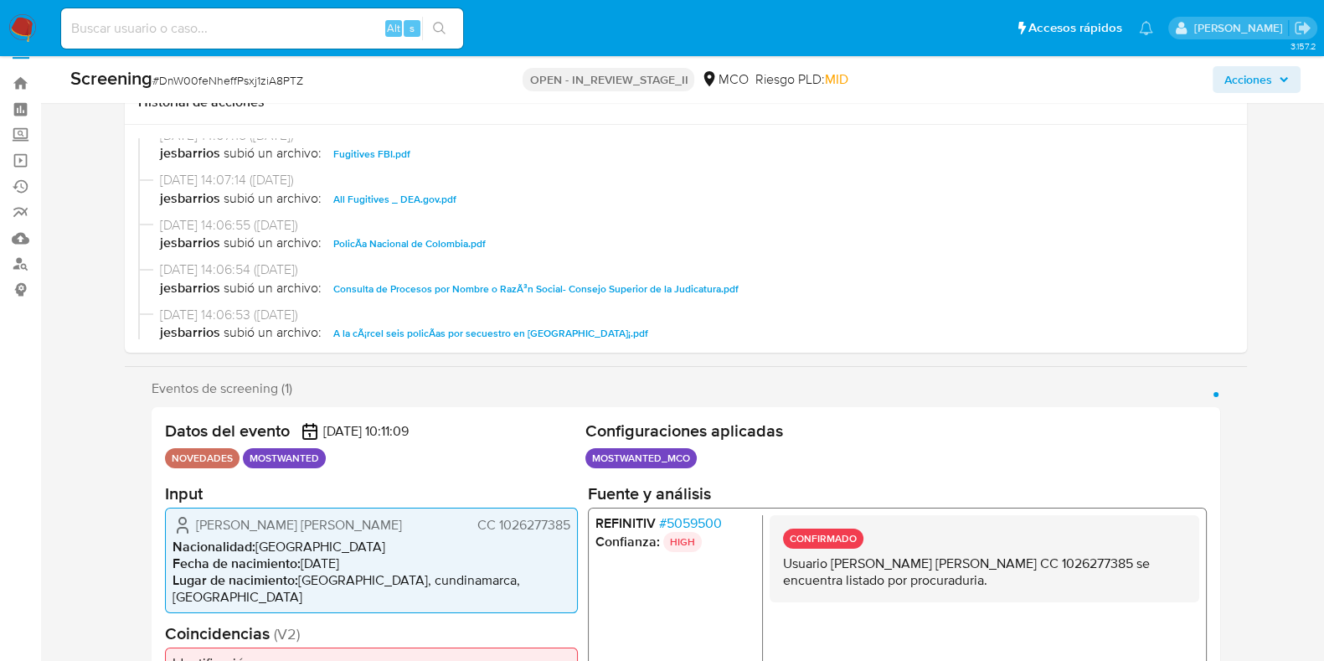
scroll to position [0, 0]
